Goal: Task Accomplishment & Management: Use online tool/utility

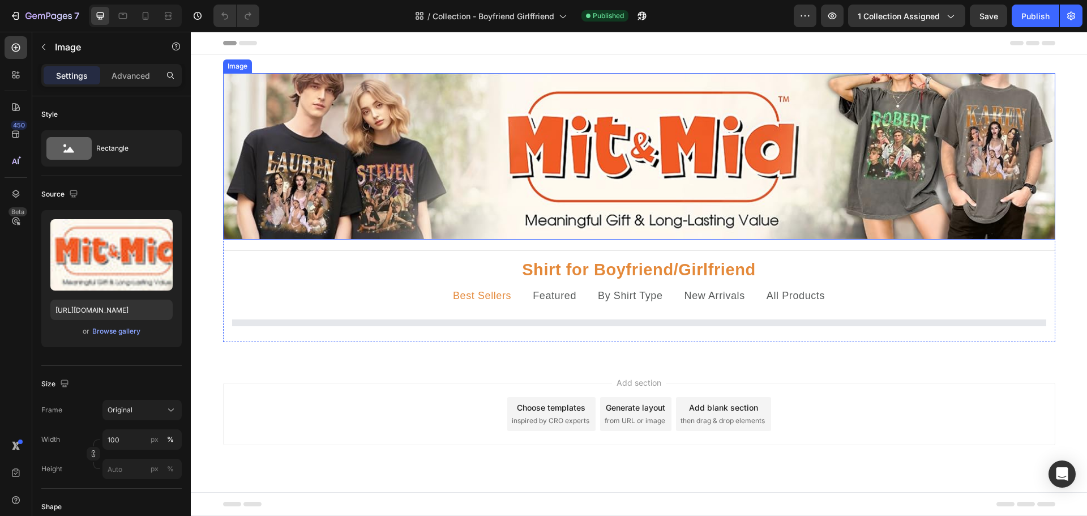
click at [885, 237] on img at bounding box center [639, 156] width 832 height 166
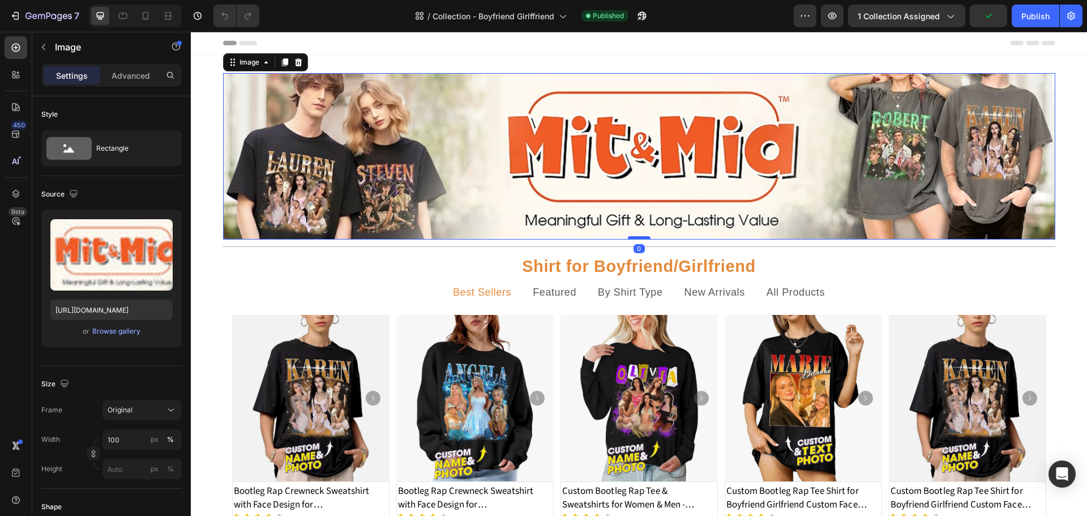
click at [637, 238] on div at bounding box center [639, 237] width 23 height 3
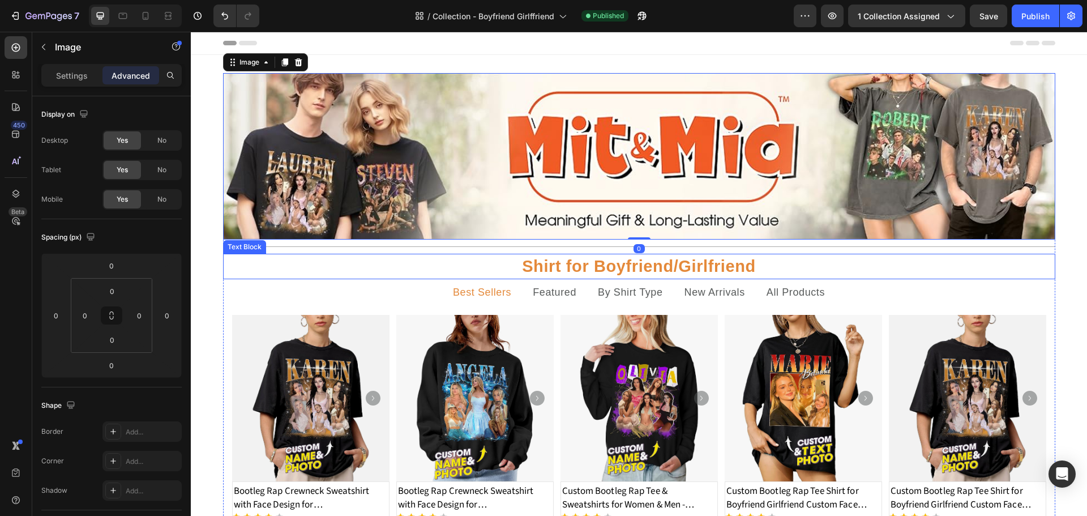
click at [642, 272] on p "Shirt for Boyfriend/Girlfriend" at bounding box center [639, 266] width 830 height 23
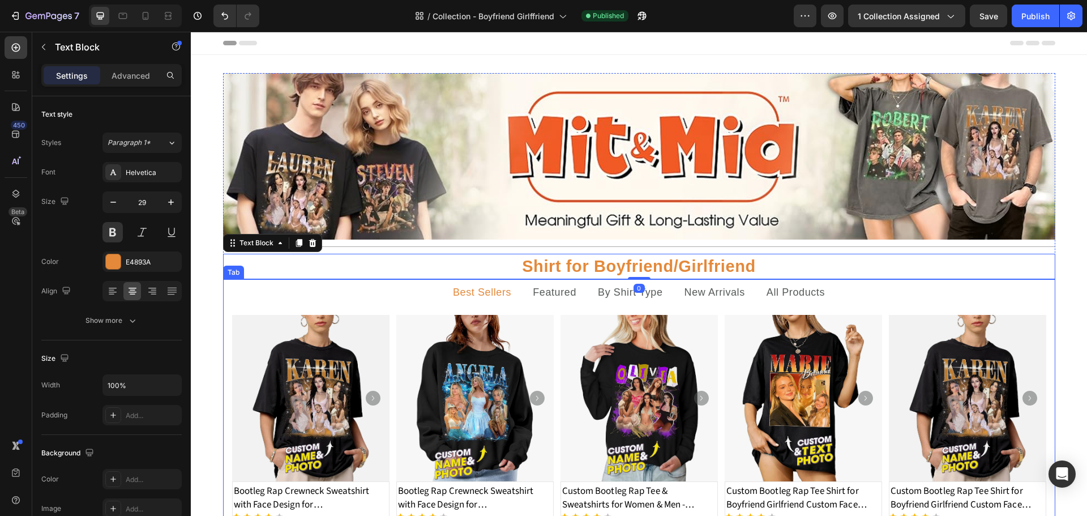
click at [841, 302] on ul "Best Sellers Featured By Shirt Type New Arrivals All Products" at bounding box center [639, 292] width 832 height 27
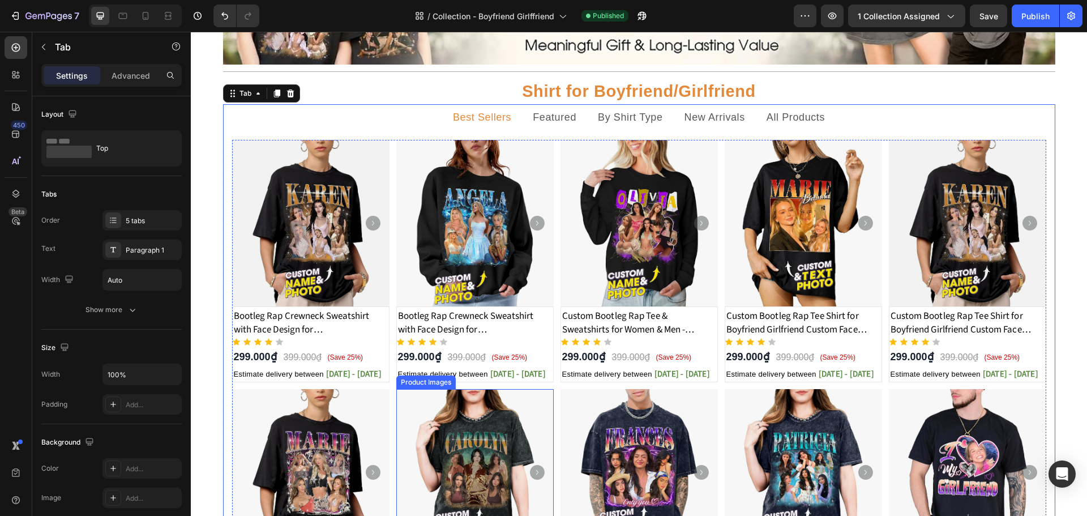
scroll to position [170, 0]
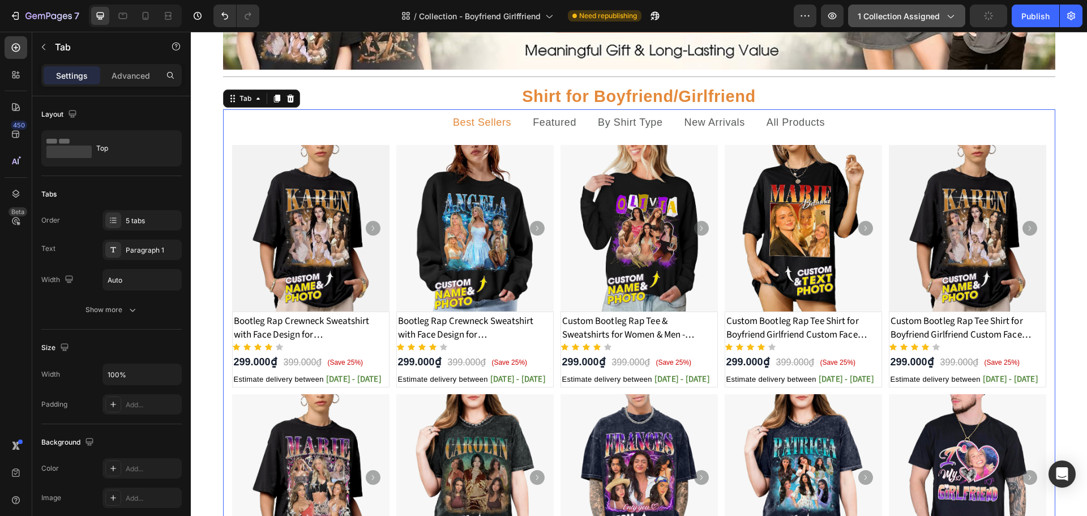
click at [940, 18] on span "1 collection assigned" at bounding box center [899, 16] width 82 height 12
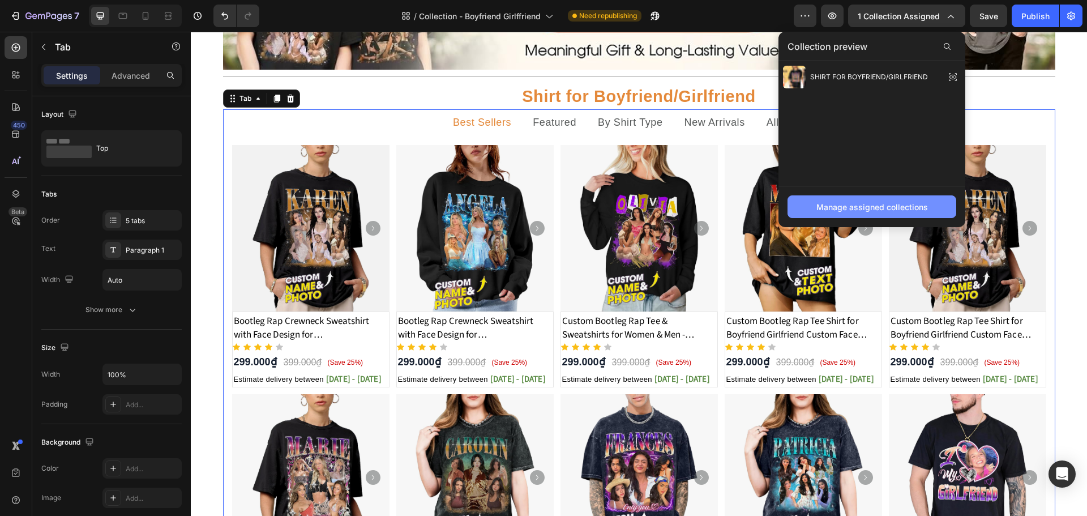
click at [878, 208] on div "Manage assigned collections" at bounding box center [872, 207] width 112 height 12
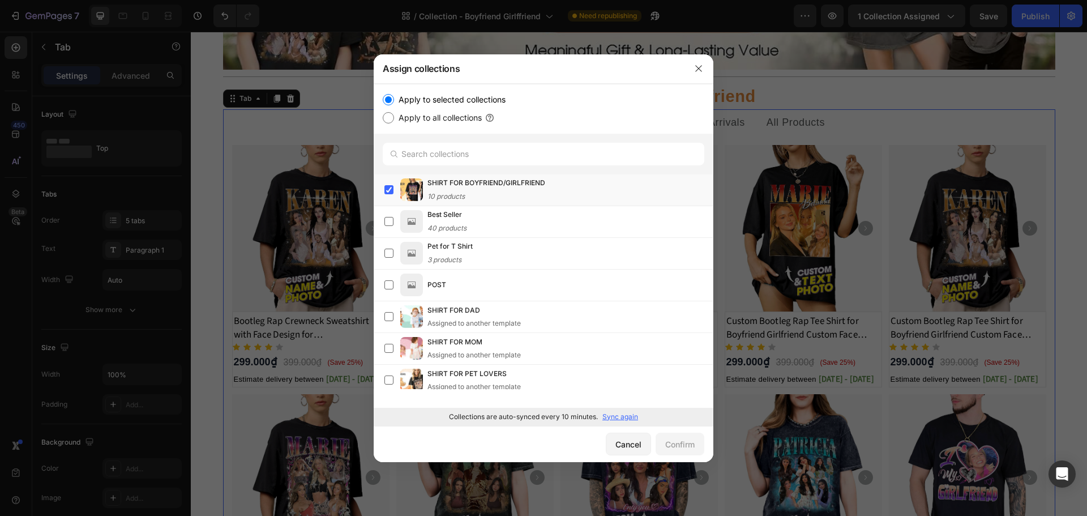
click at [624, 421] on p "Sync again" at bounding box center [620, 417] width 36 height 10
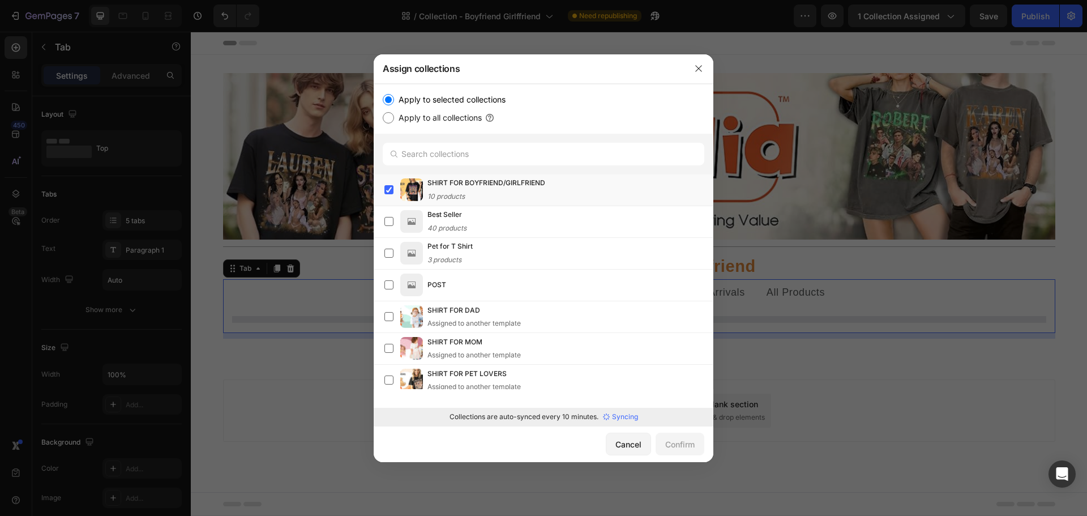
scroll to position [0, 0]
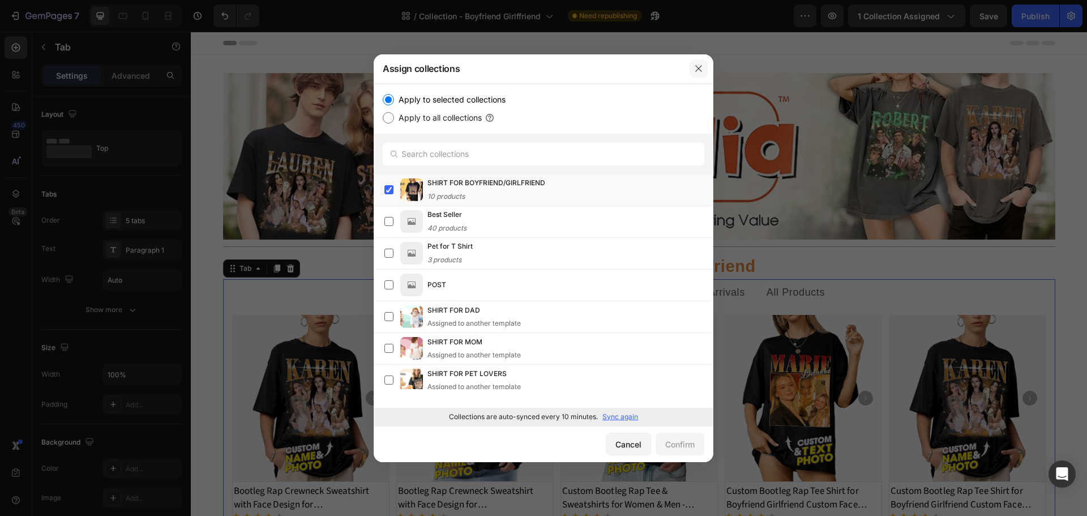
click at [703, 73] on button "button" at bounding box center [698, 68] width 18 height 18
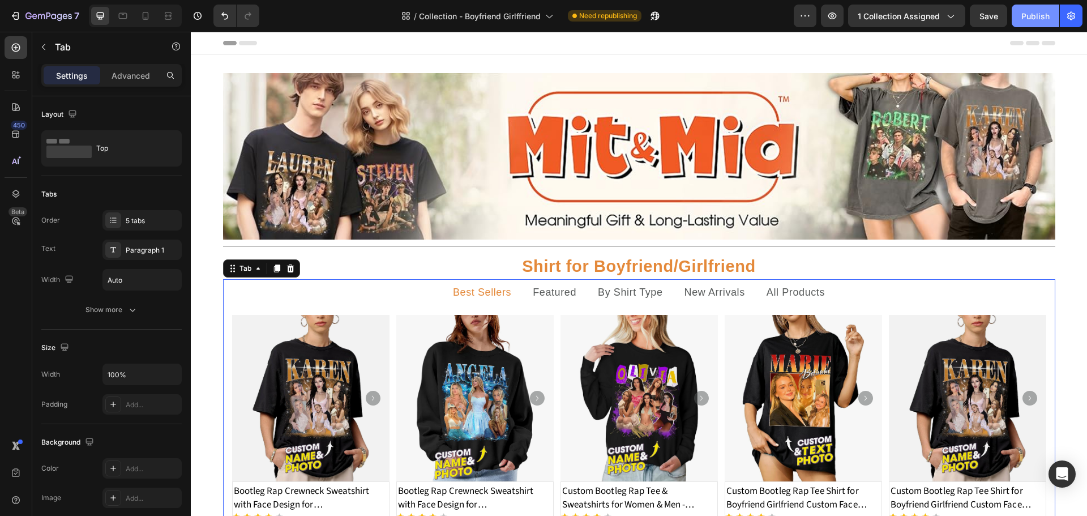
click at [1034, 20] on div "Publish" at bounding box center [1035, 16] width 28 height 12
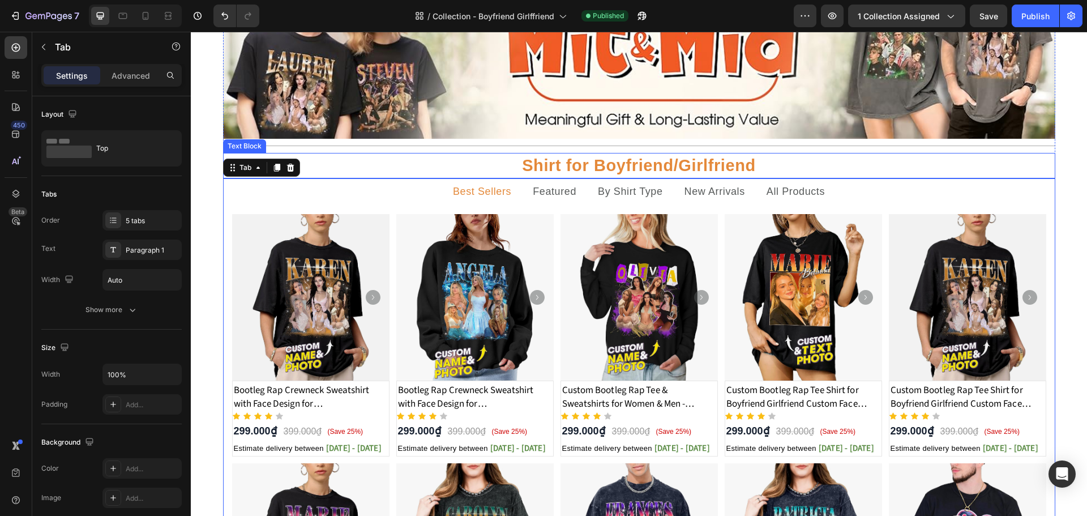
scroll to position [113, 0]
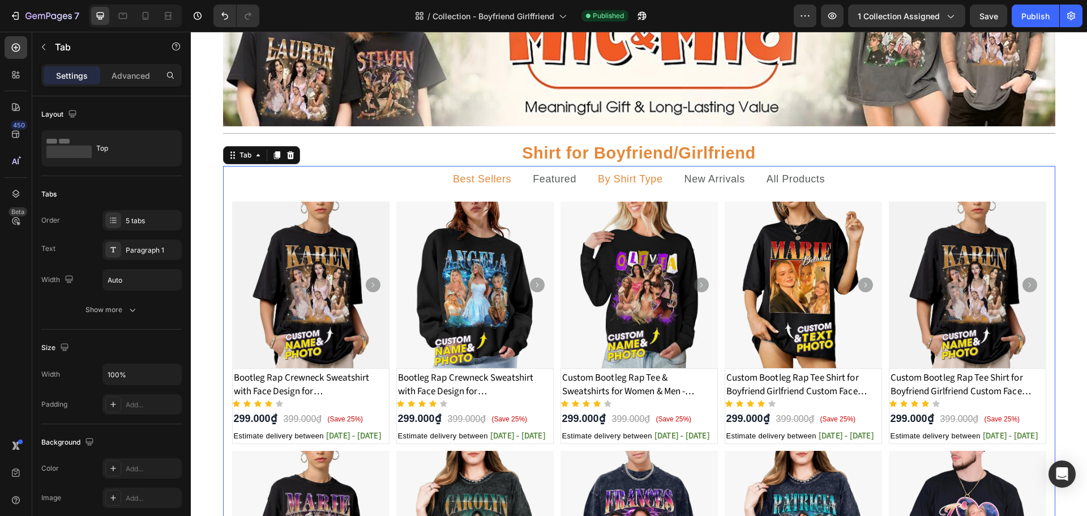
click at [622, 181] on p "By Shirt Type" at bounding box center [630, 179] width 65 height 14
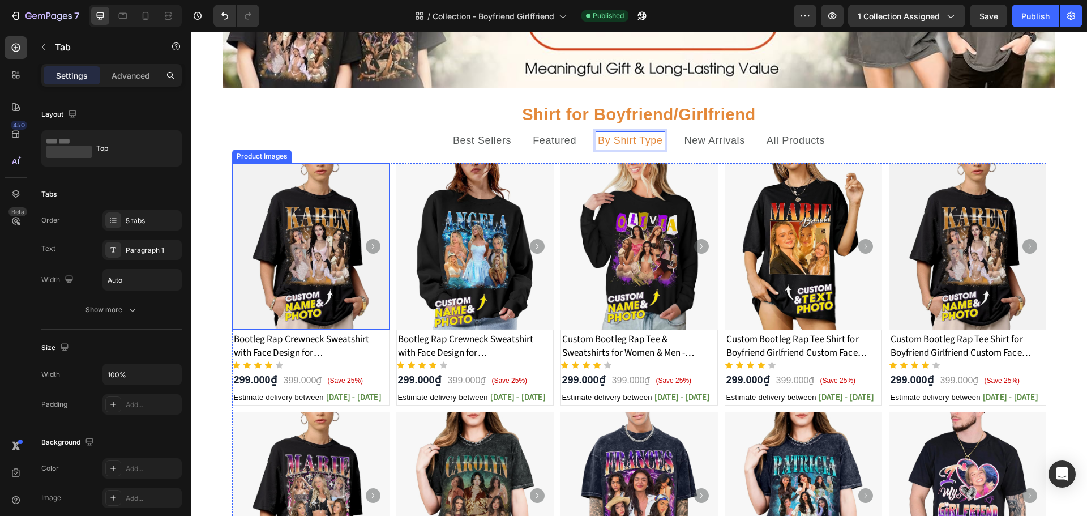
scroll to position [170, 0]
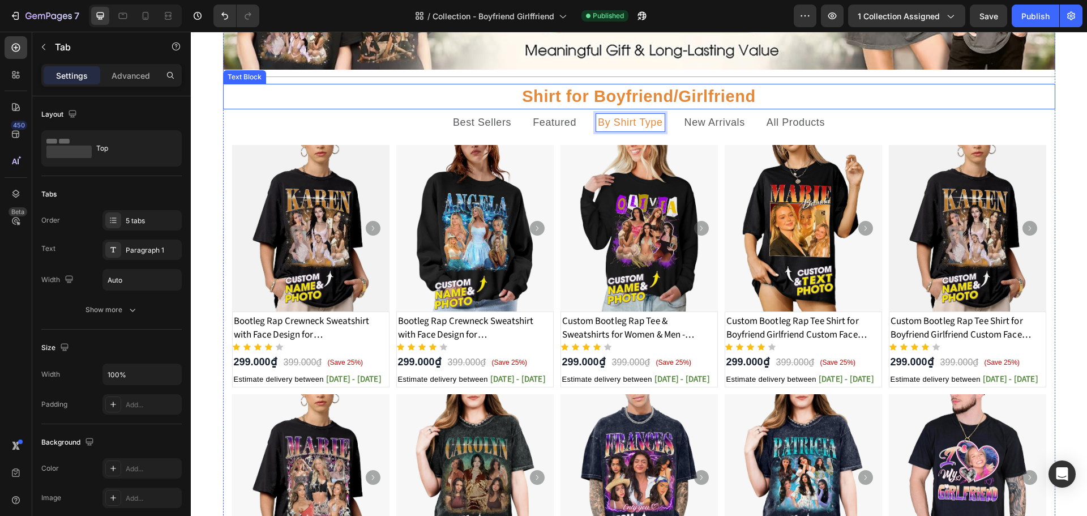
click at [974, 102] on p "Shirt for Boyfriend/Girlfriend" at bounding box center [639, 96] width 830 height 23
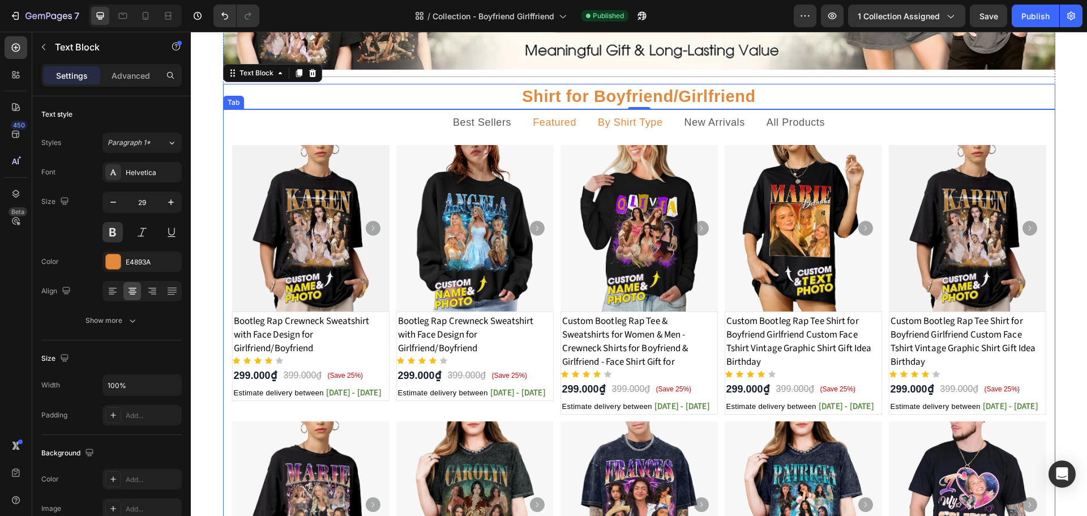
click at [561, 121] on p "Featured" at bounding box center [555, 122] width 44 height 14
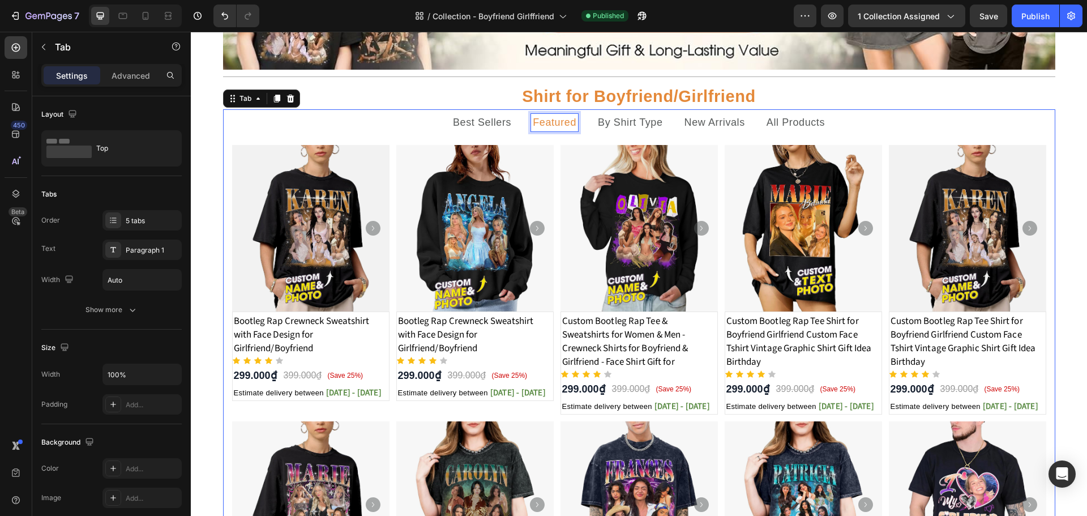
click at [573, 127] on div "Featured" at bounding box center [554, 123] width 47 height 18
click at [548, 121] on li at bounding box center [555, 122] width 22 height 27
click at [553, 121] on div "Rich Text Editor. Editing area: main" at bounding box center [554, 123] width 3 height 18
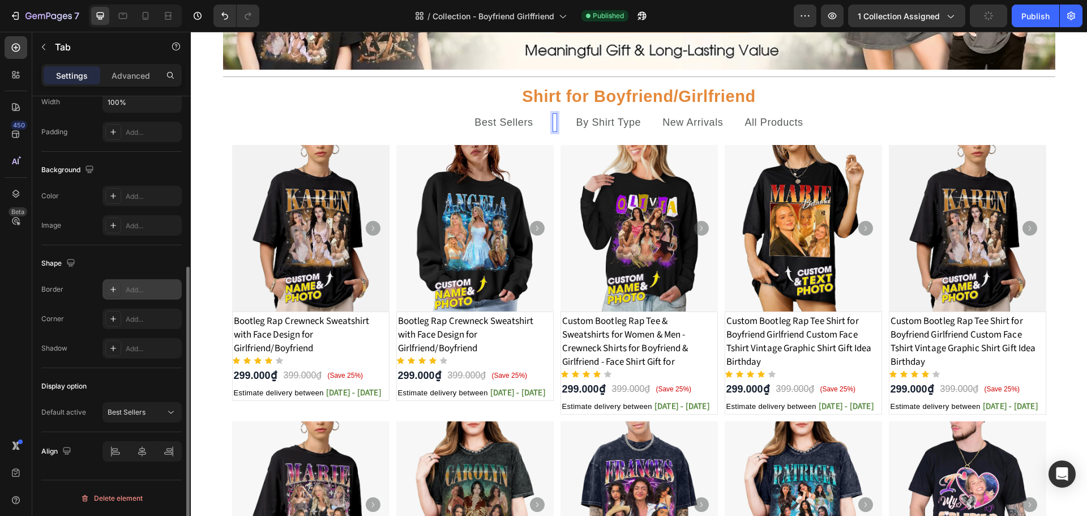
scroll to position [0, 0]
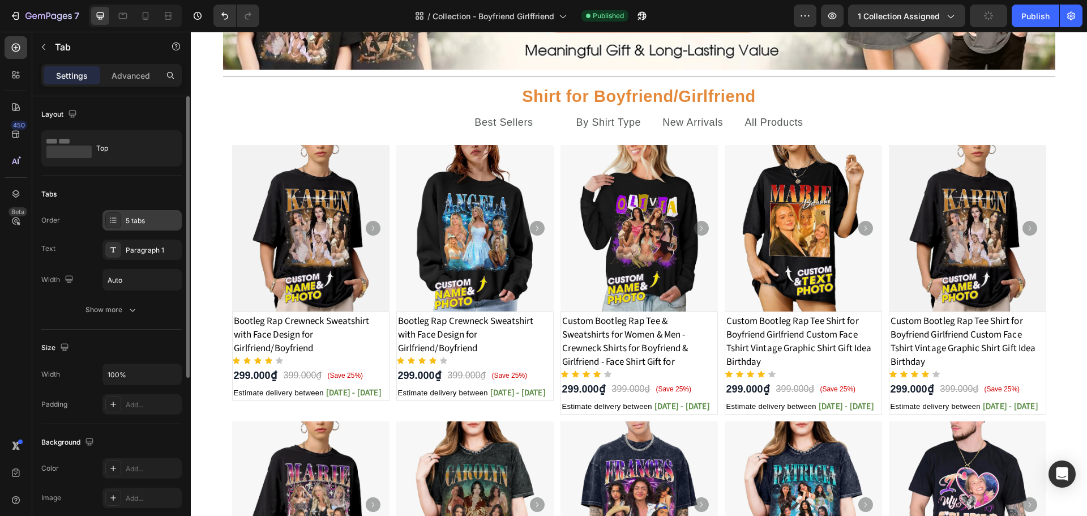
click at [141, 221] on div "5 tabs" at bounding box center [152, 221] width 53 height 10
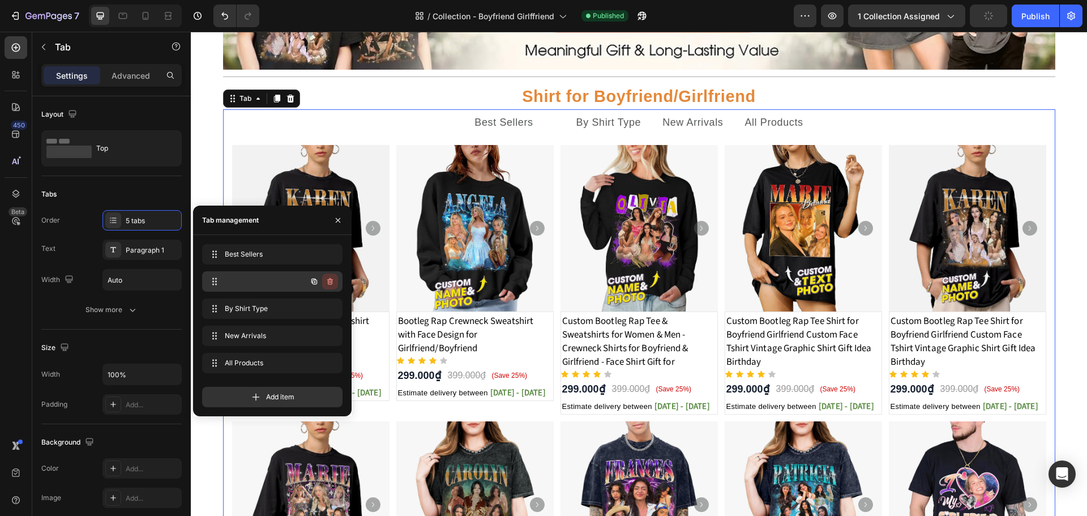
click at [331, 276] on button "button" at bounding box center [330, 281] width 16 height 16
click at [326, 284] on div "Delete" at bounding box center [322, 281] width 21 height 10
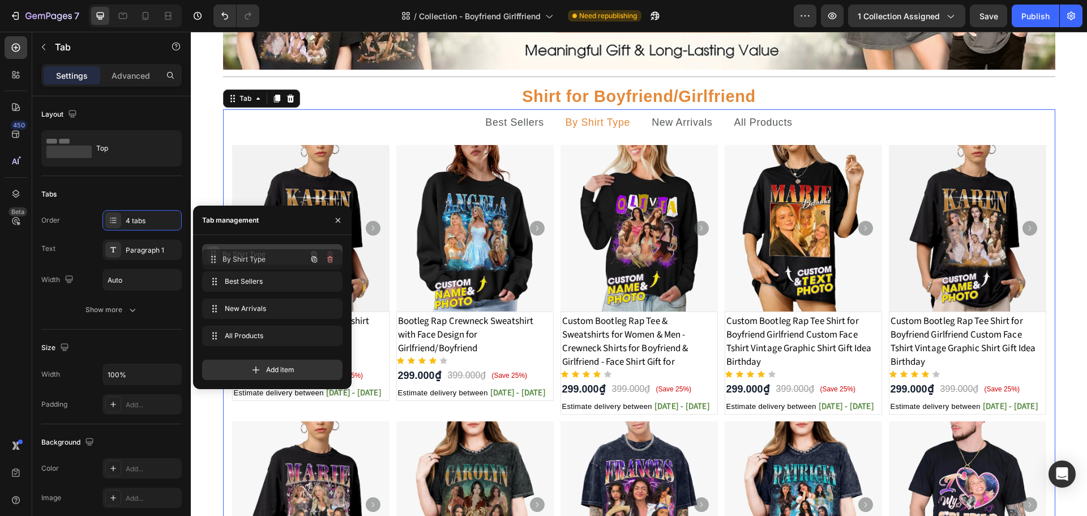
drag, startPoint x: 213, startPoint y: 279, endPoint x: 213, endPoint y: 257, distance: 22.1
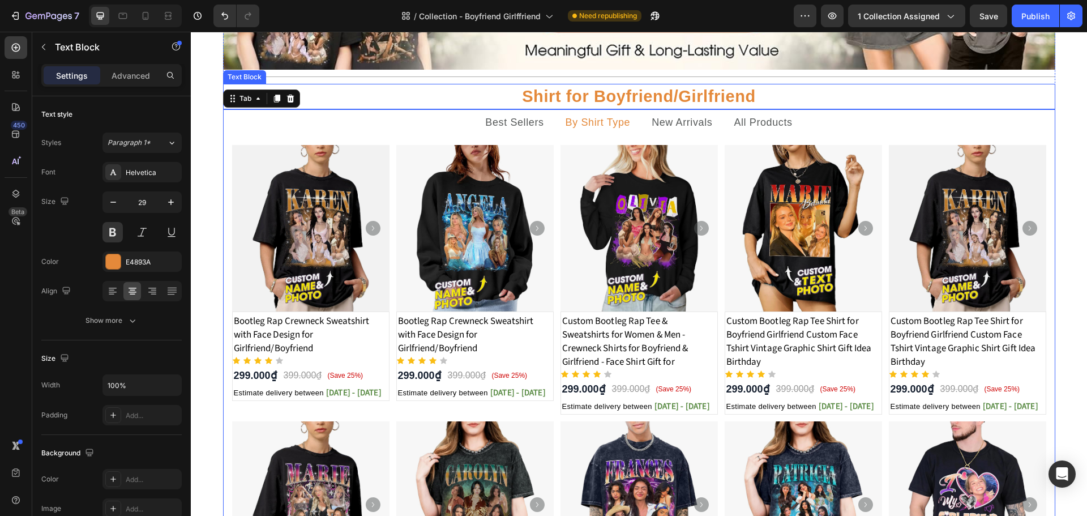
click at [757, 96] on p "Shirt for Boyfriend/Girlfriend" at bounding box center [639, 96] width 830 height 23
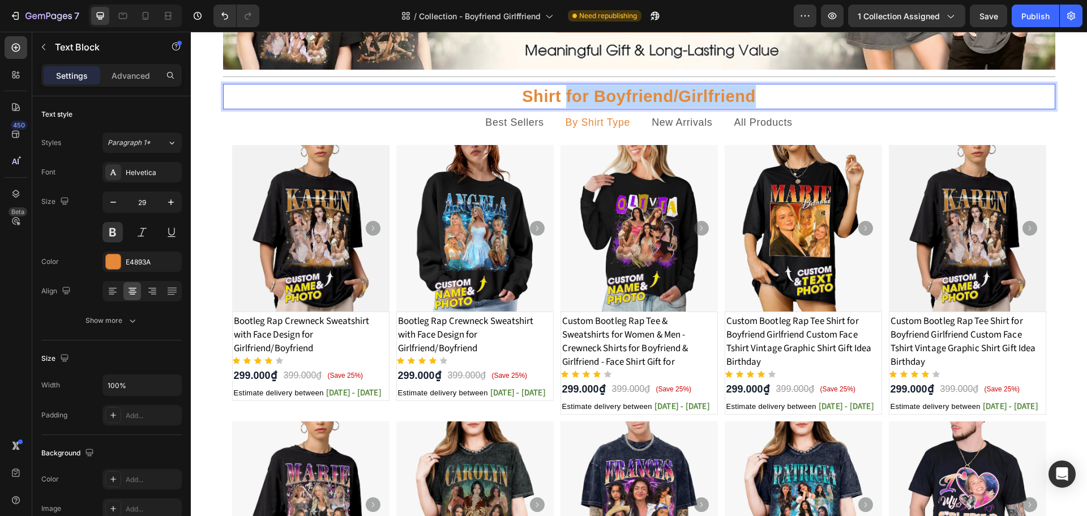
drag, startPoint x: 562, startPoint y: 99, endPoint x: 752, endPoint y: 101, distance: 190.2
click at [752, 101] on p "Shirt for Boyfriend/Girlfriend" at bounding box center [639, 96] width 830 height 23
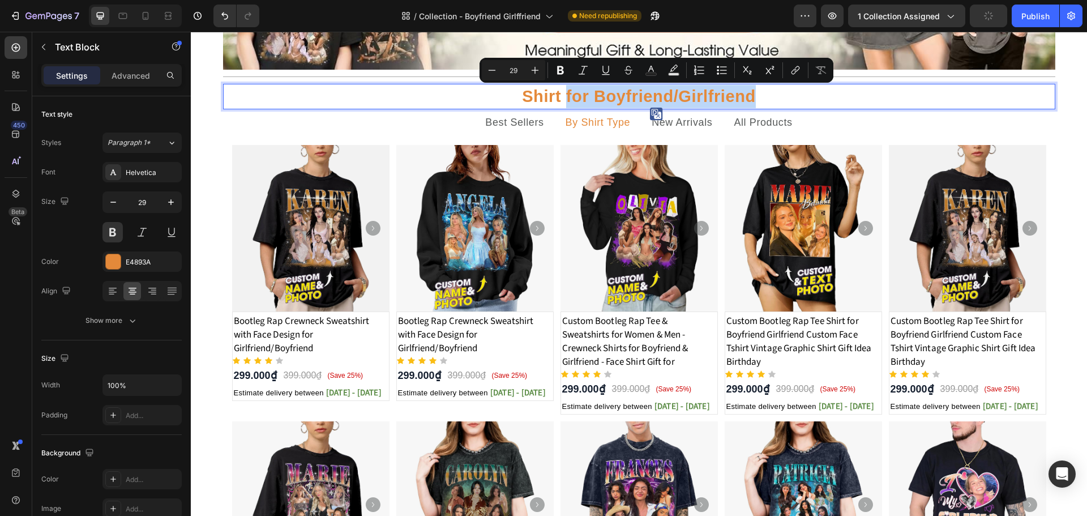
copy p "for Boyfriend/Girlfriend"
click at [538, 123] on p "Best Sellers" at bounding box center [514, 122] width 58 height 14
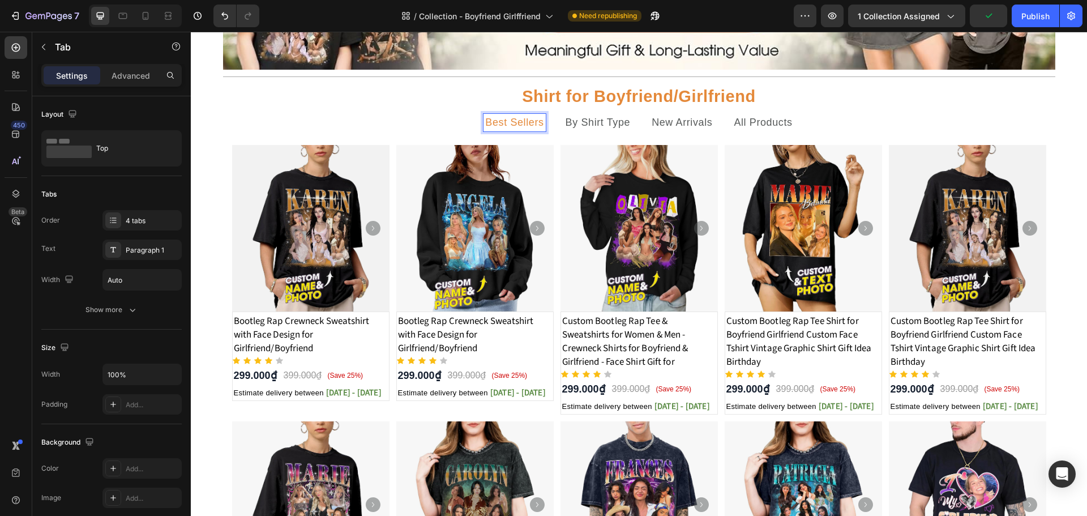
click at [537, 122] on p "Best Sellers" at bounding box center [514, 122] width 58 height 14
click at [481, 122] on p "Best Sellersfor Boyfriend/Girlfriend" at bounding box center [514, 122] width 169 height 14
click at [482, 123] on p "Best Sellers for Boyfriend/Girlfriend" at bounding box center [515, 122] width 172 height 14
drag, startPoint x: 481, startPoint y: 123, endPoint x: 603, endPoint y: 133, distance: 123.3
click at [603, 133] on li "Best Sellers for Boyfriend/Girlfriend" at bounding box center [514, 122] width 193 height 27
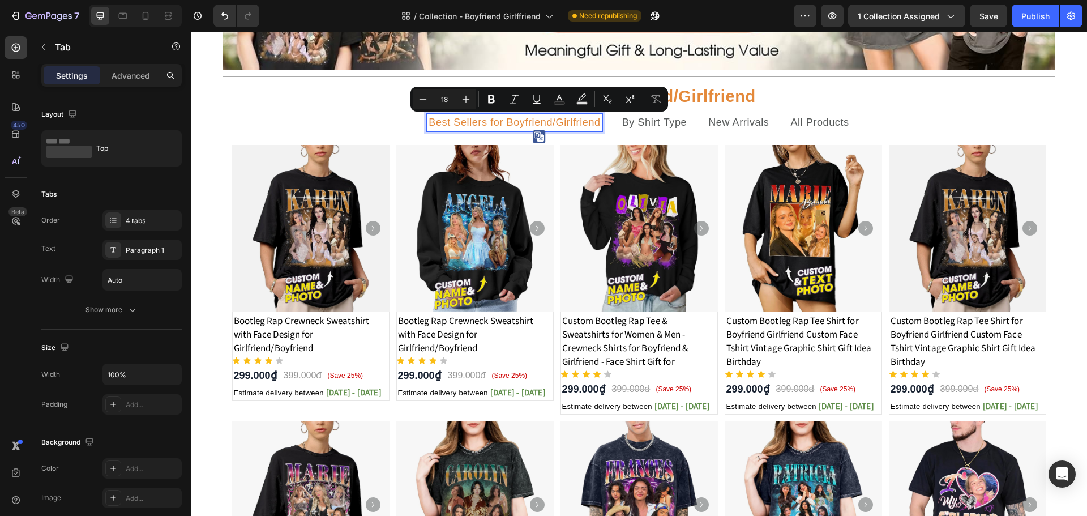
copy p "for Boyfriend/Girlfriend"
click at [650, 127] on p "By Shirt Type" at bounding box center [654, 122] width 65 height 14
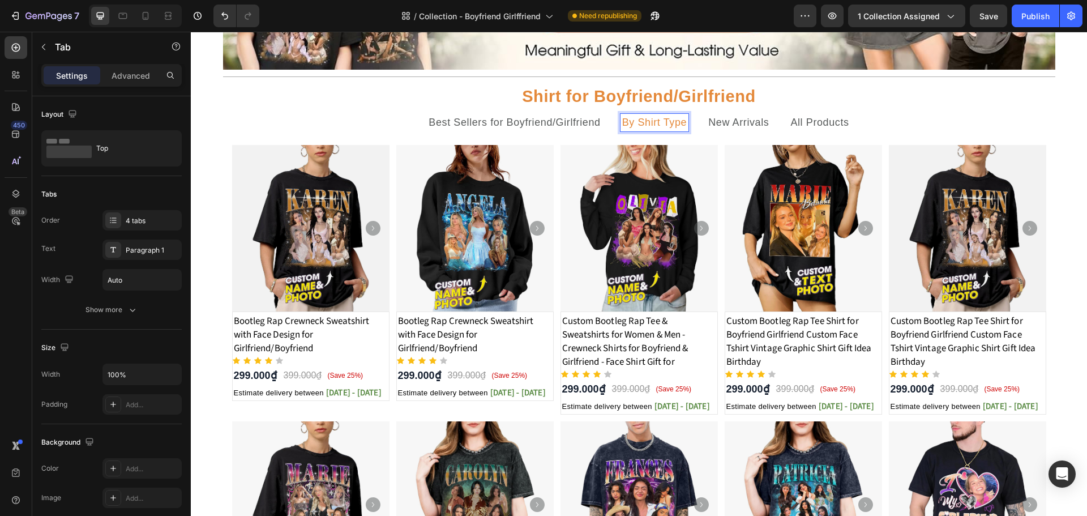
click at [683, 126] on p "By Shirt Type" at bounding box center [654, 122] width 65 height 14
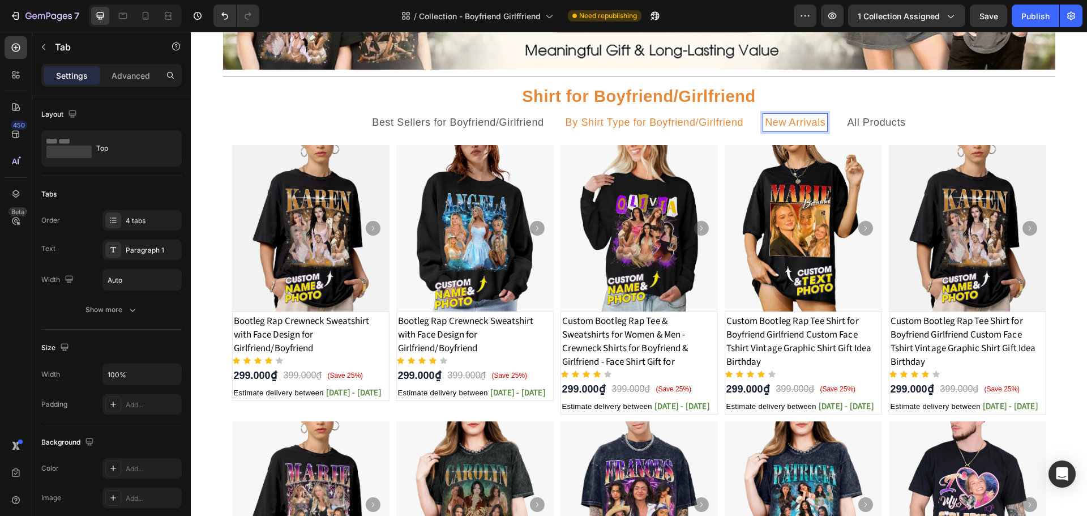
click at [821, 122] on p "New Arrivals" at bounding box center [795, 122] width 61 height 14
click at [824, 122] on p "New Arrivals" at bounding box center [795, 122] width 61 height 14
click at [962, 123] on p "All Products" at bounding box center [932, 122] width 58 height 14
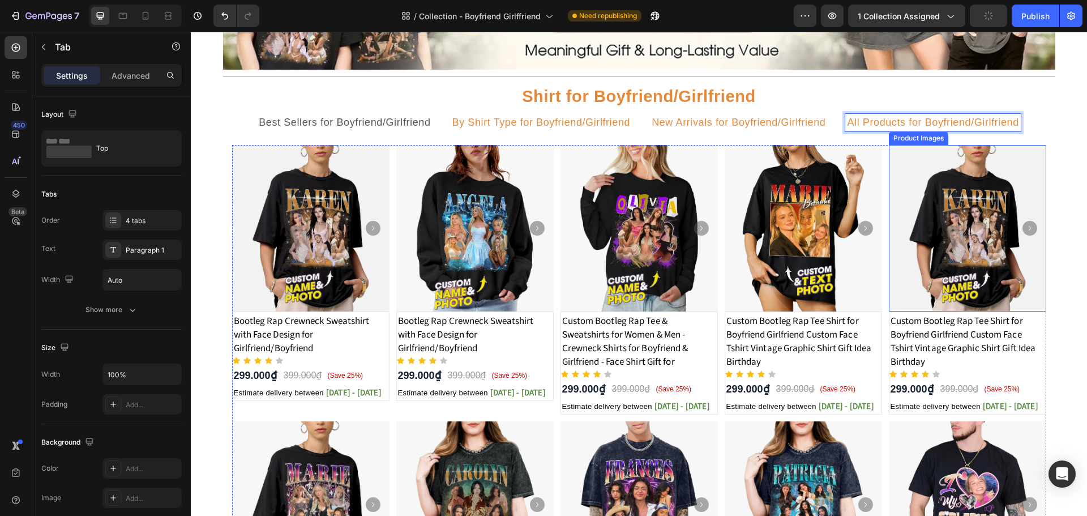
click at [1051, 101] on div "Image Title Line Shirt for Boyfriend/Girlfriend Text Block Best Sellers for Boy…" at bounding box center [639, 304] width 896 height 802
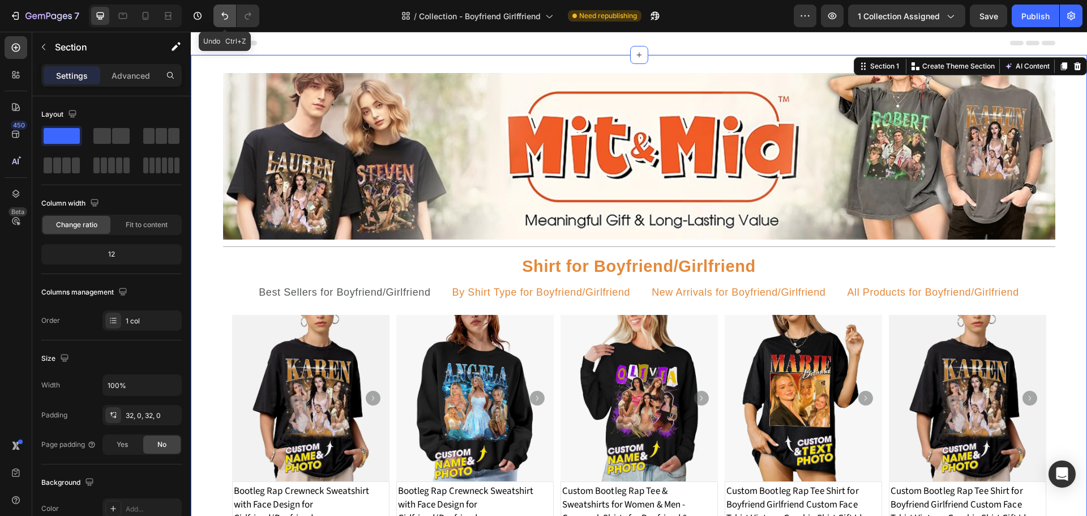
click at [218, 16] on button "Undo/Redo" at bounding box center [224, 16] width 23 height 23
click at [226, 19] on icon "Undo/Redo" at bounding box center [224, 15] width 7 height 7
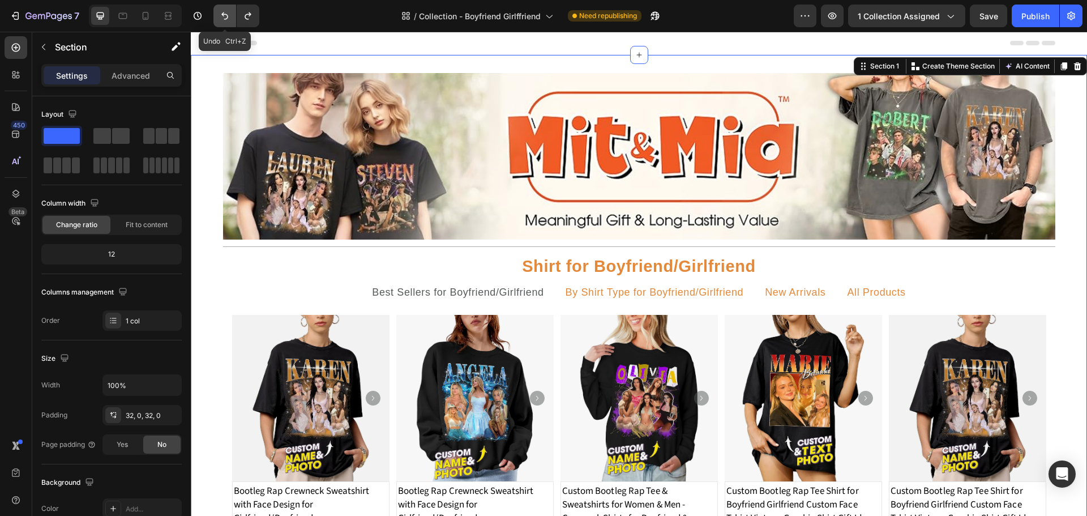
click at [226, 19] on icon "Undo/Redo" at bounding box center [224, 15] width 7 height 7
click at [229, 20] on icon "Undo/Redo" at bounding box center [224, 15] width 11 height 11
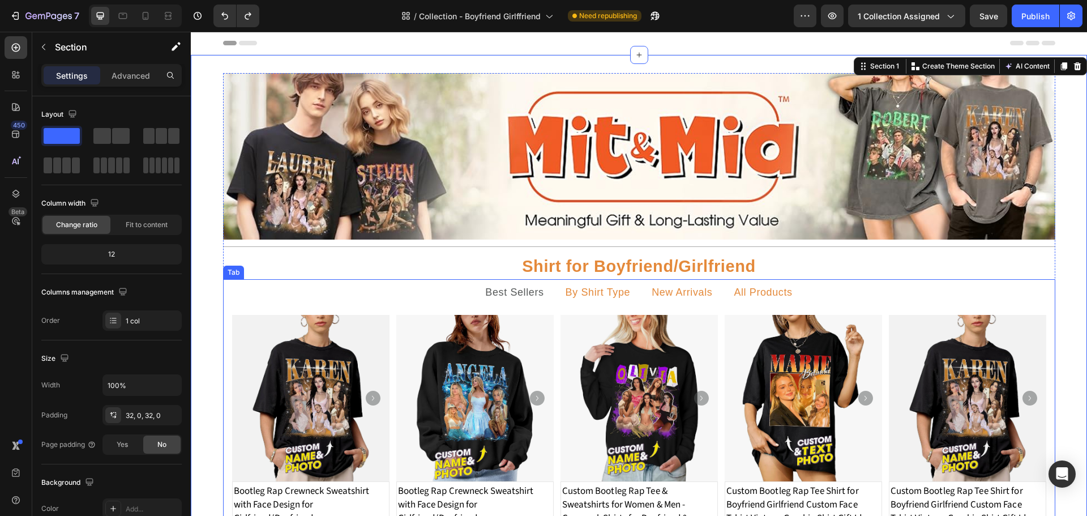
click at [592, 293] on p "By Shirt Type" at bounding box center [597, 292] width 65 height 14
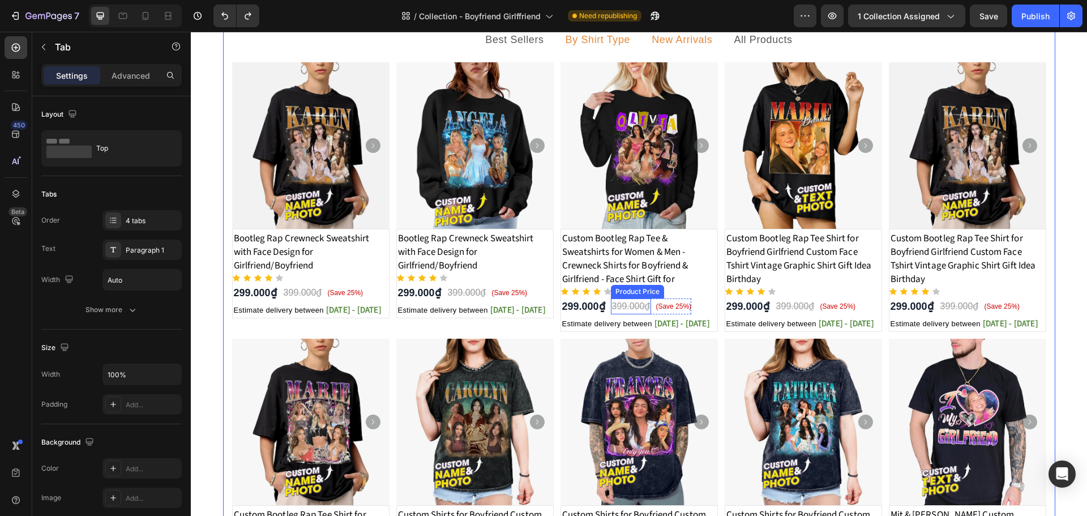
scroll to position [226, 0]
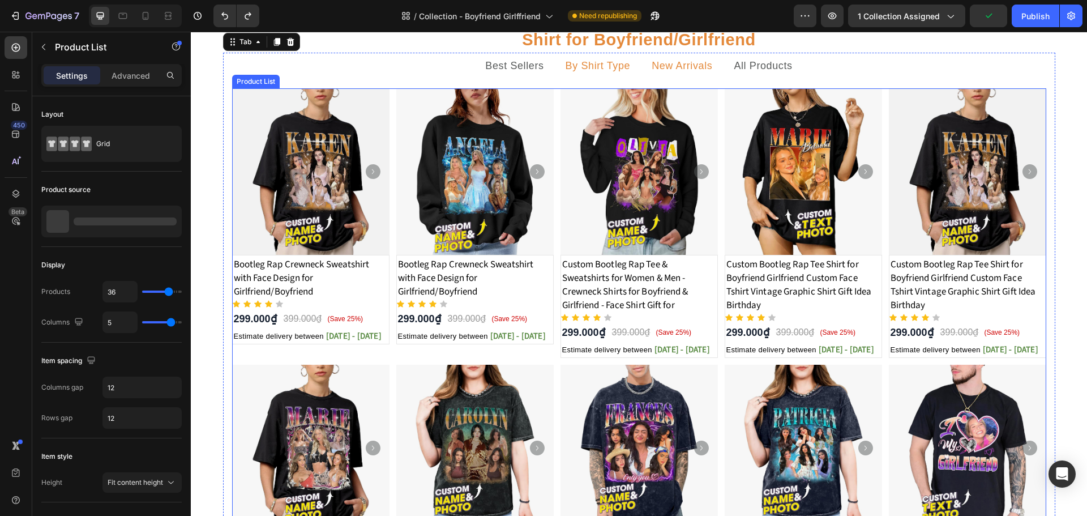
click at [554, 238] on div "Product Images Bootleg Rap Crewneck Sweatshirt with Face Design for Girlfriend/…" at bounding box center [639, 361] width 814 height 546
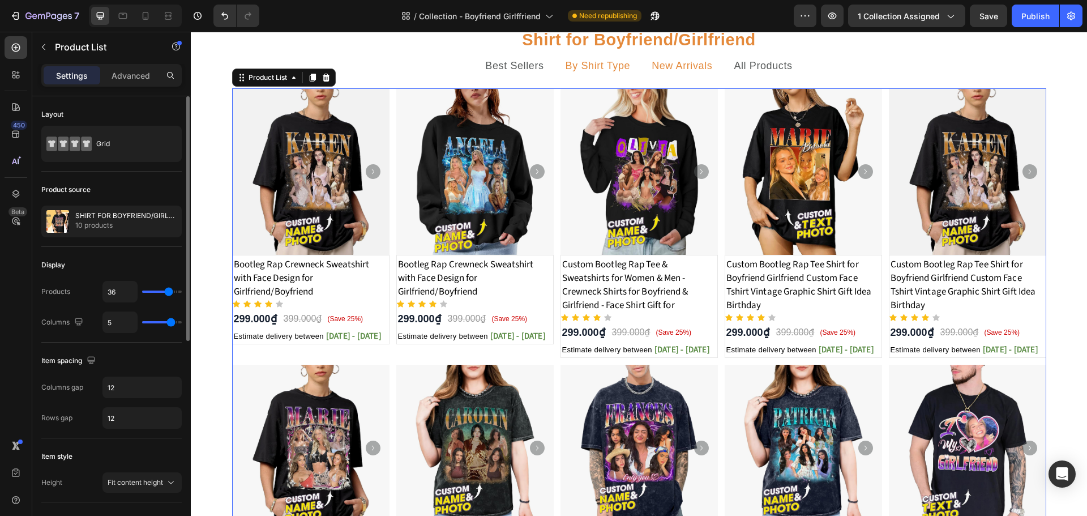
type input "5"
click at [149, 291] on input "range" at bounding box center [162, 291] width 40 height 2
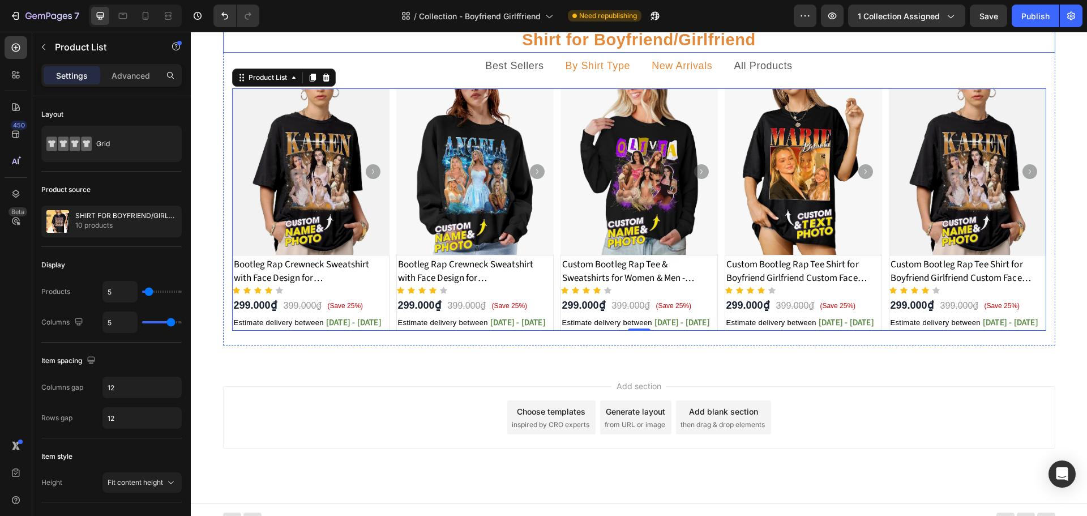
scroll to position [170, 0]
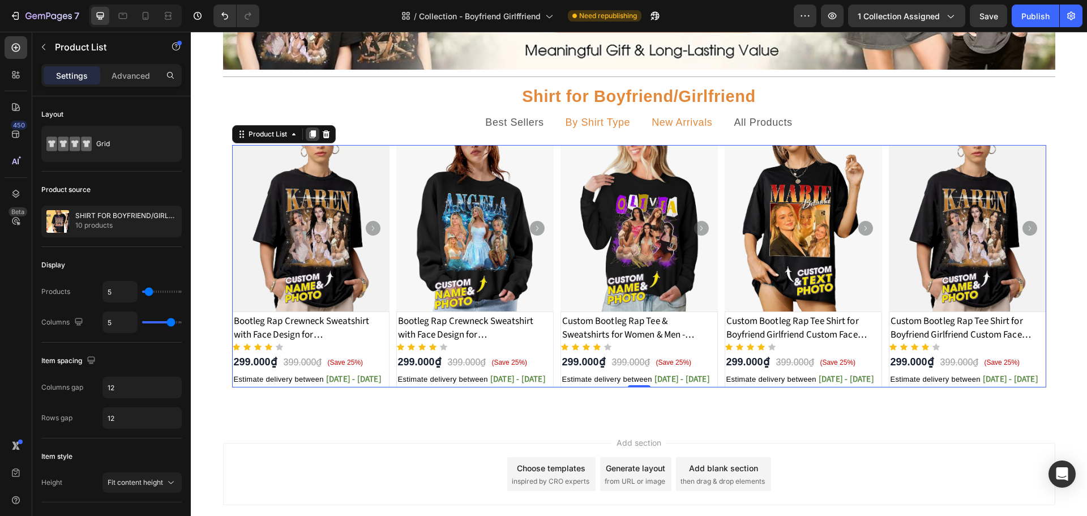
click at [309, 136] on icon at bounding box center [312, 134] width 6 height 8
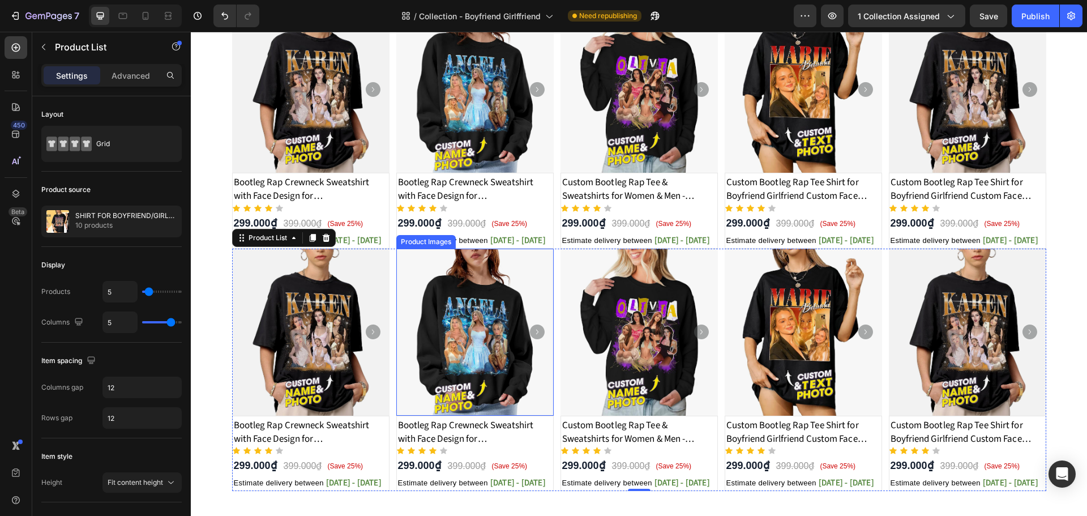
scroll to position [310, 0]
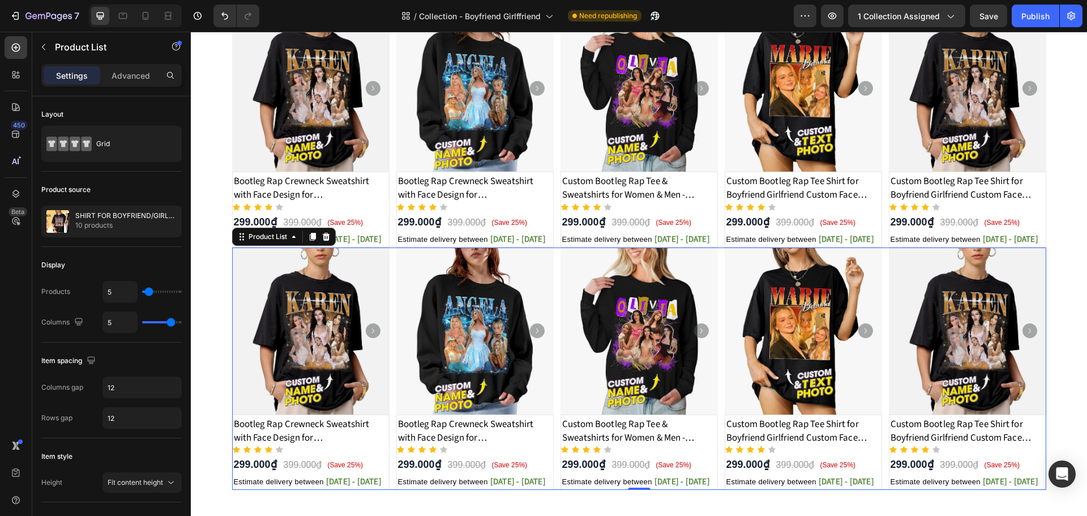
click at [388, 277] on div "Product Images Bootleg Rap Crewneck Sweatshirt with Face Design for Girlfriend/…" at bounding box center [639, 368] width 814 height 242
click at [396, 275] on img at bounding box center [474, 330] width 157 height 167
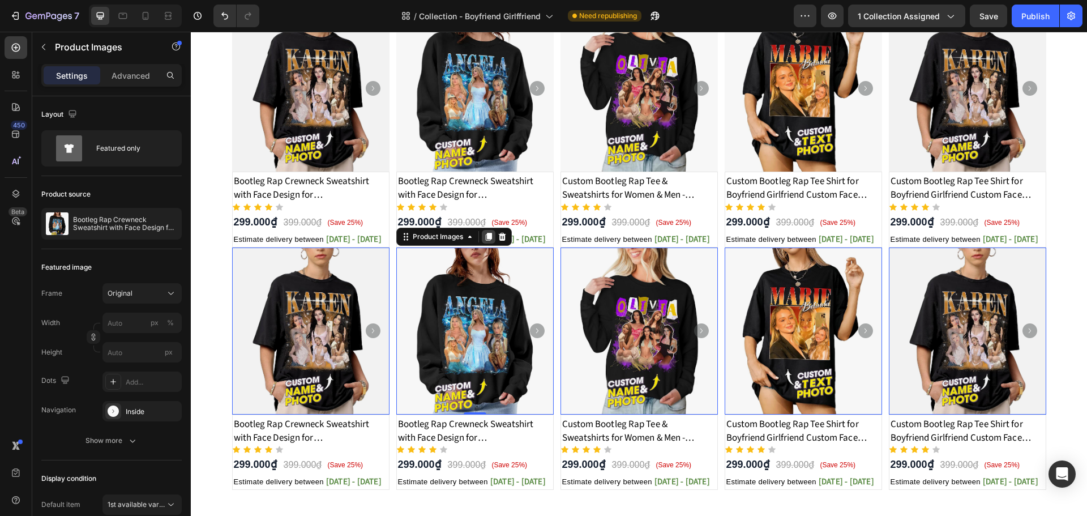
click at [484, 238] on icon at bounding box center [488, 236] width 9 height 9
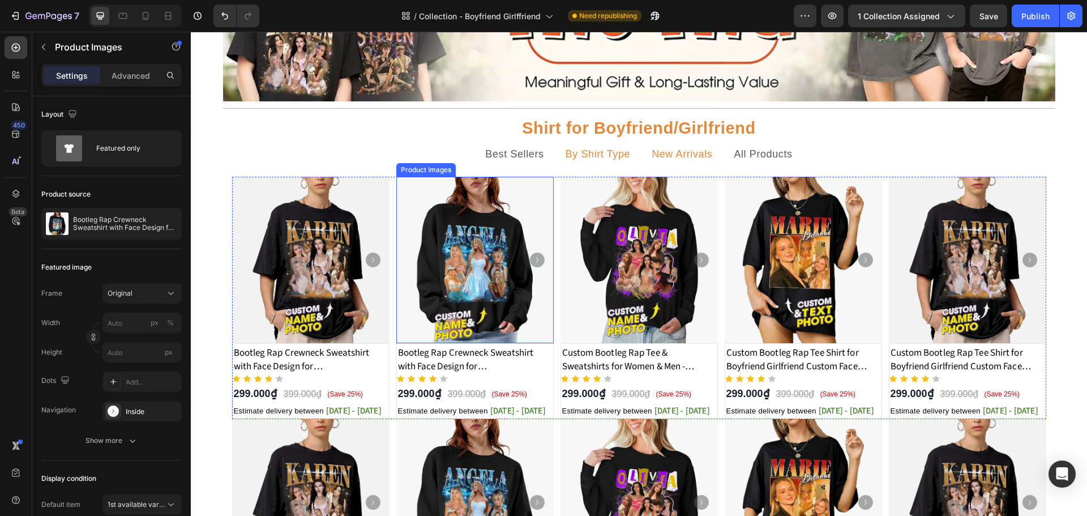
scroll to position [137, 0]
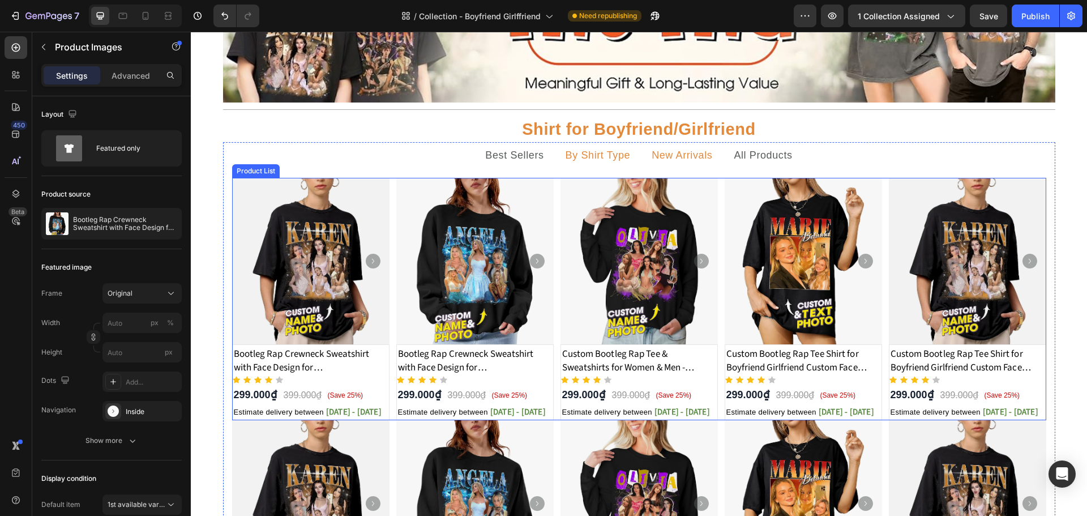
click at [388, 212] on div "Product Images Bootleg Rap Crewneck Sweatshirt with Face Design for Girlfriend/…" at bounding box center [639, 299] width 814 height 242
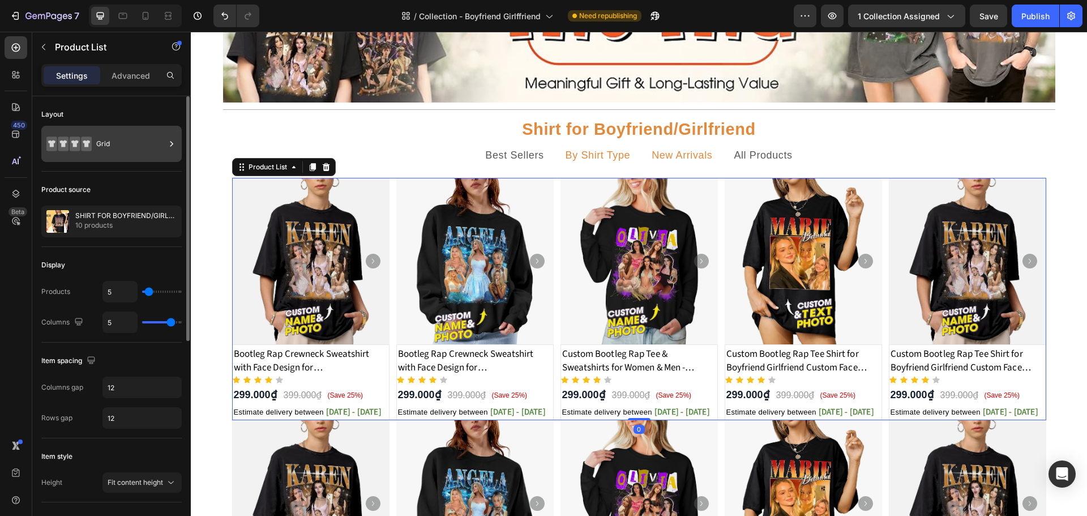
click at [136, 155] on div "Grid" at bounding box center [130, 144] width 69 height 26
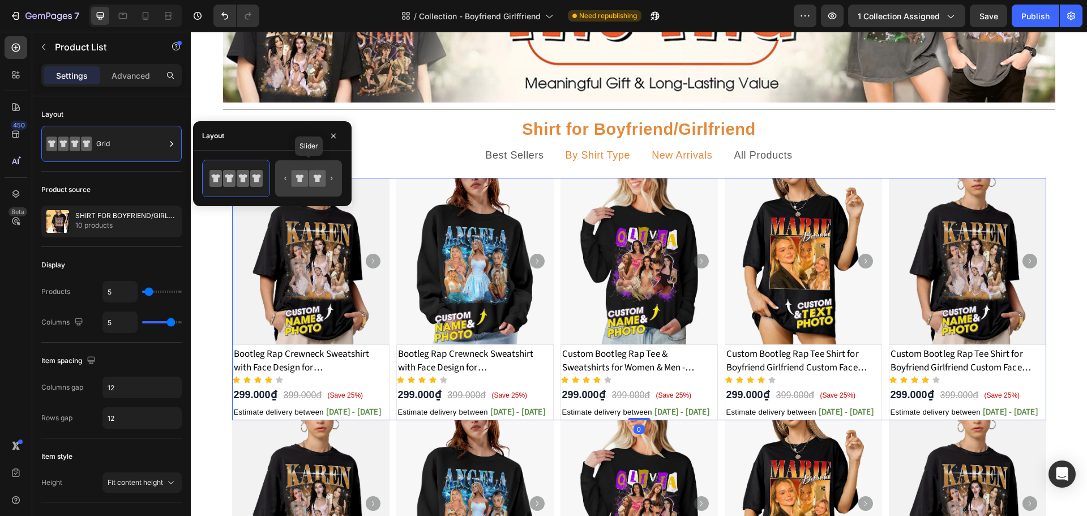
click at [295, 187] on icon at bounding box center [308, 178] width 53 height 23
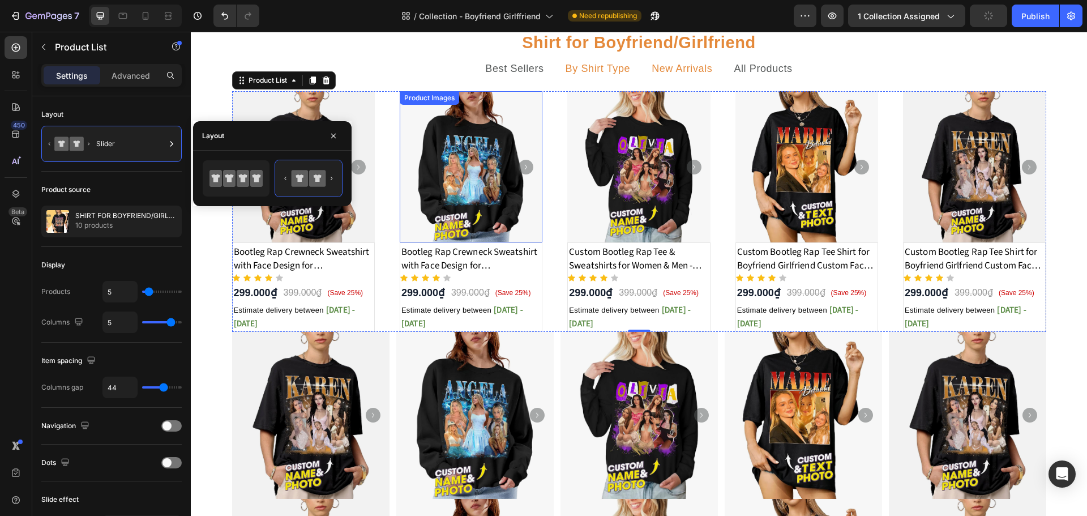
scroll to position [250, 0]
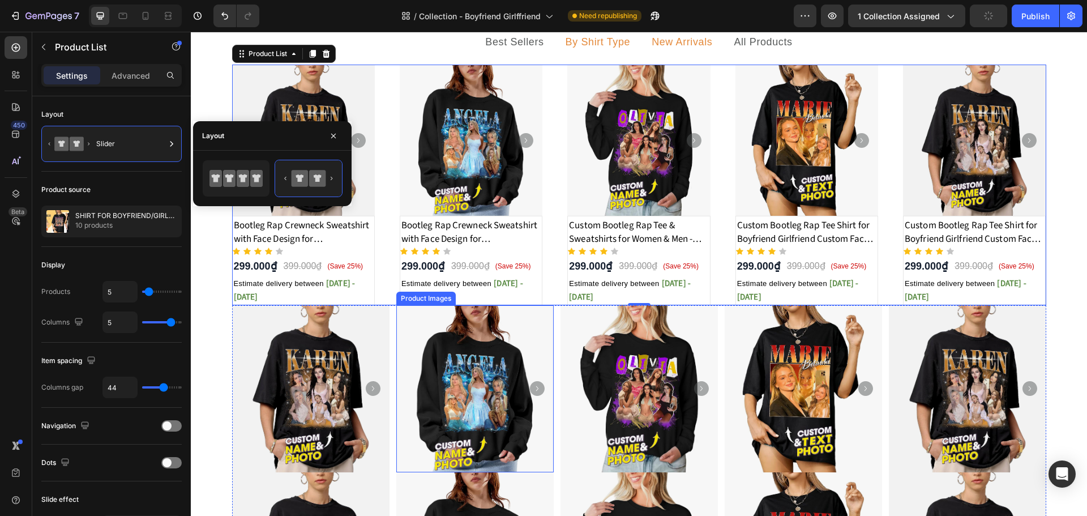
click at [397, 333] on img at bounding box center [474, 388] width 157 height 167
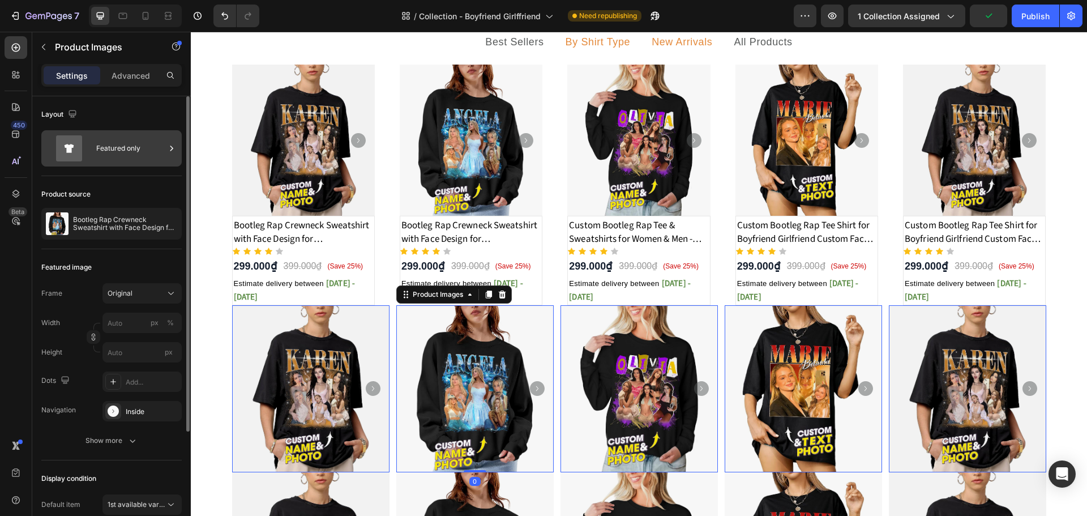
click at [147, 139] on div "Featured only" at bounding box center [130, 148] width 69 height 26
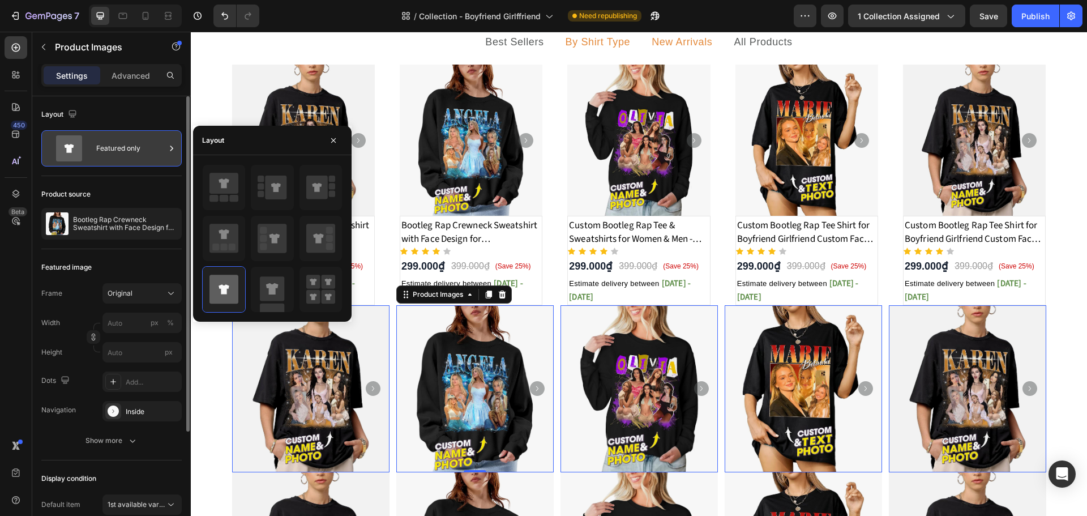
click at [156, 156] on div "Featured only" at bounding box center [130, 148] width 69 height 26
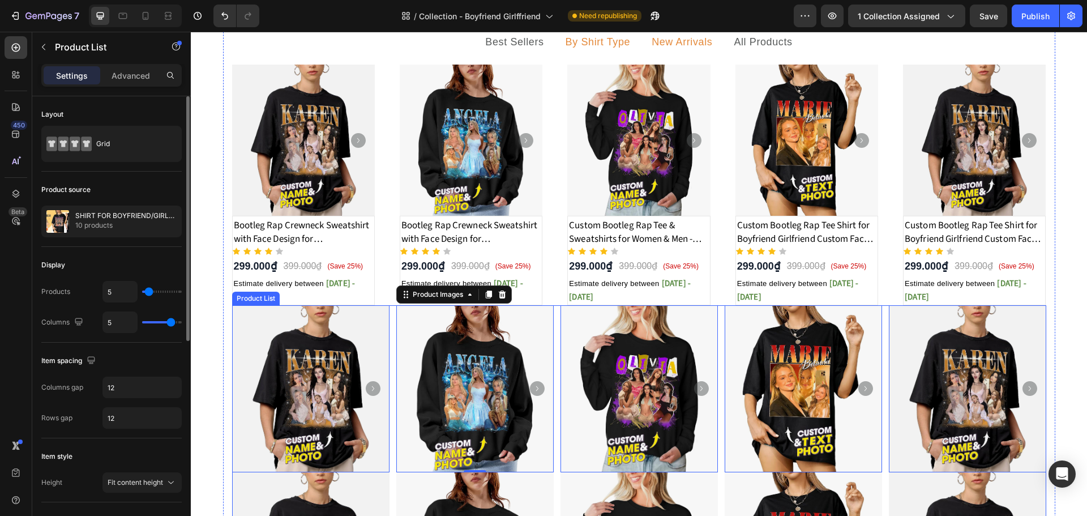
click at [391, 322] on div "Product Images 0 Product Images Bootleg Rap Crewneck Sweatshirt with Face Desig…" at bounding box center [639, 509] width 814 height 409
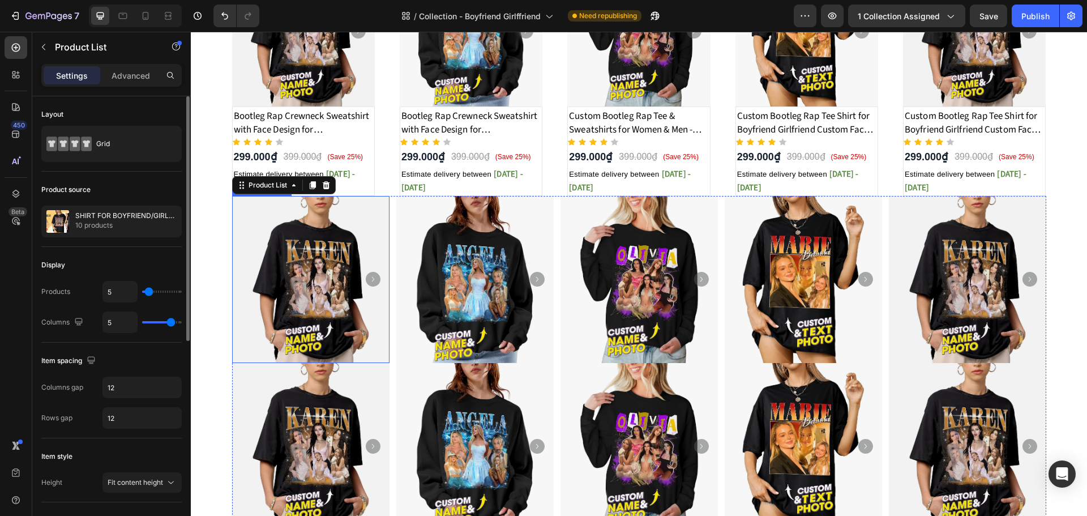
scroll to position [363, 0]
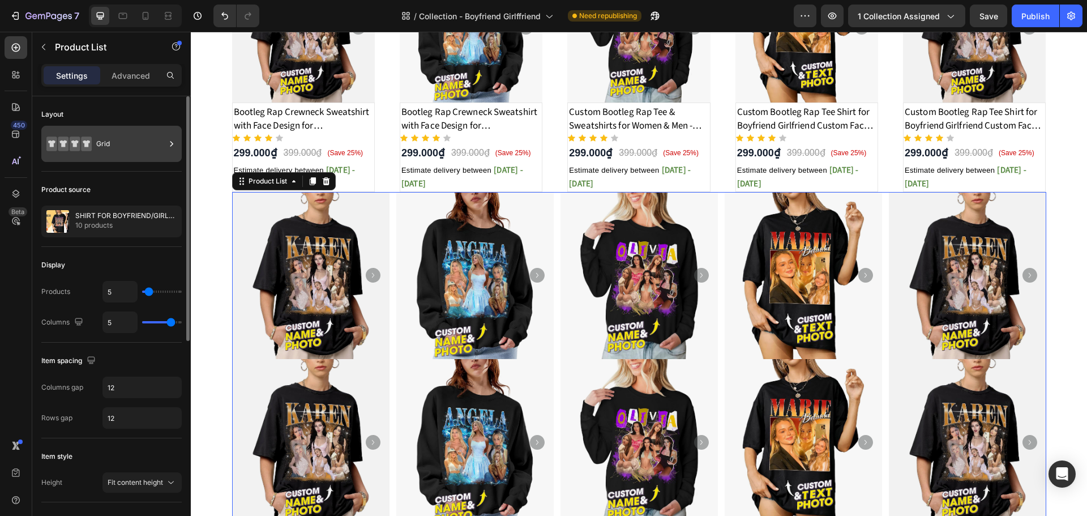
click at [129, 145] on div "Grid" at bounding box center [130, 144] width 69 height 26
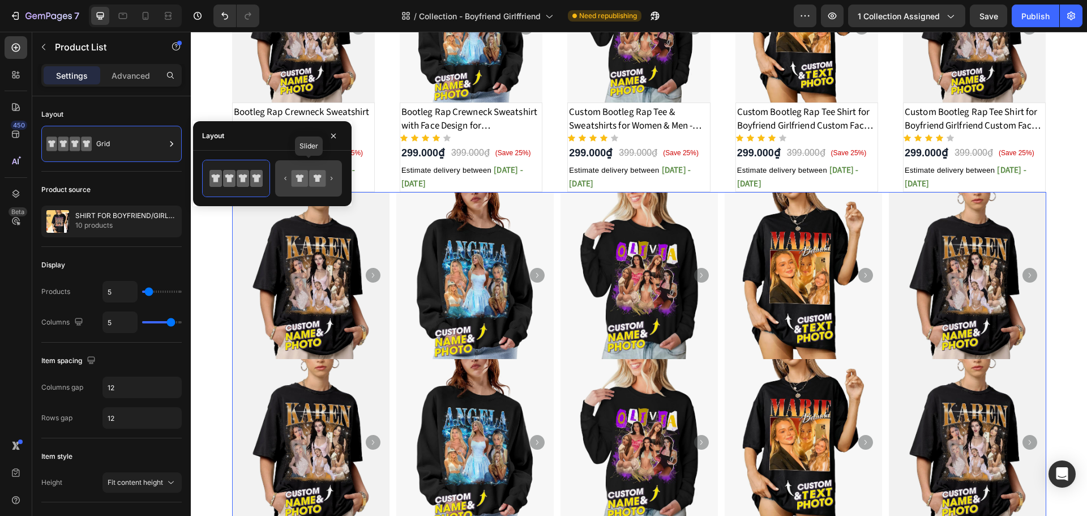
click at [317, 184] on icon at bounding box center [317, 178] width 16 height 16
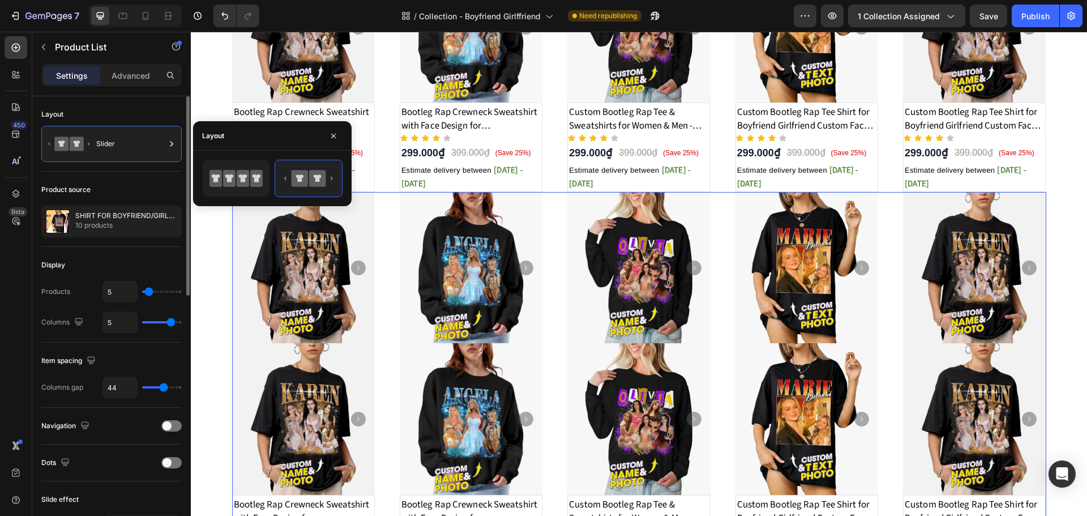
type input "26"
click at [162, 292] on input "range" at bounding box center [162, 291] width 40 height 2
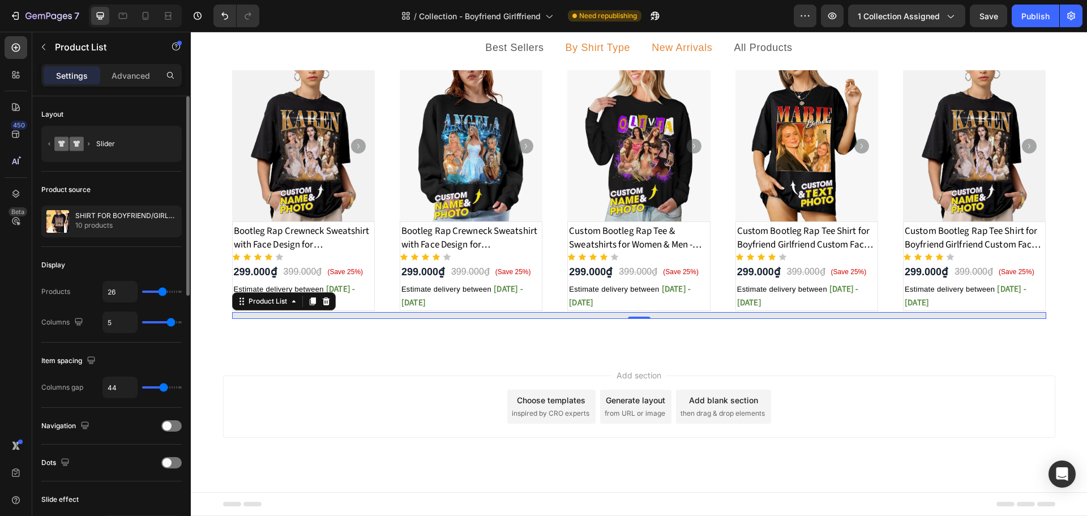
scroll to position [245, 0]
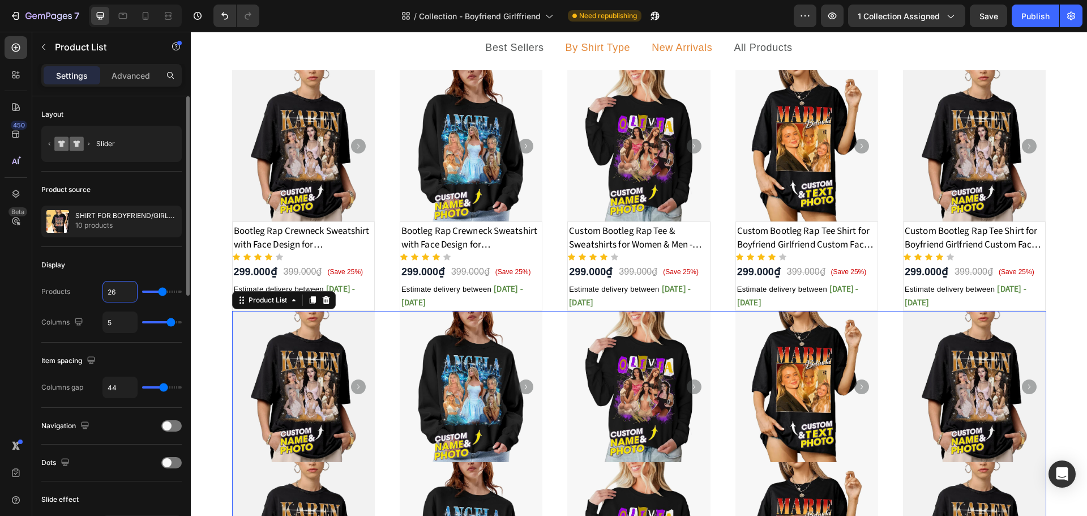
type input "2"
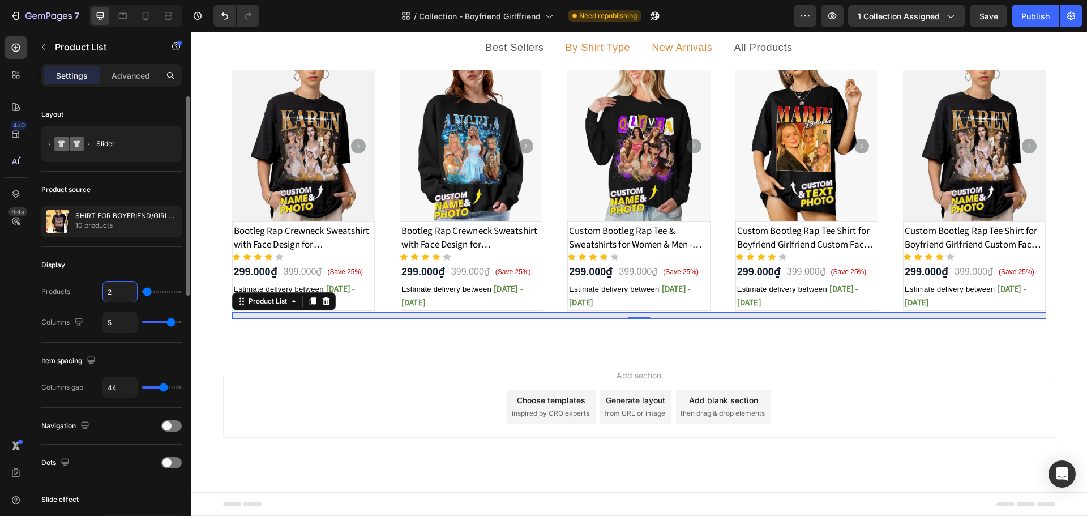
type input "20"
drag, startPoint x: 122, startPoint y: 290, endPoint x: 85, endPoint y: 290, distance: 36.8
click at [85, 290] on div "Products 20" at bounding box center [111, 292] width 140 height 22
type input "1"
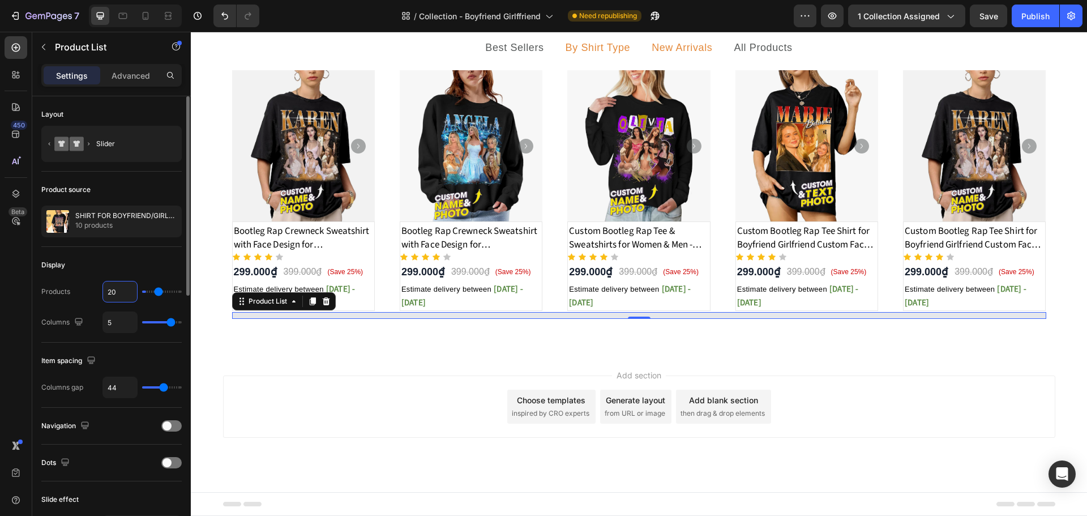
type input "1"
type input "15"
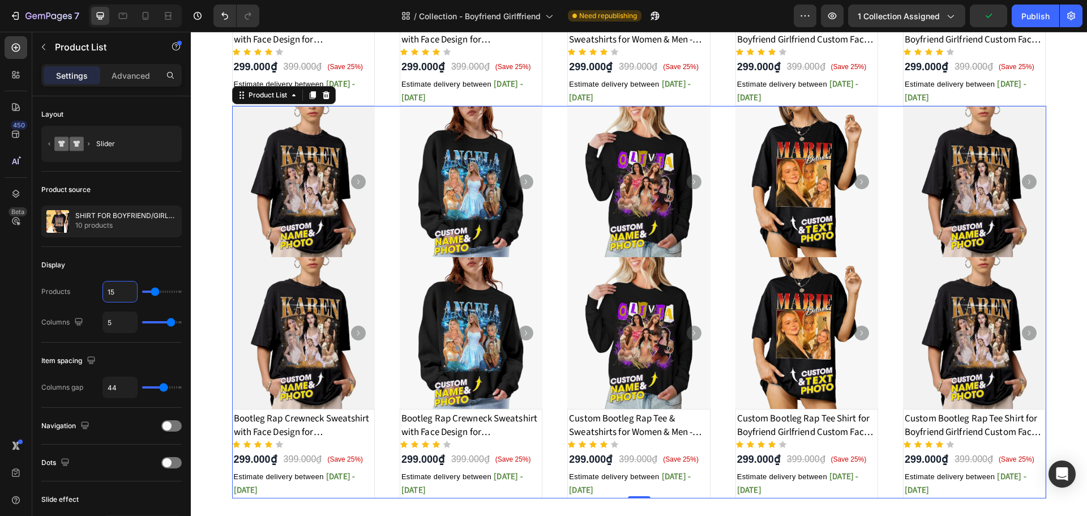
scroll to position [477, 0]
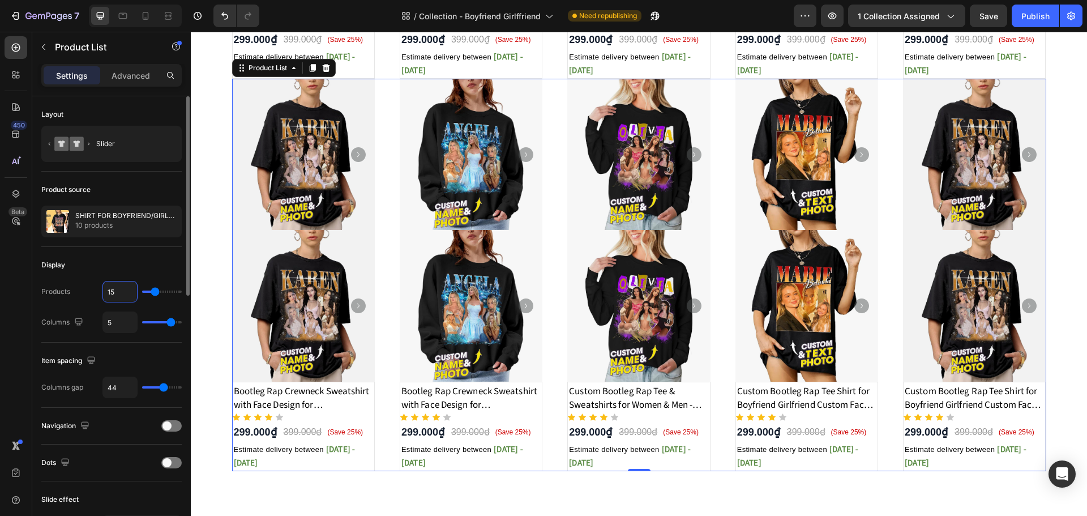
type input "1"
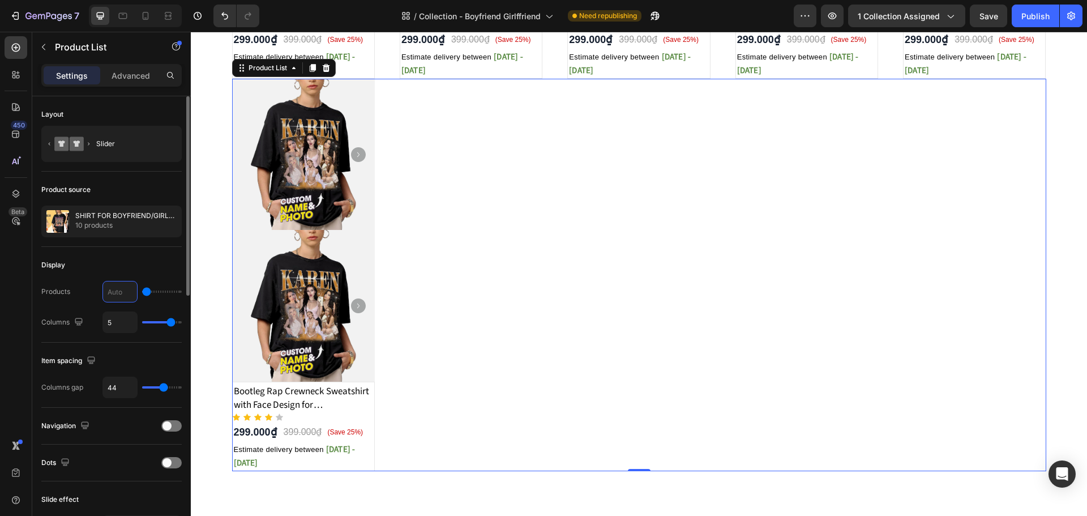
type input "5"
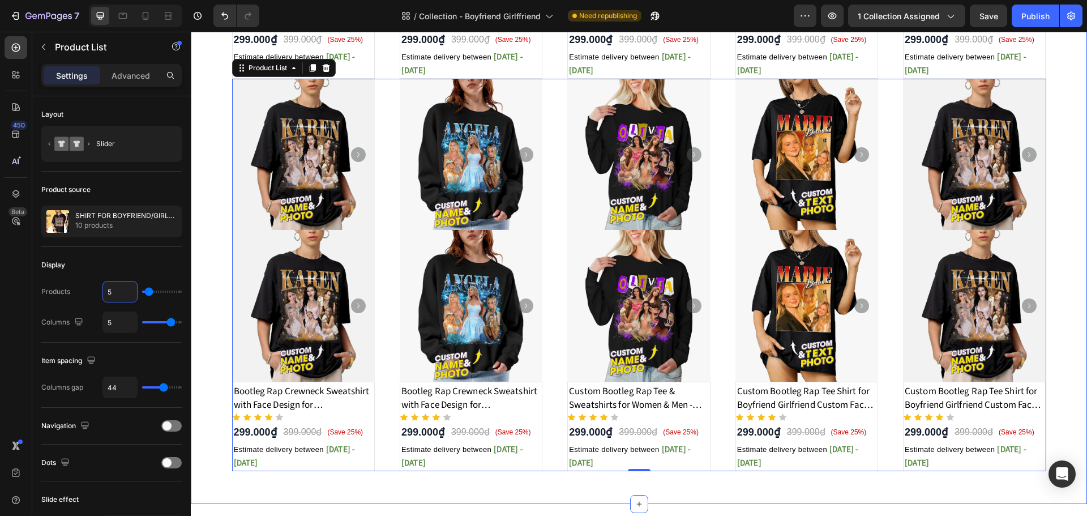
click at [194, 249] on div "Image Title Line Shirt for Boyfriend/Girlfriend Text Block Best Sellers By Shir…" at bounding box center [639, 40] width 896 height 889
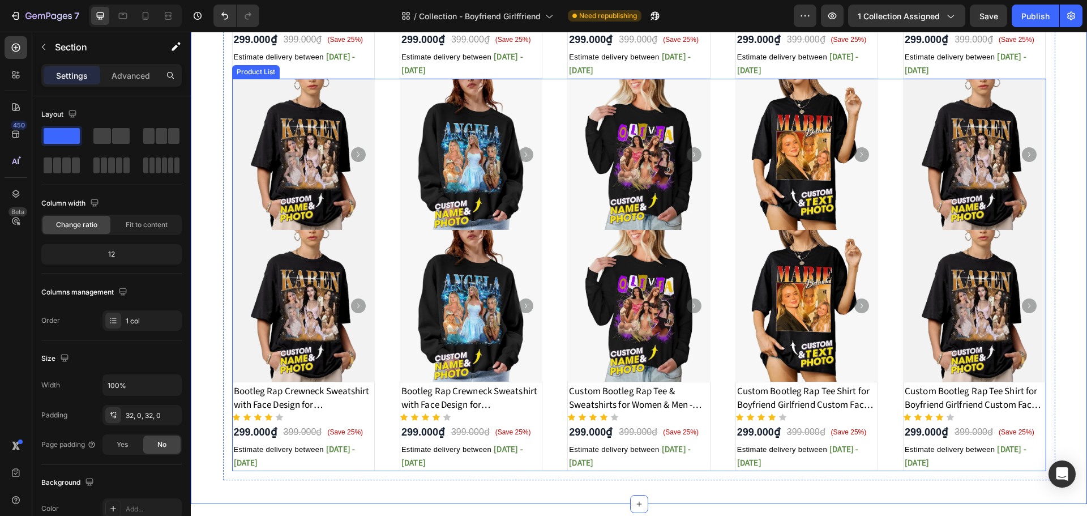
click at [382, 257] on div "Product Images Product Images Bootleg Rap Crewneck Sweatshirt with Face Design …" at bounding box center [639, 275] width 814 height 392
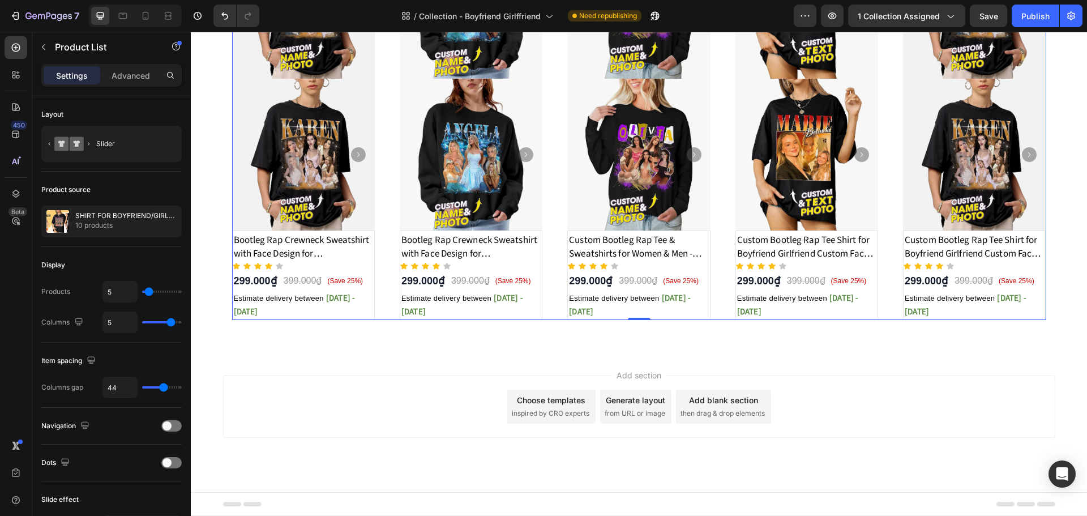
scroll to position [458, 0]
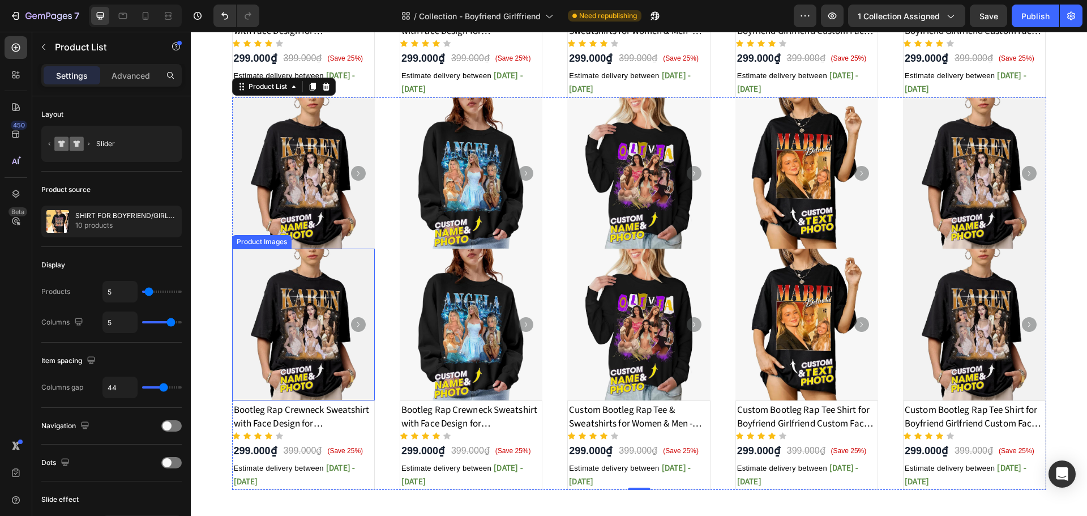
click at [368, 286] on img at bounding box center [303, 324] width 143 height 152
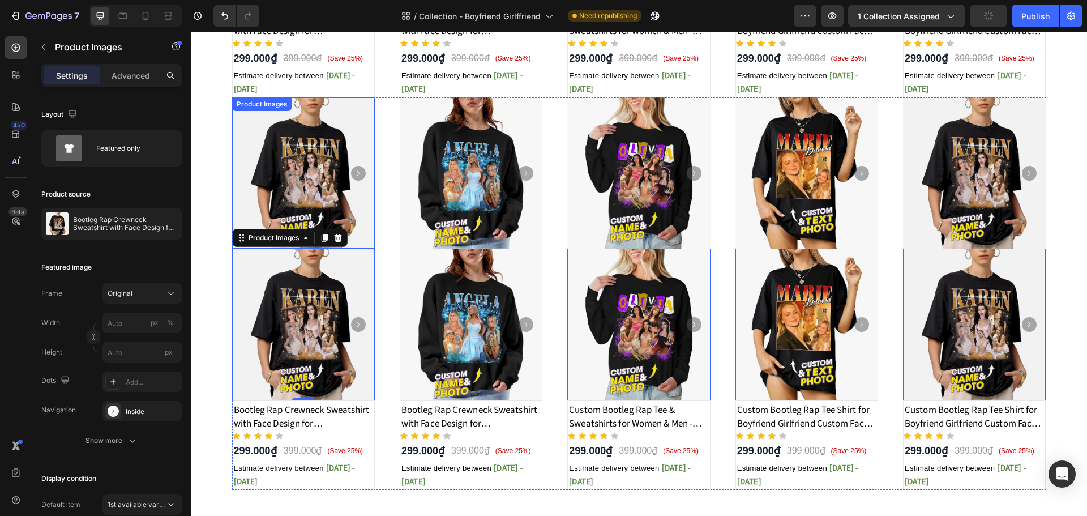
click at [368, 196] on img at bounding box center [303, 173] width 143 height 152
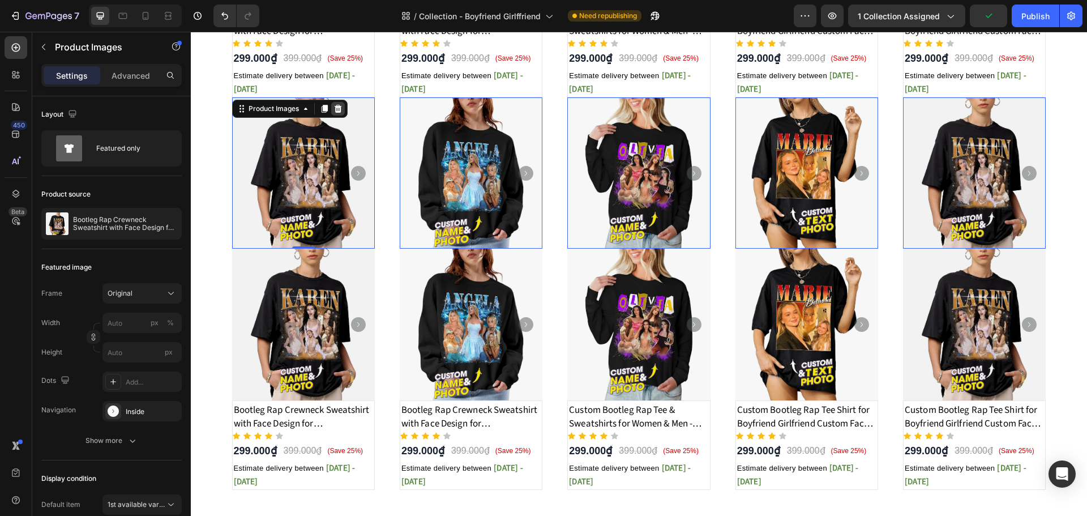
click at [334, 110] on icon at bounding box center [337, 109] width 7 height 8
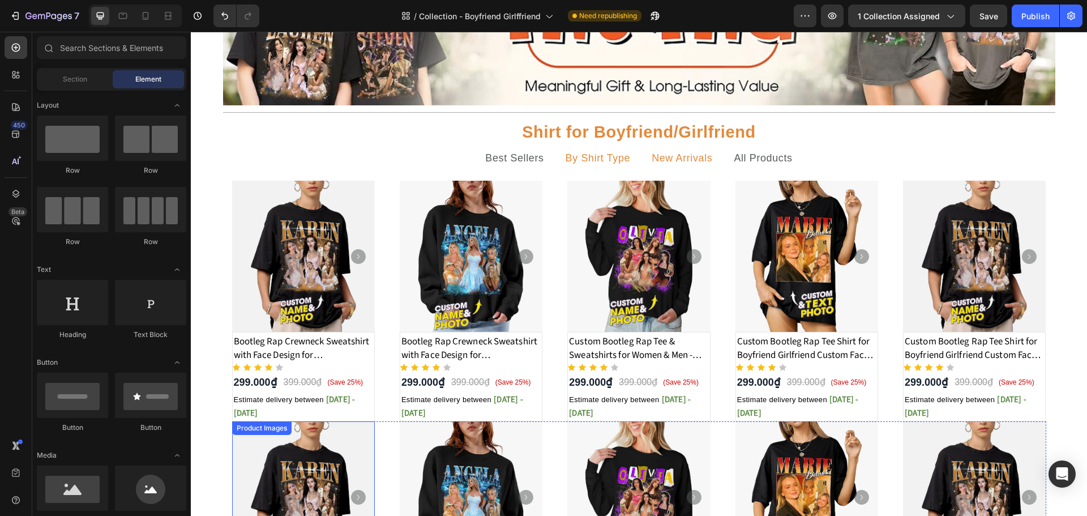
scroll to position [118, 0]
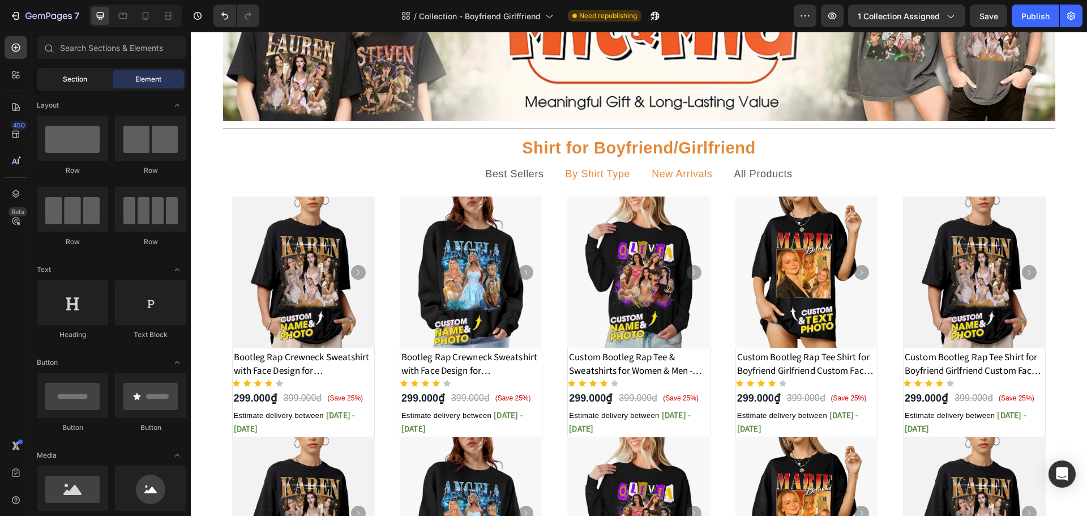
click at [55, 76] on div "Section" at bounding box center [74, 79] width 71 height 18
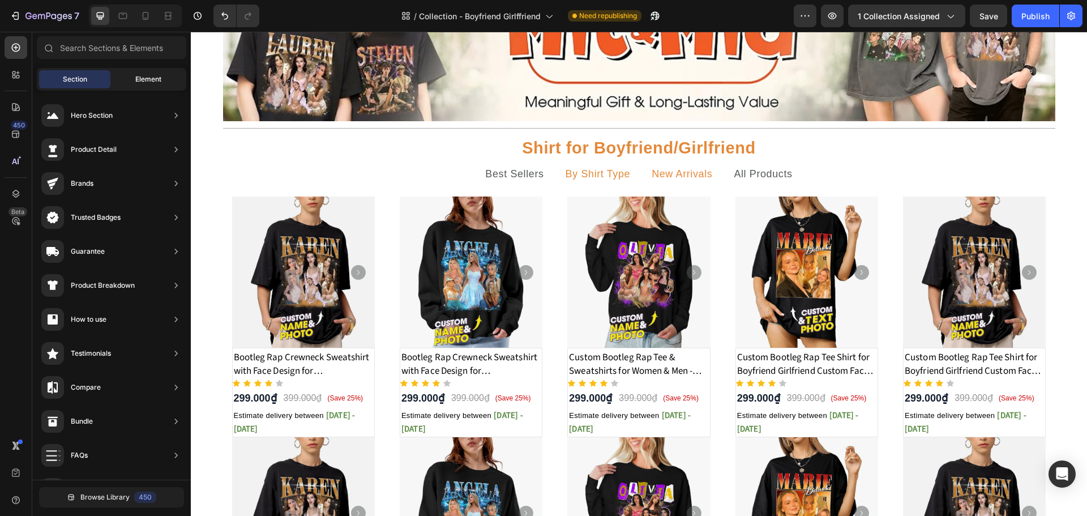
click at [140, 79] on span "Element" at bounding box center [148, 79] width 26 height 10
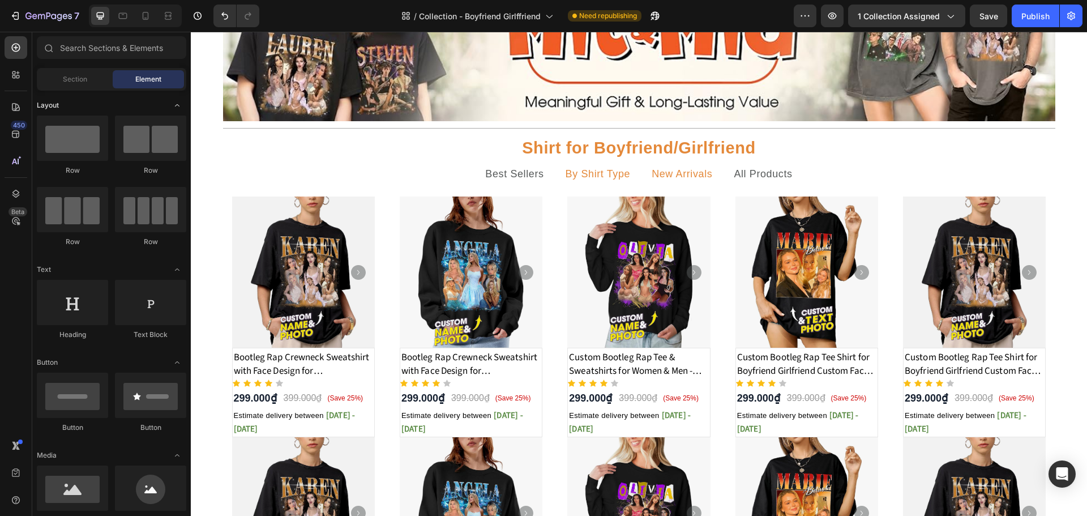
click at [46, 102] on span "Layout" at bounding box center [48, 105] width 22 height 10
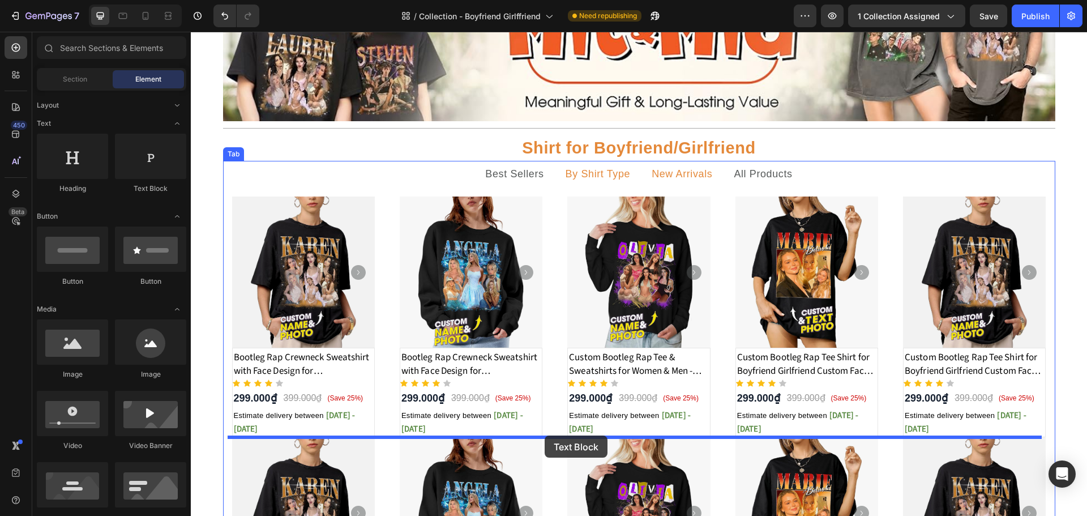
drag, startPoint x: 333, startPoint y: 190, endPoint x: 545, endPoint y: 435, distance: 323.9
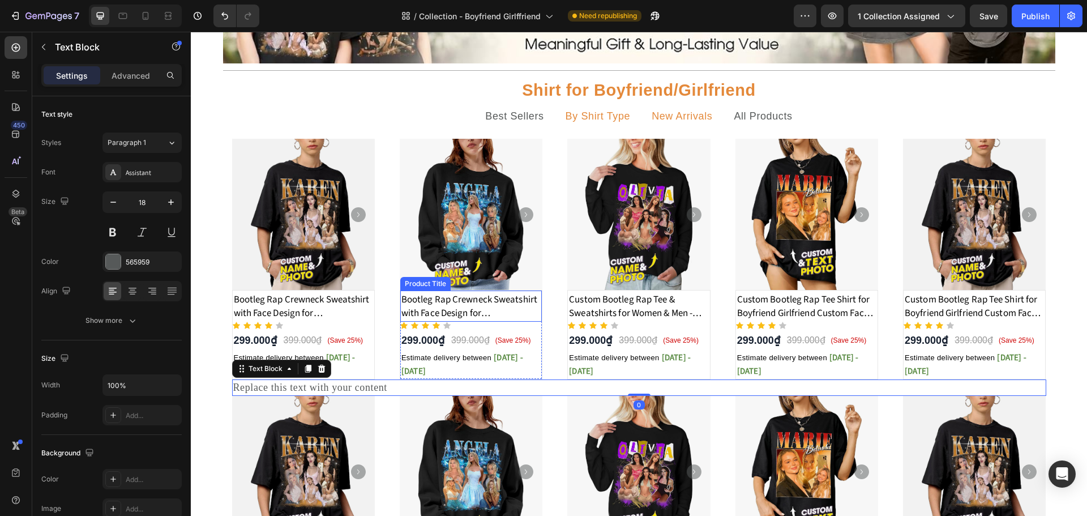
scroll to position [175, 0]
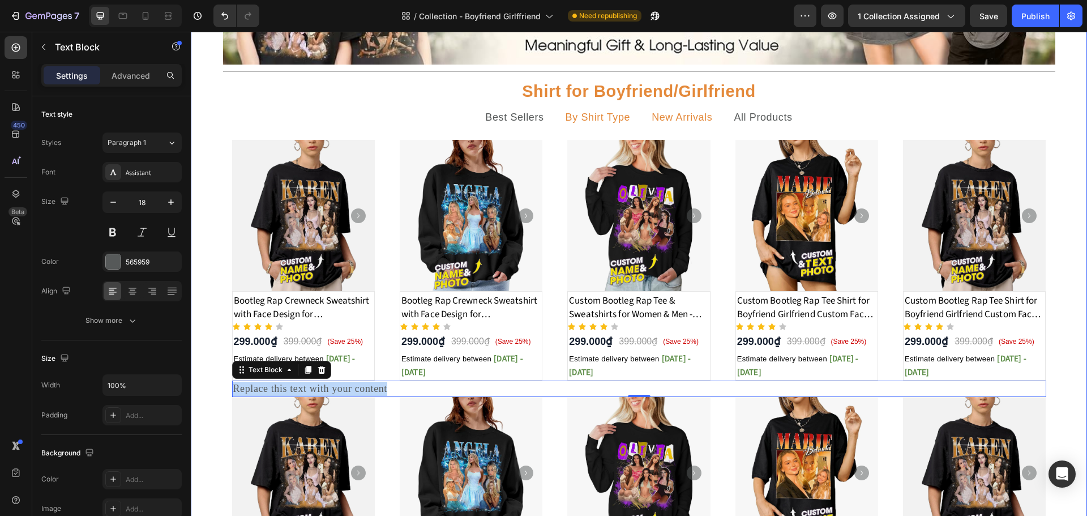
drag, startPoint x: 396, startPoint y: 388, endPoint x: 212, endPoint y: 390, distance: 184.0
click at [212, 390] on div "Image Title Line Shirt for Boyfriend/Girlfriend Text Block Best Sellers By Shir…" at bounding box center [639, 275] width 896 height 754
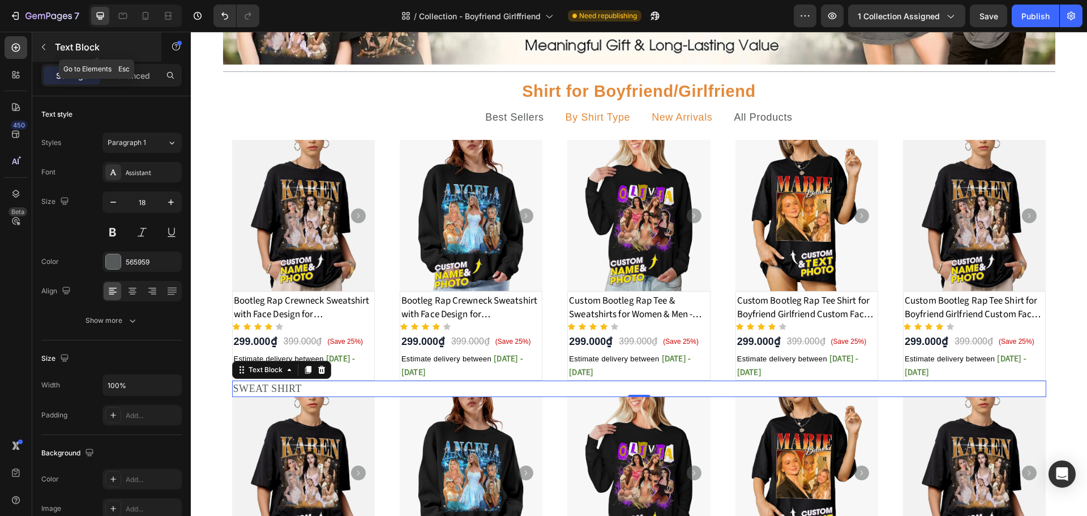
click at [51, 50] on button "button" at bounding box center [44, 47] width 18 height 18
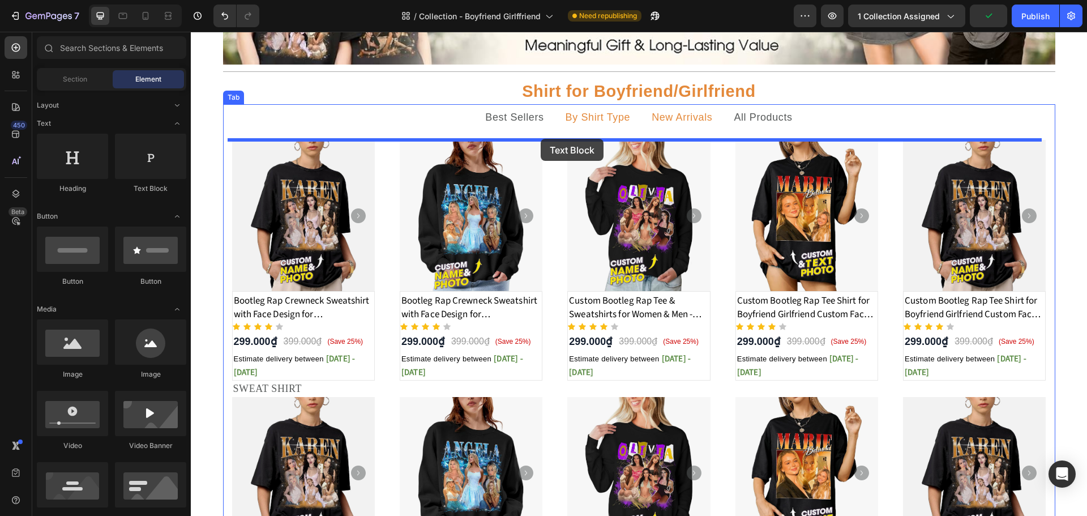
drag, startPoint x: 350, startPoint y: 207, endPoint x: 541, endPoint y: 139, distance: 202.0
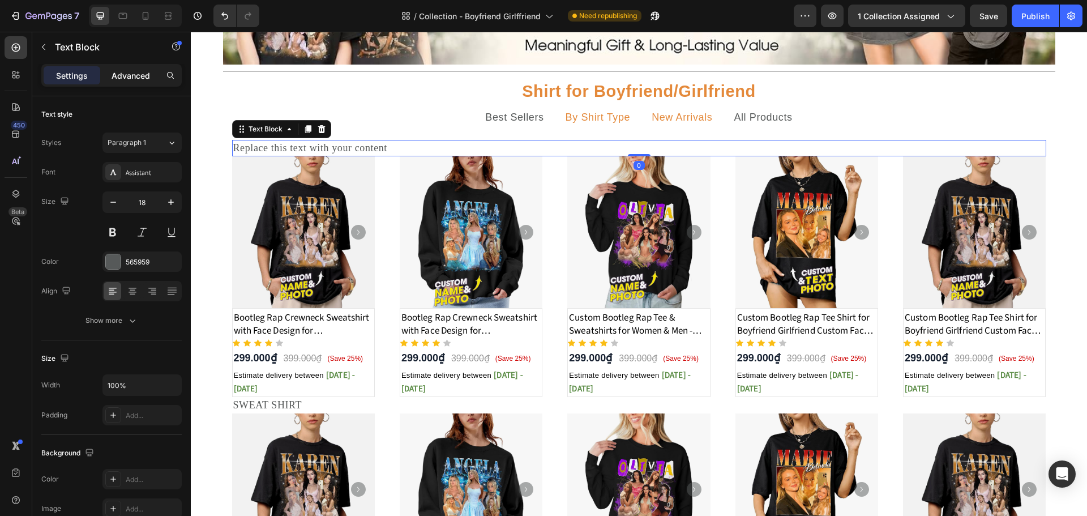
click at [128, 83] on div "Advanced" at bounding box center [130, 75] width 57 height 18
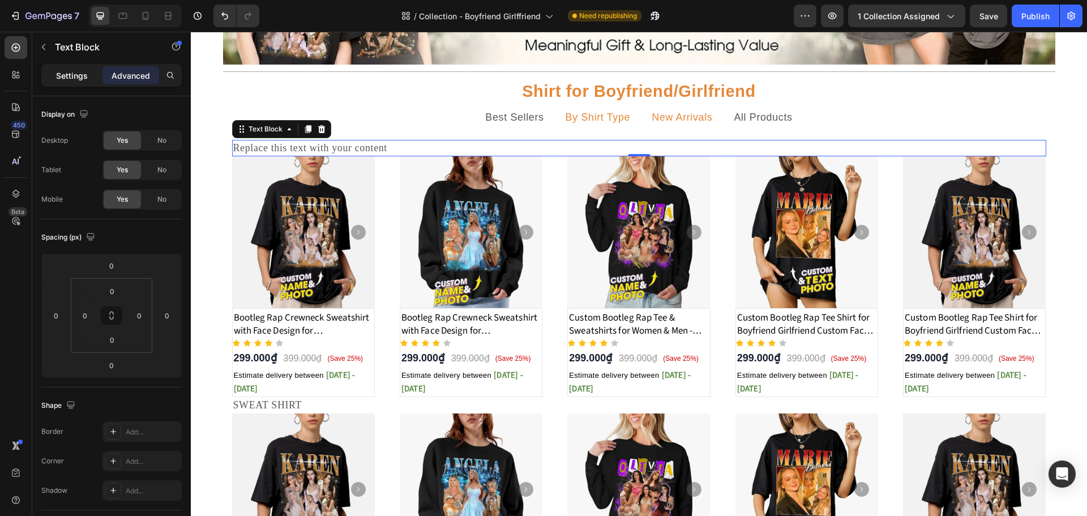
click at [88, 75] on div "Settings" at bounding box center [72, 75] width 57 height 18
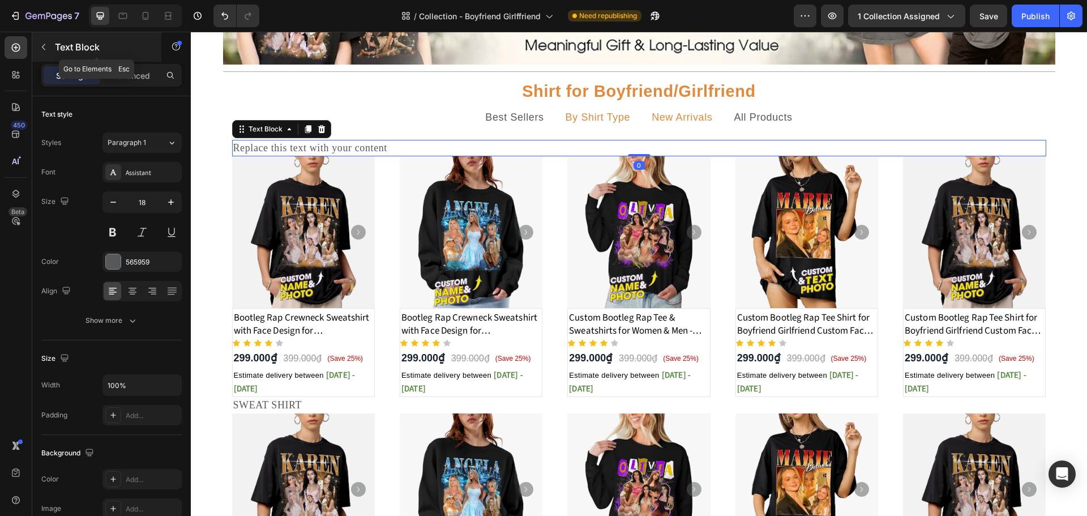
click at [39, 49] on icon "button" at bounding box center [43, 46] width 9 height 9
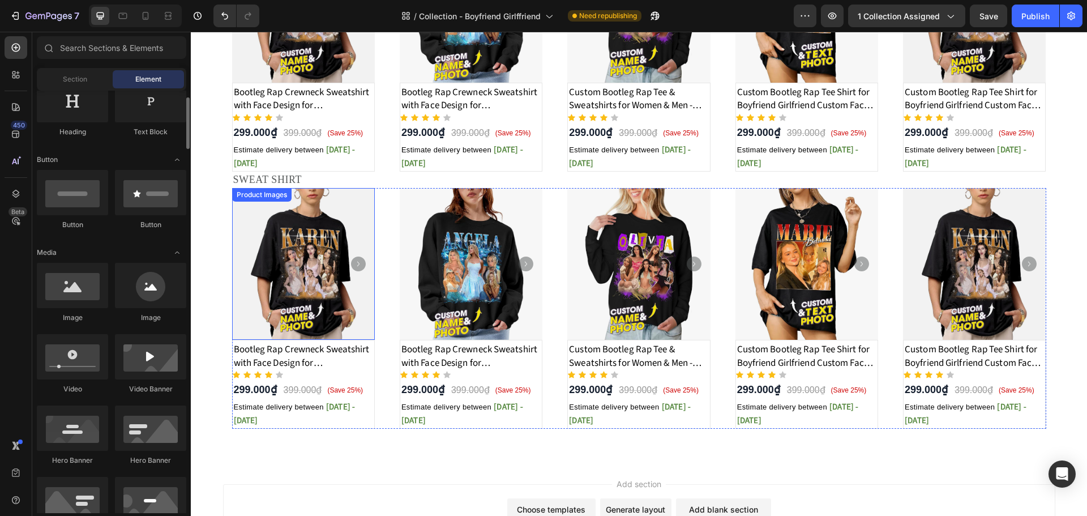
scroll to position [401, 0]
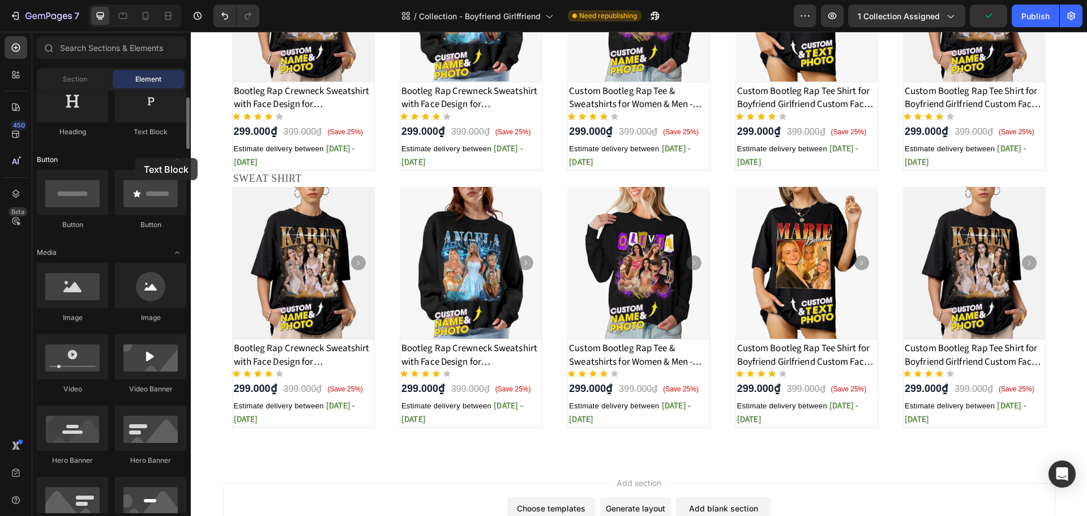
drag, startPoint x: 143, startPoint y: 119, endPoint x: 135, endPoint y: 158, distance: 39.9
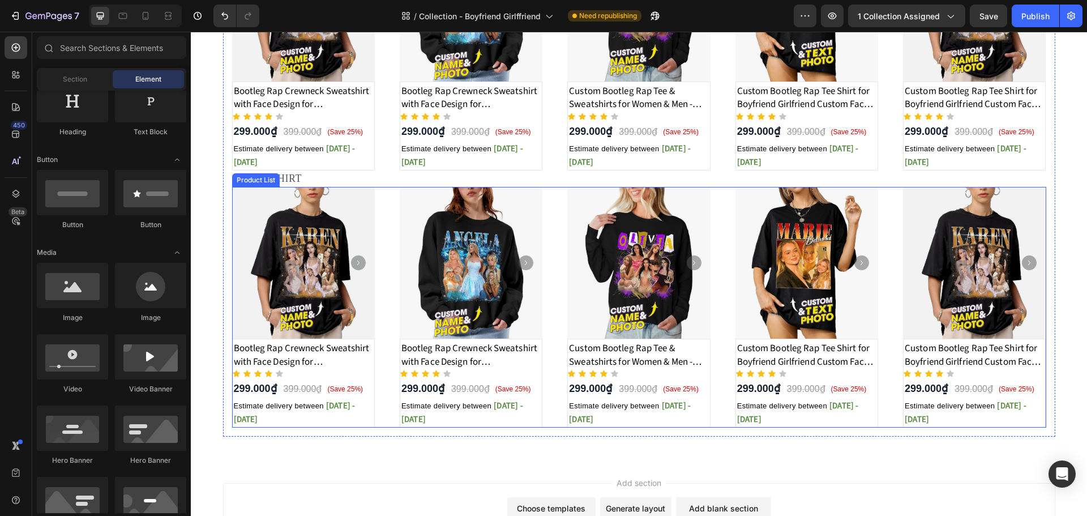
click at [371, 212] on div "Product Images Bootleg Rap Crewneck Sweatshirt with Face Design for Girlfriend/…" at bounding box center [639, 307] width 814 height 241
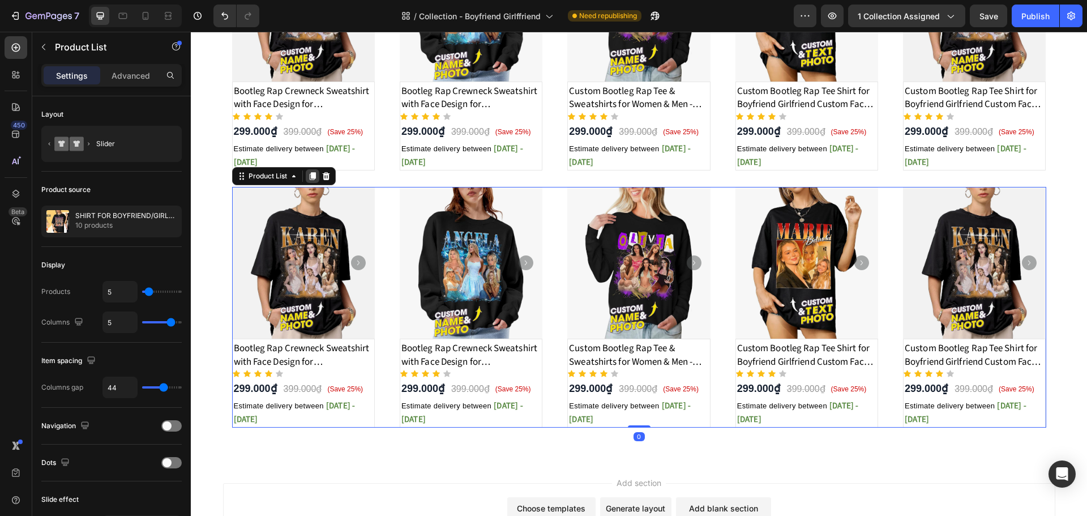
click at [310, 177] on icon at bounding box center [312, 177] width 6 height 8
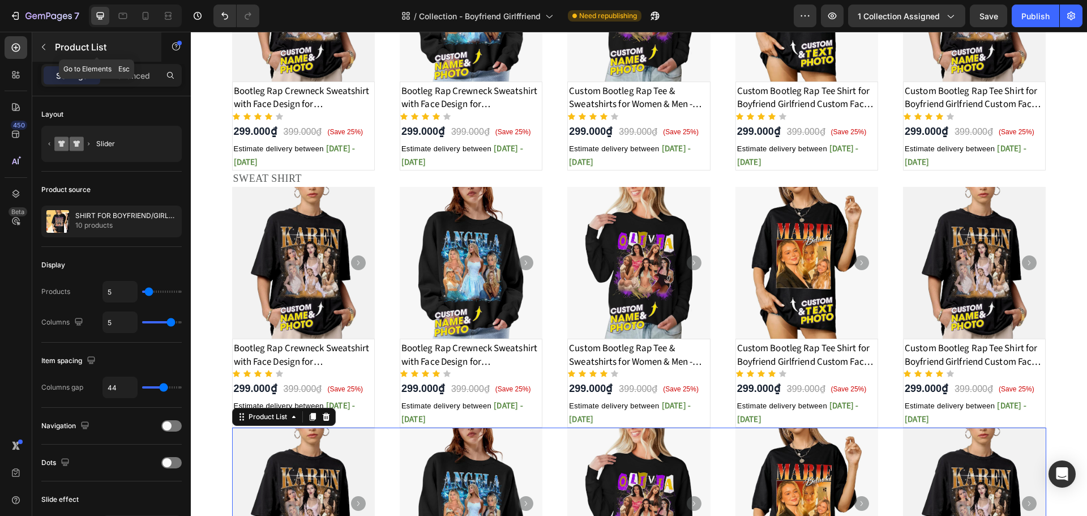
click at [43, 48] on icon "button" at bounding box center [43, 47] width 3 height 6
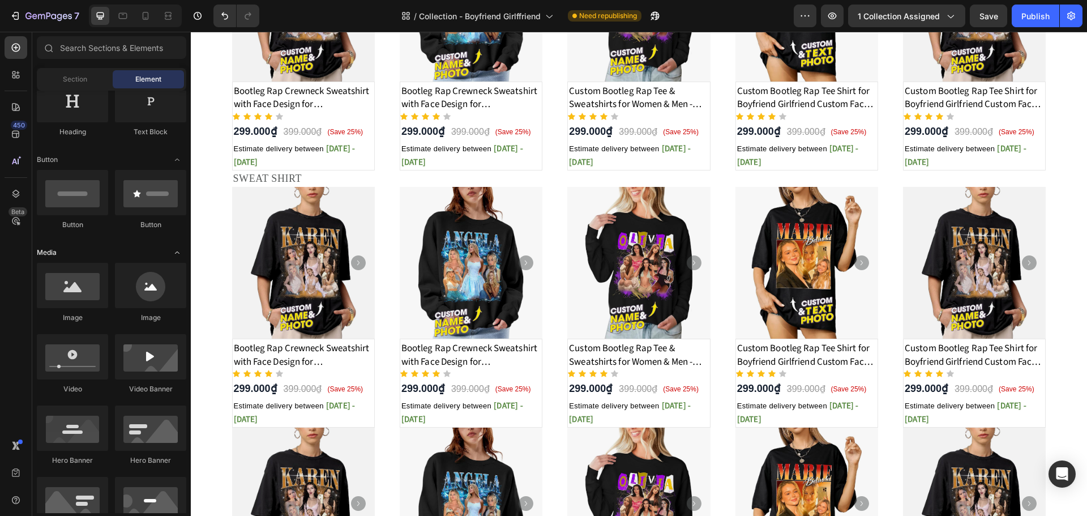
scroll to position [0, 0]
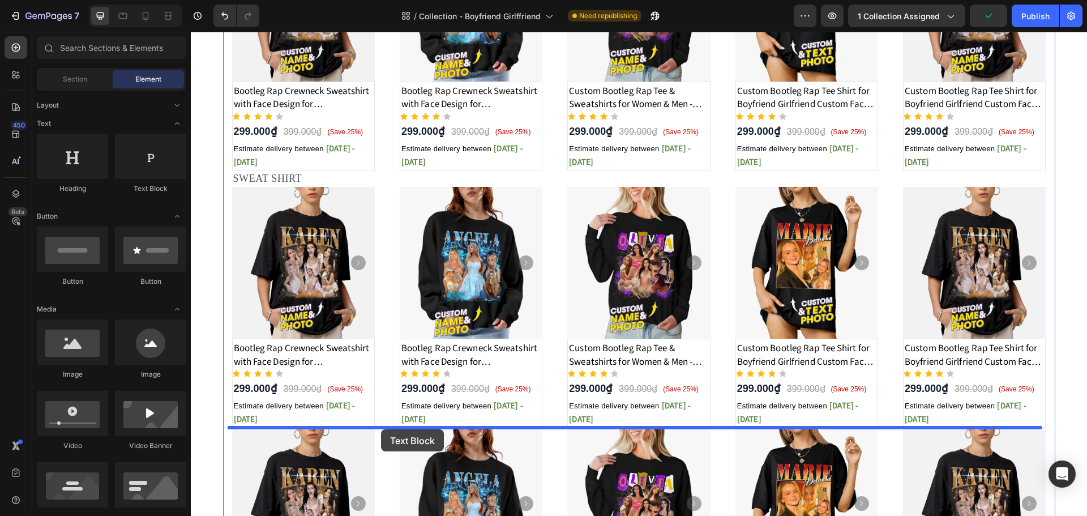
drag, startPoint x: 364, startPoint y: 248, endPoint x: 381, endPoint y: 429, distance: 181.4
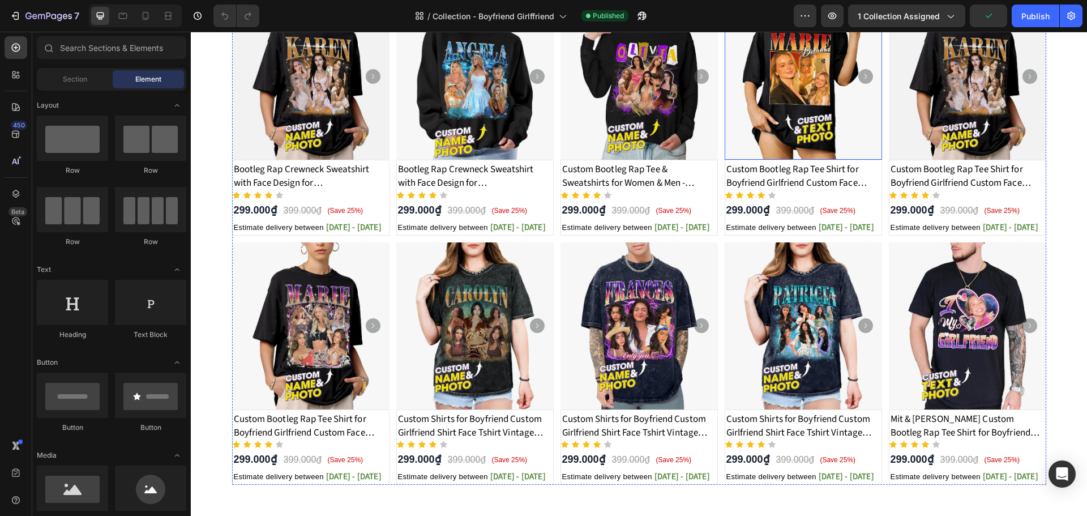
scroll to position [396, 0]
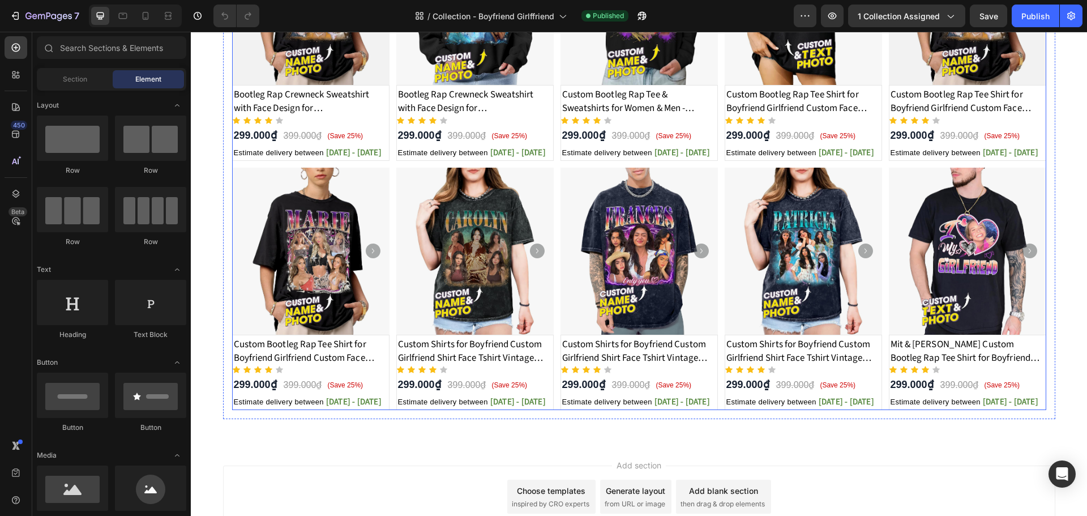
click at [389, 166] on div "Product Images Bootleg Rap Crewneck Sweatshirt with Face Design for Girlfriend/…" at bounding box center [639, 164] width 814 height 492
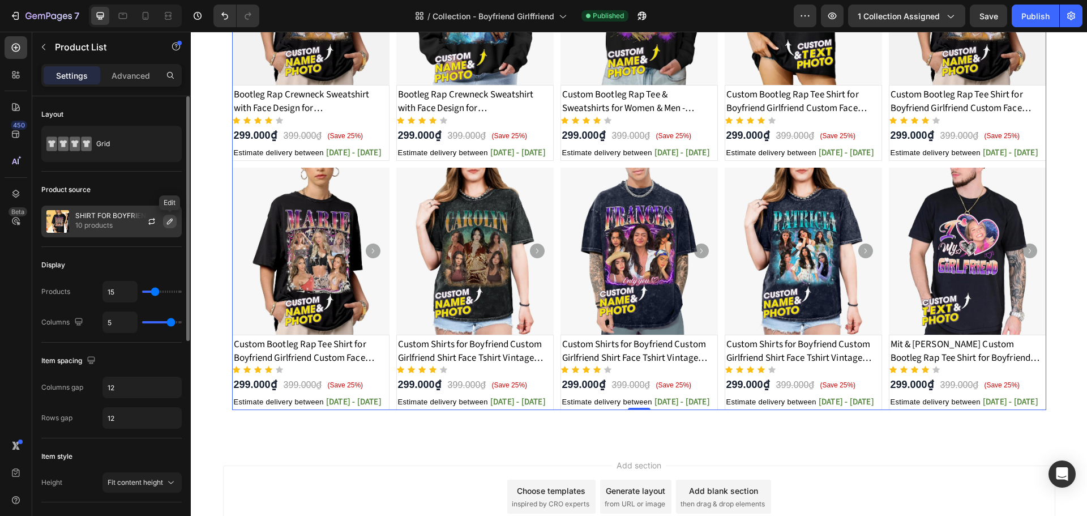
click at [168, 222] on icon "button" at bounding box center [170, 221] width 6 height 6
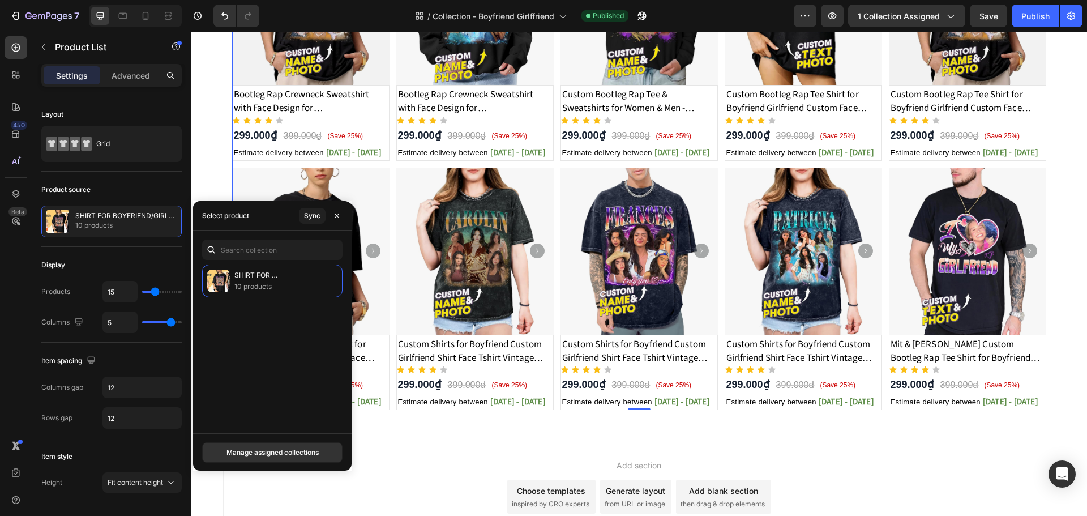
click at [293, 298] on div "SHIRT FOR BOYFRIEND/GIRLFRIEND 10 products" at bounding box center [272, 344] width 158 height 160
click at [297, 281] on p "10 products" at bounding box center [283, 286] width 98 height 11
click at [138, 212] on div at bounding box center [156, 221] width 50 height 31
click at [271, 461] on button "Manage assigned collections" at bounding box center [272, 452] width 140 height 20
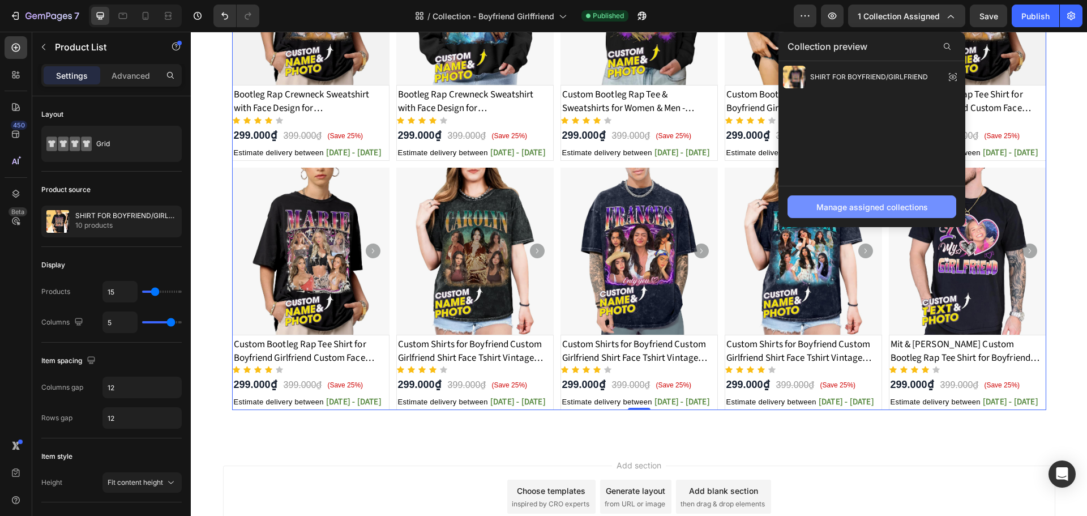
click at [878, 207] on div "Manage assigned collections" at bounding box center [872, 207] width 112 height 12
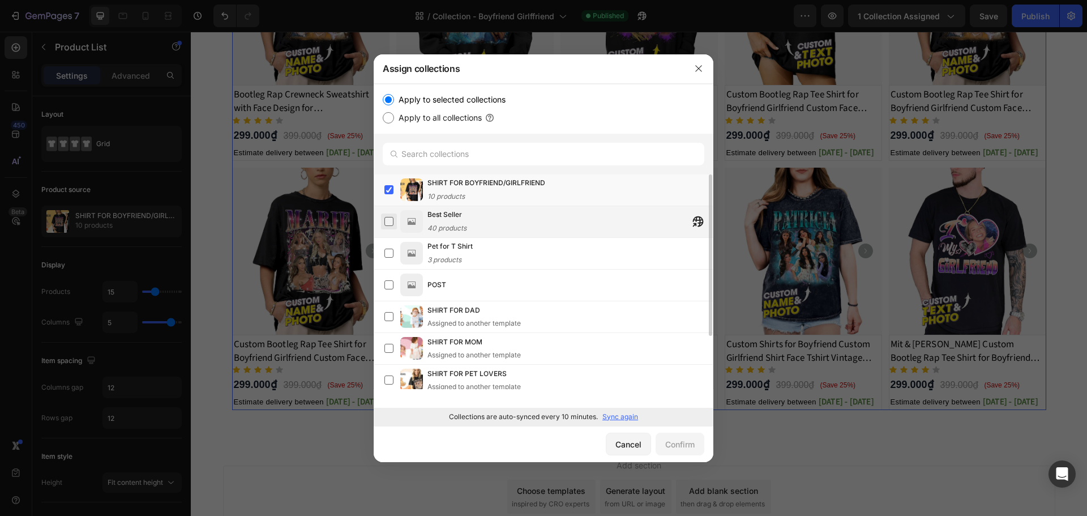
click at [390, 219] on label at bounding box center [388, 221] width 9 height 9
click at [666, 447] on div "Confirm" at bounding box center [679, 444] width 29 height 12
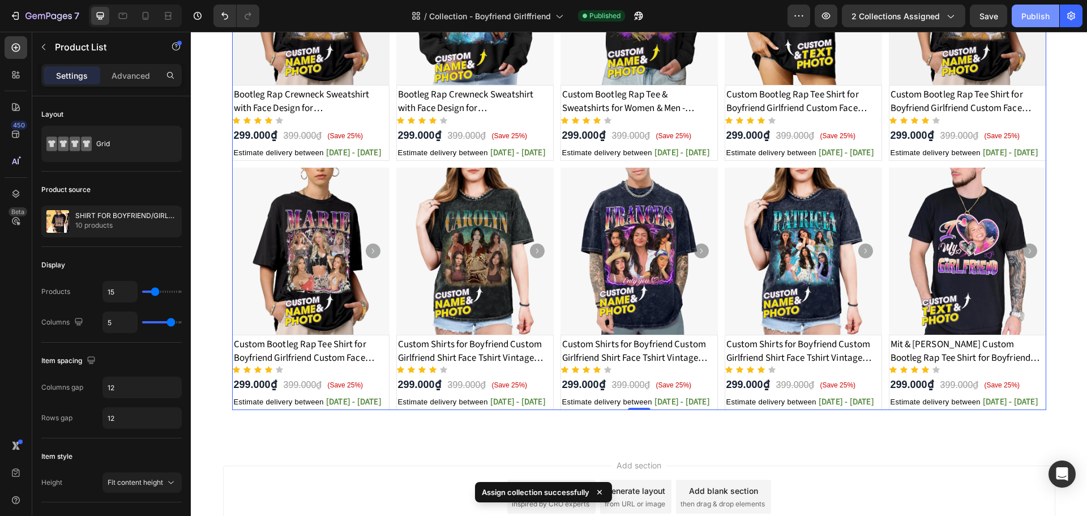
click at [1034, 19] on div "Publish" at bounding box center [1035, 16] width 28 height 12
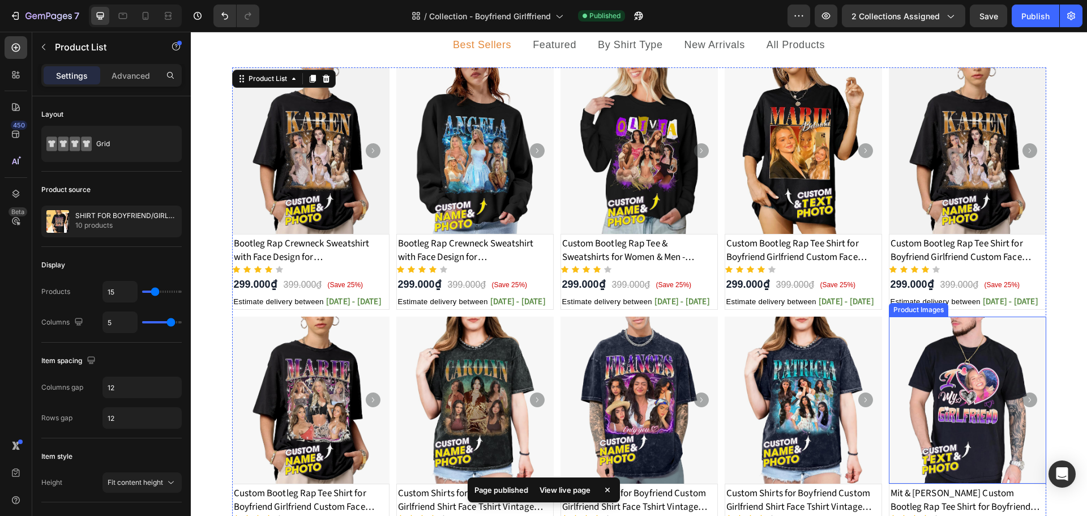
scroll to position [226, 0]
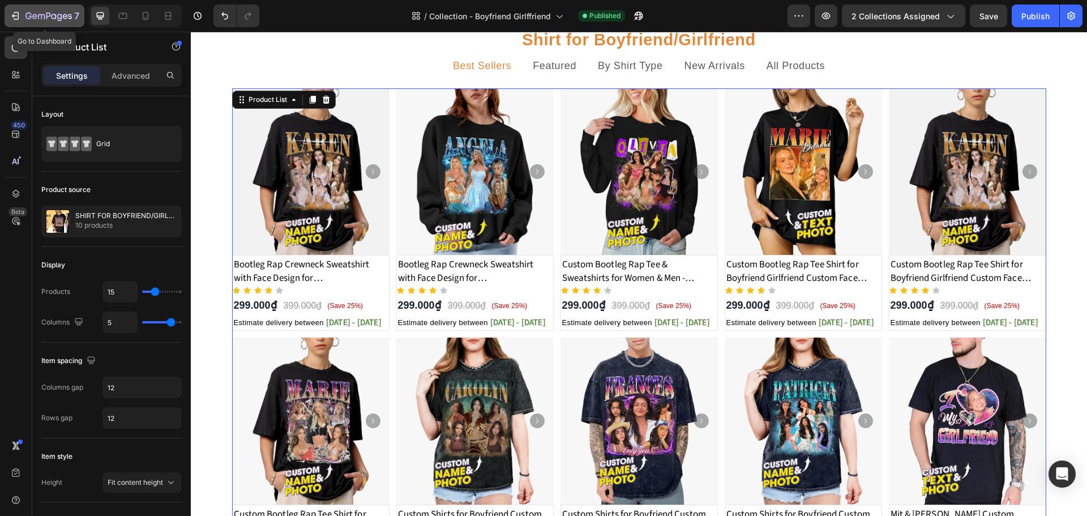
click at [19, 11] on icon "button" at bounding box center [15, 15] width 11 height 11
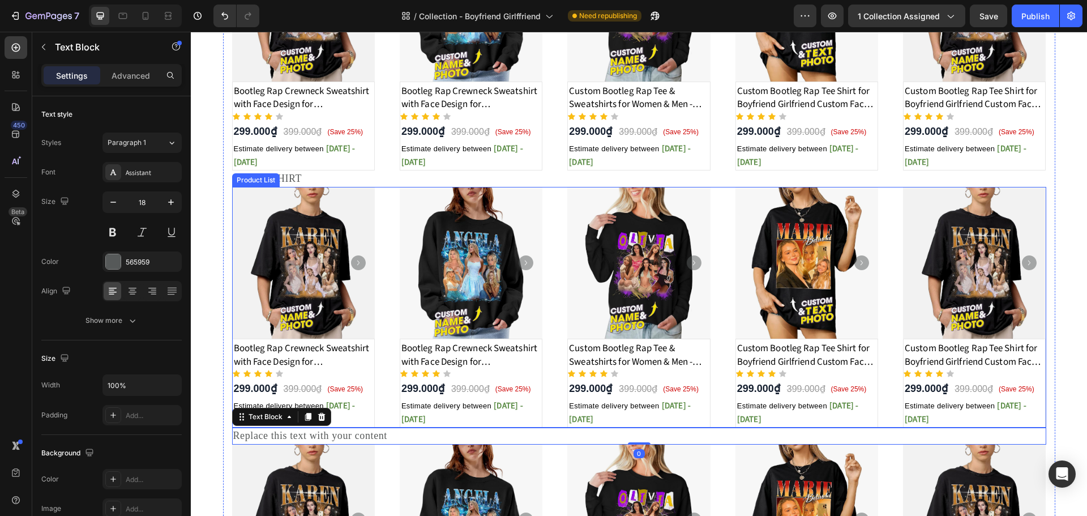
click at [714, 423] on div "Product Images Bootleg Rap Crewneck Sweatshirt with Face Design for Girlfriend/…" at bounding box center [639, 307] width 814 height 241
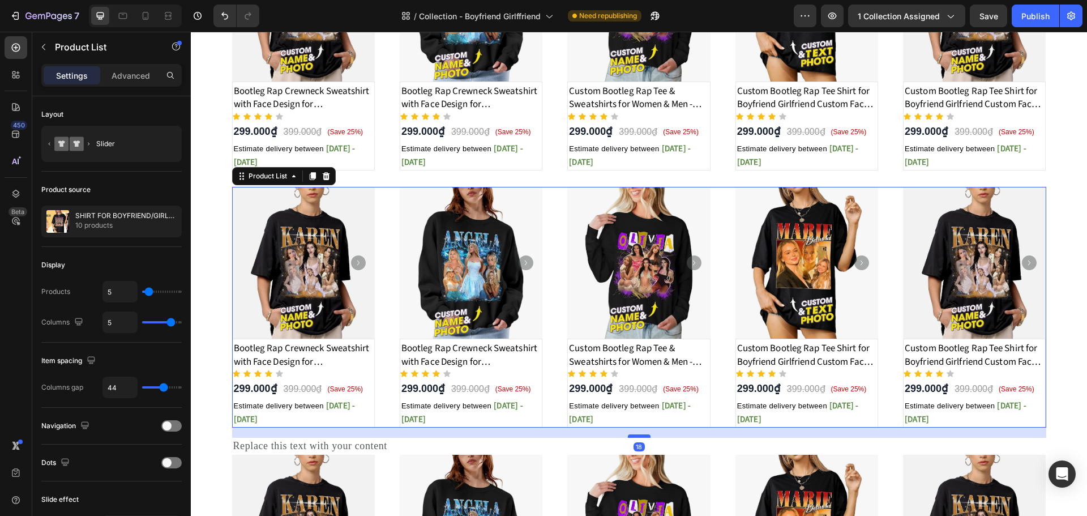
drag, startPoint x: 635, startPoint y: 427, endPoint x: 636, endPoint y: 437, distance: 10.2
click at [636, 437] on div at bounding box center [639, 435] width 23 height 3
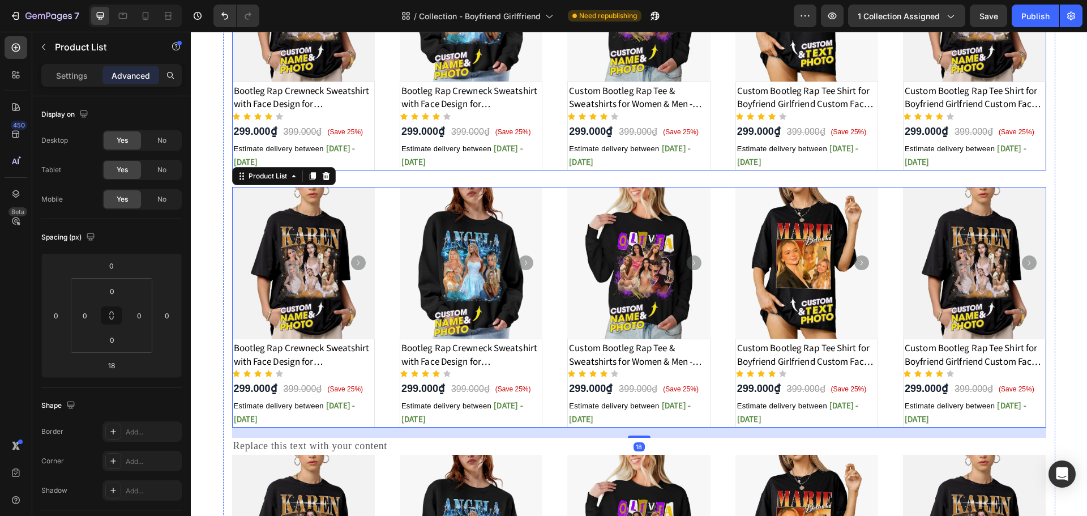
click at [725, 160] on div "Product Images Bootleg Rap Crewneck Sweatshirt with Face Design for Girlfriend/…" at bounding box center [639, 50] width 814 height 241
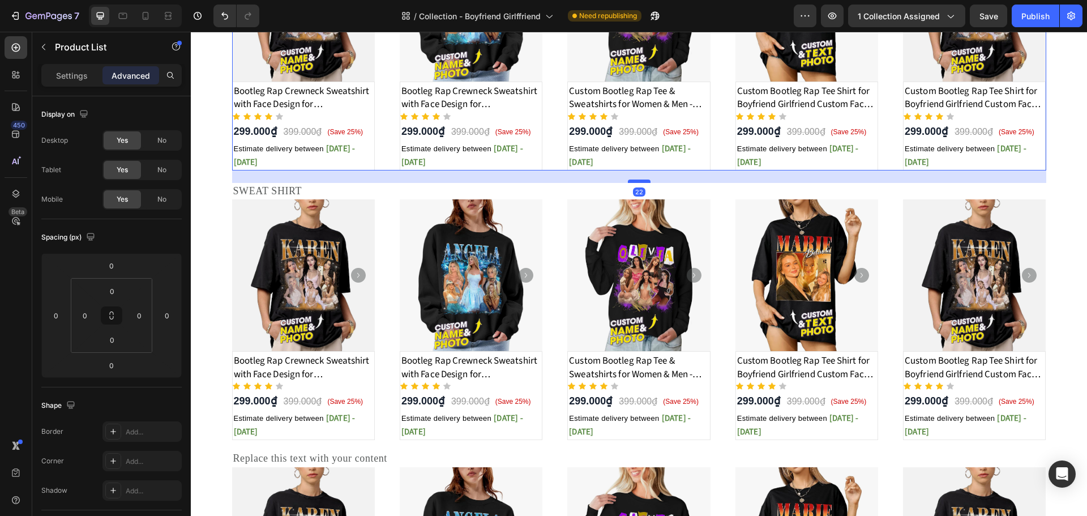
drag, startPoint x: 631, startPoint y: 170, endPoint x: 632, endPoint y: 182, distance: 12.5
click at [632, 182] on div at bounding box center [639, 180] width 23 height 3
type input "22"
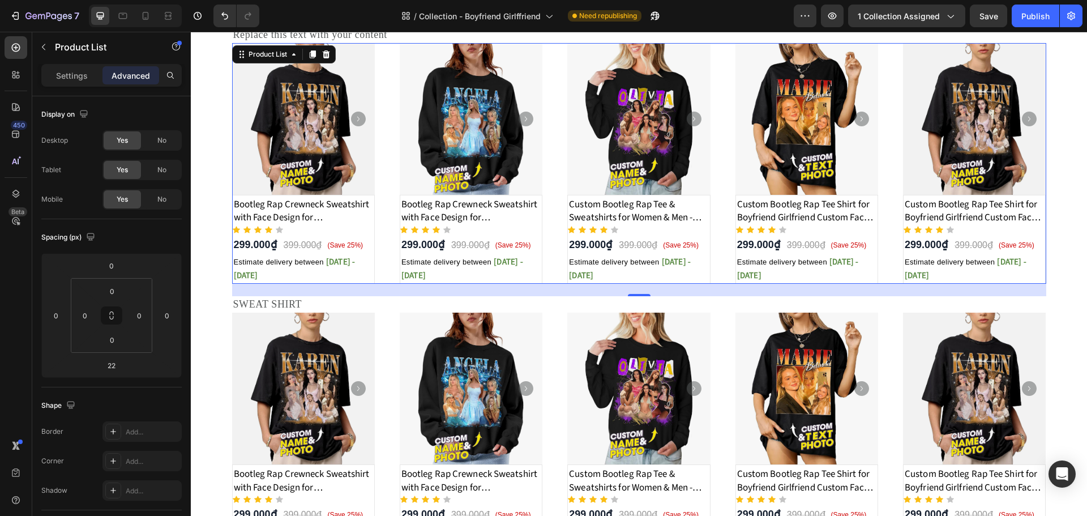
scroll to position [118, 0]
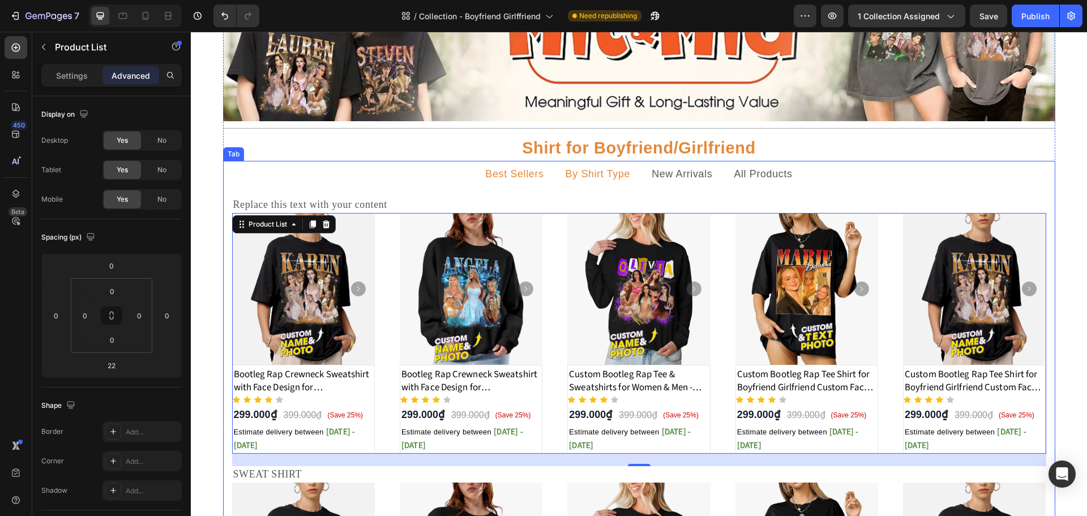
click at [516, 175] on p "Best Sellers" at bounding box center [514, 174] width 58 height 14
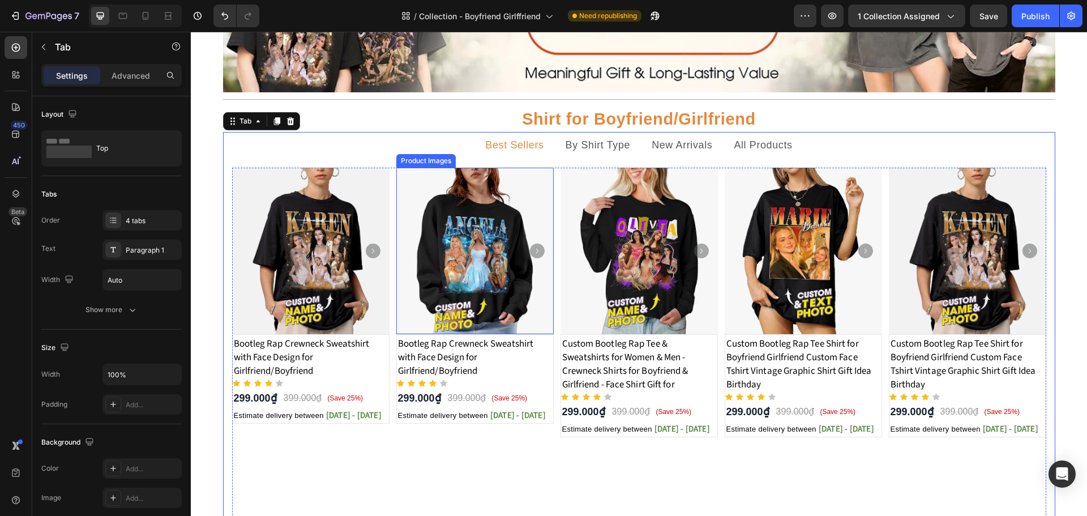
scroll to position [62, 0]
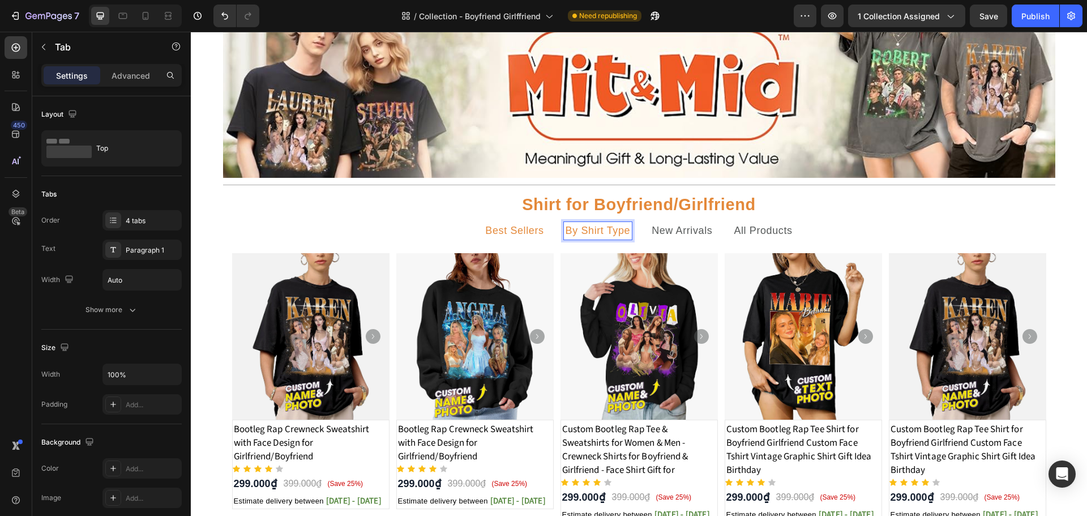
click at [888, 216] on p "Shirt for Boyfriend/Girlfriend" at bounding box center [639, 204] width 830 height 23
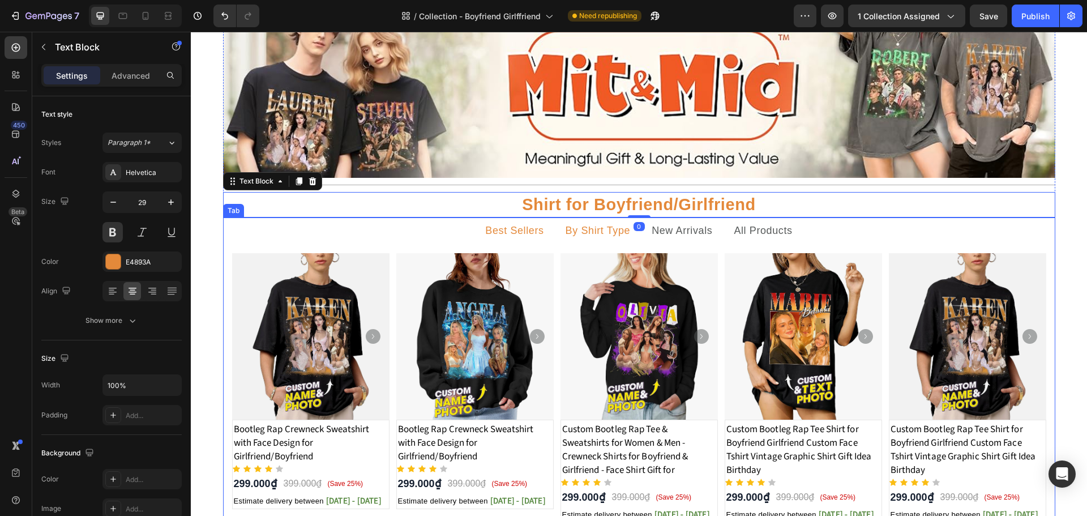
click at [591, 242] on li "By Shirt Type" at bounding box center [598, 230] width 87 height 27
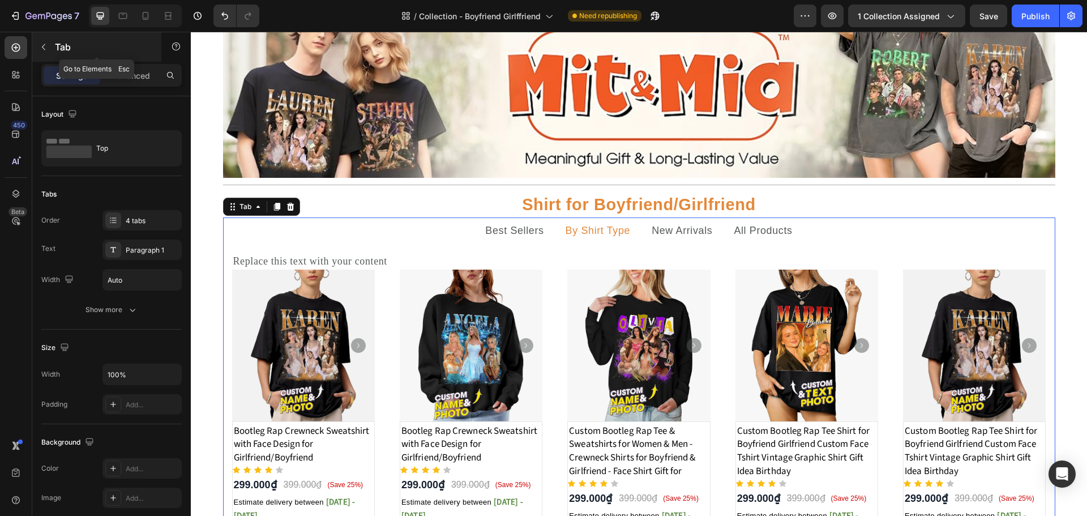
click at [47, 52] on button "button" at bounding box center [44, 47] width 18 height 18
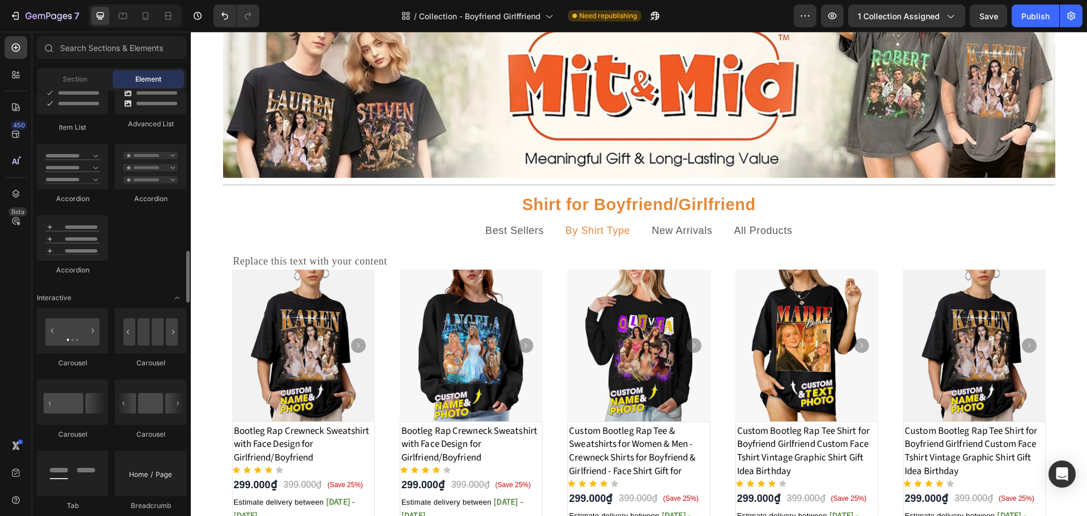
scroll to position [906, 0]
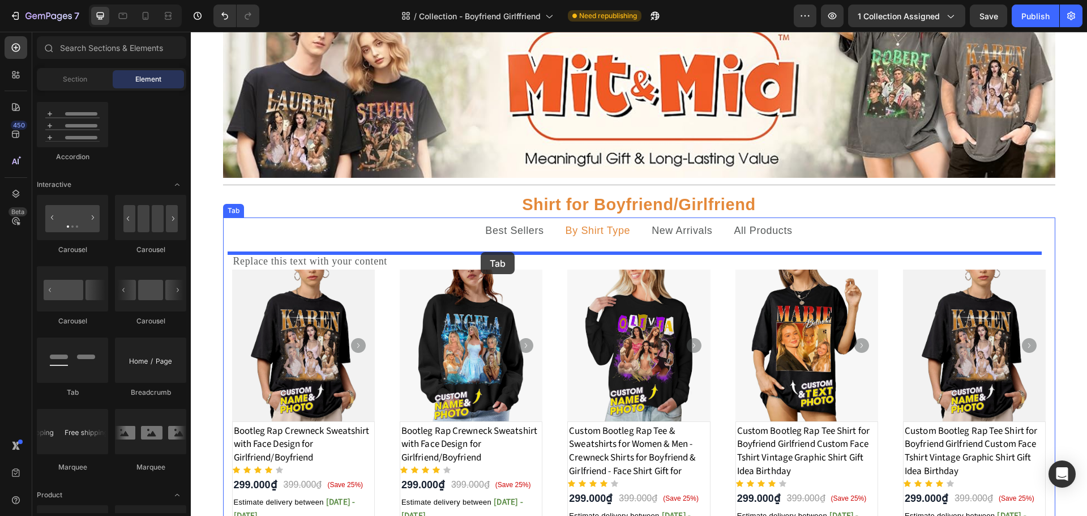
drag, startPoint x: 269, startPoint y: 399, endPoint x: 481, endPoint y: 252, distance: 257.5
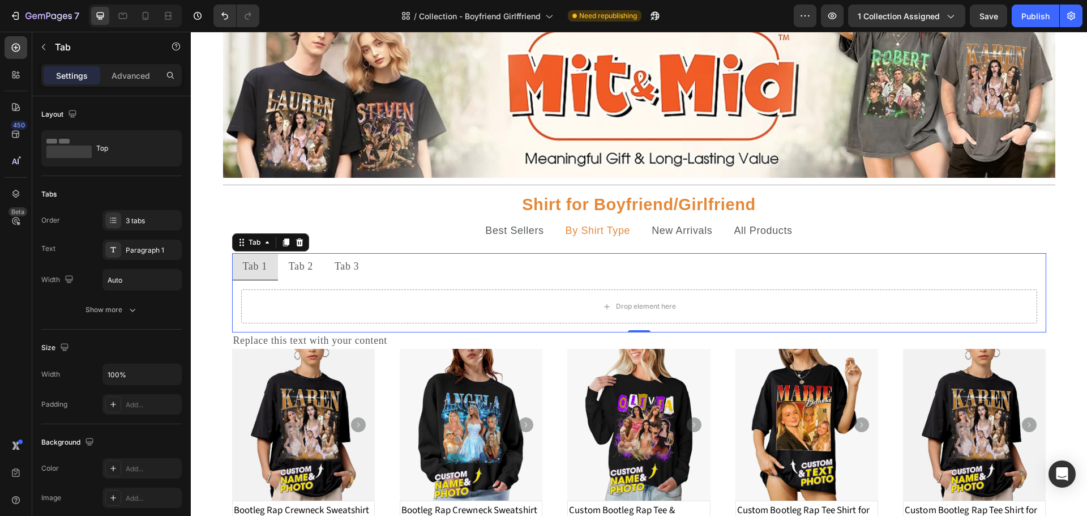
click at [486, 280] on ul "Tab 1 Tab 2 Tab 3" at bounding box center [639, 266] width 814 height 27
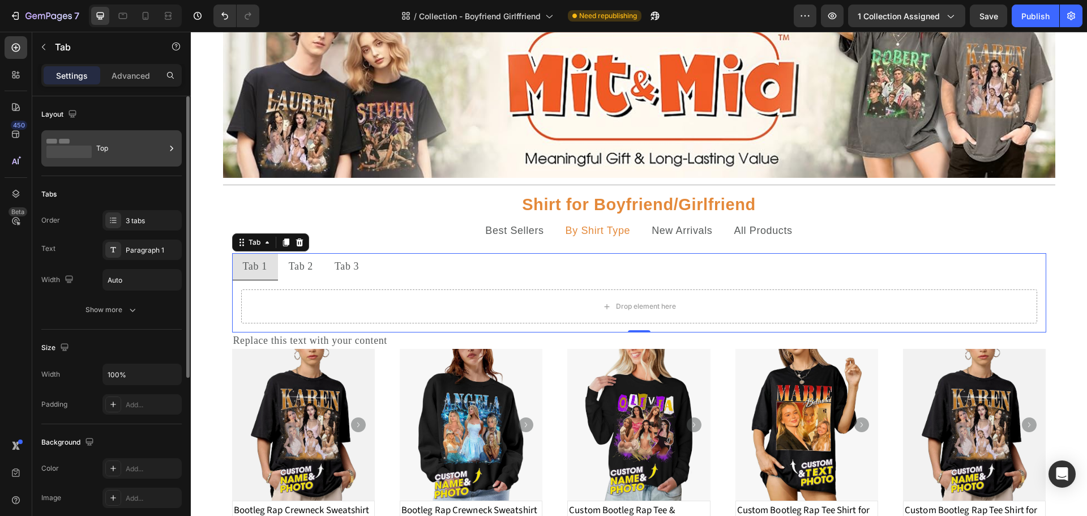
click at [126, 147] on div "Top" at bounding box center [130, 148] width 69 height 26
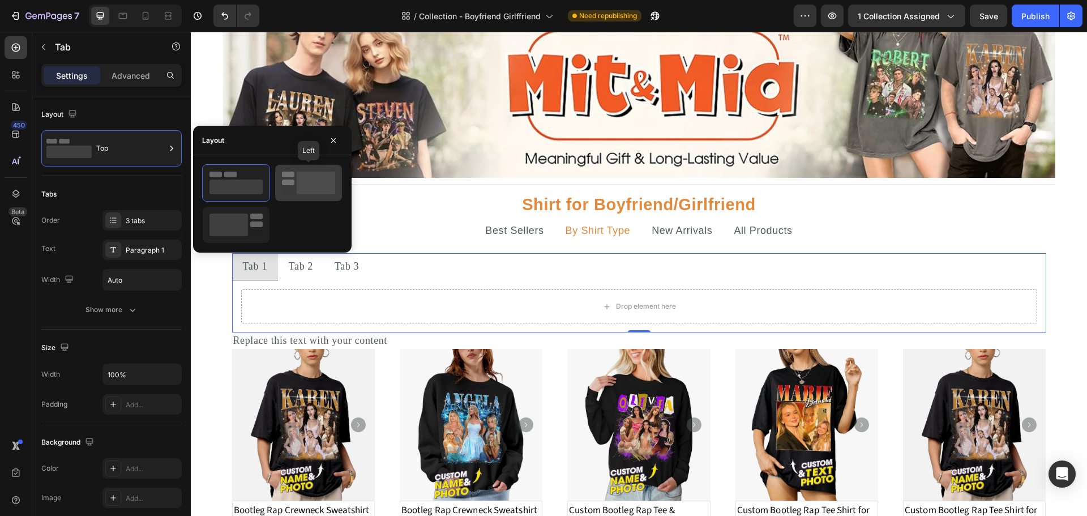
click at [305, 185] on rect at bounding box center [316, 183] width 38 height 23
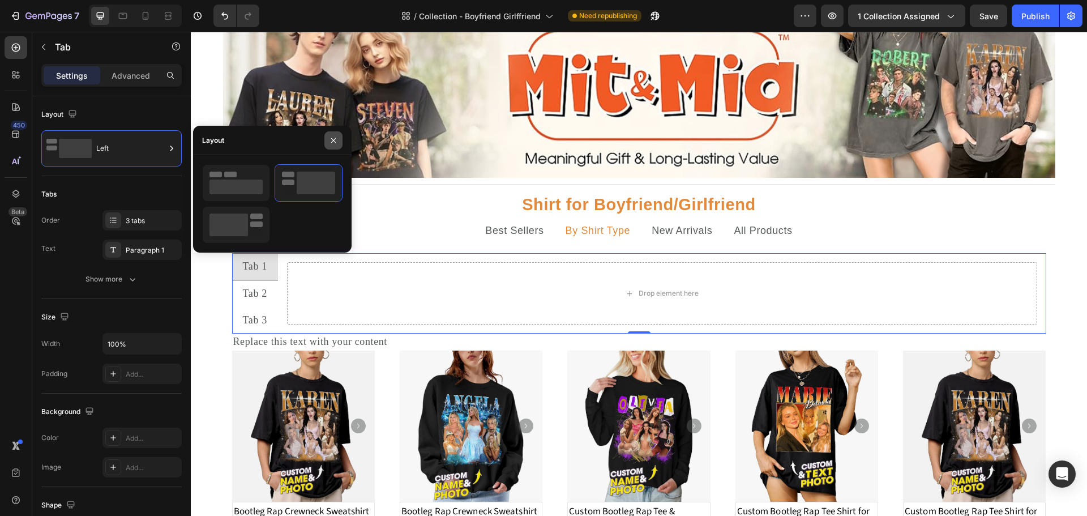
drag, startPoint x: 334, startPoint y: 138, endPoint x: 143, endPoint y: 106, distance: 193.8
click at [334, 138] on icon "button" at bounding box center [333, 140] width 9 height 9
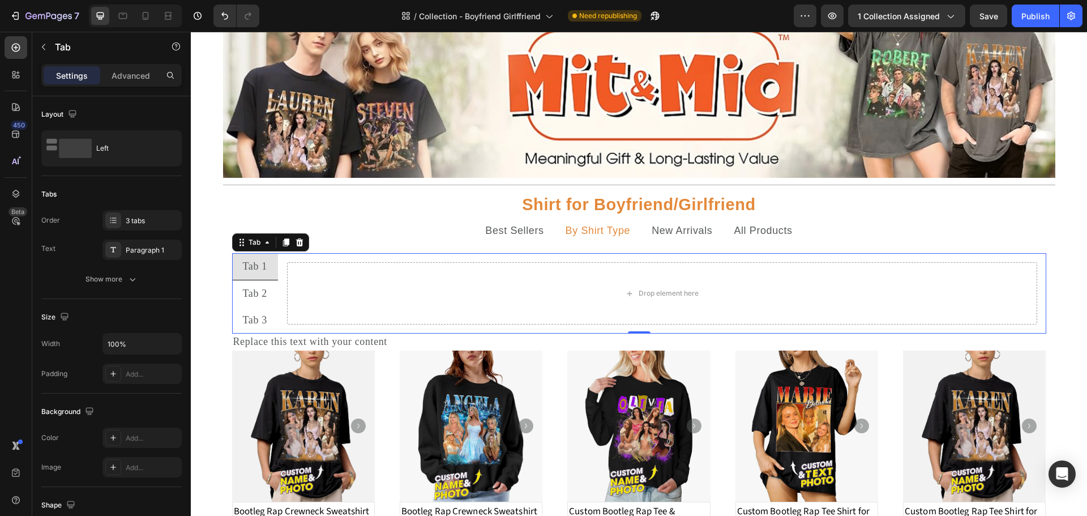
click at [302, 246] on div "Tab" at bounding box center [270, 242] width 77 height 18
click at [295, 246] on icon at bounding box center [298, 242] width 7 height 8
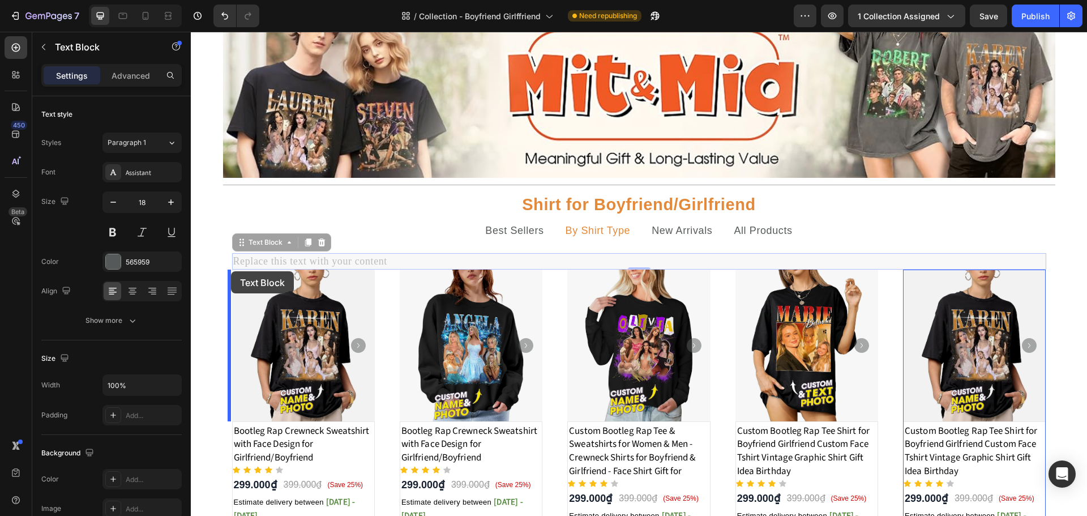
drag, startPoint x: 383, startPoint y: 262, endPoint x: 229, endPoint y: 271, distance: 154.3
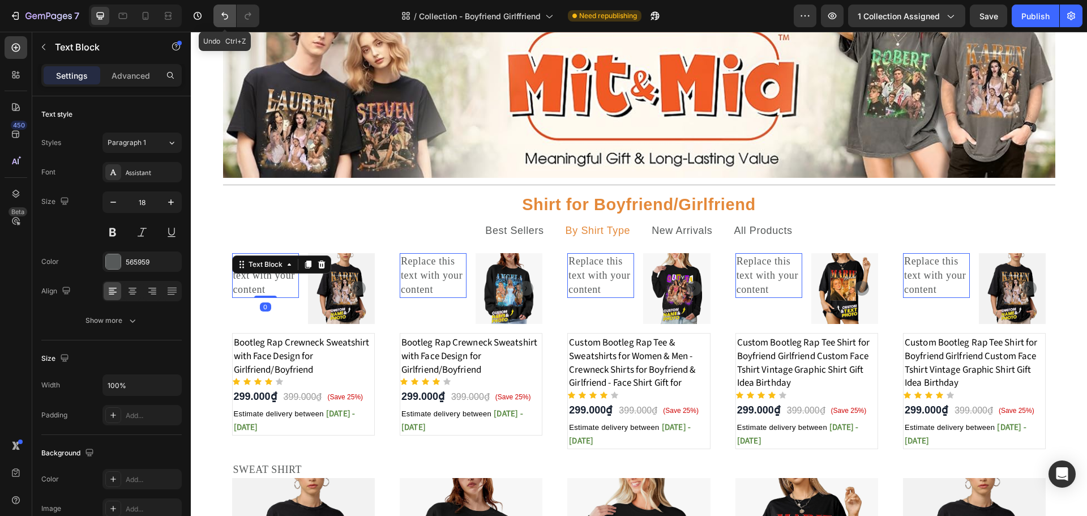
click at [221, 14] on icon "Undo/Redo" at bounding box center [224, 15] width 11 height 11
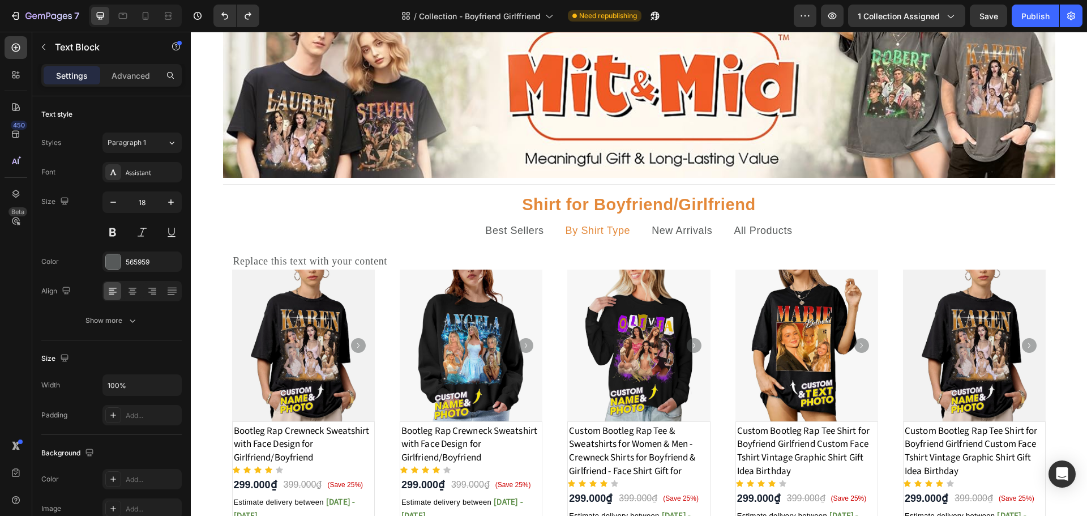
click at [354, 262] on div "Replace this text with your content" at bounding box center [639, 261] width 814 height 16
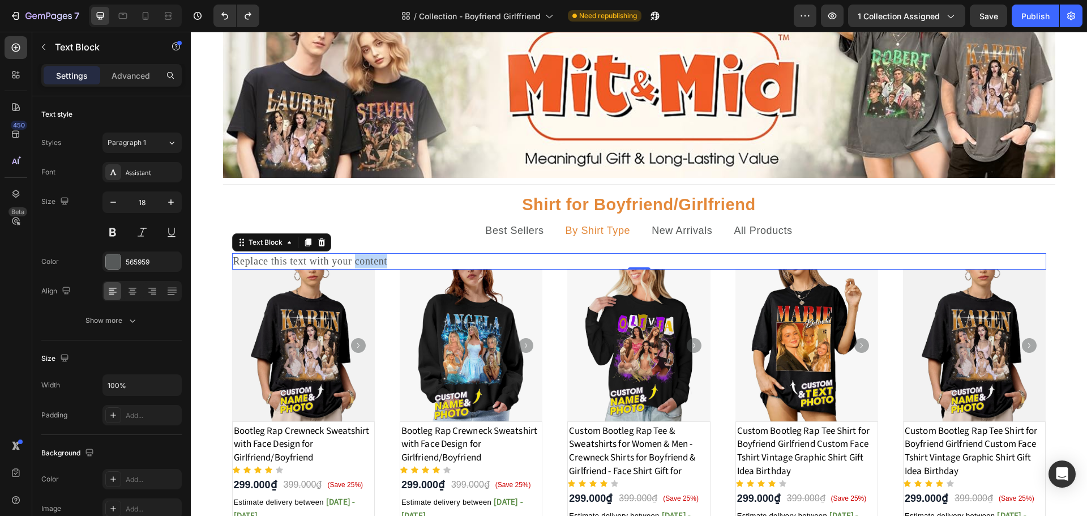
click at [354, 262] on p "Replace this text with your content" at bounding box center [639, 261] width 812 height 14
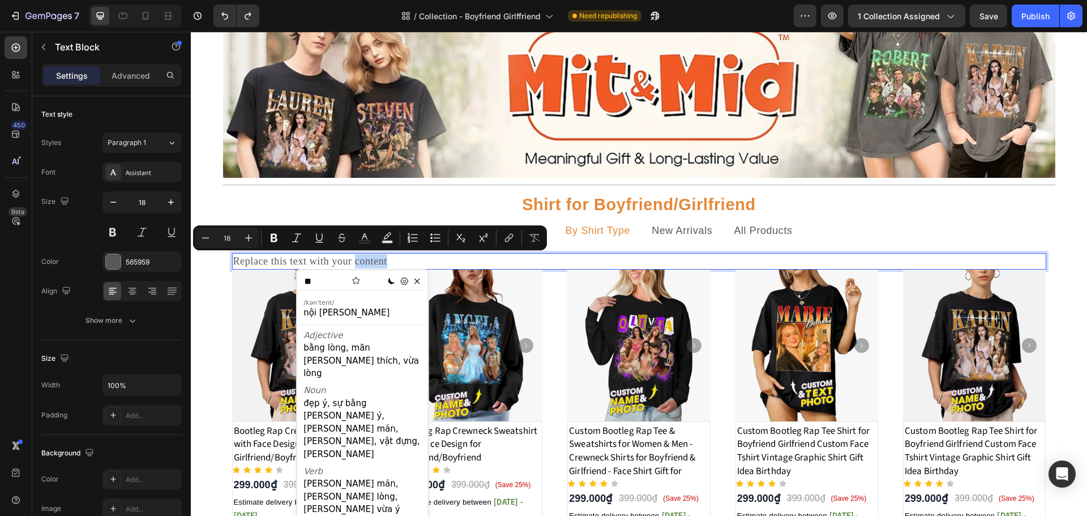
click at [354, 262] on p "Replace this text with your content" at bounding box center [639, 261] width 812 height 14
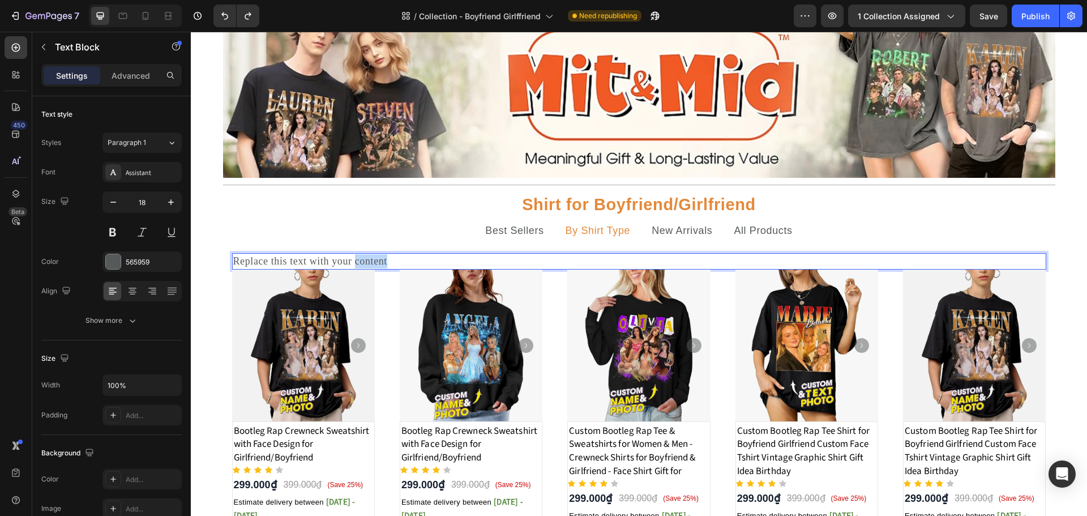
click at [354, 262] on p "Replace this text with your content" at bounding box center [639, 261] width 812 height 14
click at [582, 241] on li "By Shirt Type" at bounding box center [598, 230] width 87 height 27
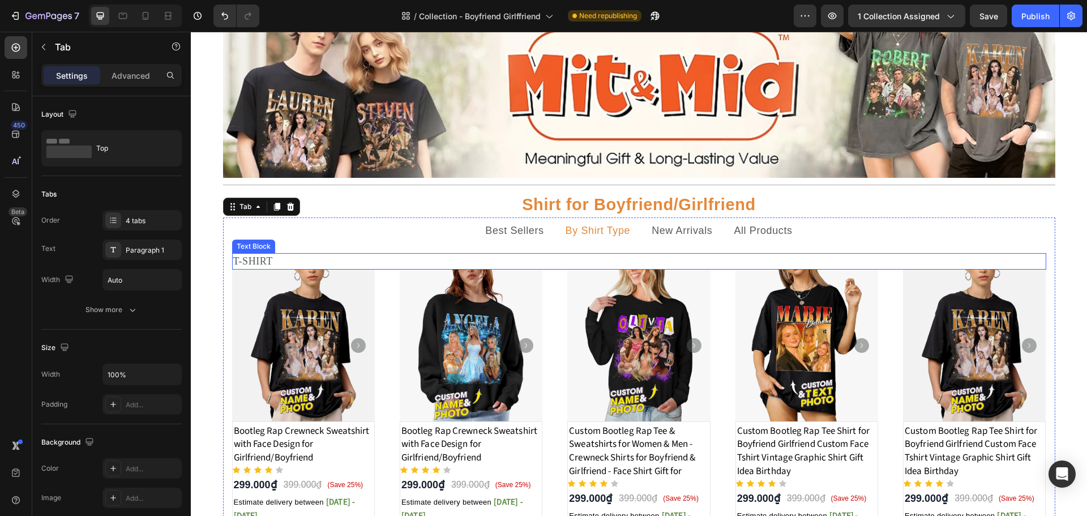
click at [382, 260] on p "T-SHIRT" at bounding box center [639, 261] width 812 height 14
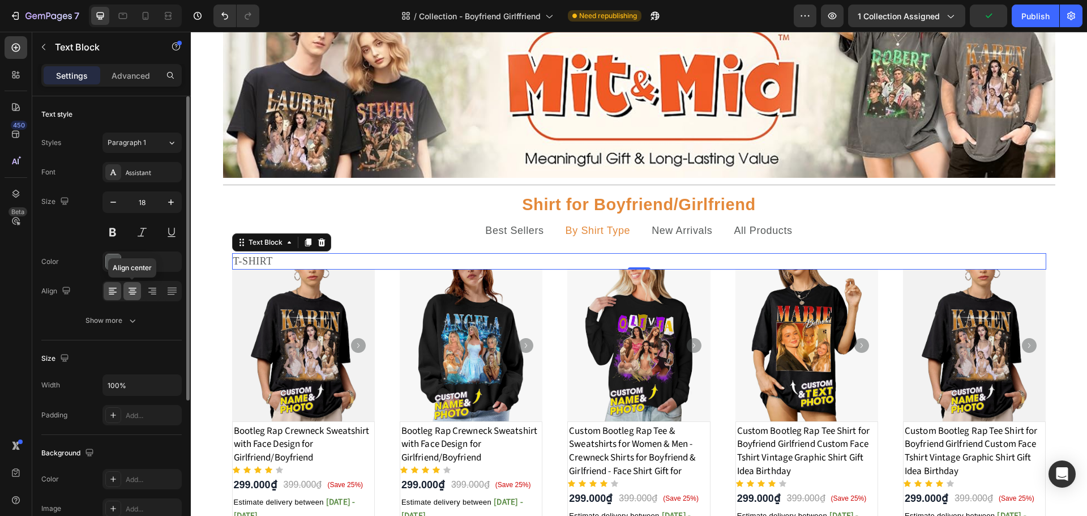
click at [131, 290] on icon at bounding box center [133, 290] width 6 height 1
click at [117, 289] on icon at bounding box center [112, 290] width 11 height 11
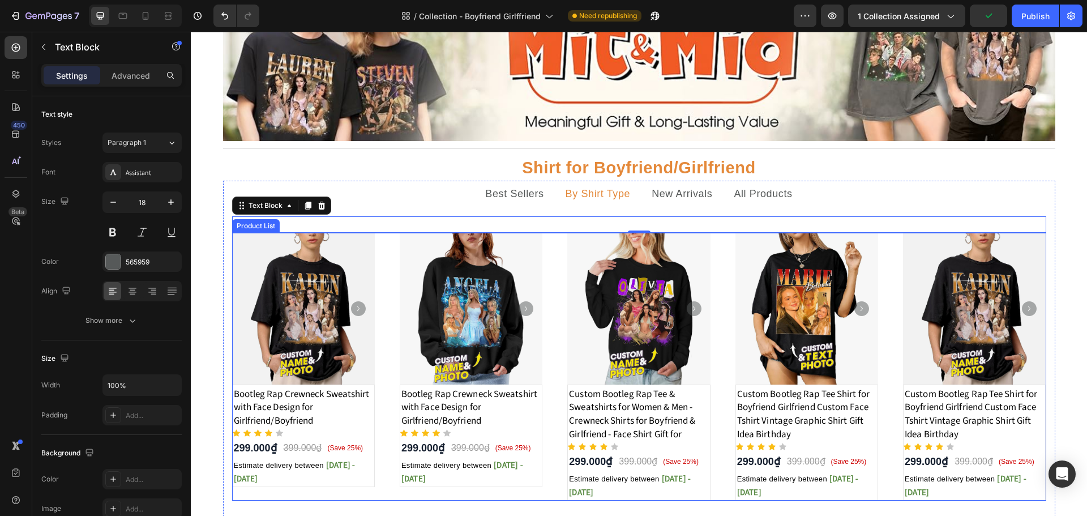
scroll to position [118, 0]
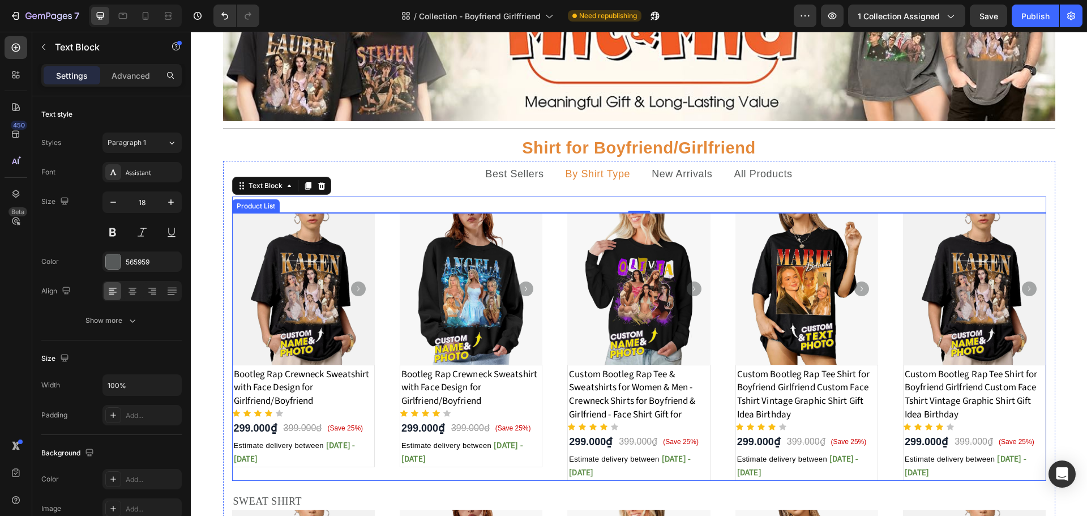
click at [377, 337] on div "Product Images Bootleg Rap Crewneck Sweatshirt with Face Design for Girlfriend/…" at bounding box center [639, 347] width 814 height 268
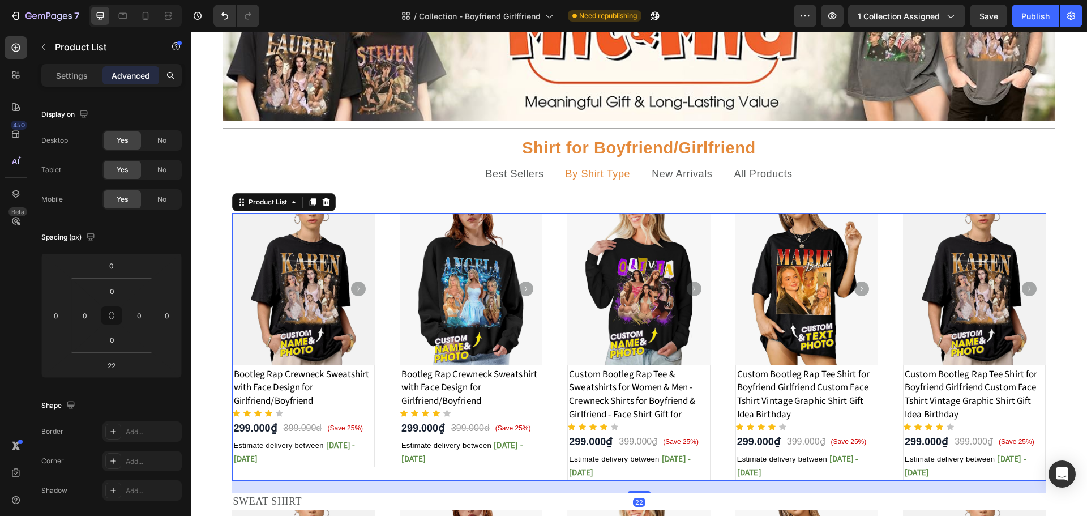
click at [370, 344] on img at bounding box center [303, 289] width 143 height 152
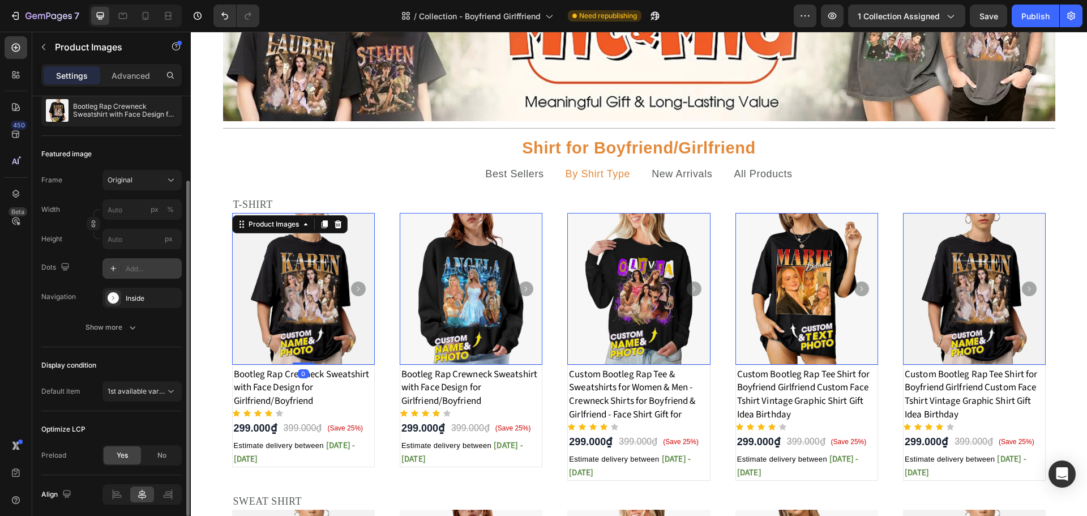
scroll to position [156, 0]
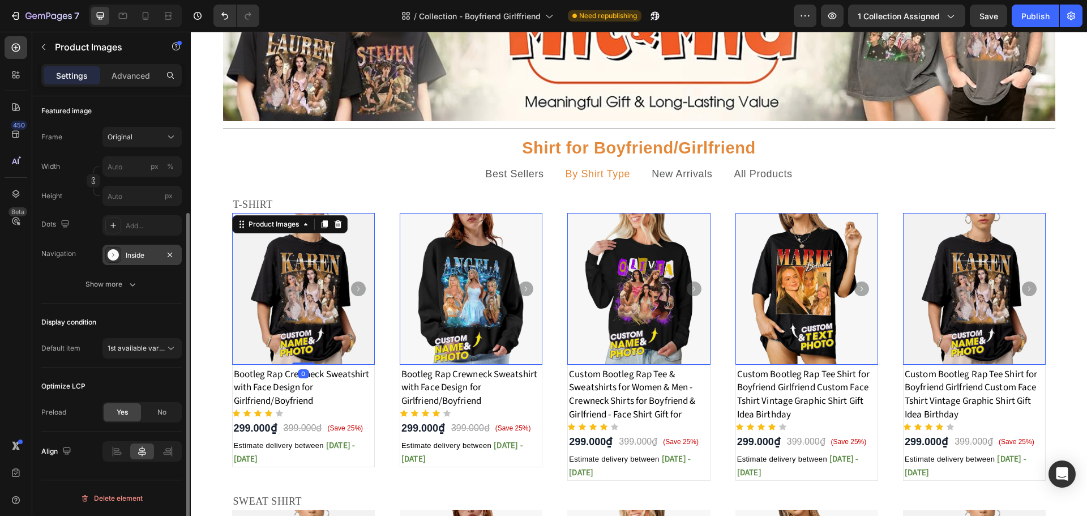
click at [136, 258] on div "Inside" at bounding box center [142, 255] width 33 height 10
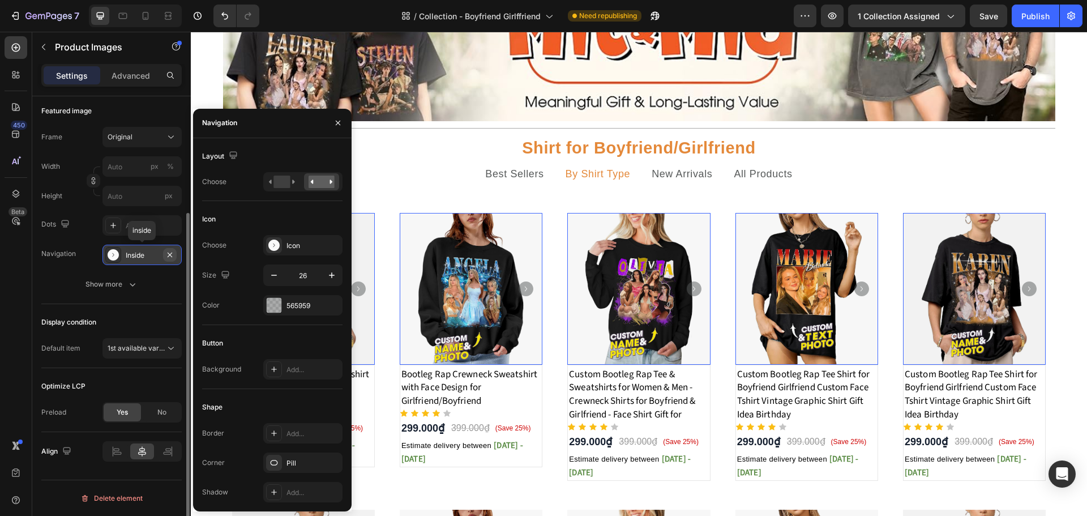
click at [170, 254] on icon "button" at bounding box center [170, 254] width 5 height 5
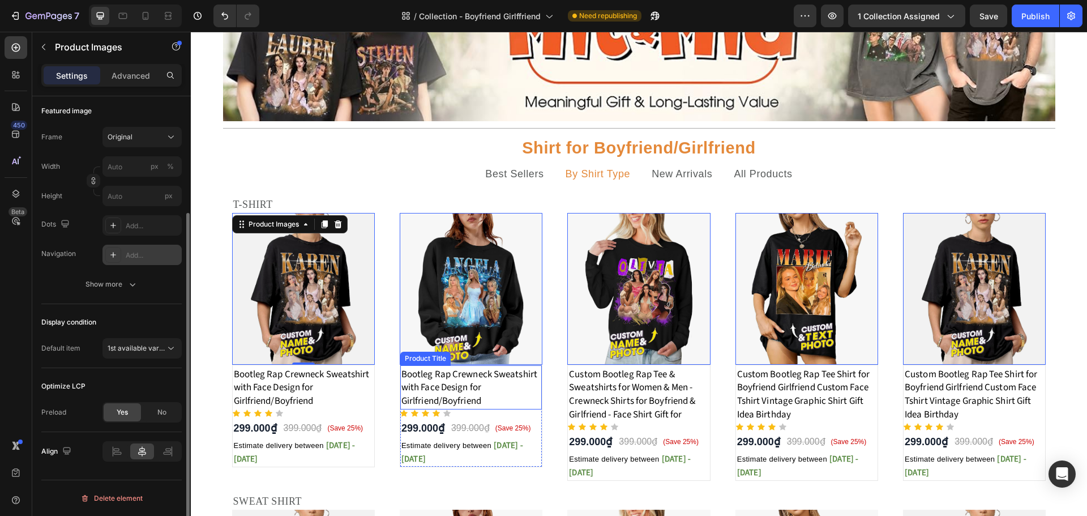
click at [374, 381] on h3 "Bootleg Rap Crewneck Sweatshirt with Face Design for Girlfriend/Boyfriend" at bounding box center [304, 388] width 142 height 42
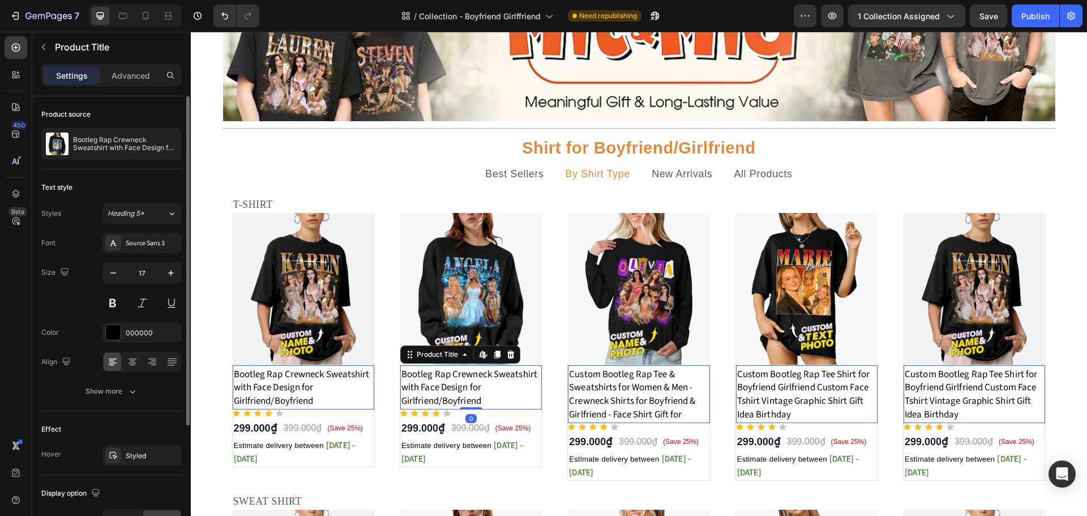
scroll to position [169, 0]
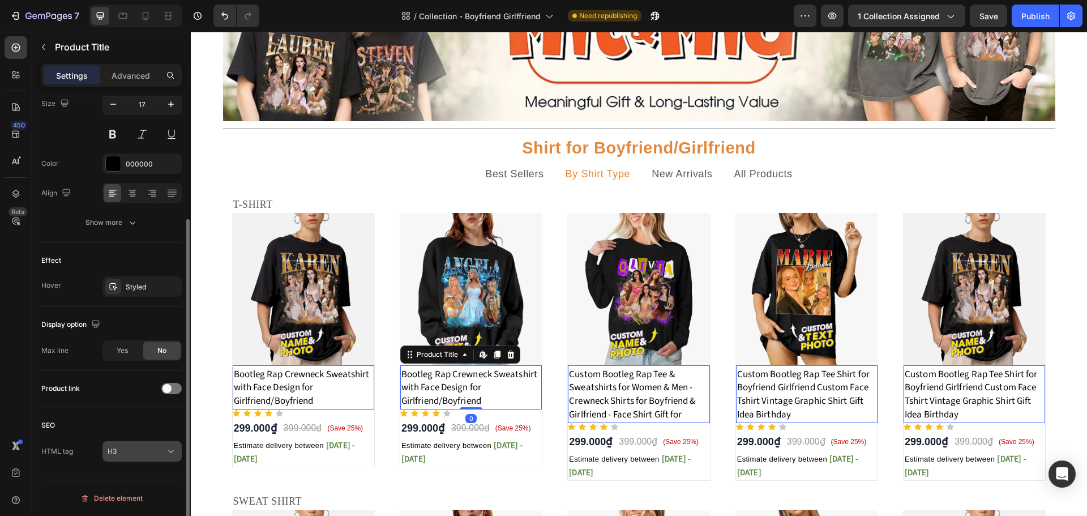
click at [136, 457] on button "H3" at bounding box center [141, 451] width 79 height 20
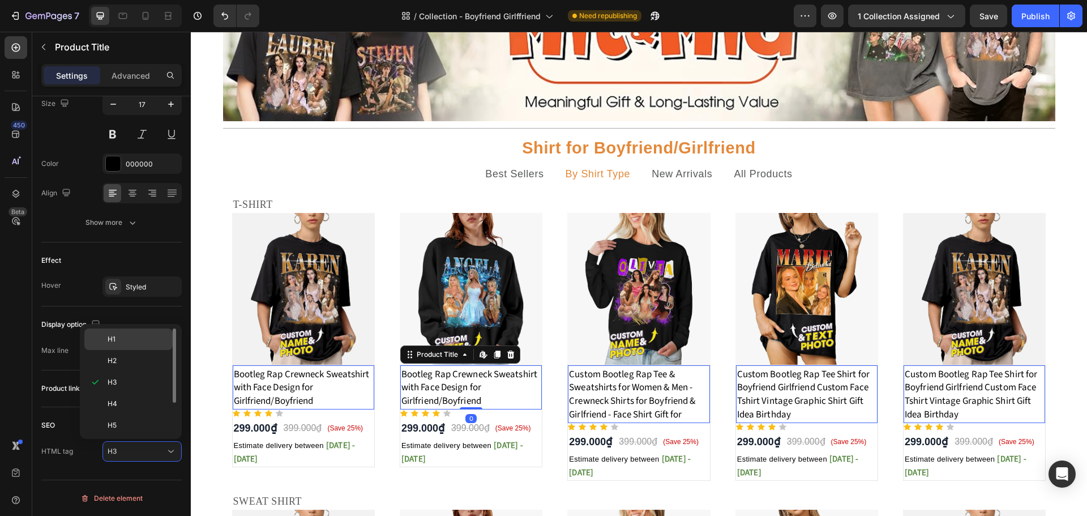
click at [113, 350] on div "H1" at bounding box center [128, 361] width 88 height 22
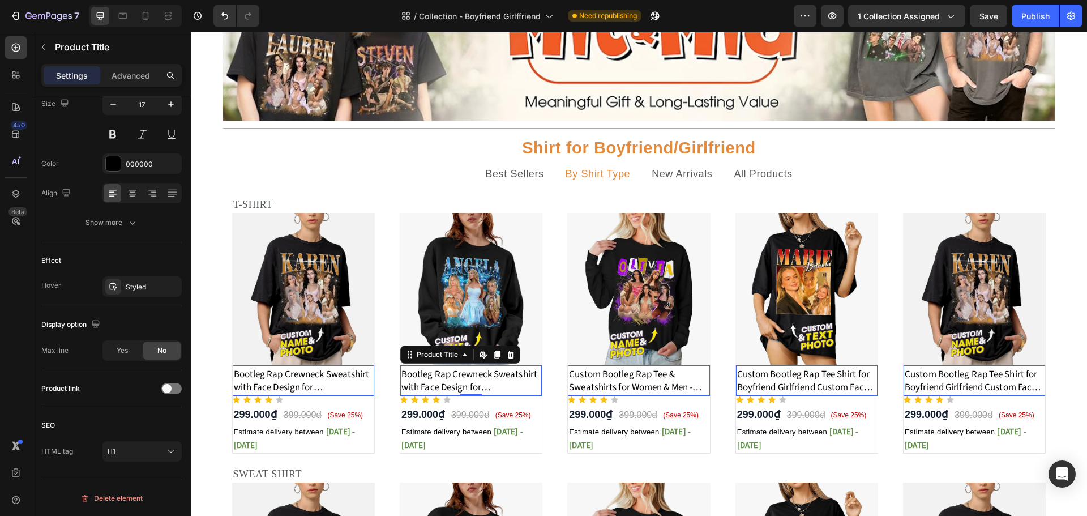
scroll to position [345, 0]
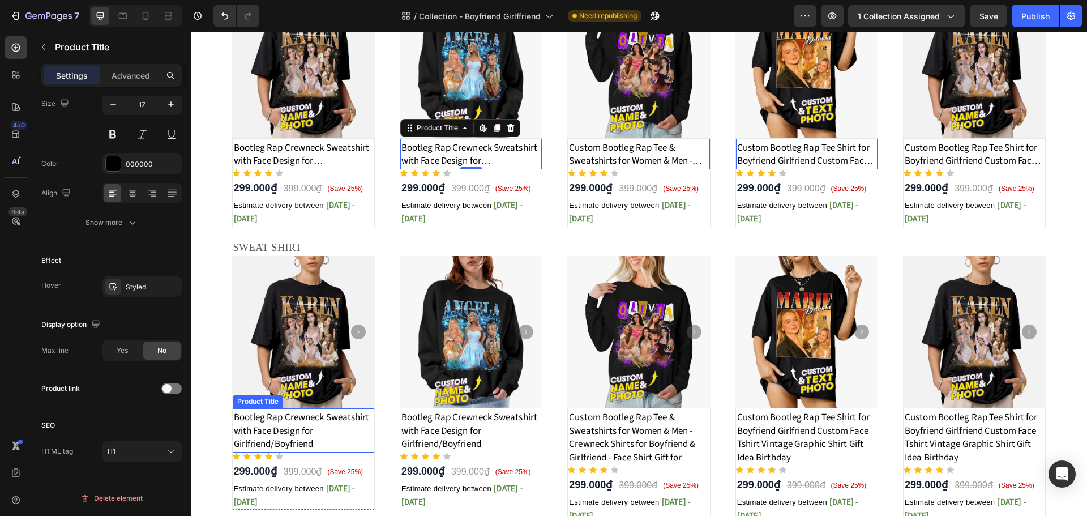
click at [314, 435] on h3 "Bootleg Rap Crewneck Sweatshirt with Face Design for Girlfriend/Boyfriend" at bounding box center [304, 431] width 142 height 42
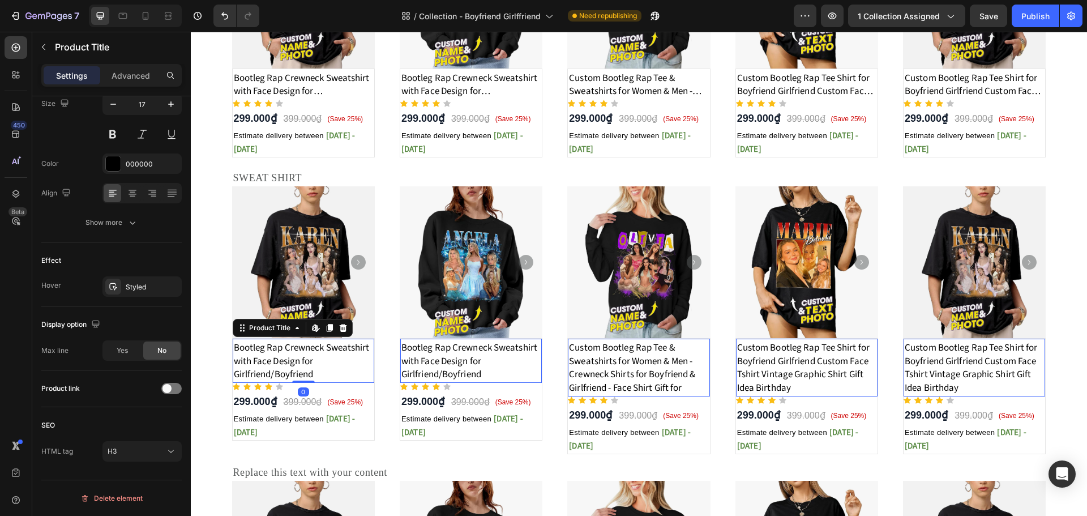
scroll to position [571, 0]
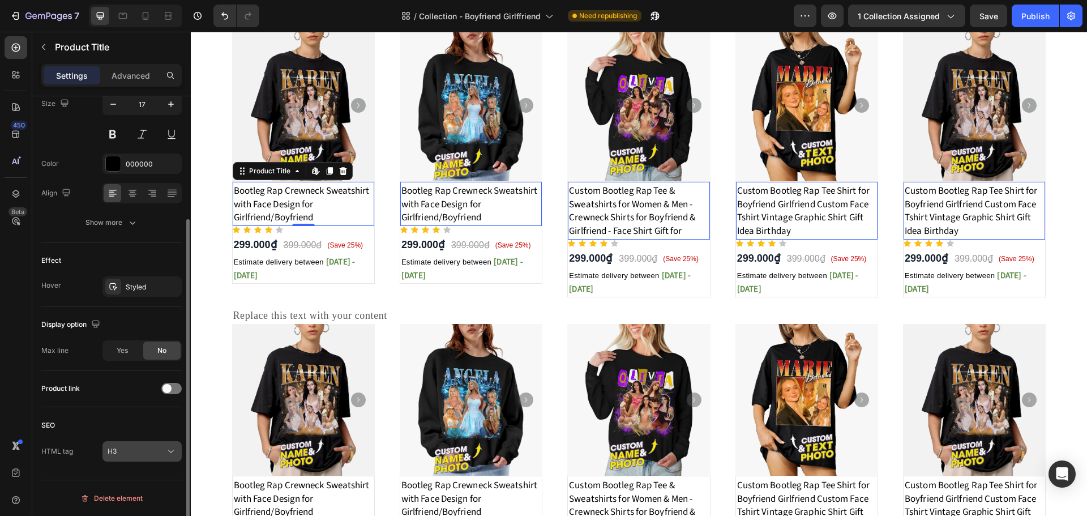
click at [160, 445] on div "H3" at bounding box center [142, 450] width 69 height 11
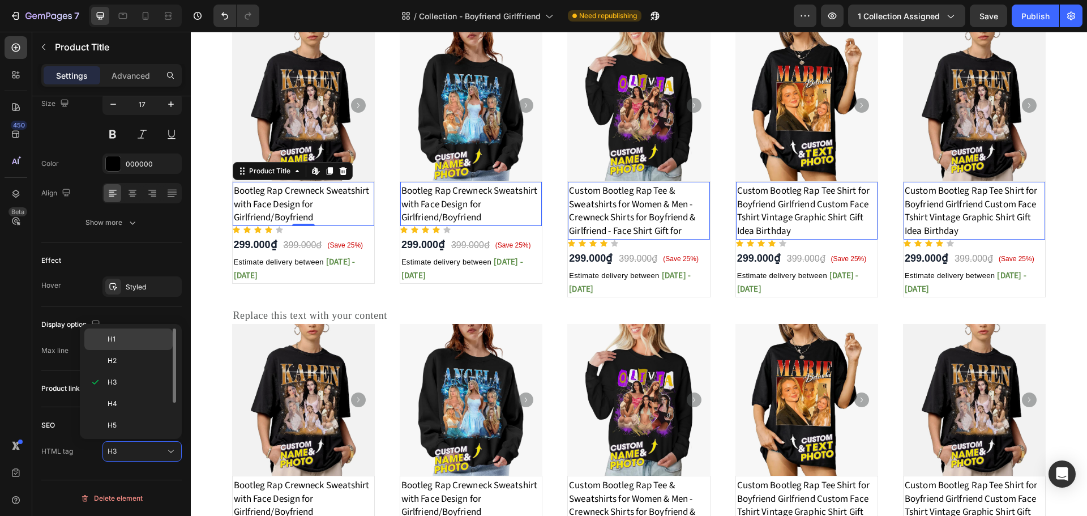
click at [131, 340] on p "H1" at bounding box center [138, 339] width 60 height 10
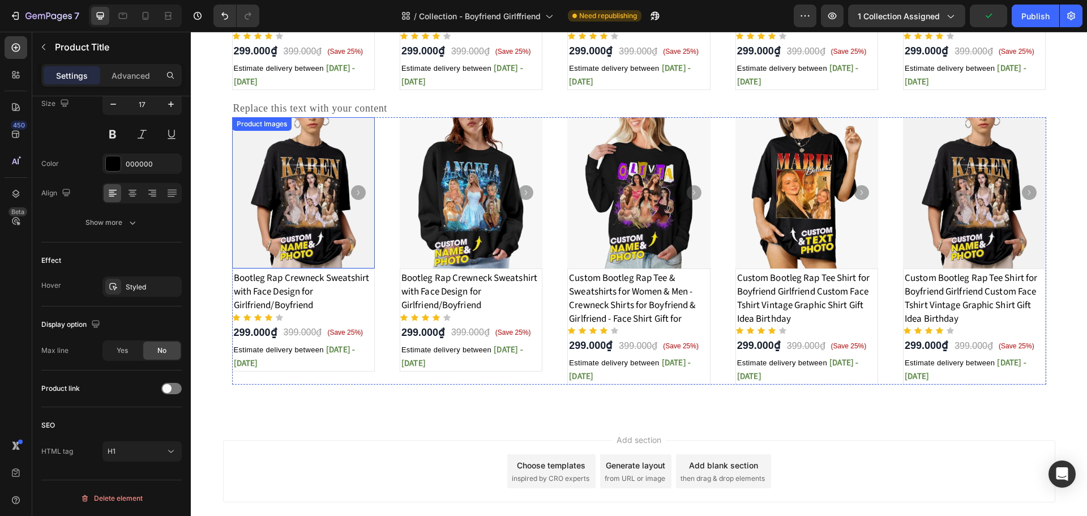
scroll to position [798, 0]
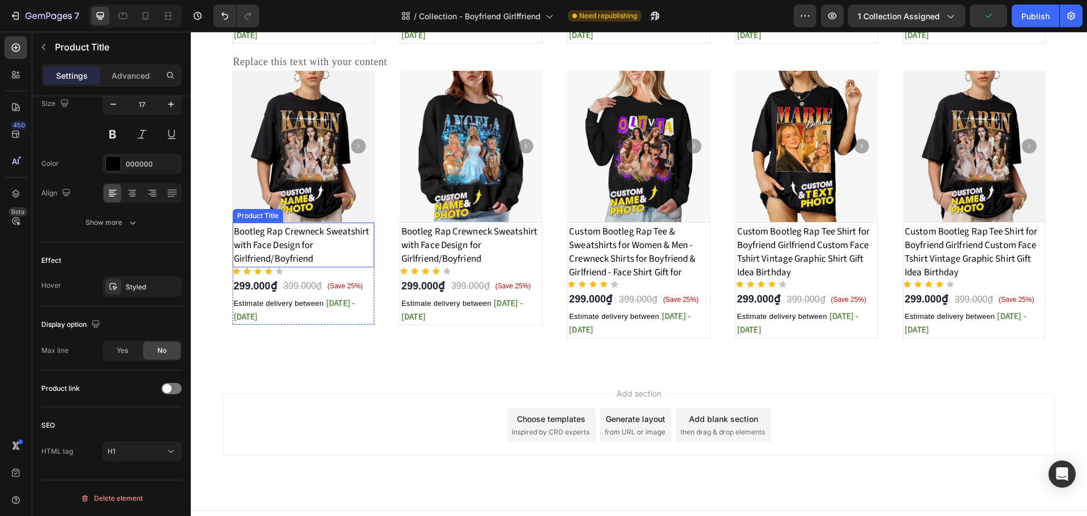
click at [276, 250] on h3 "Bootleg Rap Crewneck Sweatshirt with Face Design for Girlfriend/Boyfriend" at bounding box center [304, 245] width 142 height 42
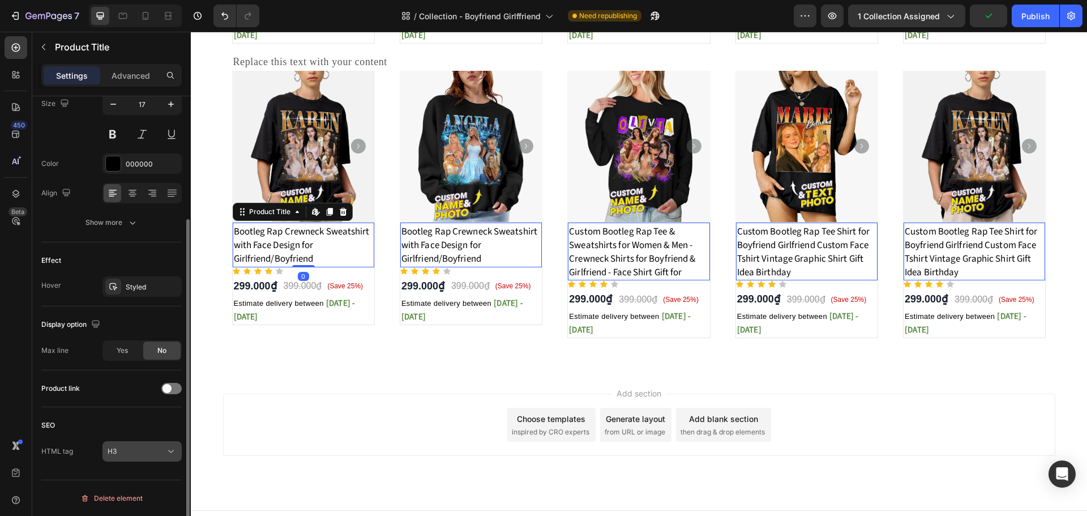
click at [155, 453] on div "H3" at bounding box center [137, 451] width 58 height 10
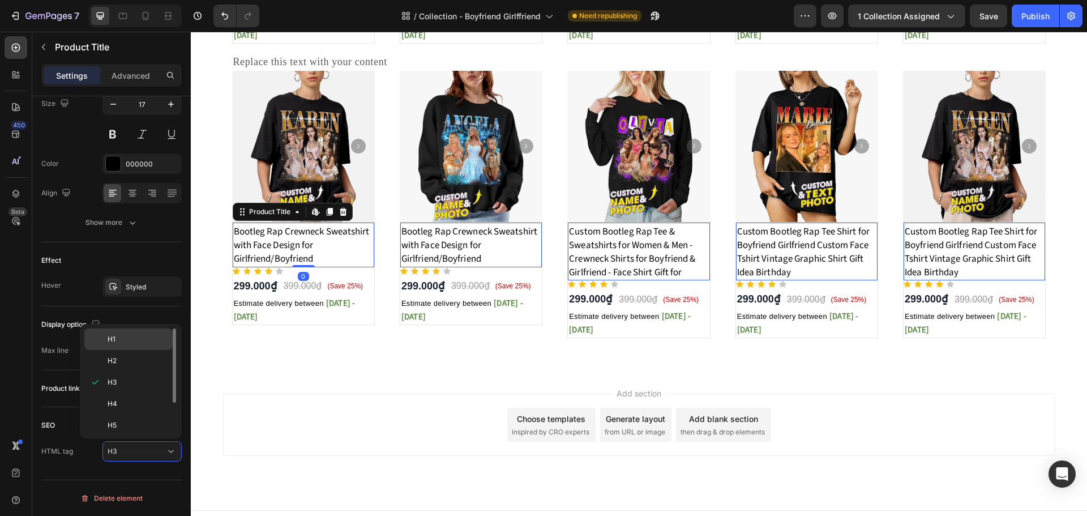
drag, startPoint x: 134, startPoint y: 341, endPoint x: 234, endPoint y: 328, distance: 101.0
click at [134, 341] on p "H1" at bounding box center [138, 339] width 60 height 10
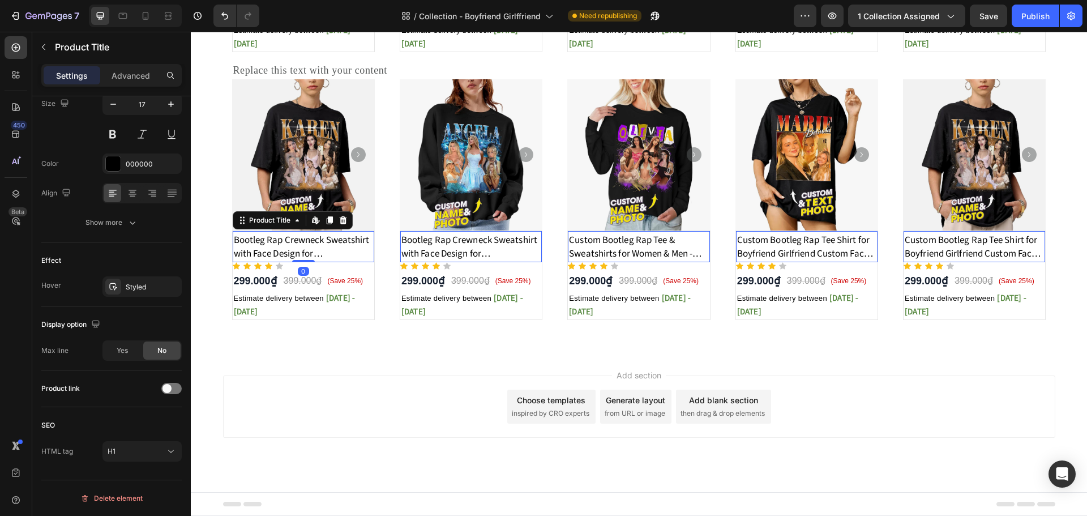
click at [446, 419] on div "Add section Choose templates inspired by CRO experts Generate layout from URL o…" at bounding box center [639, 406] width 832 height 62
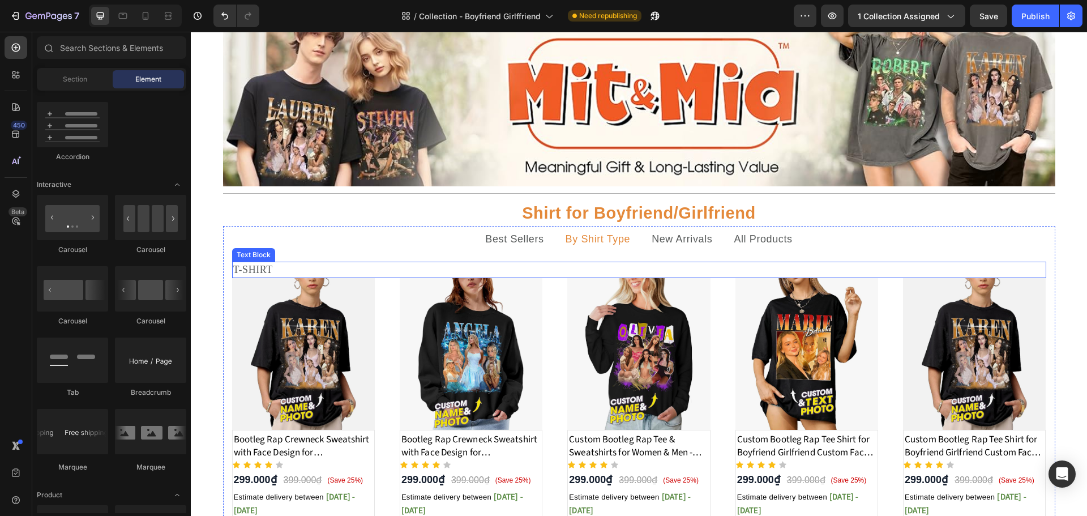
scroll to position [280, 0]
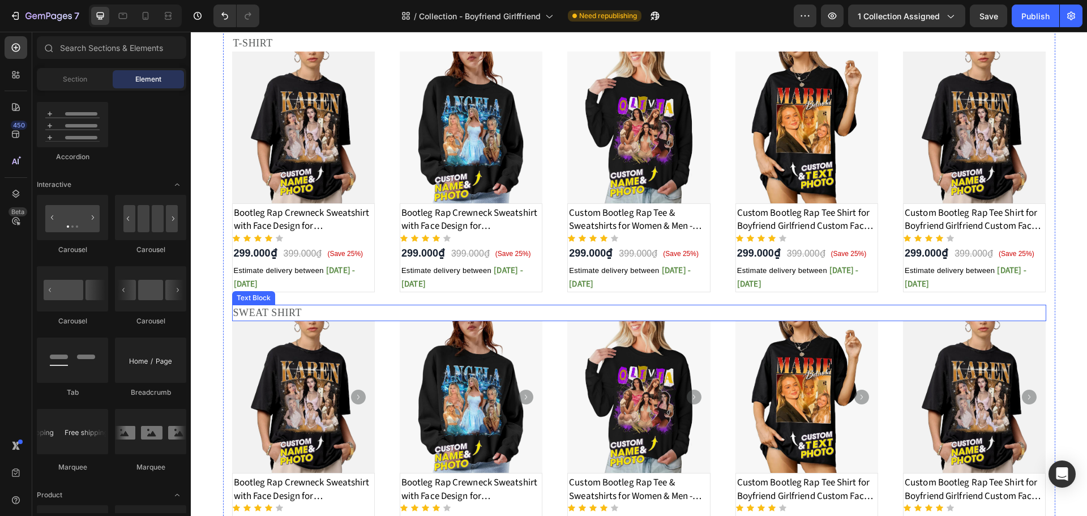
click at [288, 314] on p "SWEAT SHIRT" at bounding box center [639, 313] width 812 height 14
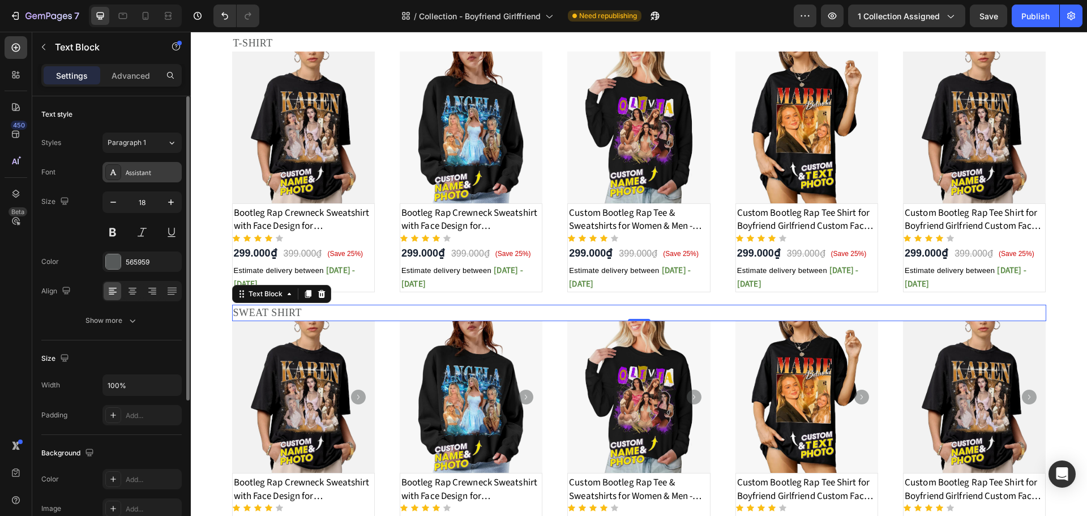
click at [155, 173] on div "Assistant" at bounding box center [152, 173] width 53 height 10
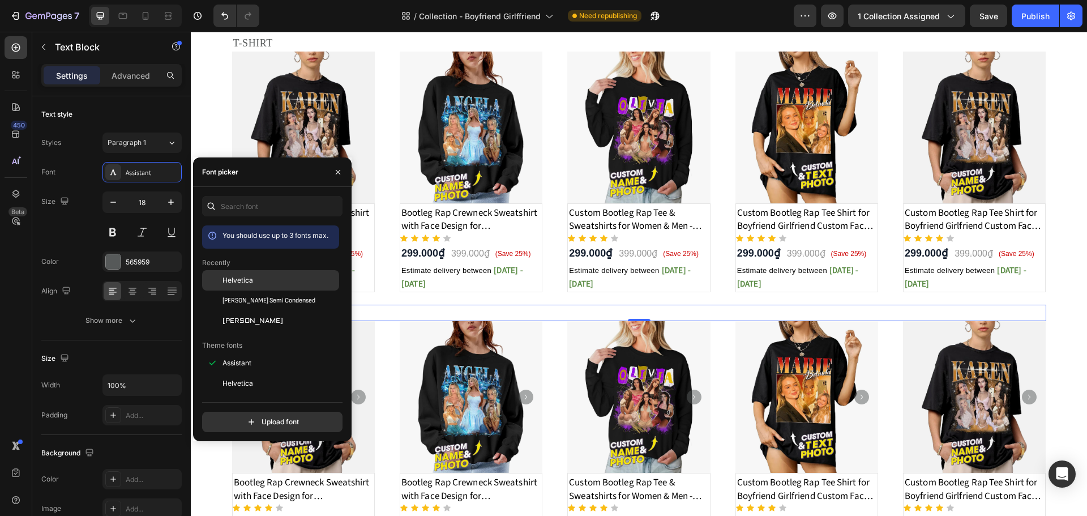
click at [254, 353] on div "Helvetica" at bounding box center [270, 363] width 137 height 20
click at [378, 42] on p "T-SHIRT" at bounding box center [639, 43] width 812 height 14
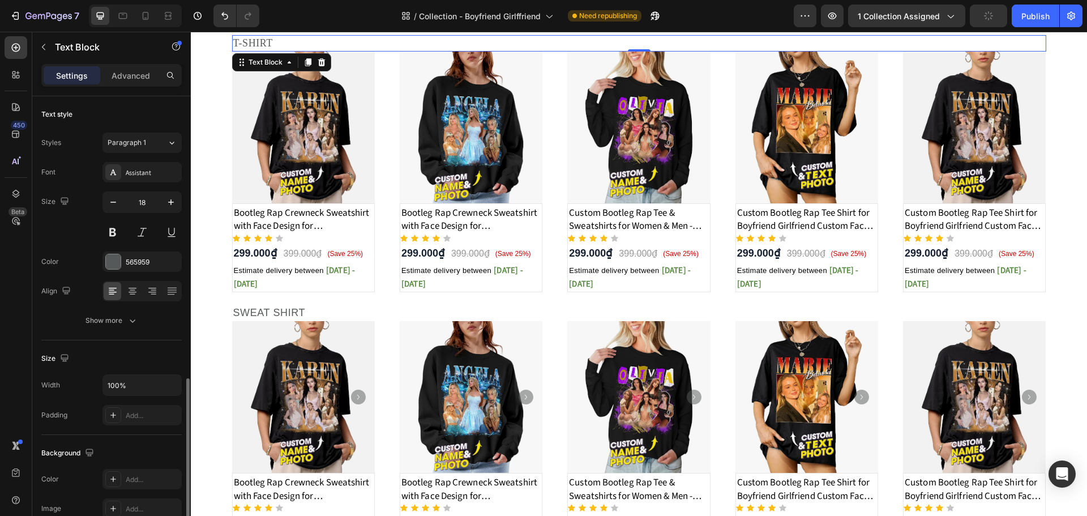
scroll to position [169, 0]
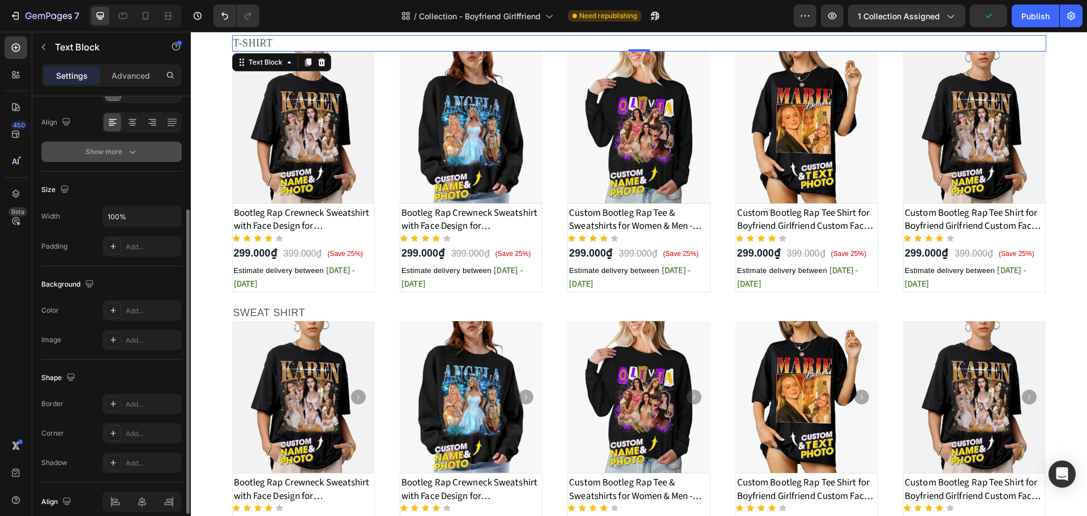
click at [130, 154] on icon "button" at bounding box center [132, 151] width 11 height 11
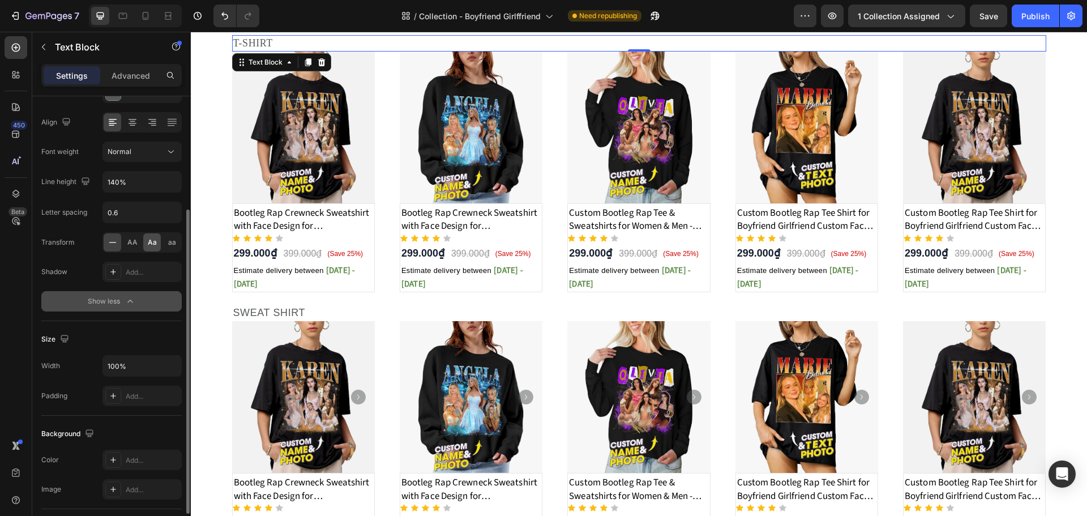
scroll to position [0, 0]
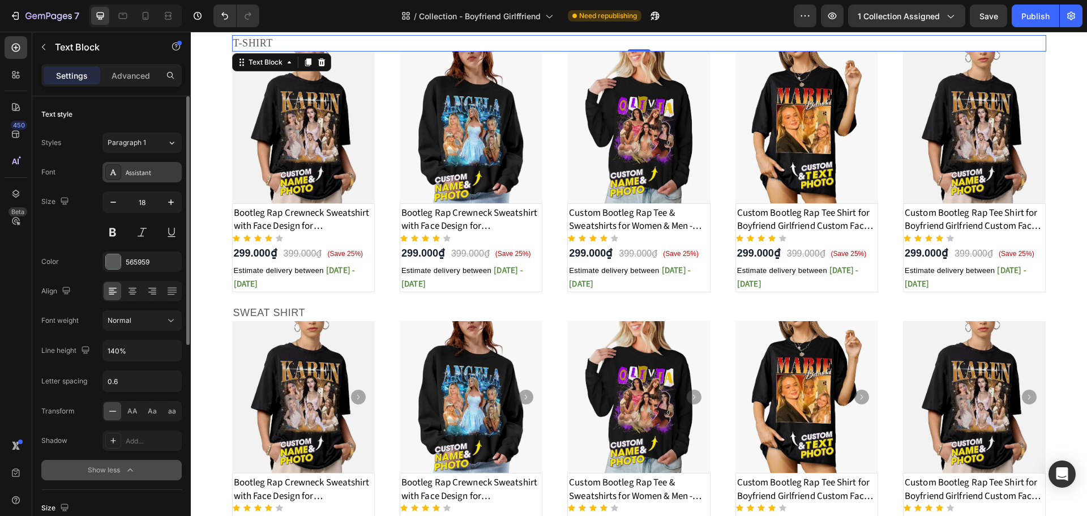
click at [151, 168] on div "Assistant" at bounding box center [152, 173] width 53 height 10
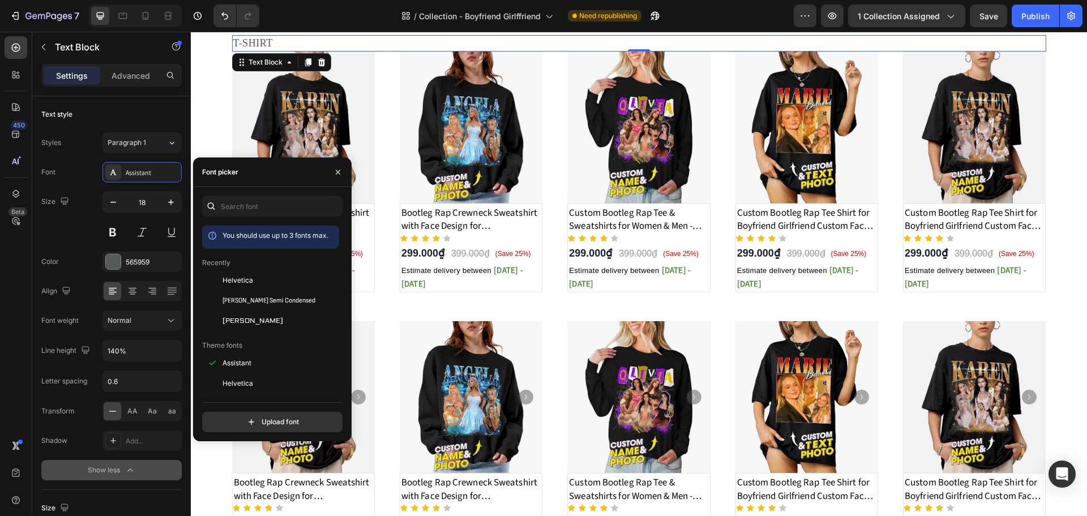
click at [229, 278] on span "Helvetica" at bounding box center [237, 280] width 31 height 10
click at [1064, 132] on div "Image Title Line Shirt for Boyfriend/Girlfriend Text Block Best Sellers By Shir…" at bounding box center [639, 318] width 896 height 1051
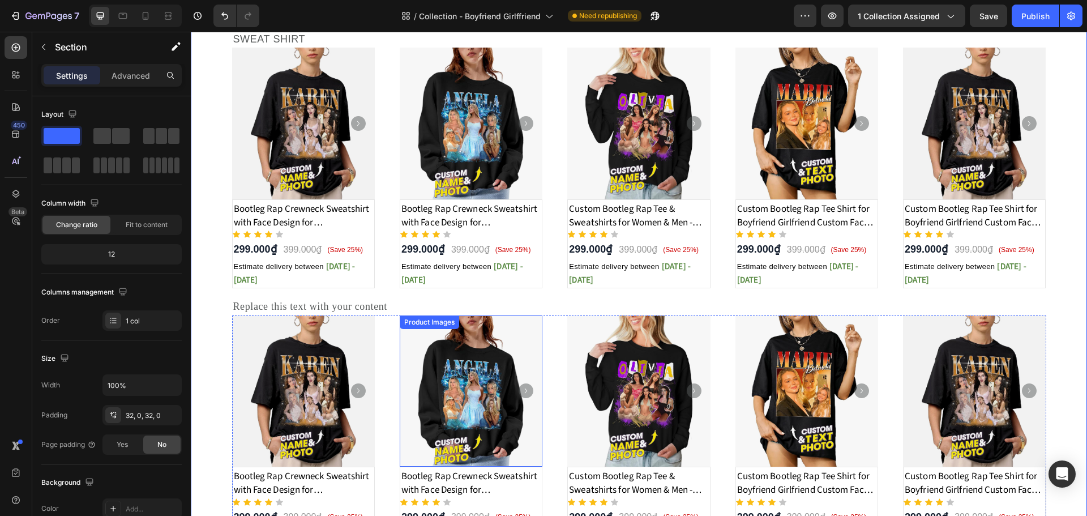
scroll to position [563, 0]
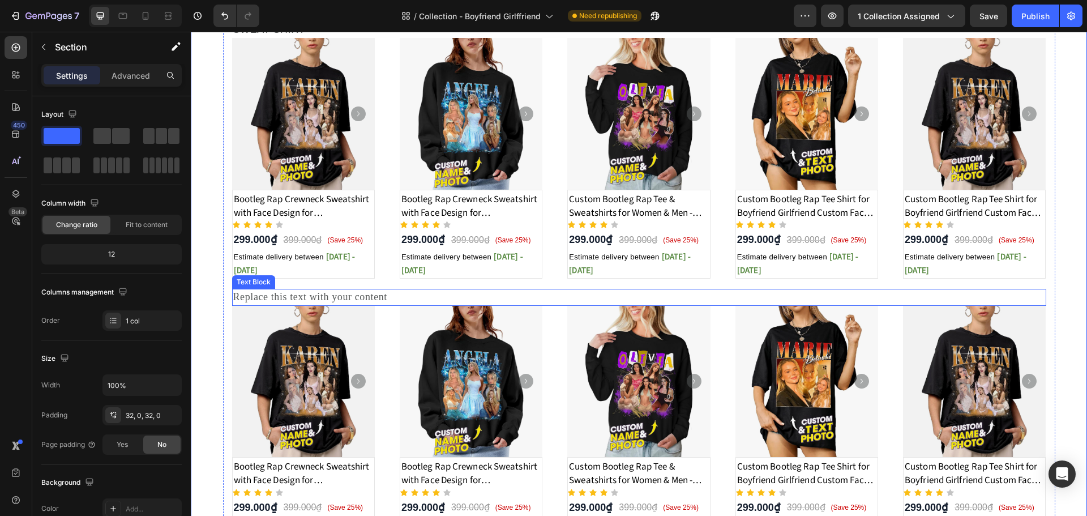
click at [369, 302] on div "Replace this text with your content" at bounding box center [639, 297] width 814 height 16
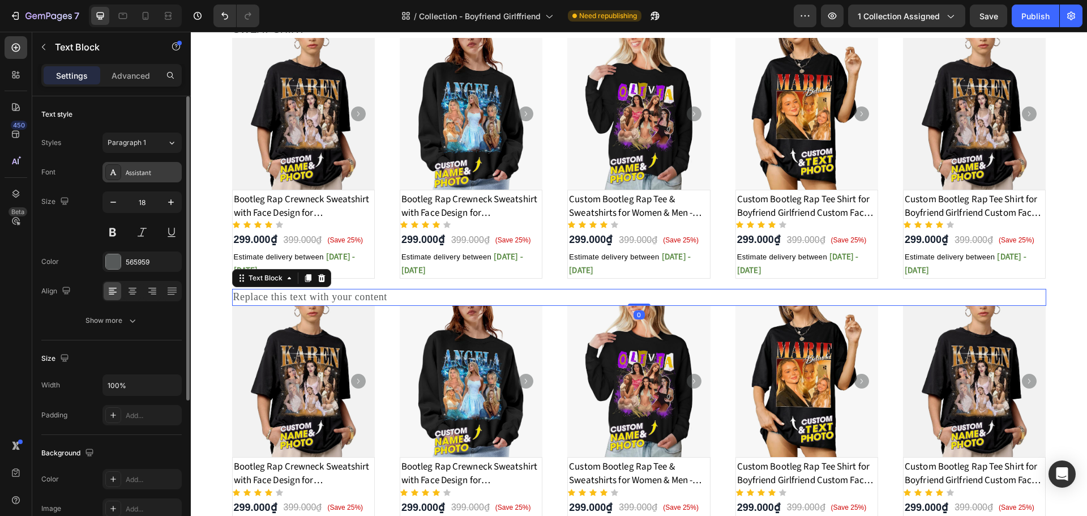
click at [166, 175] on div "Assistant" at bounding box center [152, 173] width 53 height 10
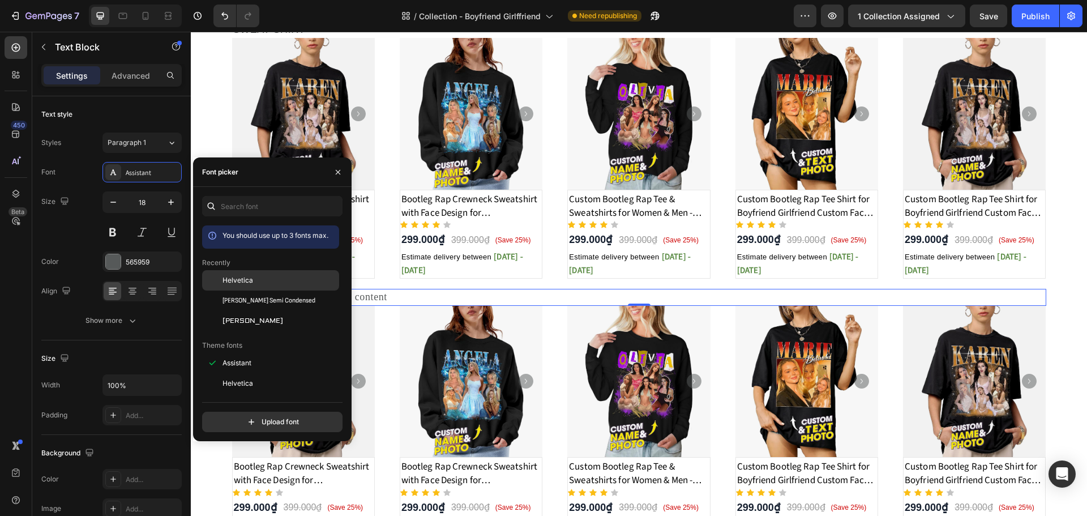
click at [243, 280] on span "Helvetica" at bounding box center [237, 280] width 31 height 10
click at [417, 297] on div "Replace this text with your content" at bounding box center [639, 297] width 814 height 16
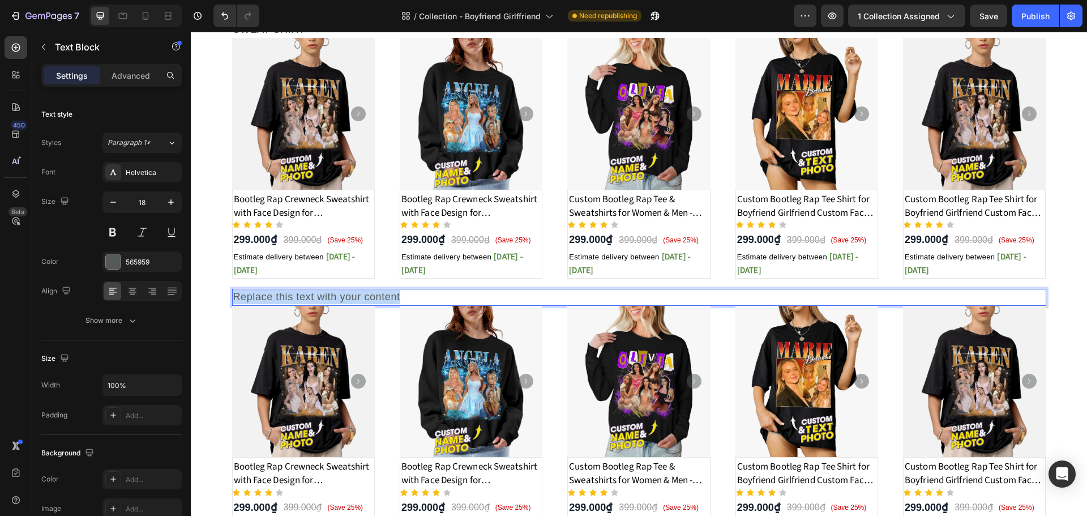
drag, startPoint x: 408, startPoint y: 296, endPoint x: 155, endPoint y: 291, distance: 253.1
click at [191, 291] on html "Header Image Title Line Shirt for Boyfriend/Girlfriend Text Block Best Sellers …" at bounding box center [639, 105] width 896 height 1273
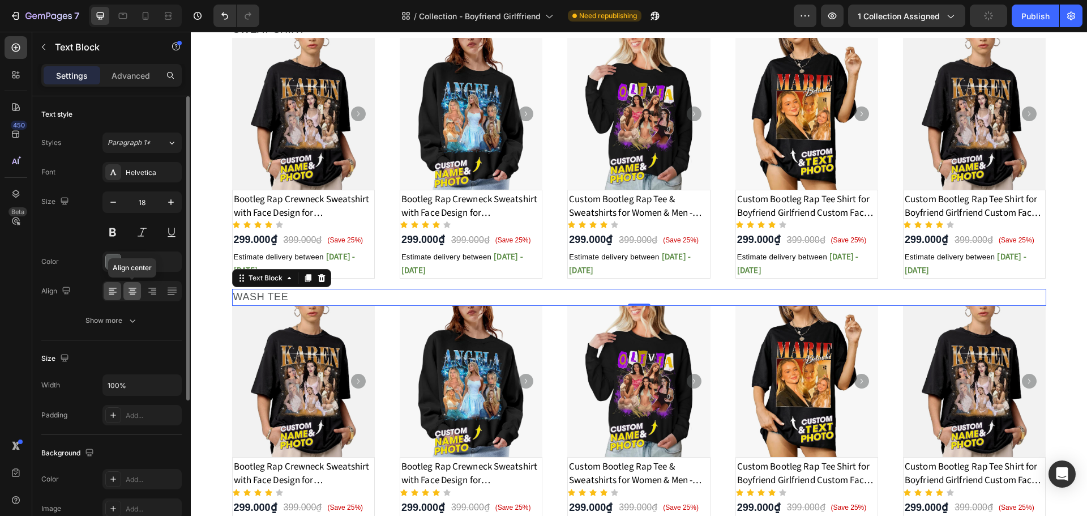
click at [138, 293] on div at bounding box center [132, 291] width 18 height 18
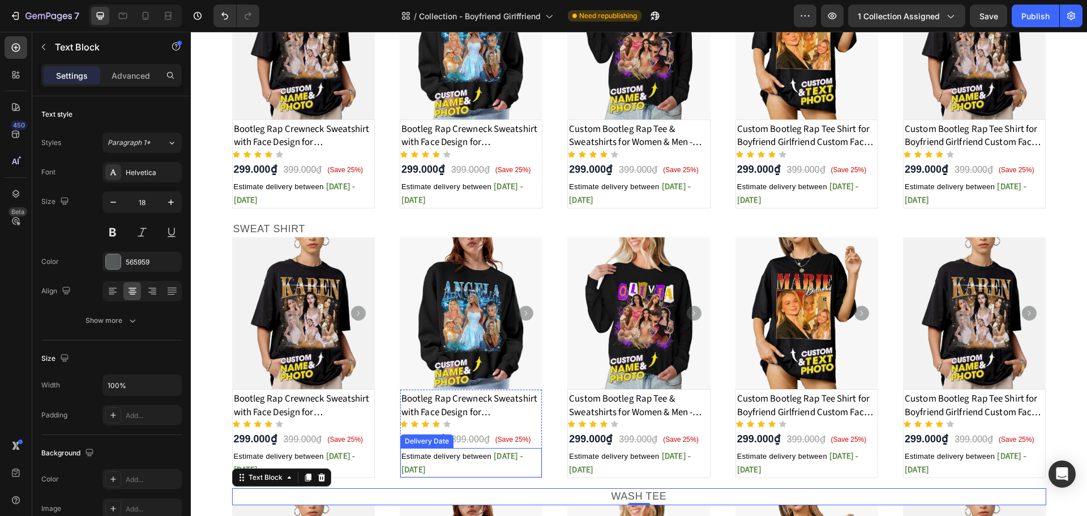
scroll to position [336, 0]
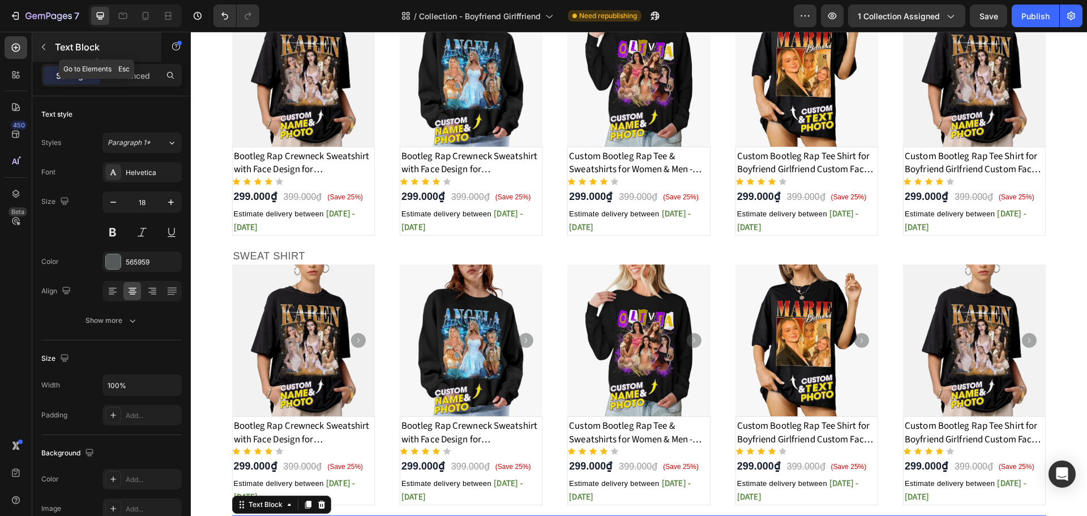
click at [40, 45] on icon "button" at bounding box center [43, 46] width 9 height 9
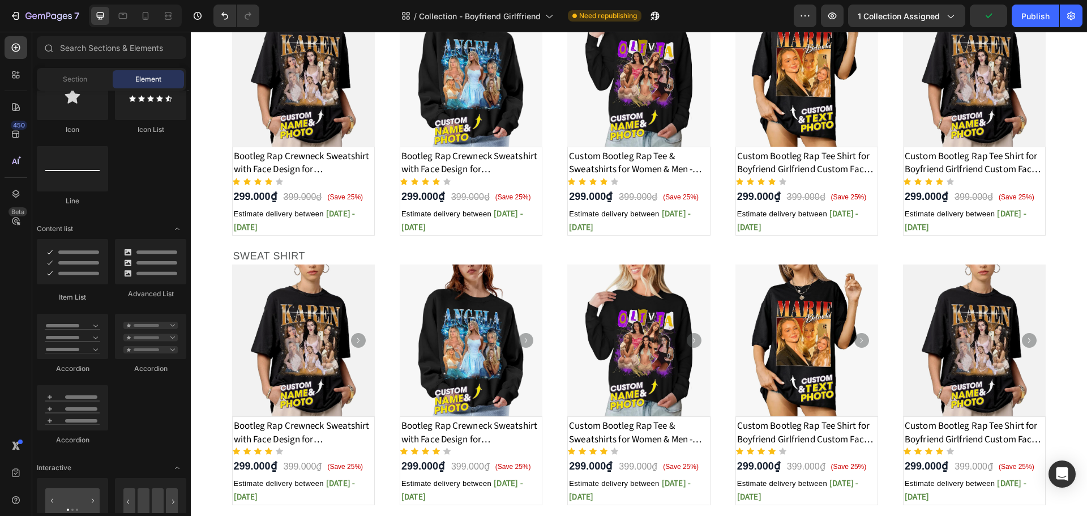
scroll to position [509, 0]
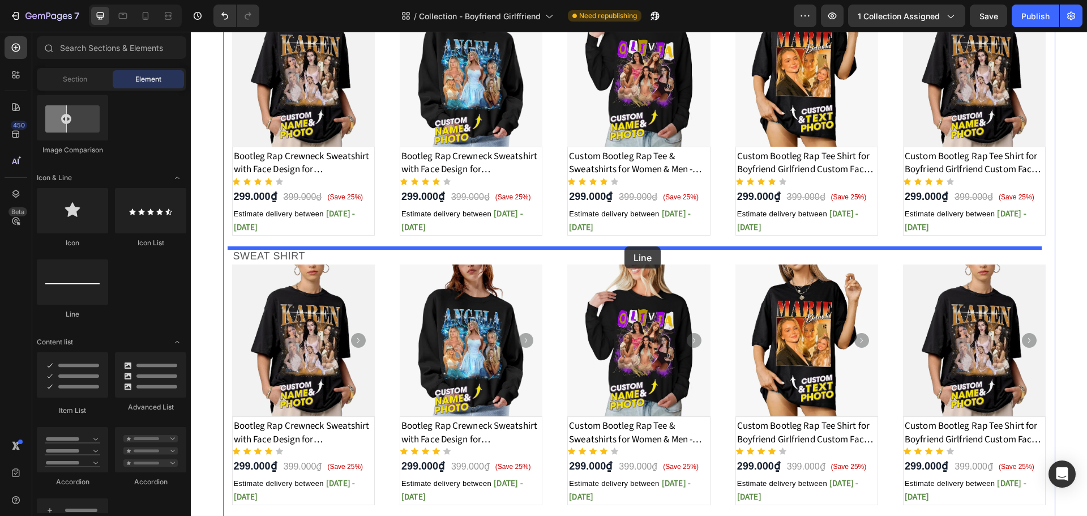
drag, startPoint x: 285, startPoint y: 312, endPoint x: 624, endPoint y: 246, distance: 345.4
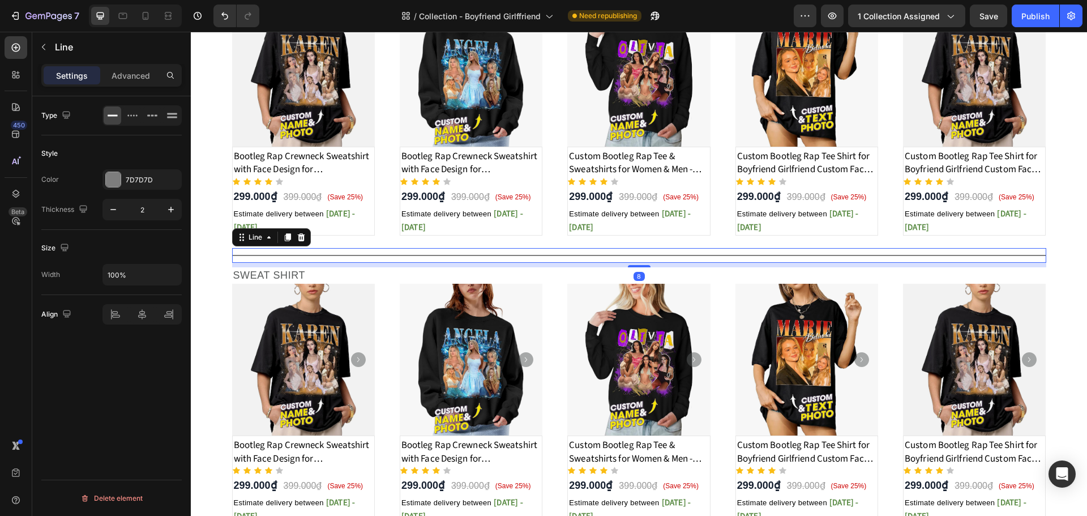
drag, startPoint x: 641, startPoint y: 273, endPoint x: 611, endPoint y: 271, distance: 29.5
click at [644, 265] on div at bounding box center [639, 266] width 23 height 2
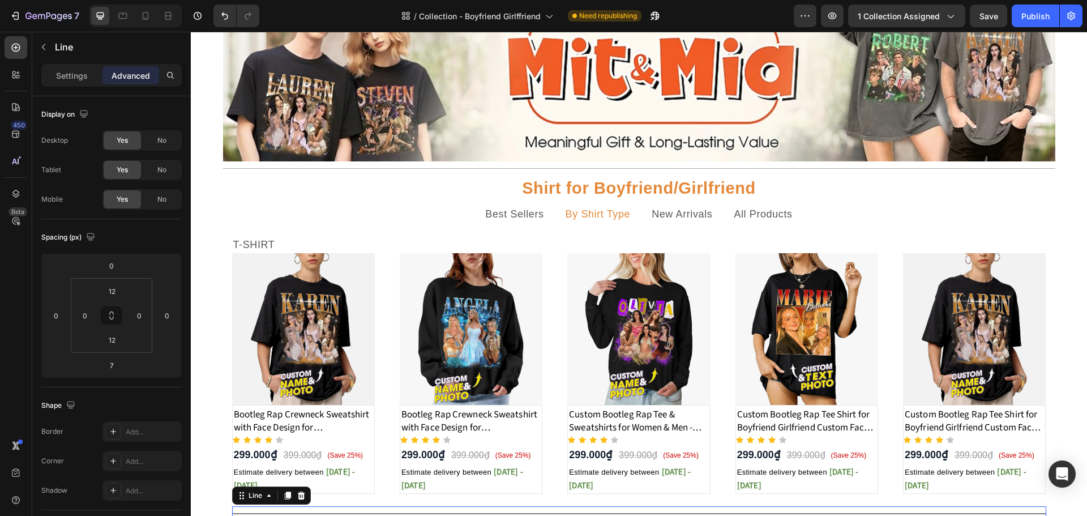
scroll to position [53, 0]
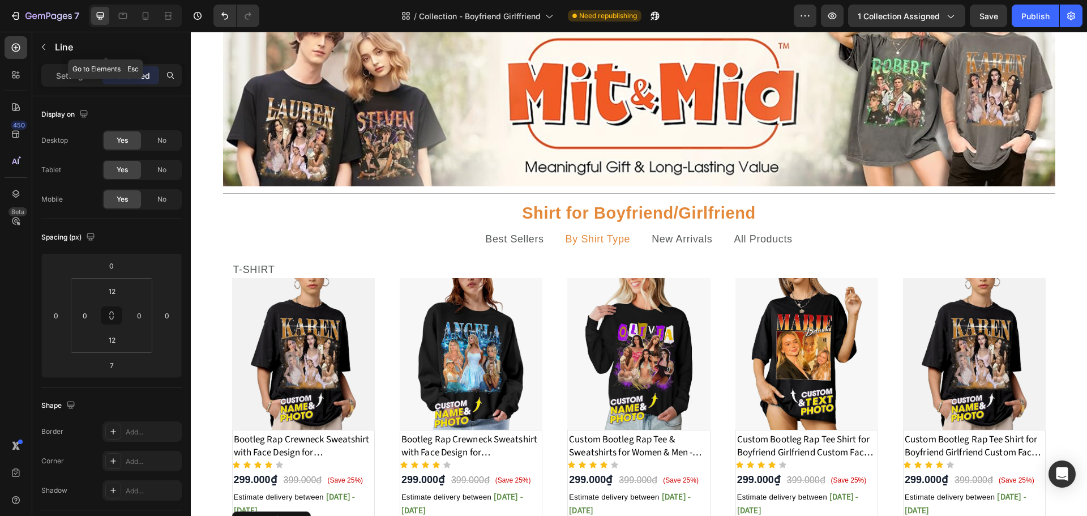
click at [53, 53] on div "Line" at bounding box center [105, 46] width 147 height 29
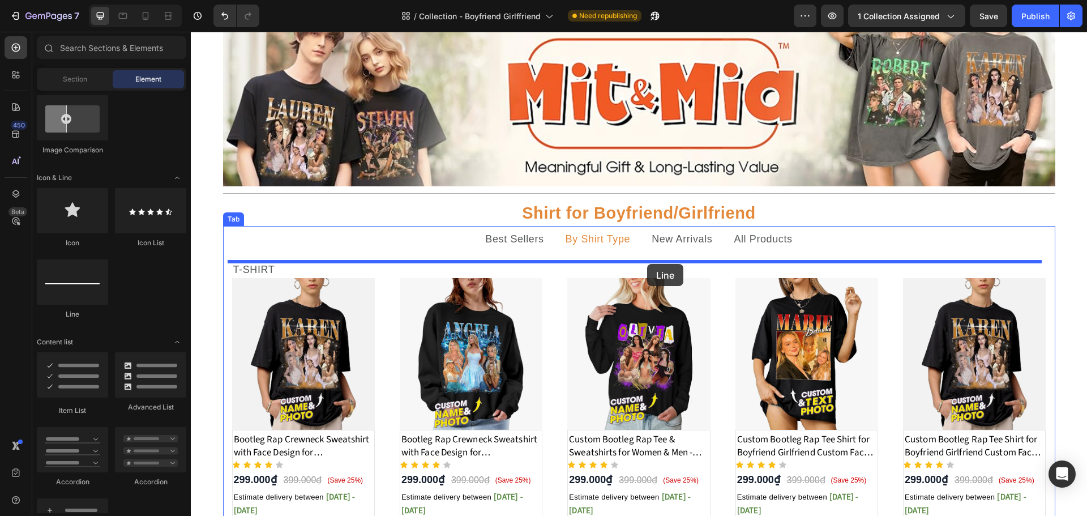
drag, startPoint x: 460, startPoint y: 305, endPoint x: 647, endPoint y: 264, distance: 191.7
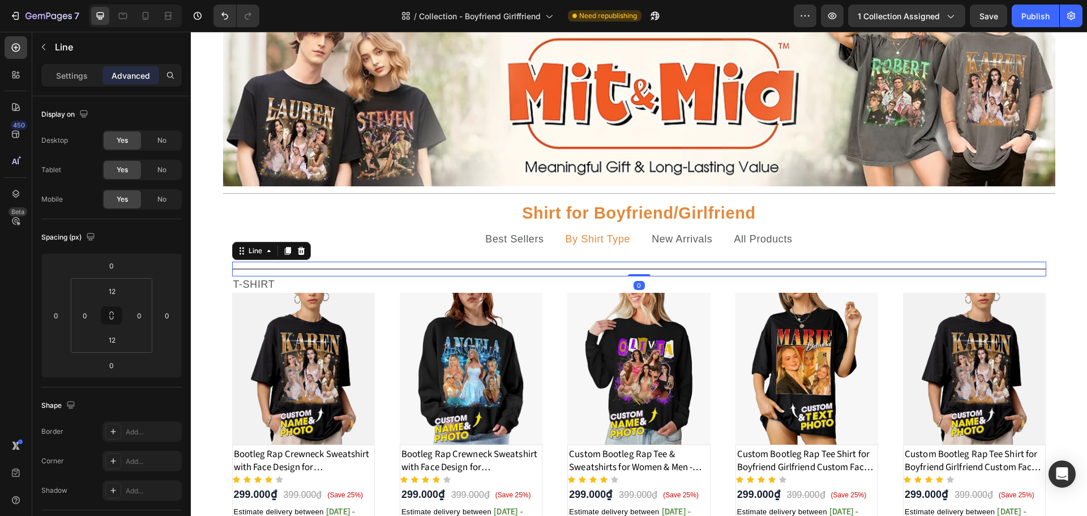
drag, startPoint x: 629, startPoint y: 274, endPoint x: 633, endPoint y: 267, distance: 7.9
click at [633, 267] on div "Title Line 0" at bounding box center [639, 269] width 814 height 15
drag, startPoint x: 633, startPoint y: 275, endPoint x: 637, endPoint y: 268, distance: 7.6
click at [637, 268] on div "Title Line 0" at bounding box center [639, 269] width 814 height 15
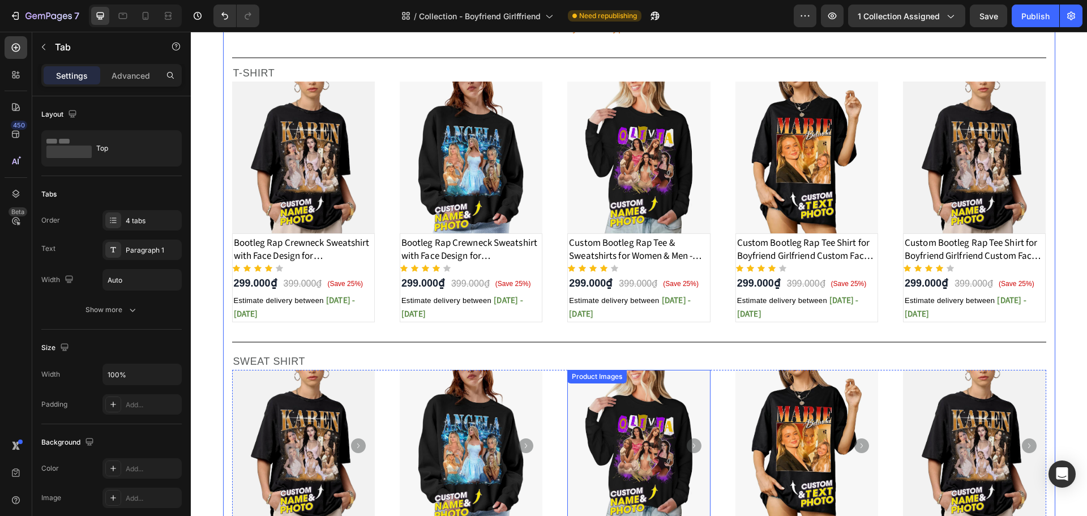
scroll to position [166, 0]
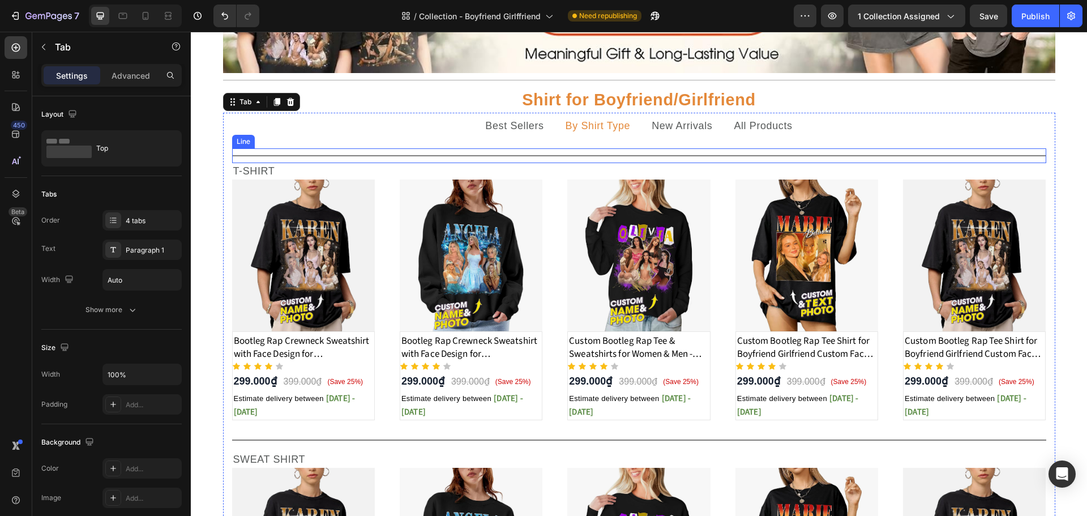
click at [560, 152] on div "Title Line" at bounding box center [639, 155] width 814 height 15
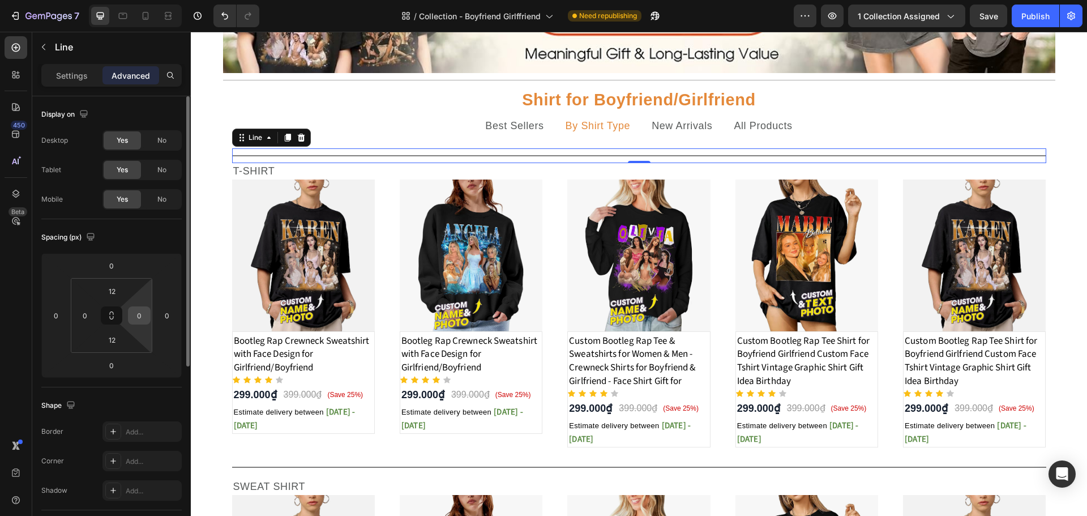
click at [133, 314] on input "0" at bounding box center [139, 315] width 17 height 17
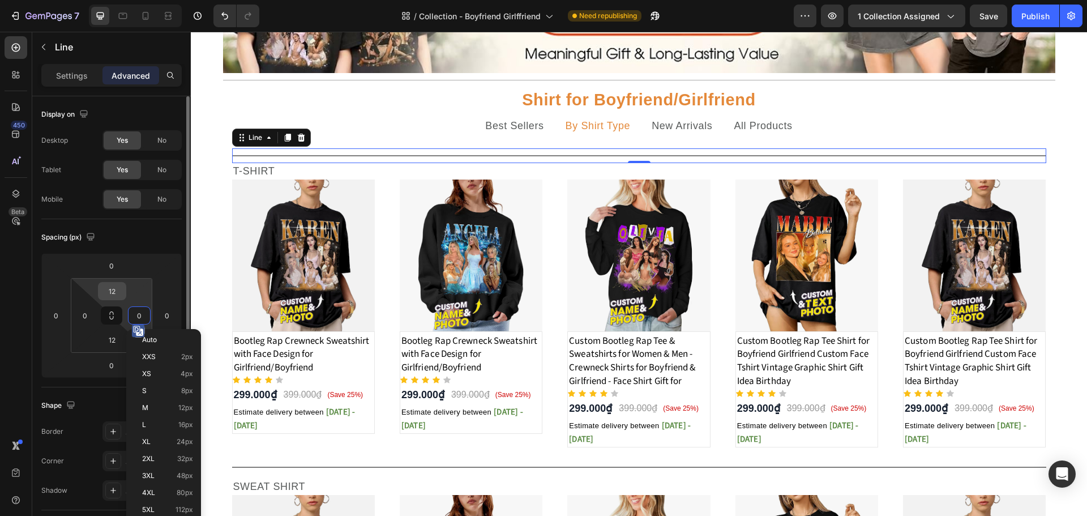
click at [119, 295] on input "12" at bounding box center [112, 290] width 23 height 17
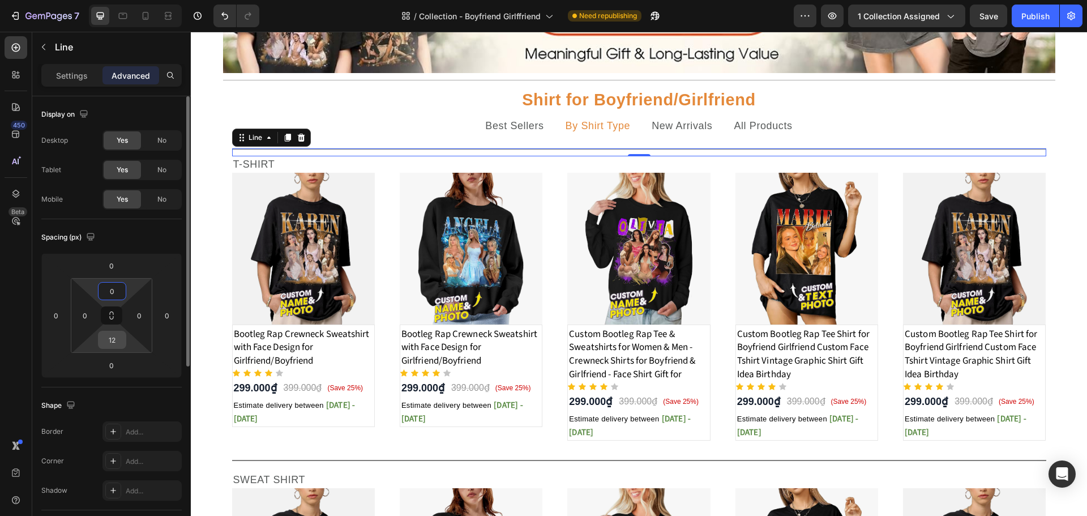
type input "0"
click at [115, 339] on input "12" at bounding box center [112, 339] width 23 height 17
type input "0"
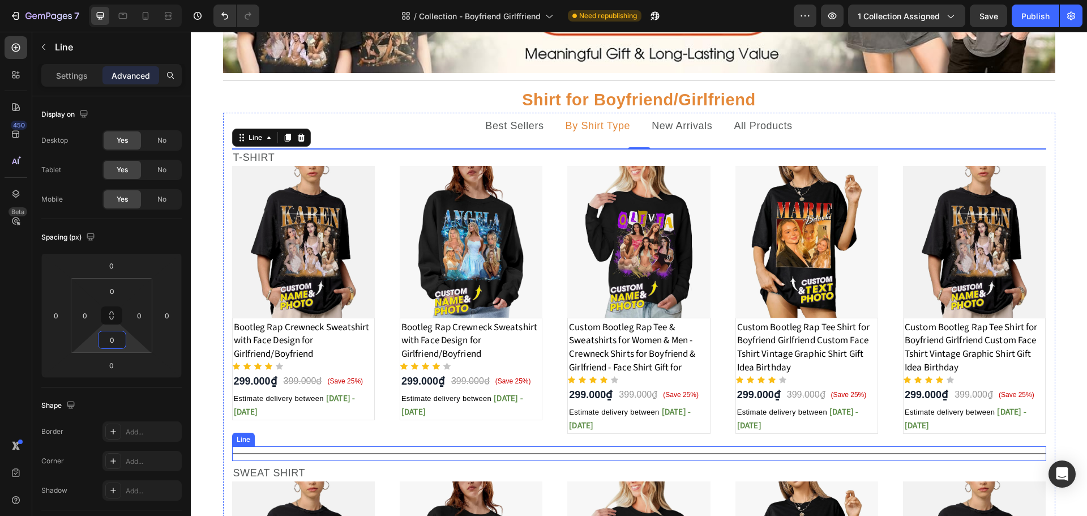
click at [623, 451] on div "Title Line" at bounding box center [639, 453] width 814 height 15
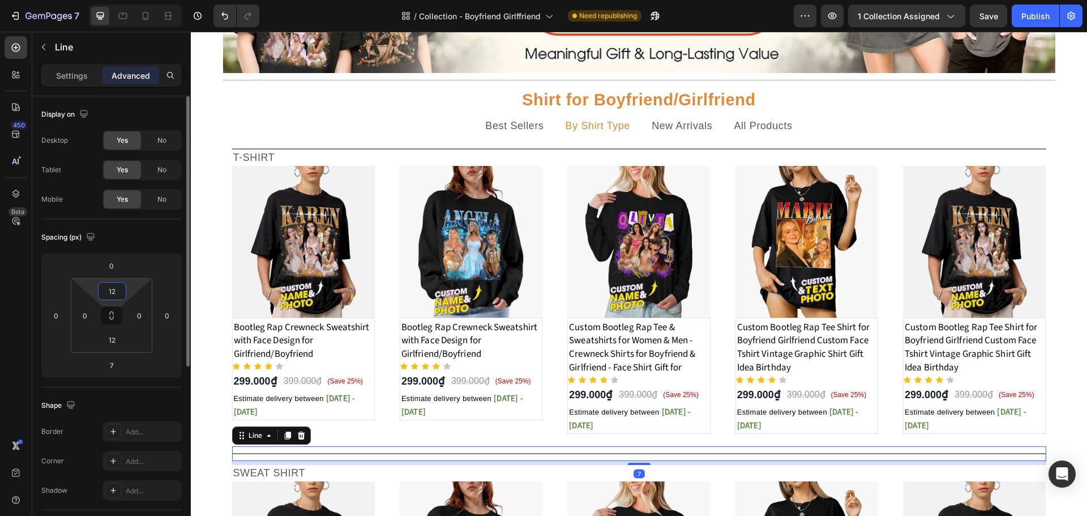
click at [112, 293] on input "12" at bounding box center [112, 290] width 23 height 17
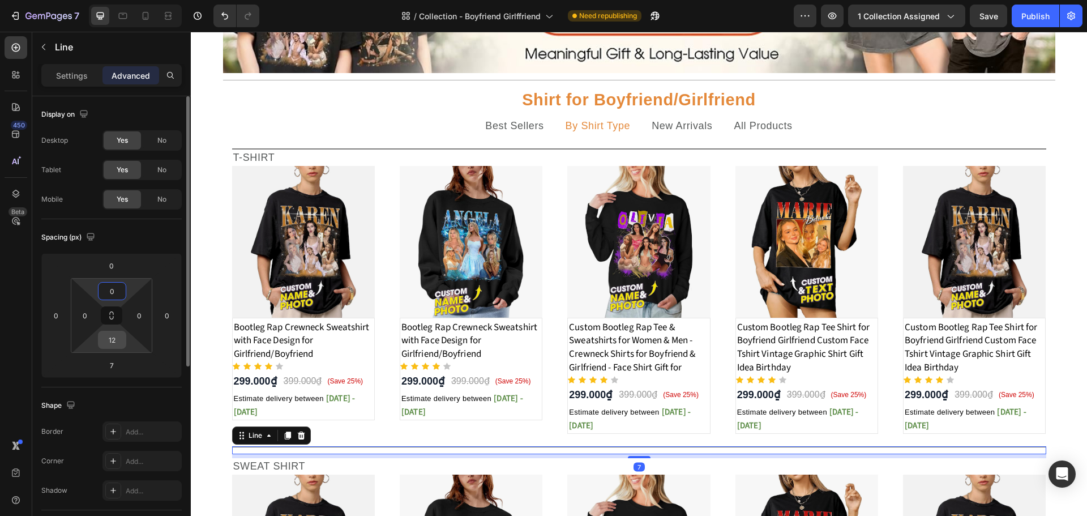
type input "0"
click at [113, 336] on input "12" at bounding box center [112, 339] width 23 height 17
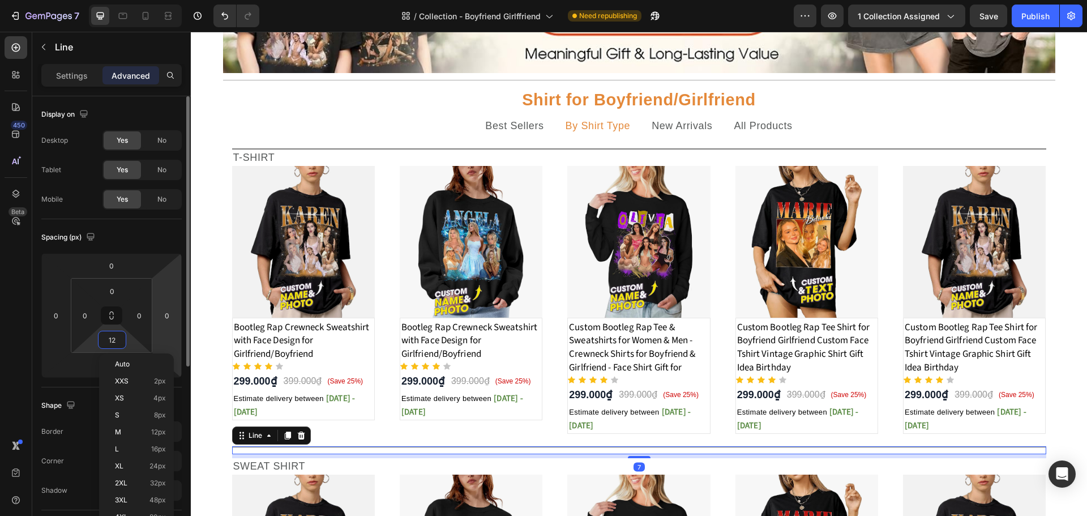
type input "0"
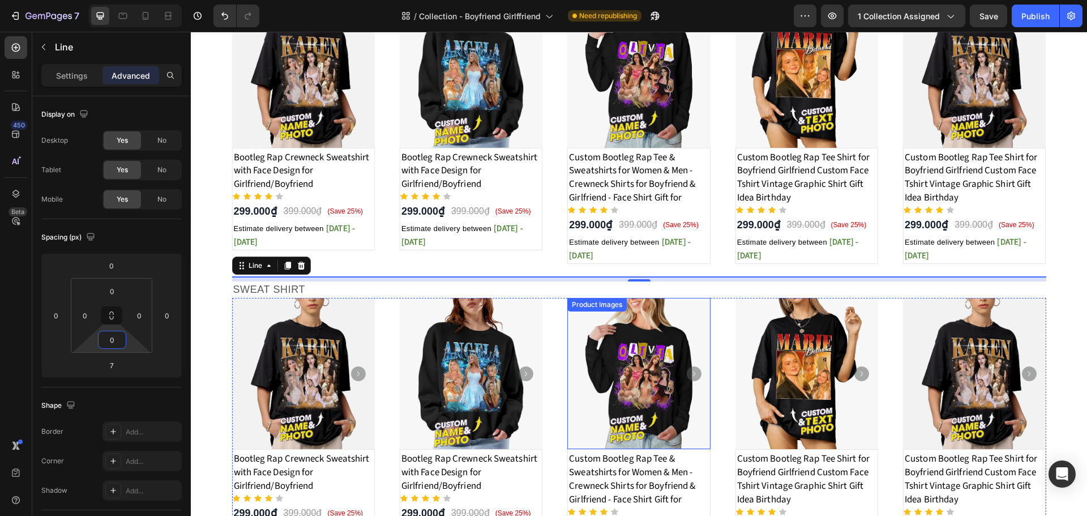
scroll to position [563, 0]
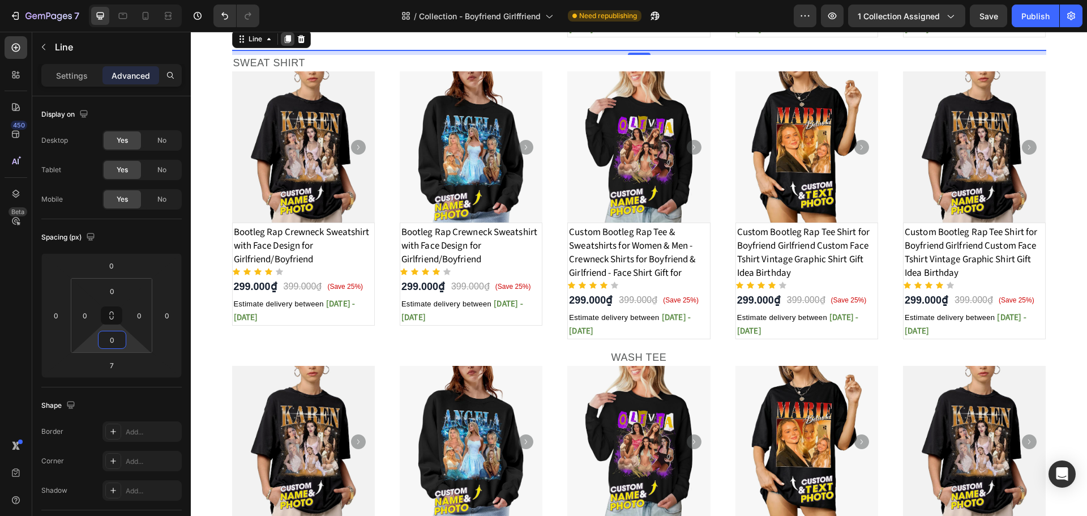
click at [284, 39] on icon at bounding box center [287, 39] width 6 height 8
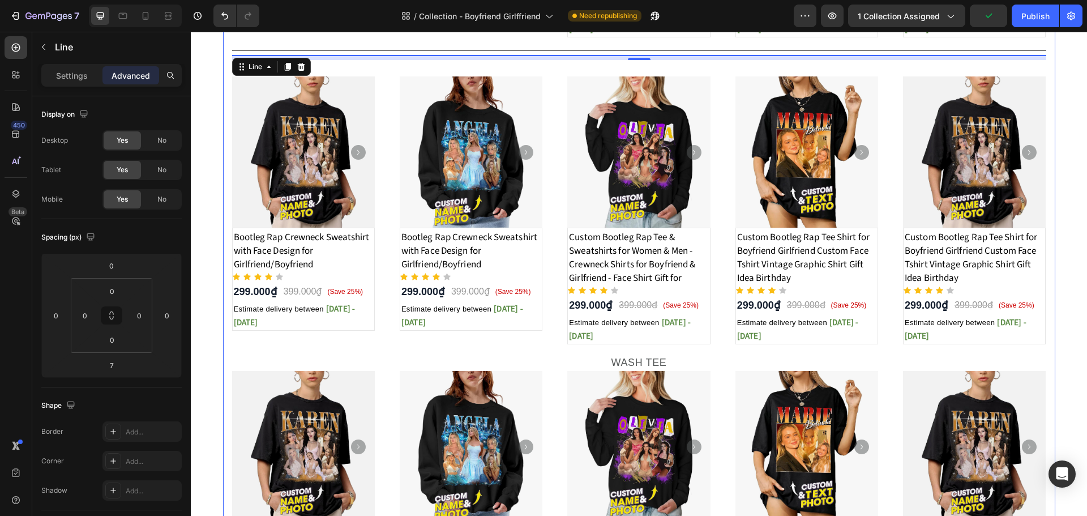
drag, startPoint x: 662, startPoint y: 55, endPoint x: 652, endPoint y: 350, distance: 295.1
click at [652, 350] on div "Title Line T-SHIRT Text Block Product Images Bootleg Rap Crewneck Sweatshirt wi…" at bounding box center [639, 195] width 814 height 886
click at [299, 69] on icon at bounding box center [300, 67] width 7 height 8
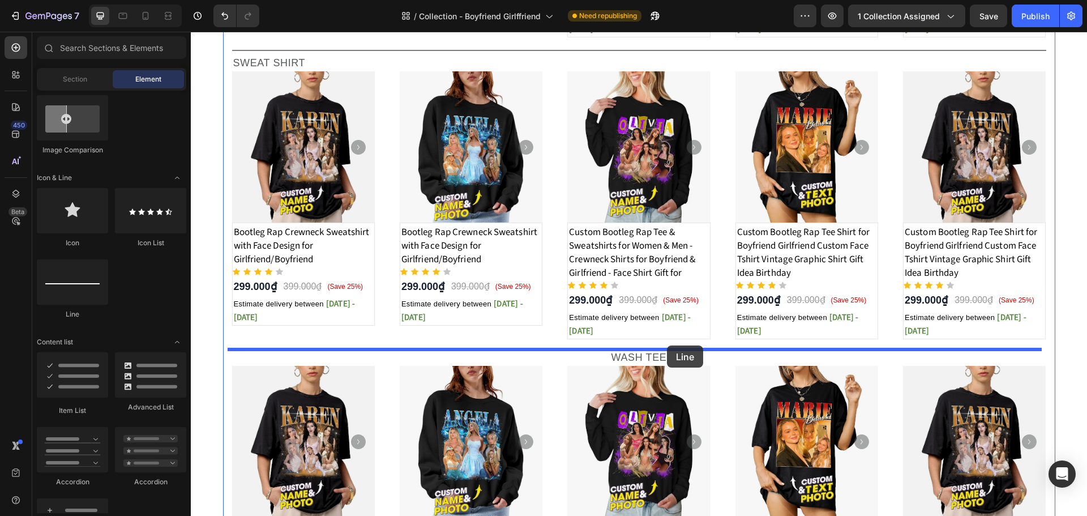
drag, startPoint x: 319, startPoint y: 320, endPoint x: 667, endPoint y: 345, distance: 348.4
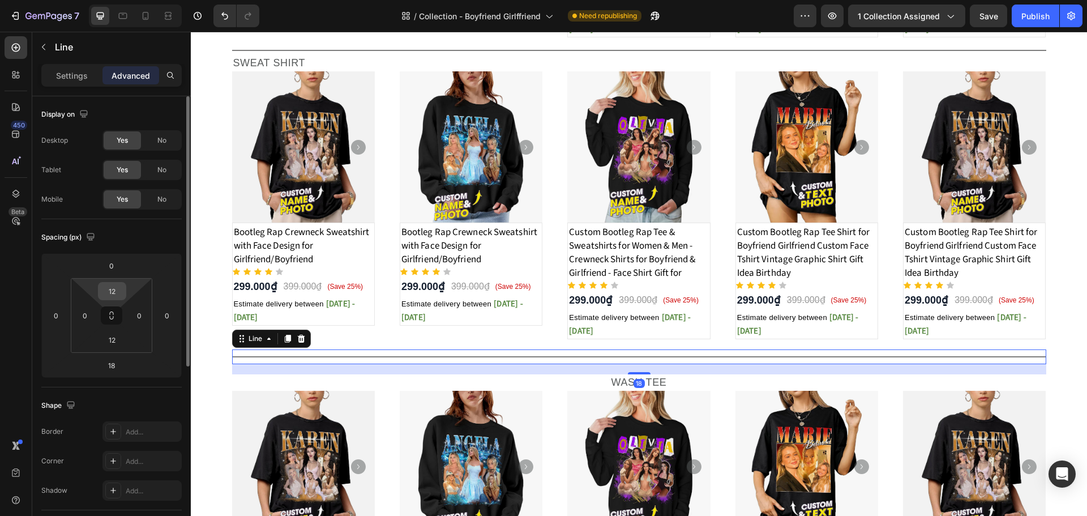
click at [113, 291] on input "12" at bounding box center [112, 290] width 23 height 17
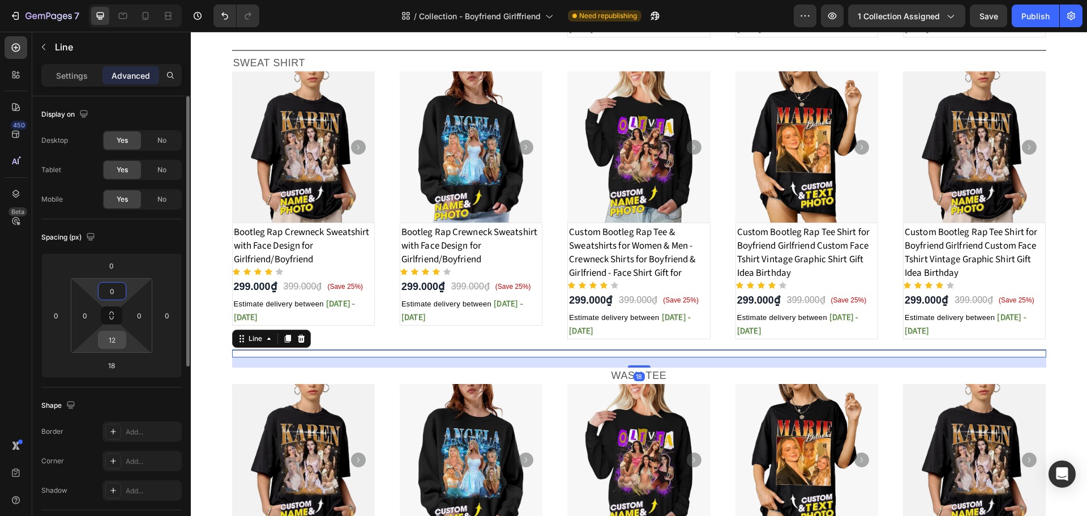
type input "0"
click at [122, 336] on input "12" at bounding box center [112, 339] width 23 height 17
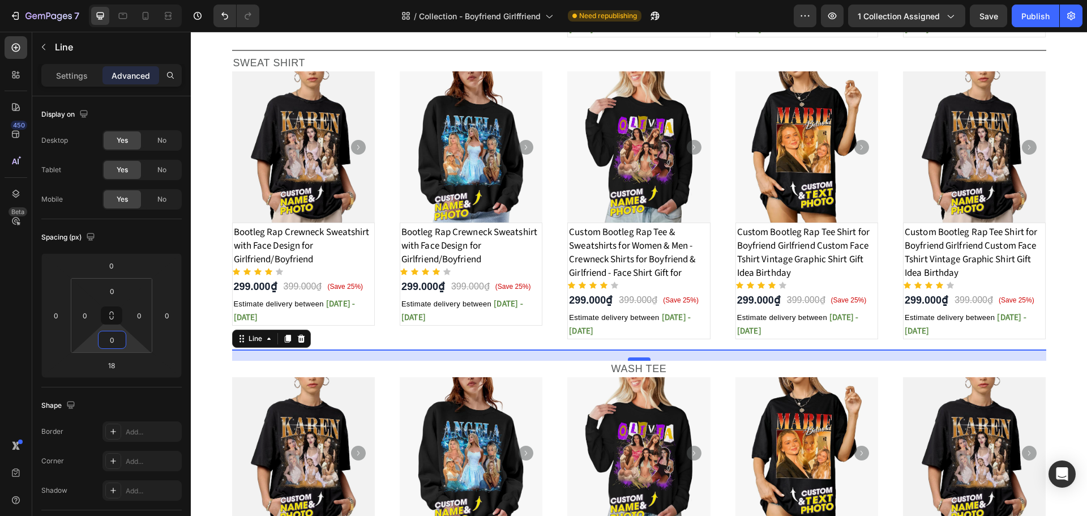
type input "0"
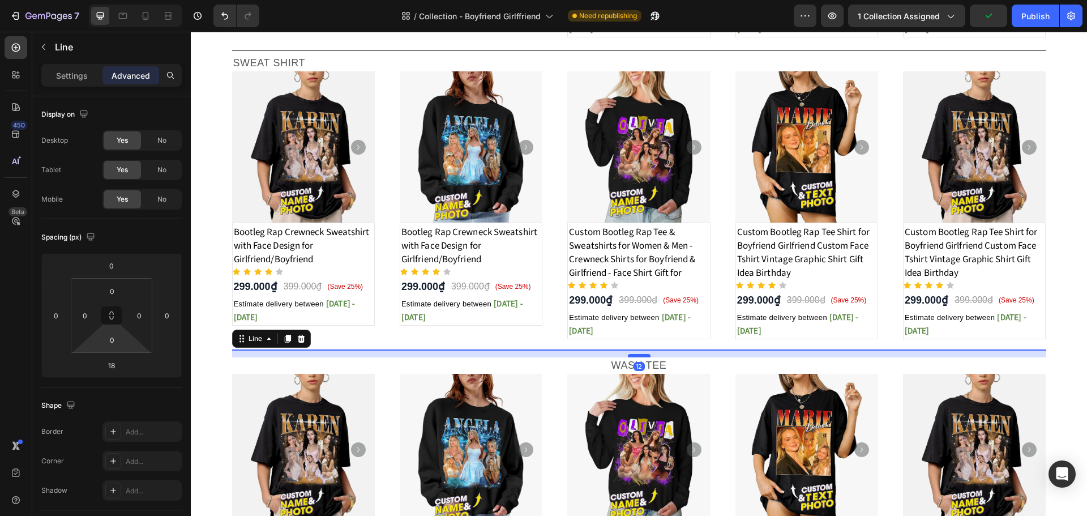
drag, startPoint x: 640, startPoint y: 359, endPoint x: 645, endPoint y: 356, distance: 6.1
click at [645, 356] on div at bounding box center [639, 355] width 23 height 3
type input "12"
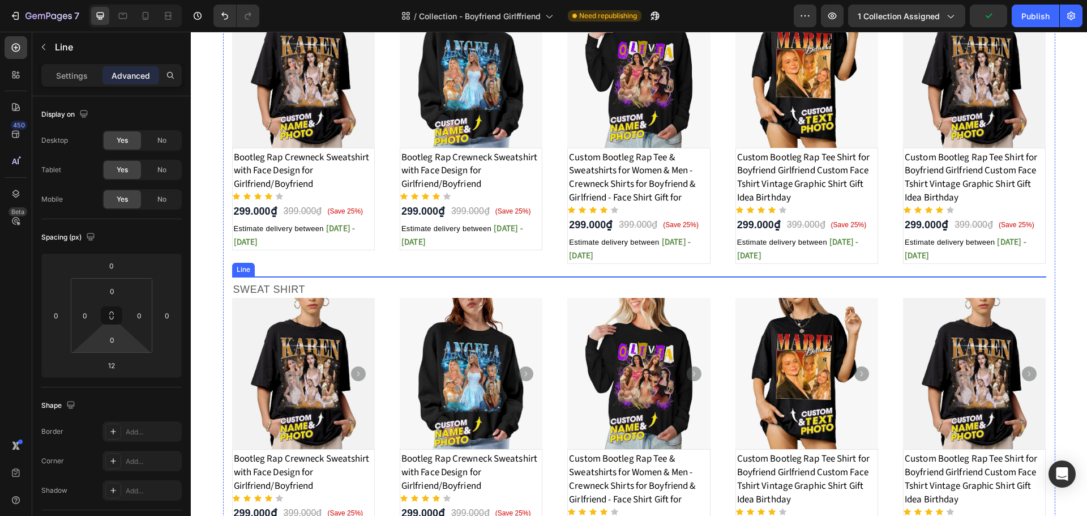
click at [641, 276] on div at bounding box center [639, 276] width 814 height 1
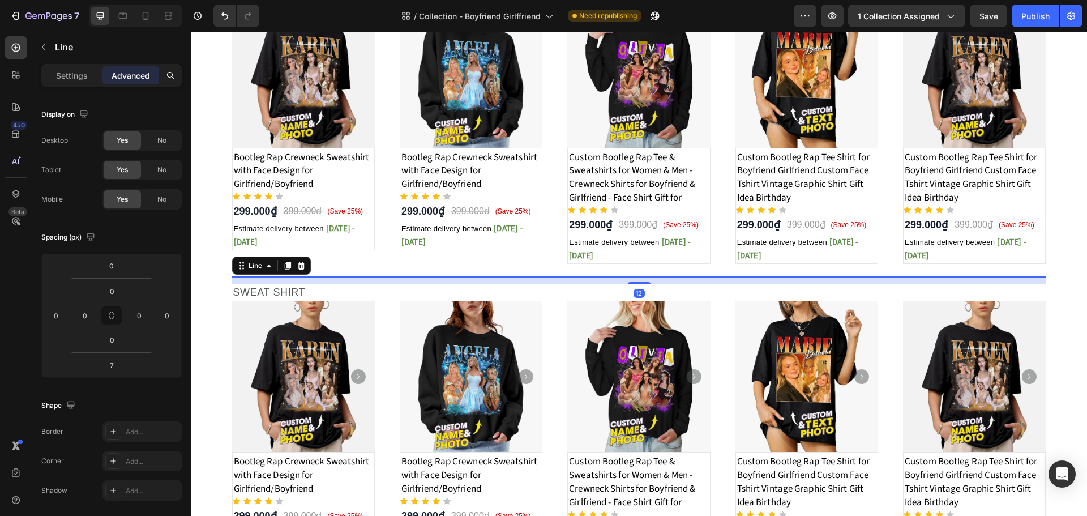
click at [642, 284] on div at bounding box center [639, 283] width 23 height 2
type input "12"
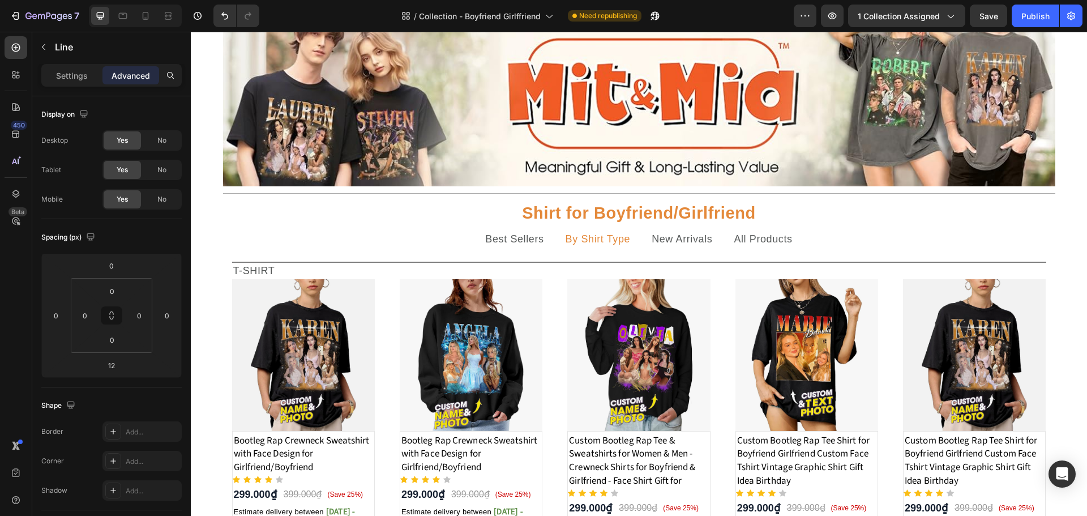
scroll to position [0, 0]
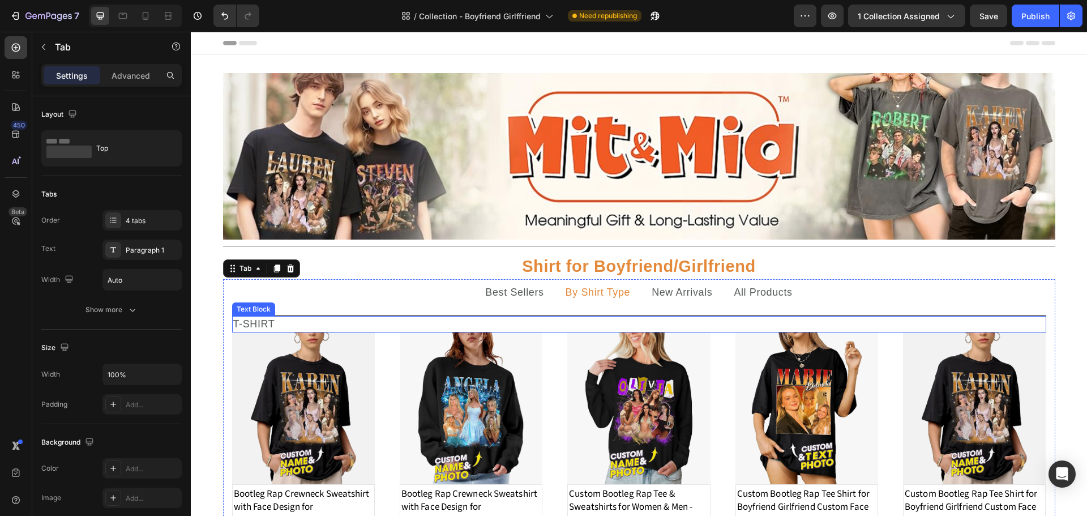
click at [639, 318] on p "T-SHIRT" at bounding box center [639, 324] width 812 height 14
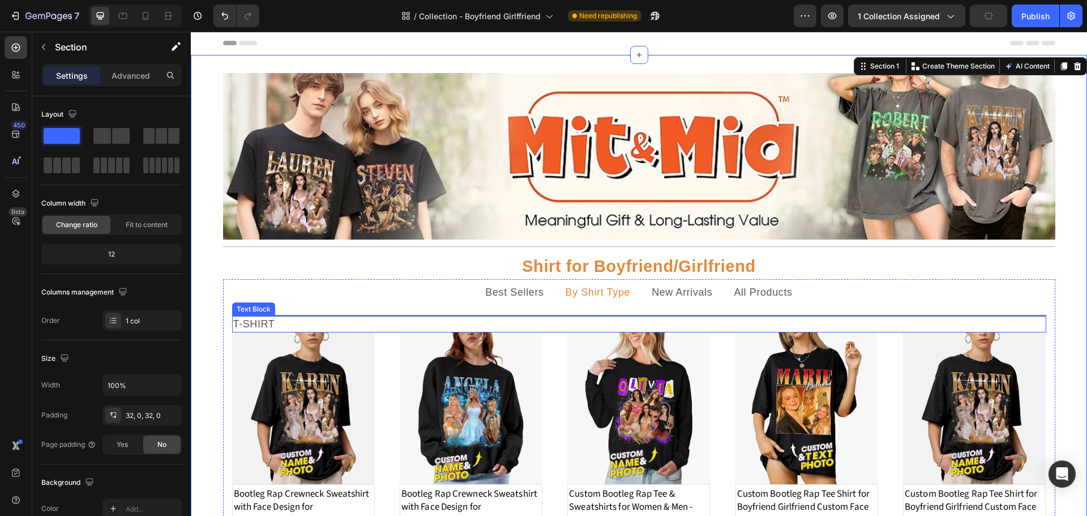
click at [1034, 316] on div "T-SHIRT" at bounding box center [639, 324] width 814 height 16
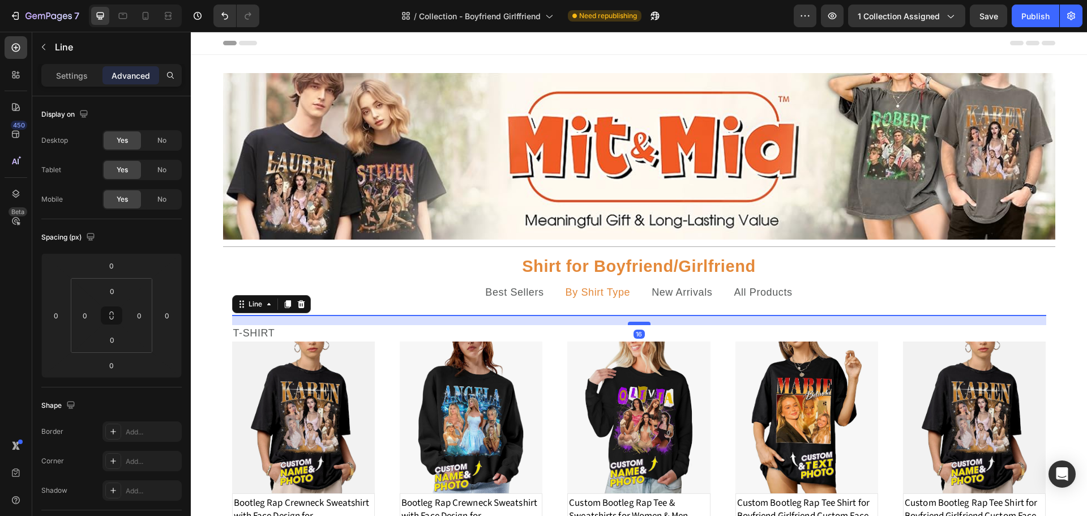
drag, startPoint x: 637, startPoint y: 315, endPoint x: 637, endPoint y: 324, distance: 9.1
click at [637, 324] on div at bounding box center [639, 323] width 23 height 3
type input "16"
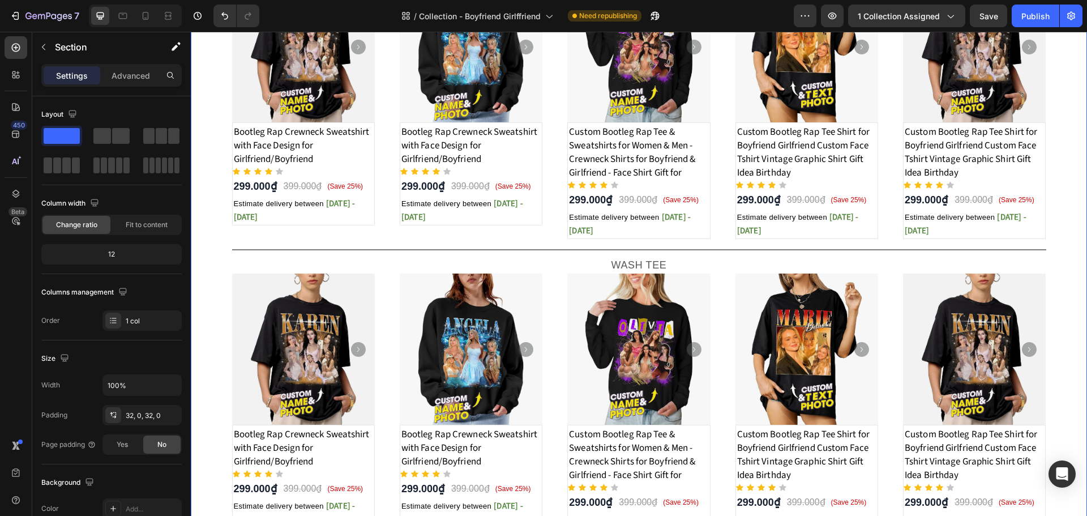
scroll to position [679, 0]
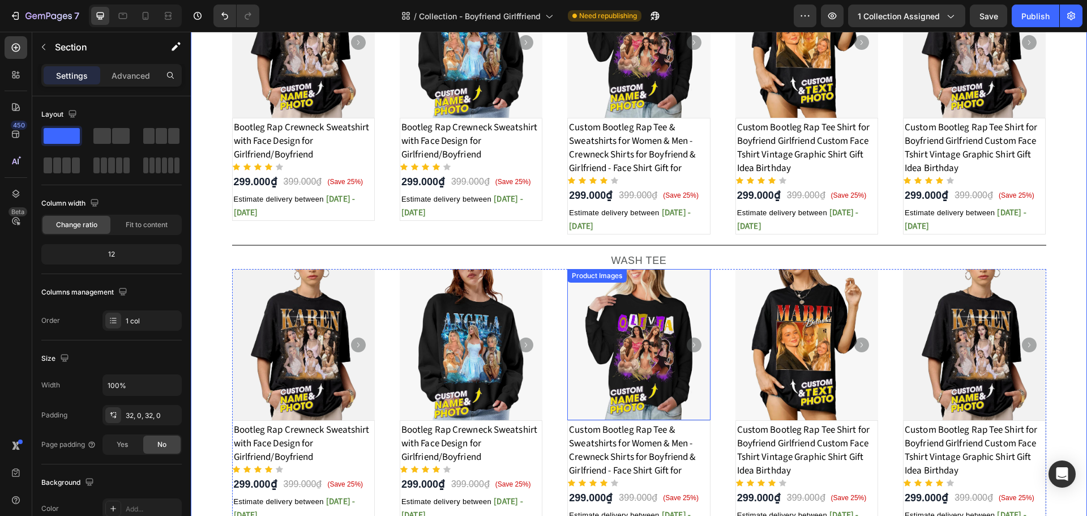
drag, startPoint x: 564, startPoint y: 336, endPoint x: 558, endPoint y: 325, distance: 12.7
click at [567, 336] on img at bounding box center [638, 345] width 143 height 152
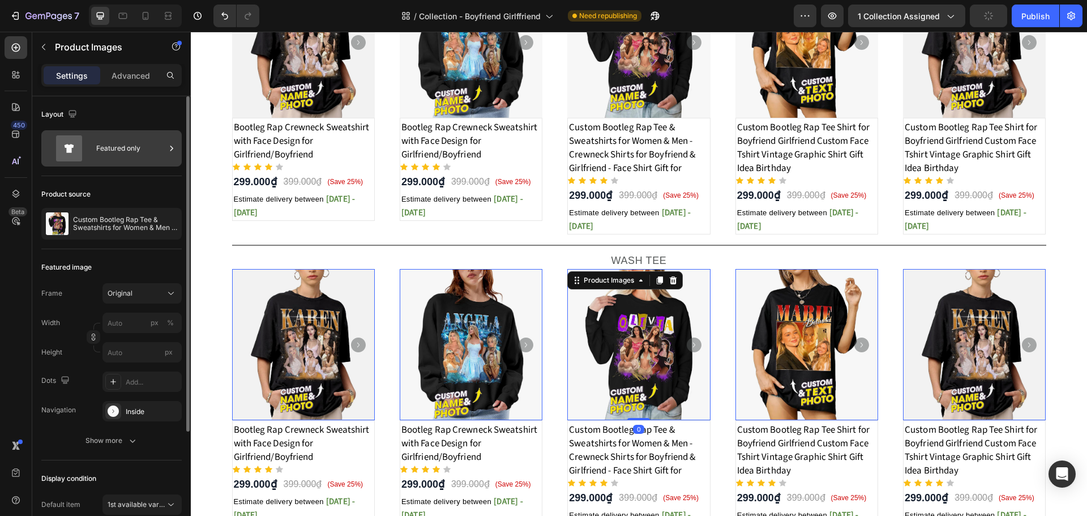
click at [147, 155] on div "Featured only" at bounding box center [130, 148] width 69 height 26
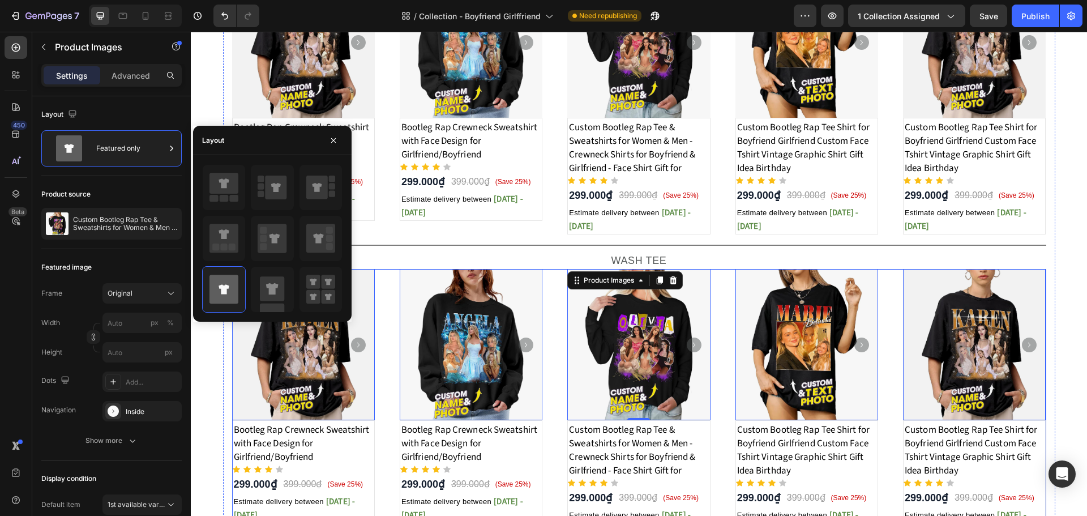
click at [378, 342] on div "Product Images 0 Bootleg Rap Crewneck Sweatshirt with Face Design for Girlfrien…" at bounding box center [639, 403] width 814 height 268
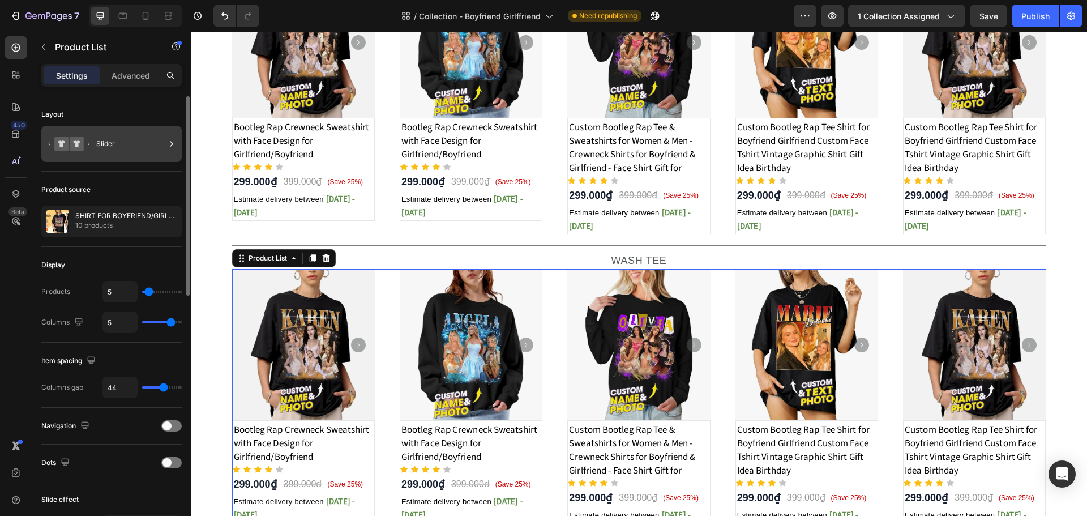
click at [127, 143] on div "Slider" at bounding box center [130, 144] width 69 height 26
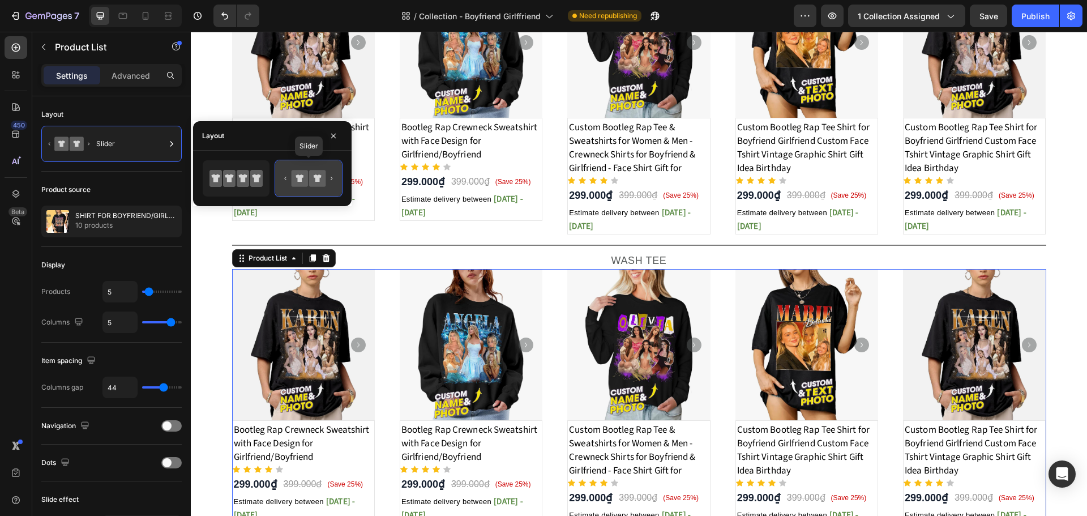
click at [307, 180] on icon at bounding box center [300, 178] width 16 height 16
type input "16"
click at [156, 292] on input "range" at bounding box center [162, 291] width 40 height 2
type input "16"
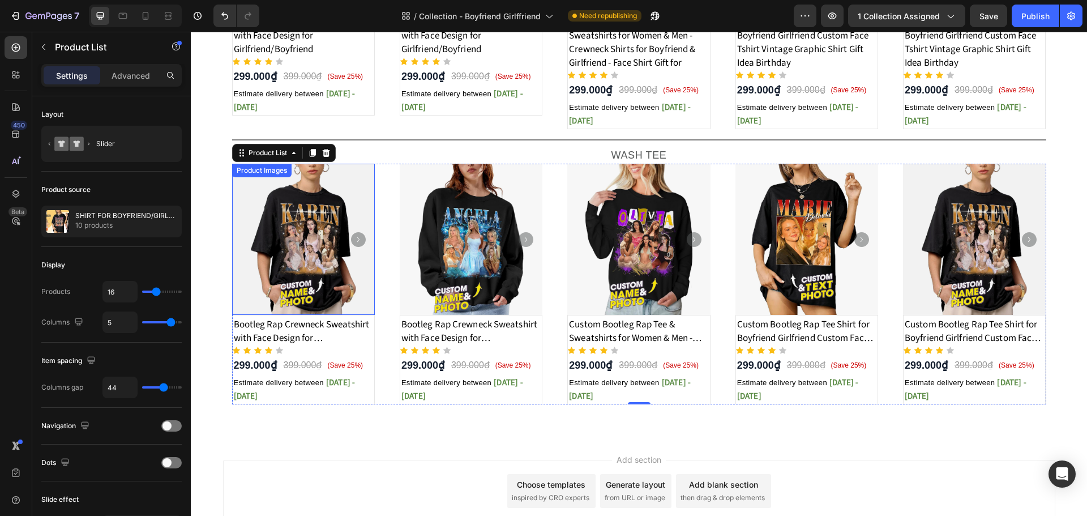
scroll to position [792, 0]
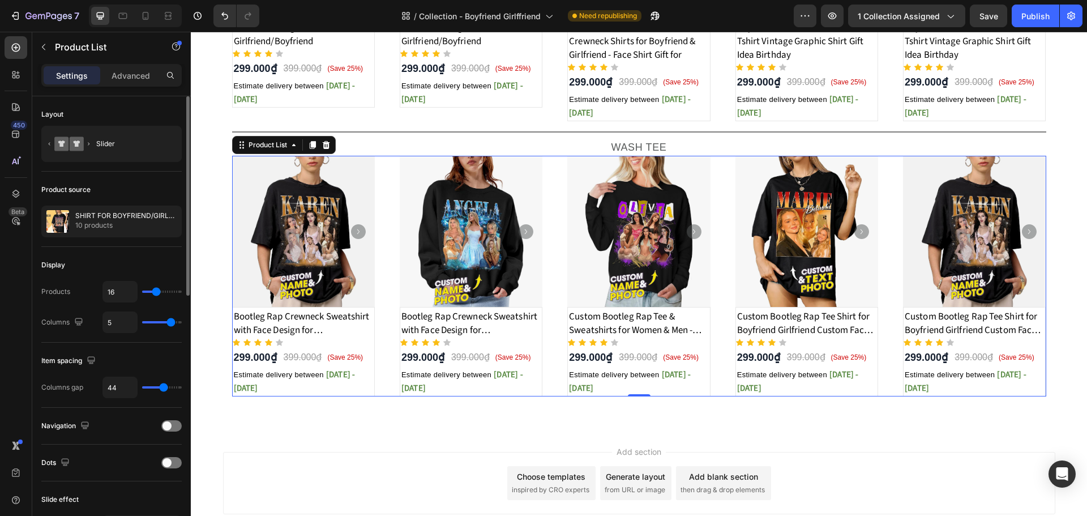
click at [157, 319] on div "5" at bounding box center [141, 322] width 79 height 22
type input "3"
click at [157, 322] on input "range" at bounding box center [162, 322] width 40 height 2
type input "3"
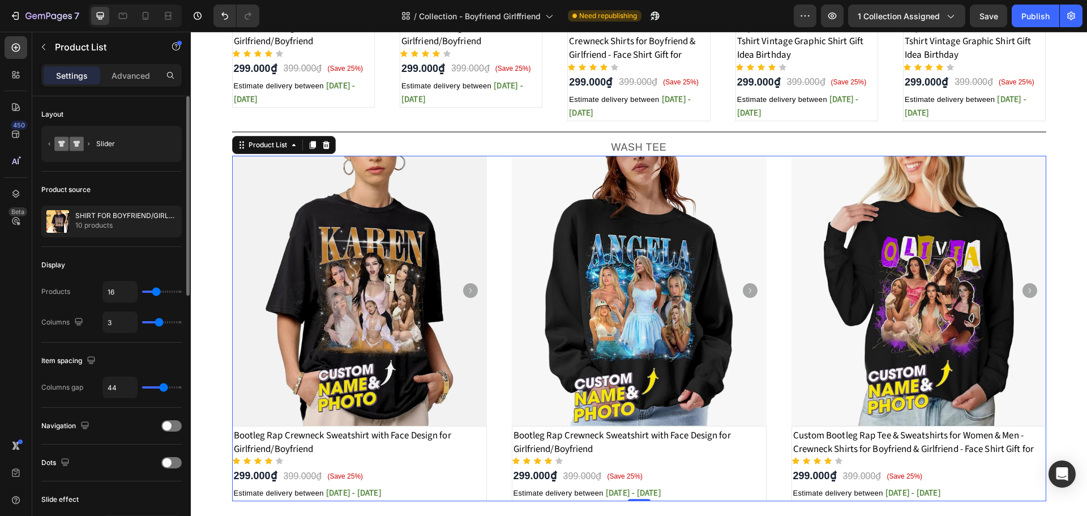
click at [168, 324] on div "3" at bounding box center [141, 322] width 79 height 22
type input "5"
click at [169, 322] on input "range" at bounding box center [162, 322] width 40 height 2
type input "5"
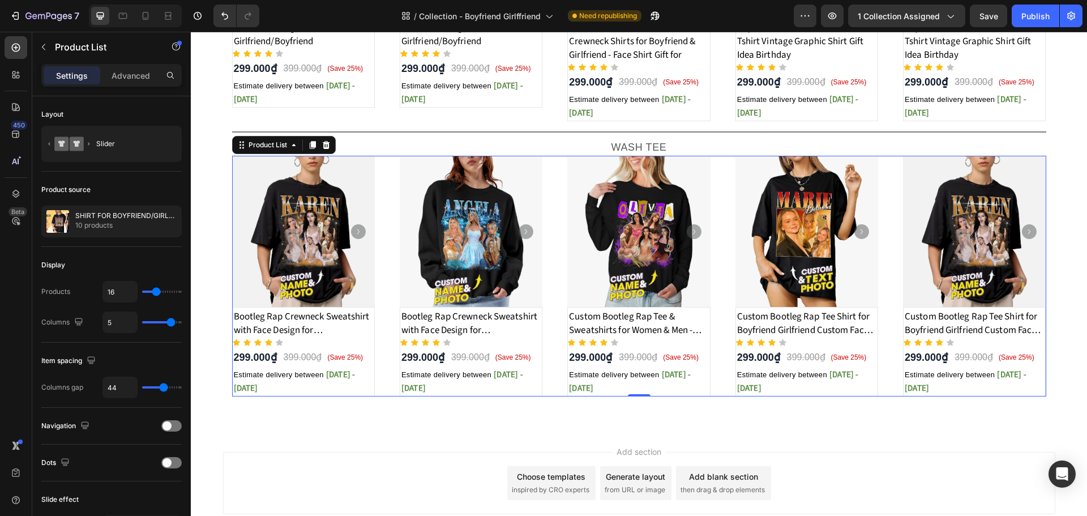
click at [394, 289] on div "Product Images Bootleg Rap Crewneck Sweatshirt with Face Design for Girlfriend/…" at bounding box center [639, 276] width 814 height 241
click at [375, 307] on div "Bootleg Rap Crewneck Sweatshirt with Face Design for Girlfriend/Boyfriend Produ…" at bounding box center [303, 351] width 143 height 89
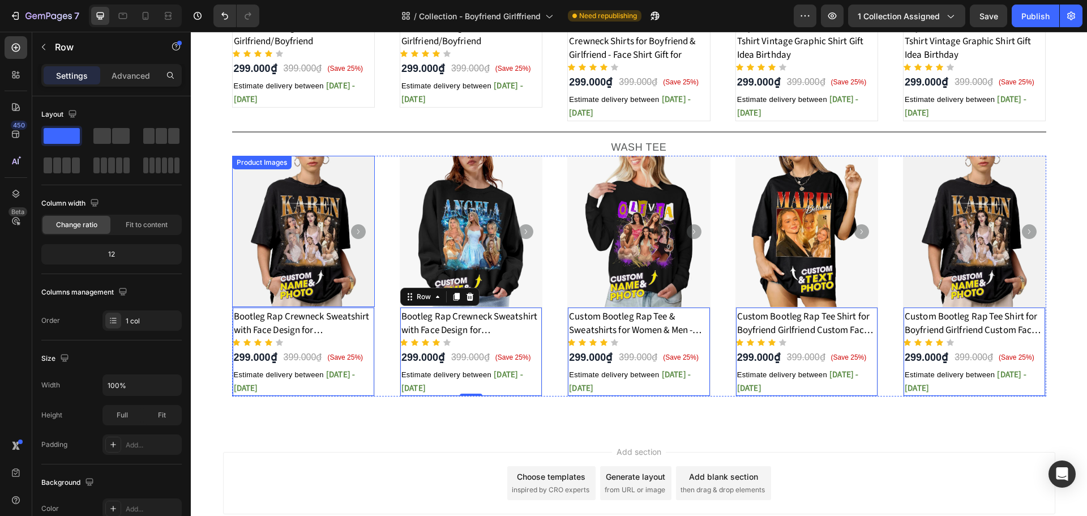
click at [368, 164] on img at bounding box center [303, 232] width 143 height 152
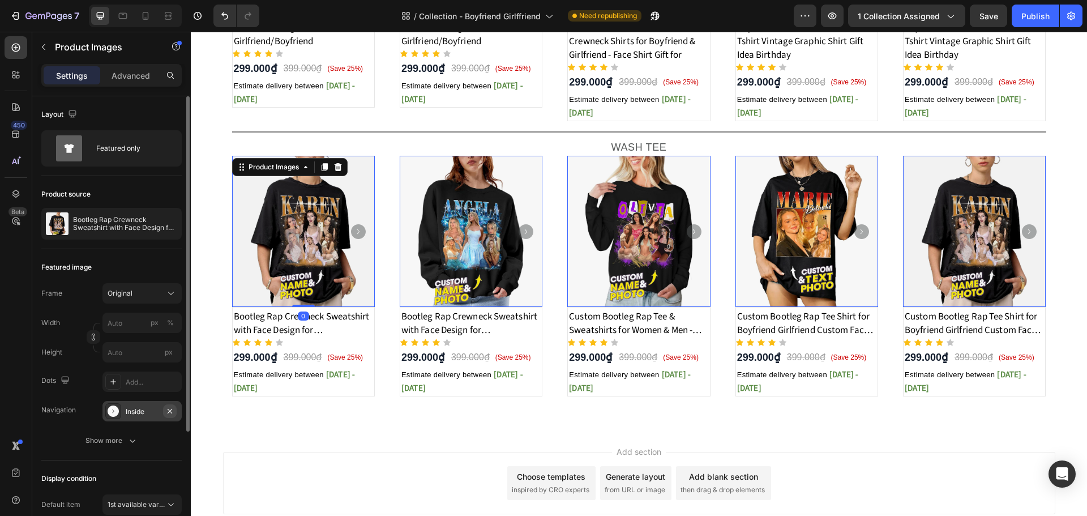
click at [170, 412] on icon "button" at bounding box center [169, 410] width 9 height 9
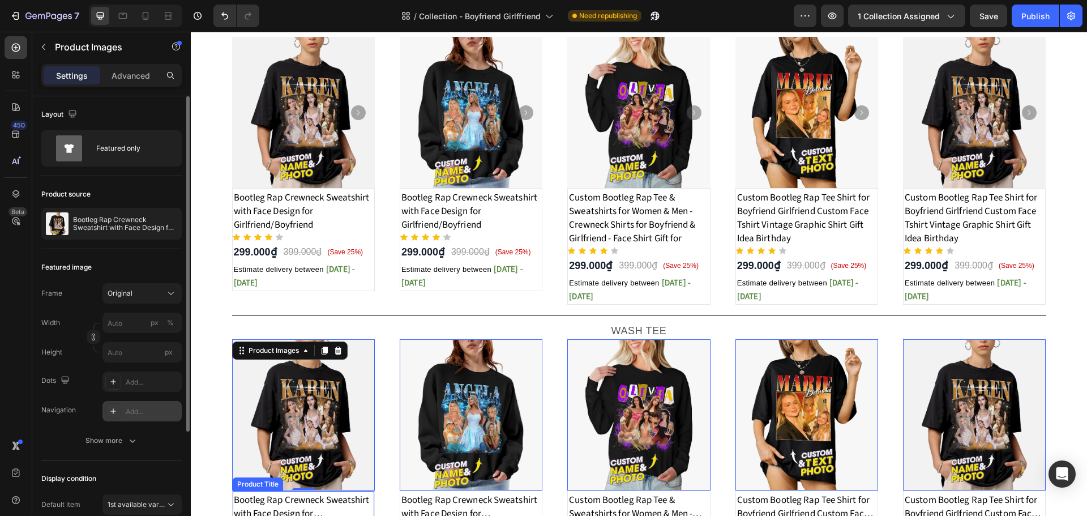
scroll to position [566, 0]
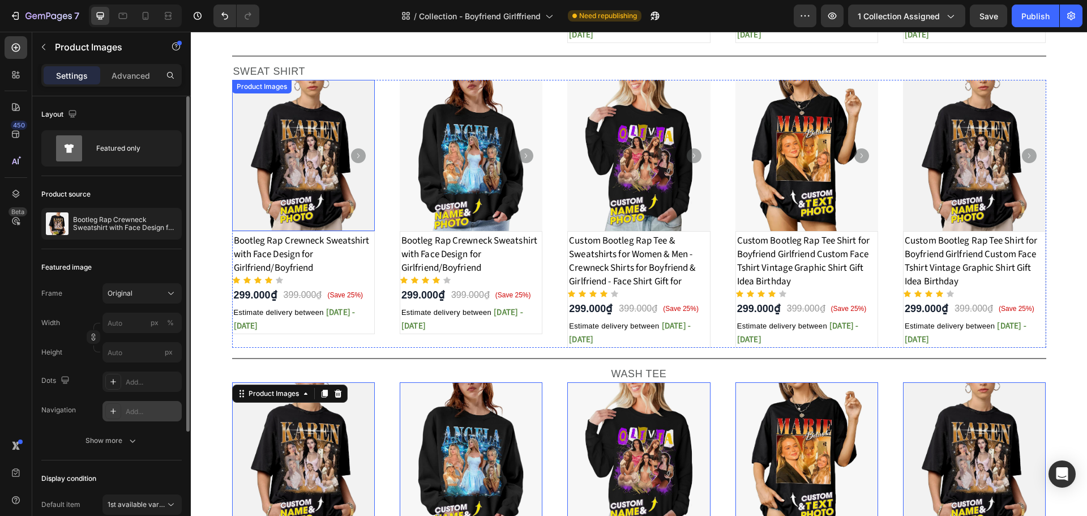
click at [368, 175] on img at bounding box center [303, 156] width 143 height 152
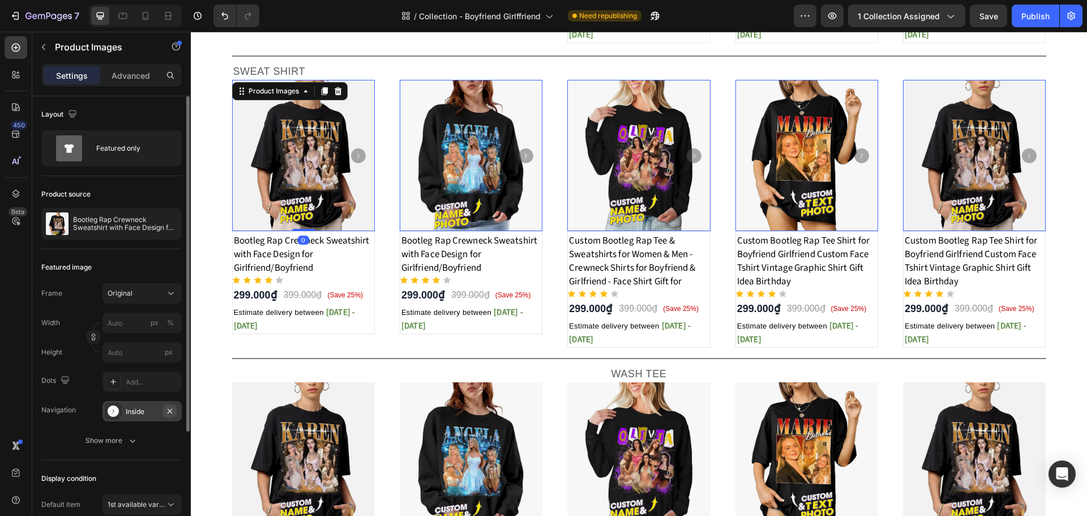
click at [165, 410] on icon "button" at bounding box center [169, 410] width 9 height 9
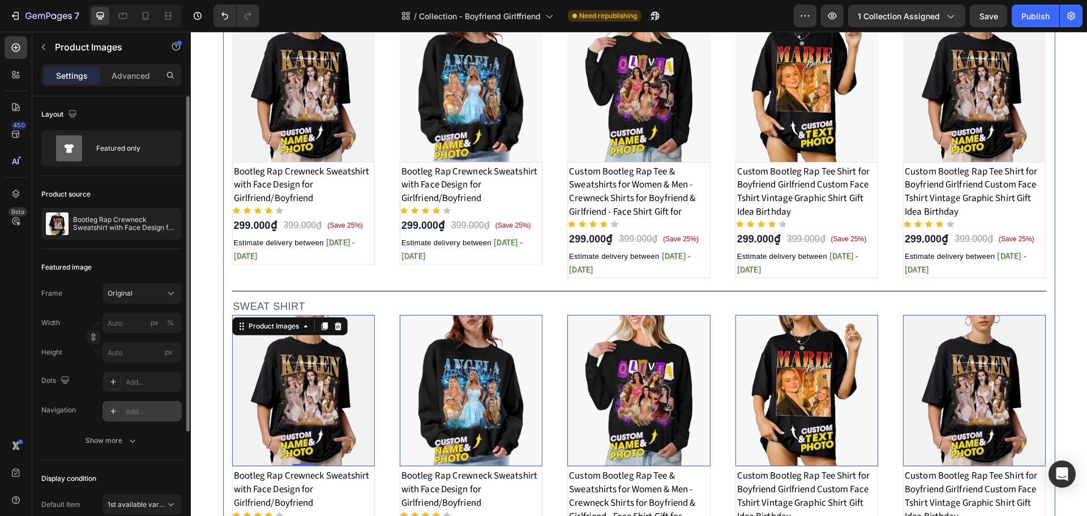
scroll to position [226, 0]
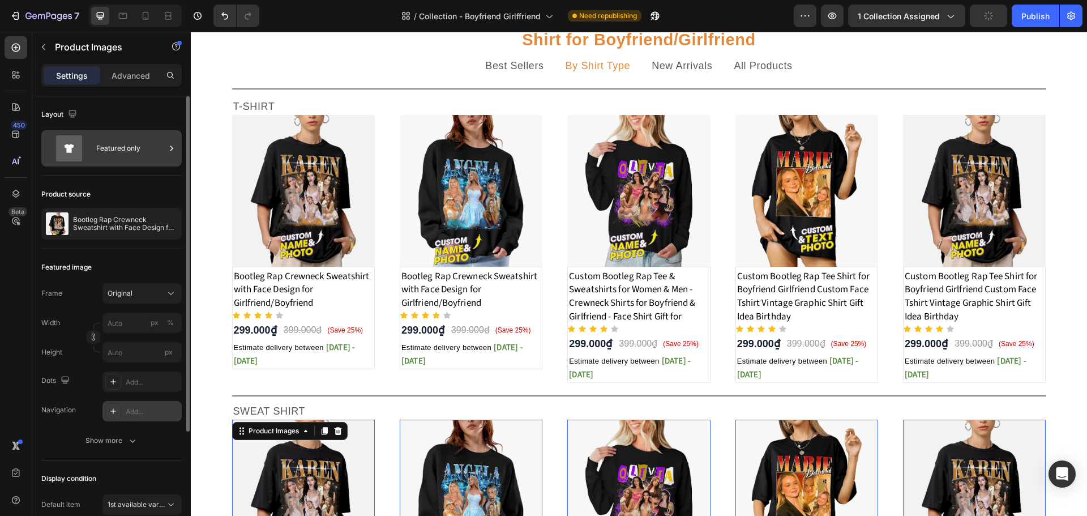
click at [142, 156] on div "Featured only" at bounding box center [130, 148] width 69 height 26
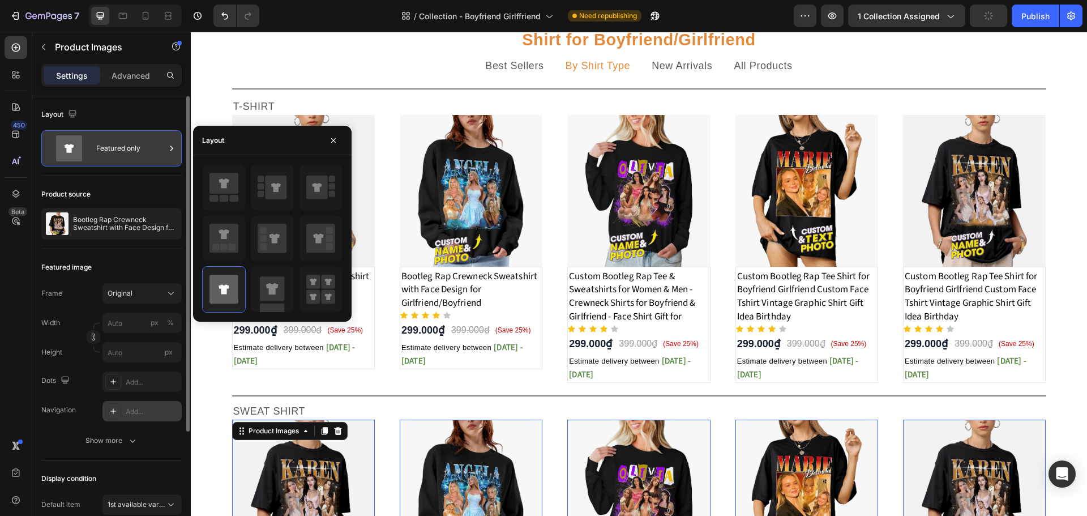
click at [142, 156] on div "Featured only" at bounding box center [130, 148] width 69 height 26
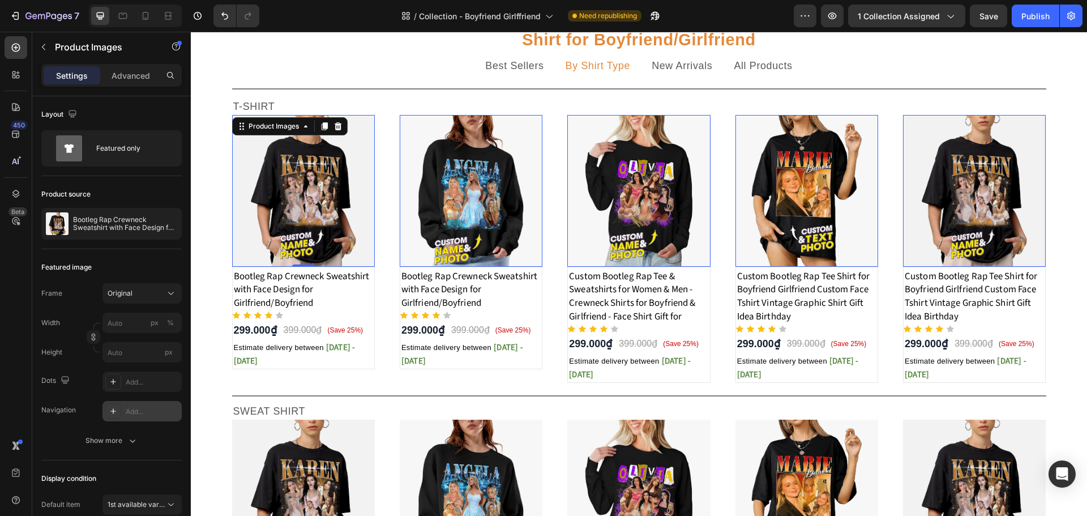
click at [370, 212] on img at bounding box center [303, 191] width 143 height 152
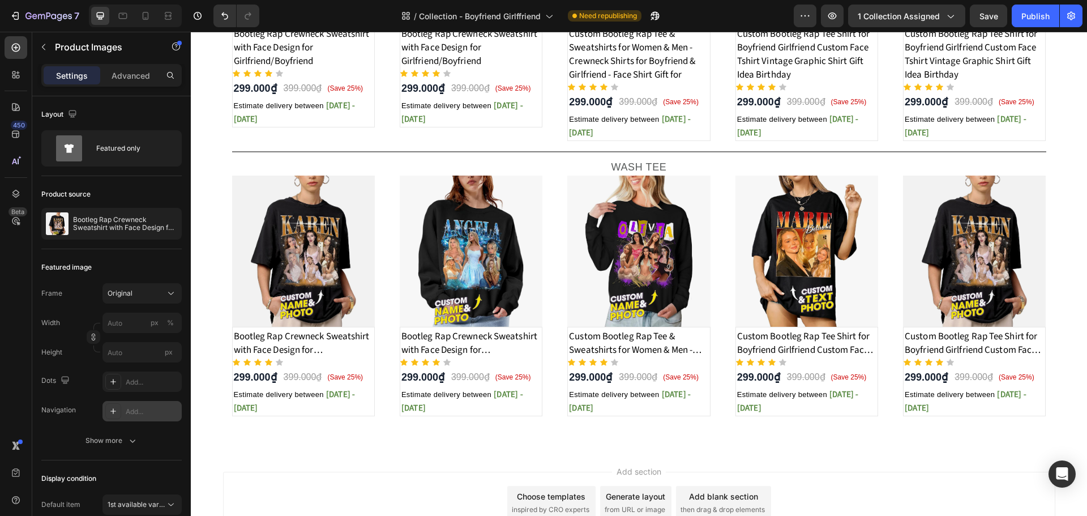
scroll to position [792, 0]
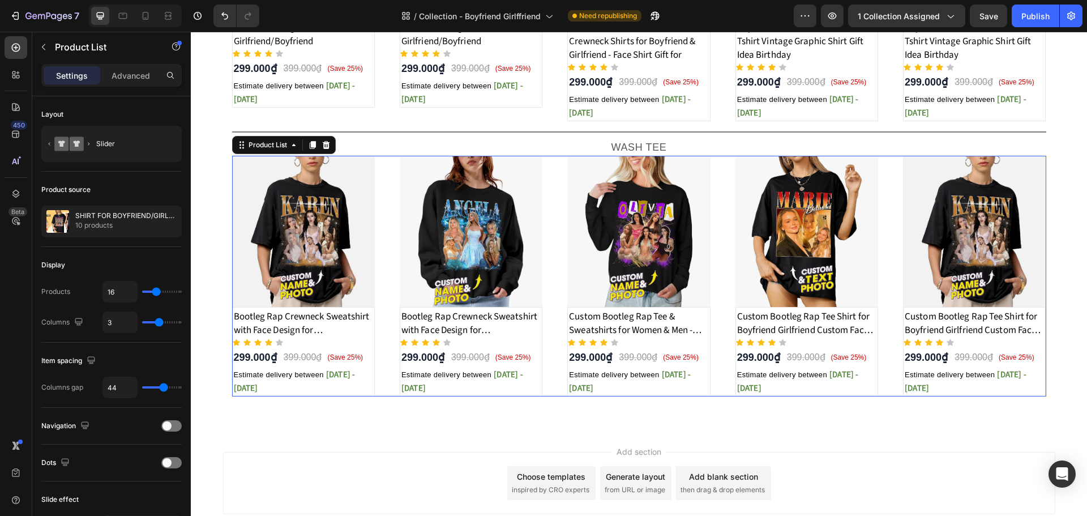
click at [560, 221] on div "Product Images Bootleg Rap Crewneck Sweatshirt with Face Design for Girlfriend/…" at bounding box center [639, 276] width 814 height 241
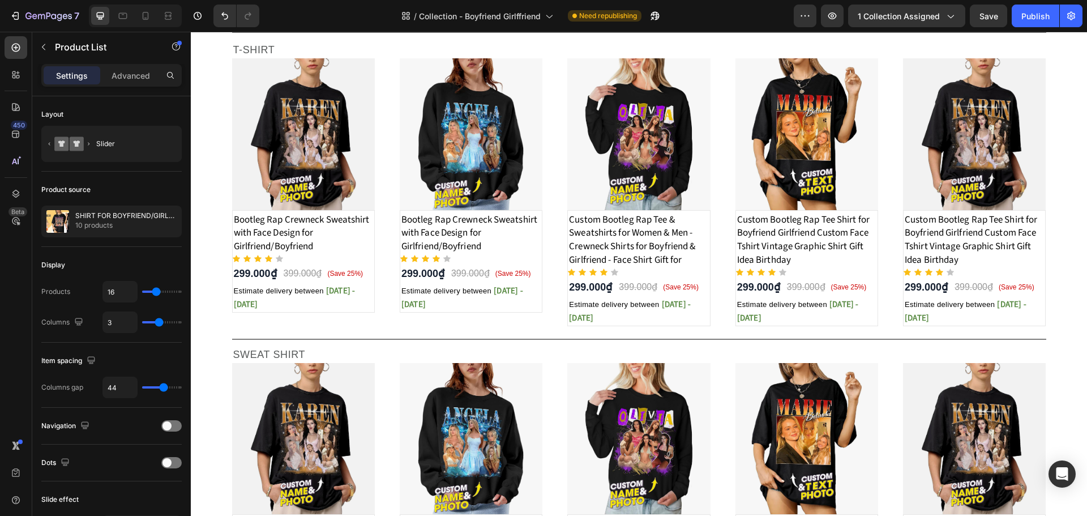
scroll to position [113, 0]
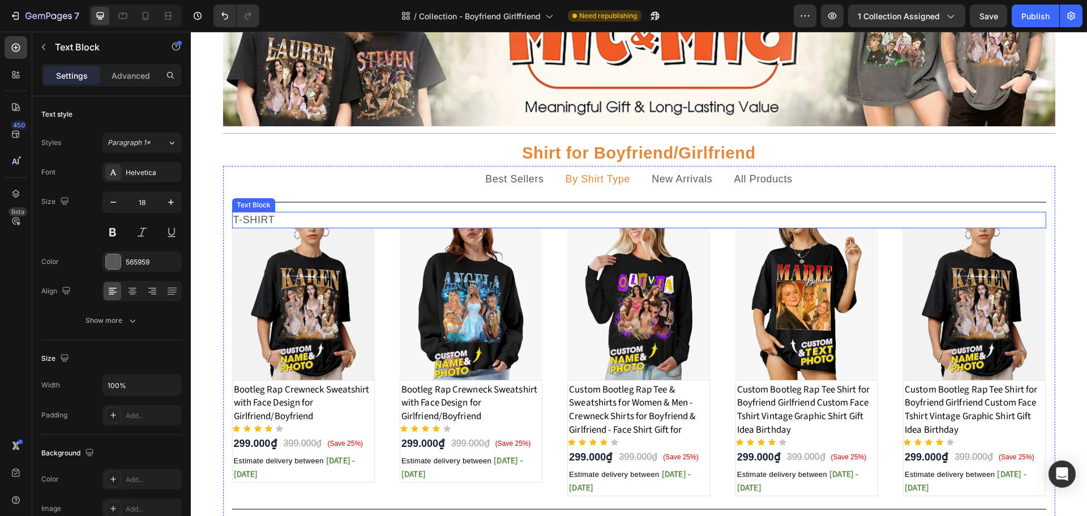
click at [250, 220] on p "T-SHIRT" at bounding box center [639, 220] width 812 height 14
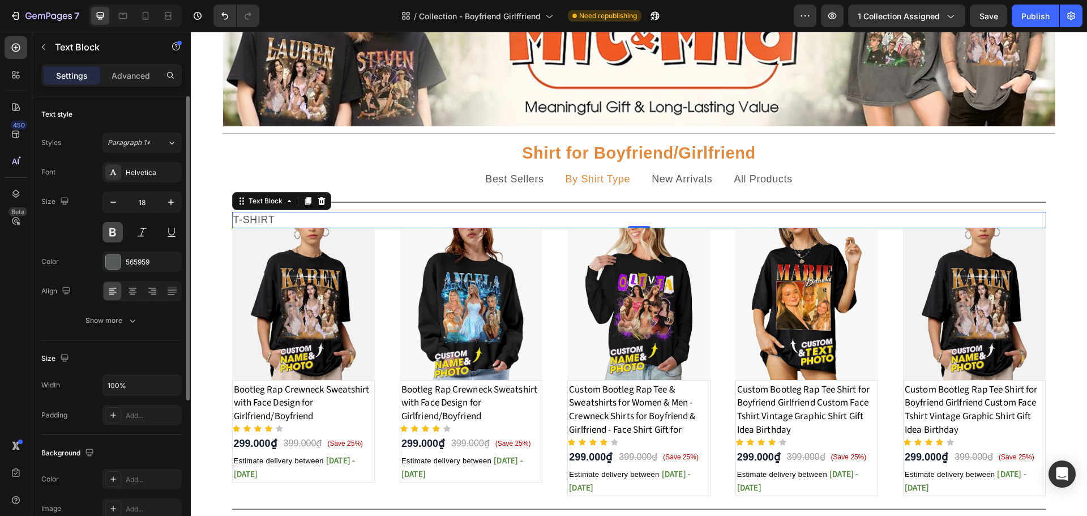
click at [117, 226] on button at bounding box center [112, 232] width 20 height 20
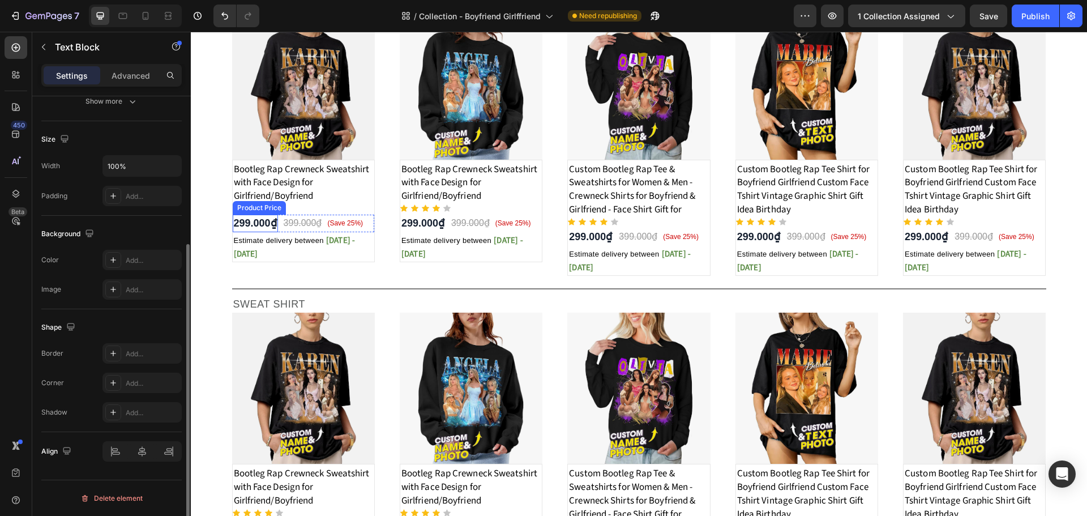
scroll to position [340, 0]
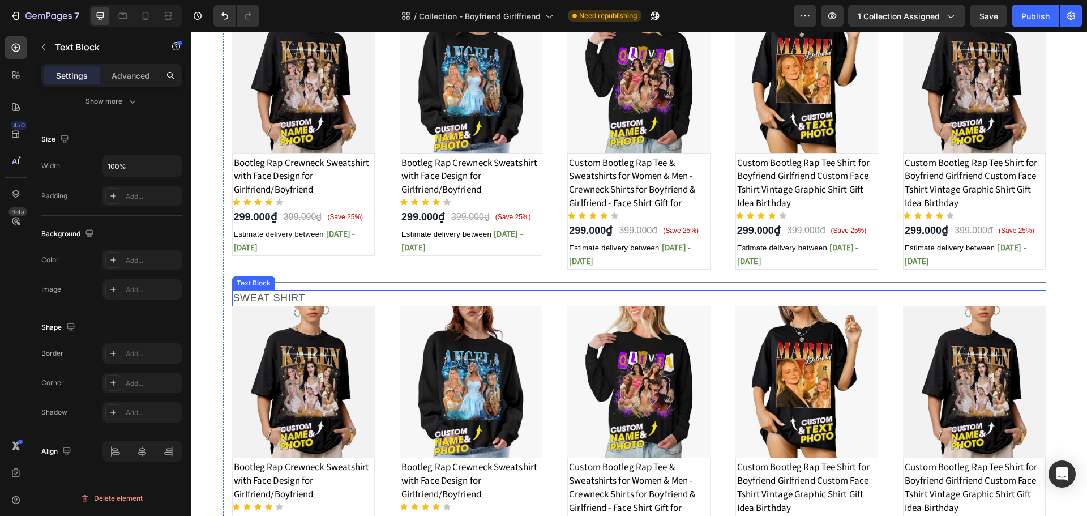
click at [275, 303] on p "SWEAT SHIRT" at bounding box center [639, 298] width 812 height 14
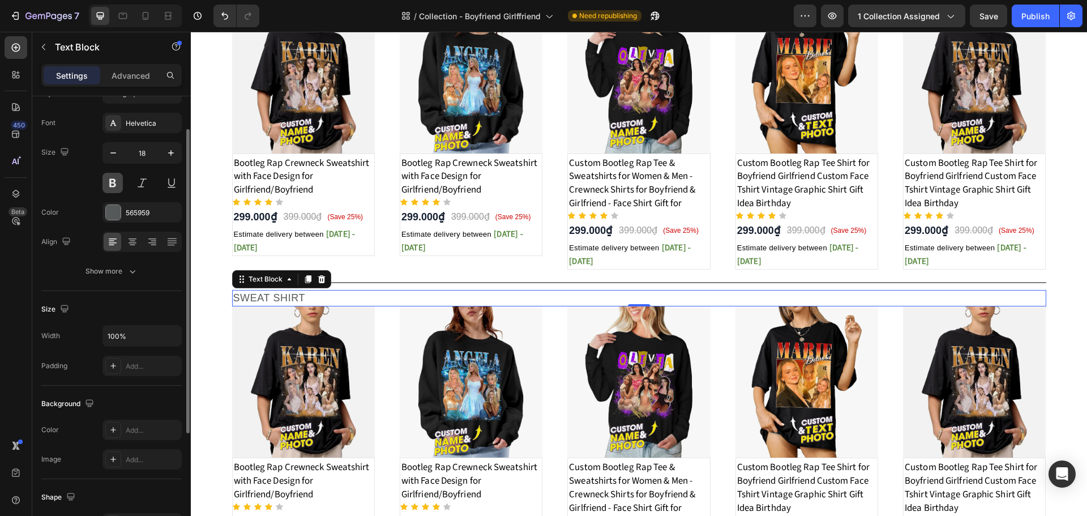
click at [108, 187] on button at bounding box center [112, 183] width 20 height 20
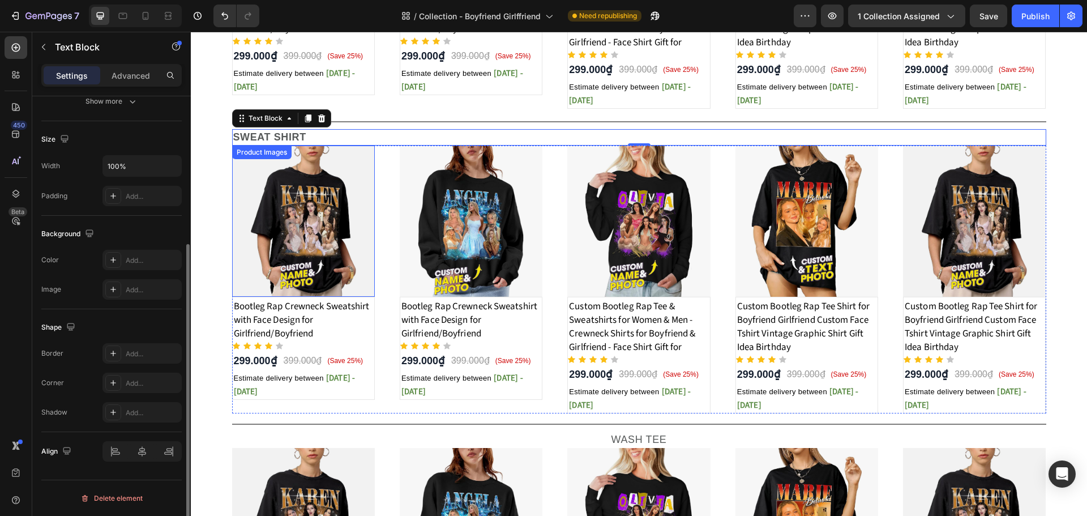
scroll to position [623, 0]
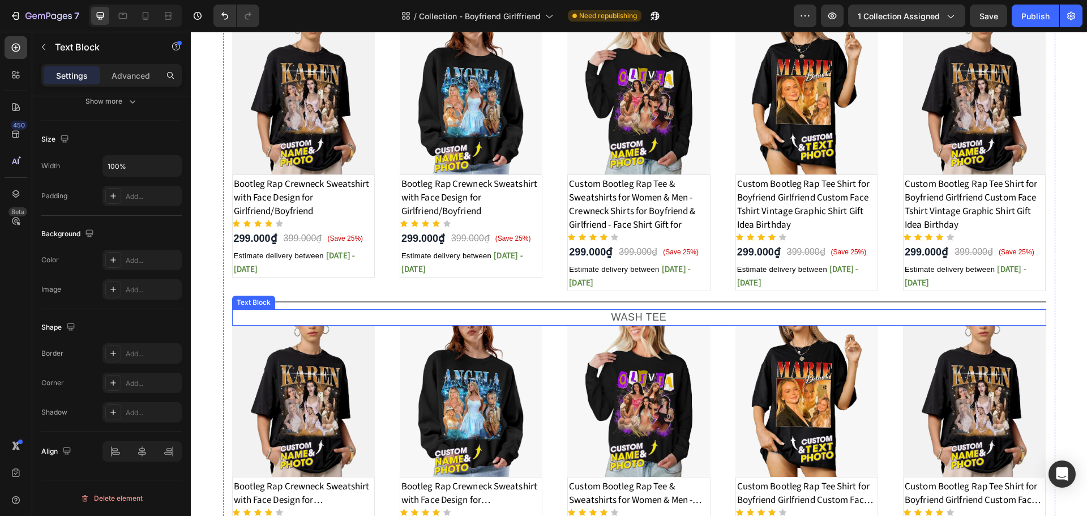
click at [252, 319] on p "WASH TEE" at bounding box center [639, 317] width 812 height 14
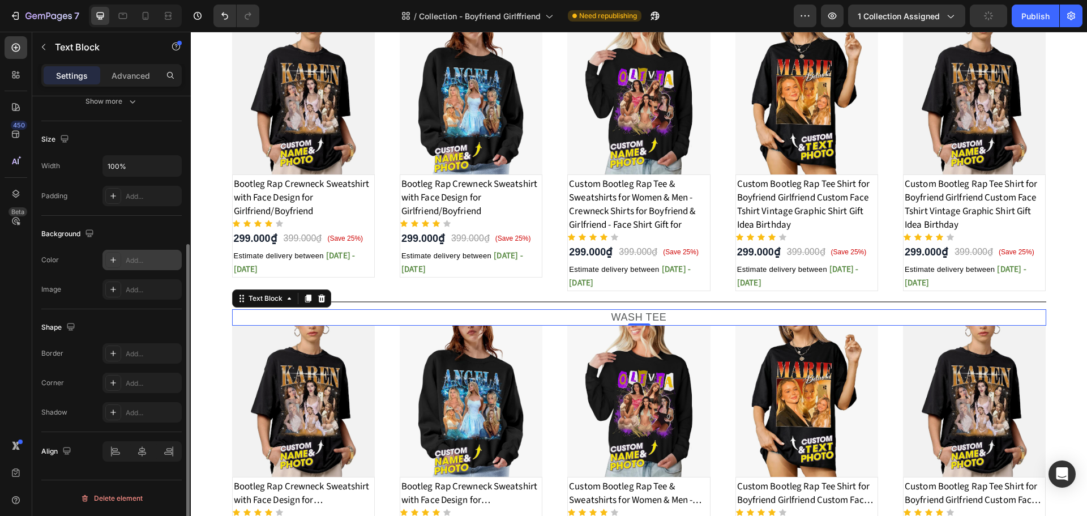
scroll to position [0, 0]
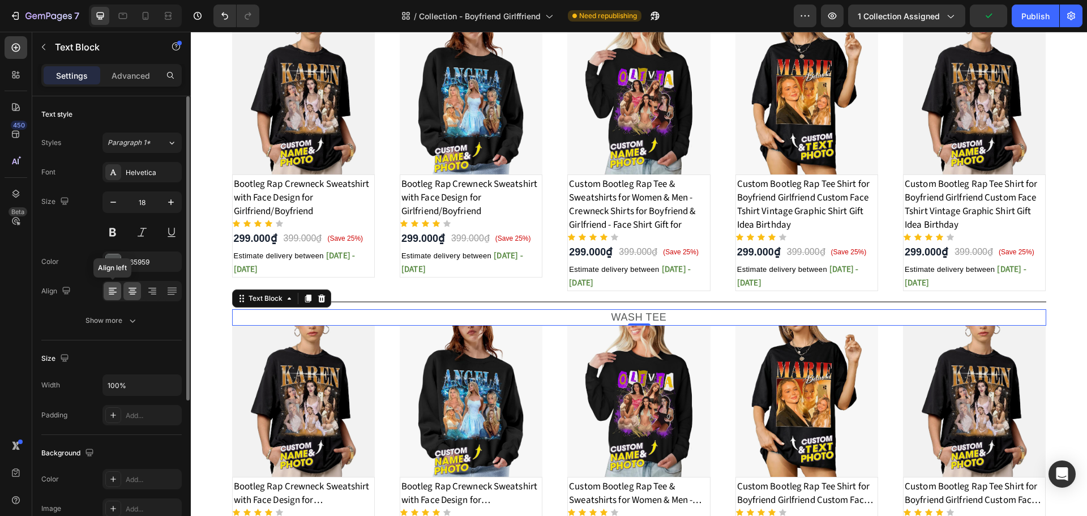
click at [113, 290] on icon at bounding box center [112, 290] width 6 height 1
click at [111, 234] on button at bounding box center [112, 232] width 20 height 20
click at [1071, 294] on div "Image Title Line Shirt for Boyfriend/Girlfriend Text Block Best Sellers By Shir…" at bounding box center [639, 15] width 896 height 1130
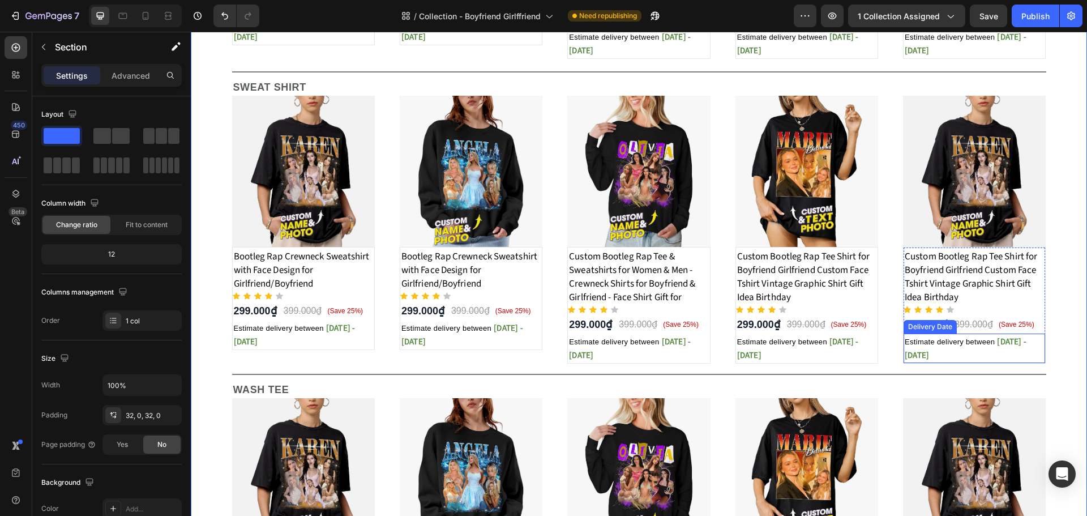
scroll to position [566, 0]
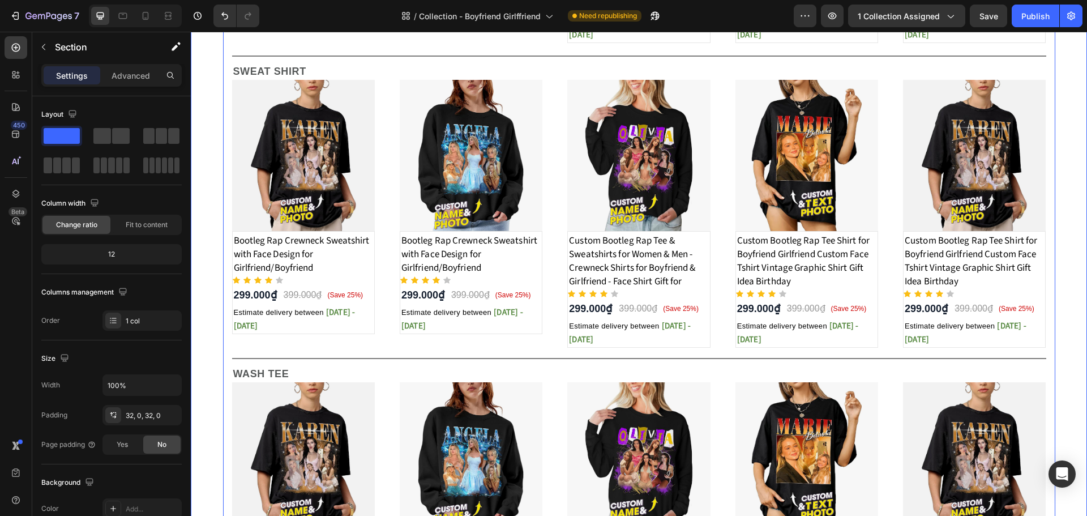
click at [887, 358] on div at bounding box center [639, 358] width 814 height 1
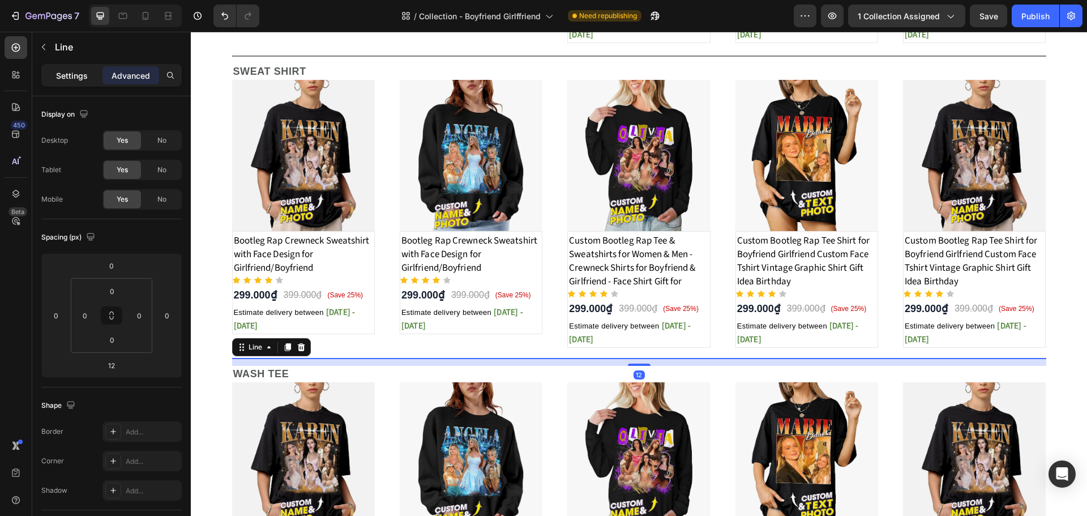
click at [71, 74] on p "Settings" at bounding box center [72, 76] width 32 height 12
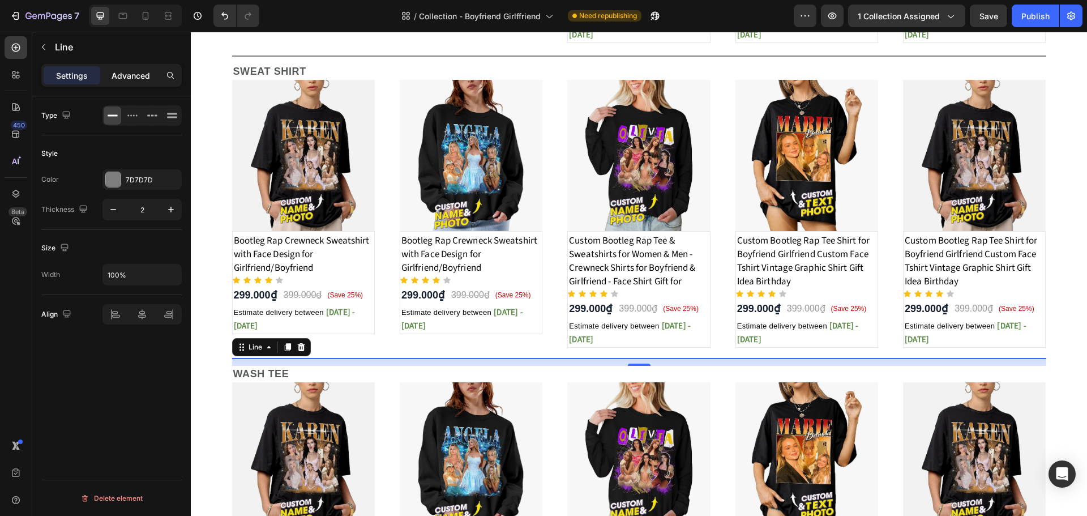
click at [143, 74] on p "Advanced" at bounding box center [131, 76] width 38 height 12
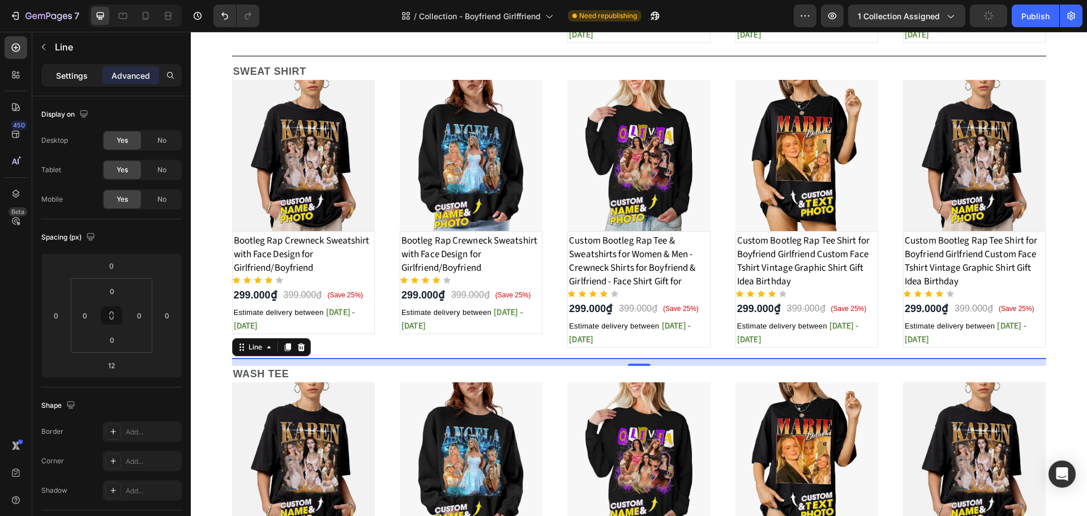
click at [93, 82] on div "Settings" at bounding box center [72, 75] width 57 height 18
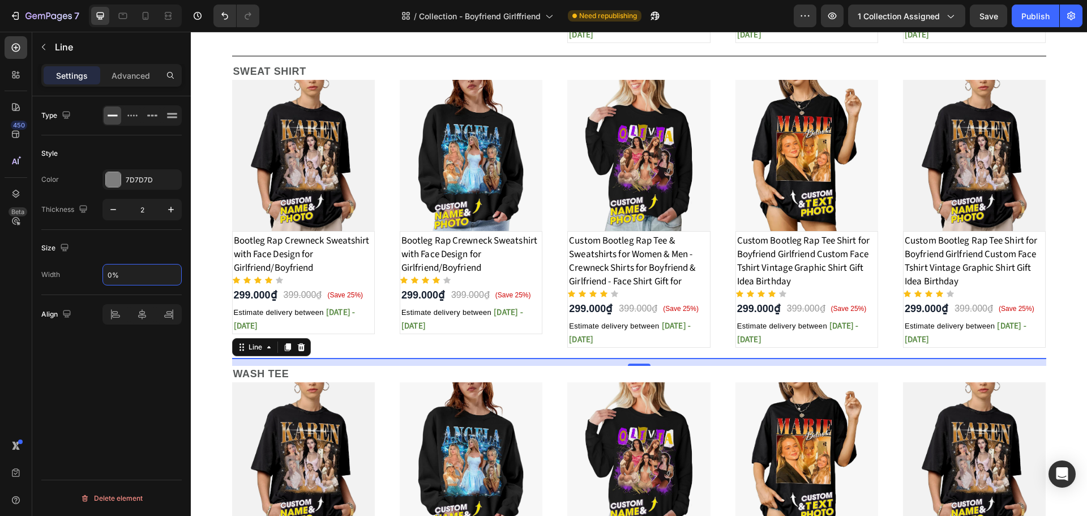
type input "50%"
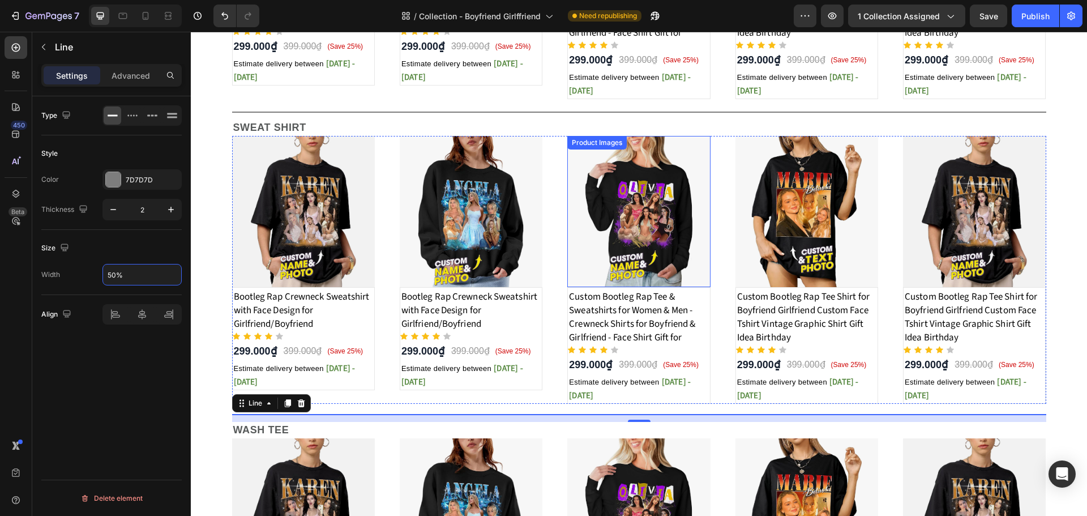
scroll to position [509, 0]
click at [993, 112] on div at bounding box center [639, 112] width 814 height 1
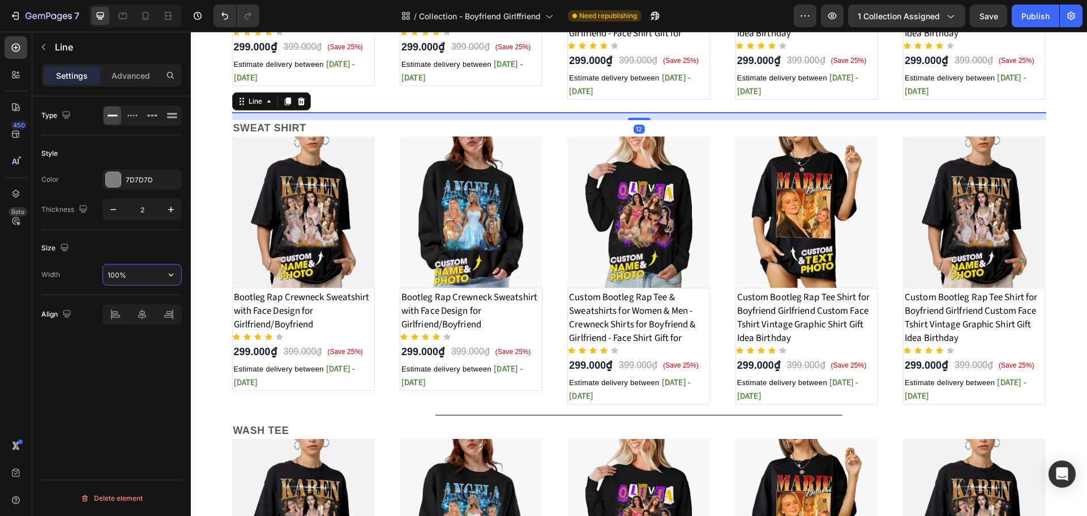
click at [112, 275] on input "100%" at bounding box center [142, 274] width 78 height 20
click at [113, 274] on input "100%" at bounding box center [142, 274] width 78 height 20
drag, startPoint x: 114, startPoint y: 274, endPoint x: 95, endPoint y: 274, distance: 18.7
click at [95, 274] on div "Width 100%" at bounding box center [111, 275] width 140 height 22
type input "50%"
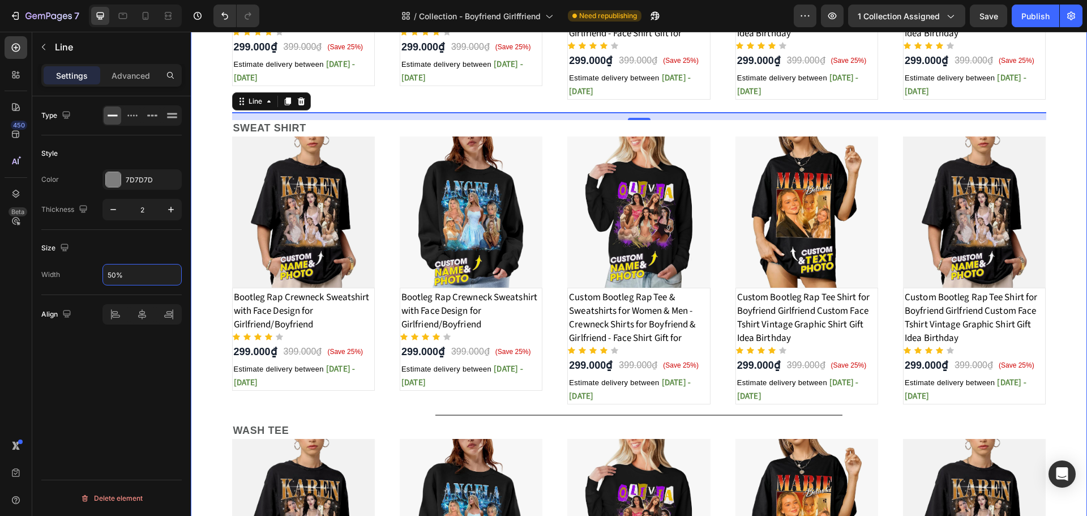
click at [1067, 174] on div "Image Title Line Shirt for Boyfriend/Girlfriend Text Block Best Sellers By Shir…" at bounding box center [639, 129] width 896 height 1130
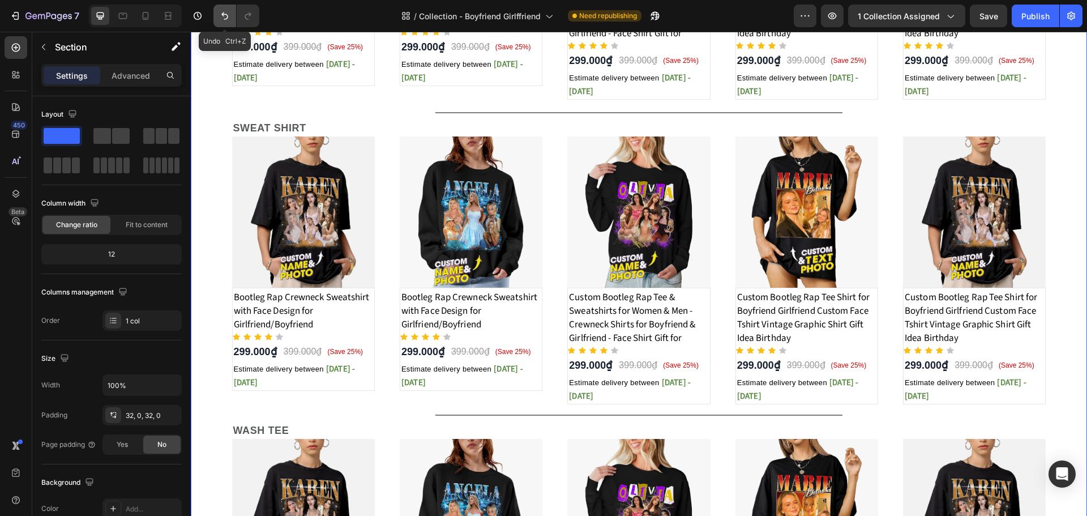
click at [221, 15] on icon "Undo/Redo" at bounding box center [224, 15] width 11 height 11
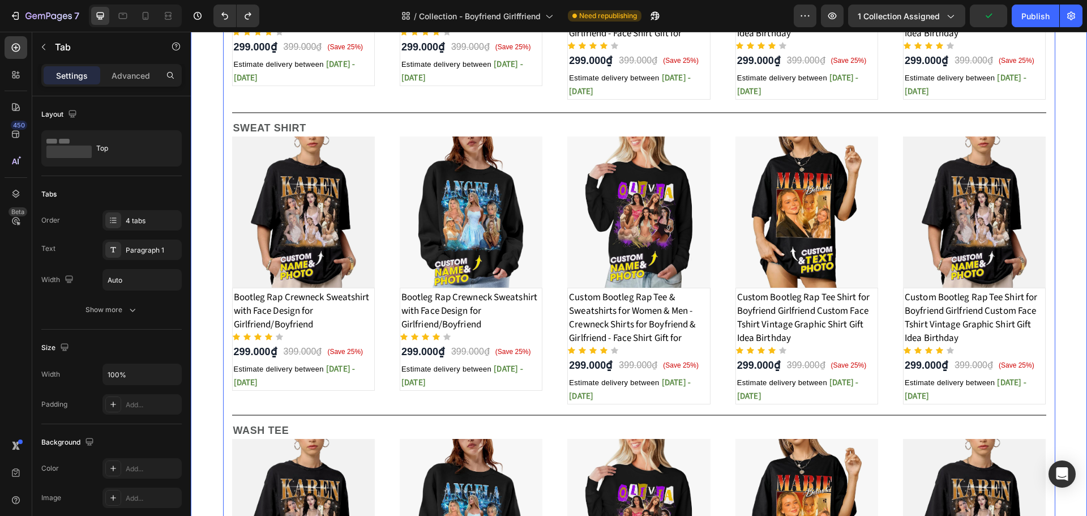
click at [513, 417] on div "Title Line T-SHIRT Text Block Product Images Bootleg Rap Crewneck Sweatshirt wi…" at bounding box center [639, 242] width 814 height 874
click at [405, 414] on div at bounding box center [639, 414] width 814 height 1
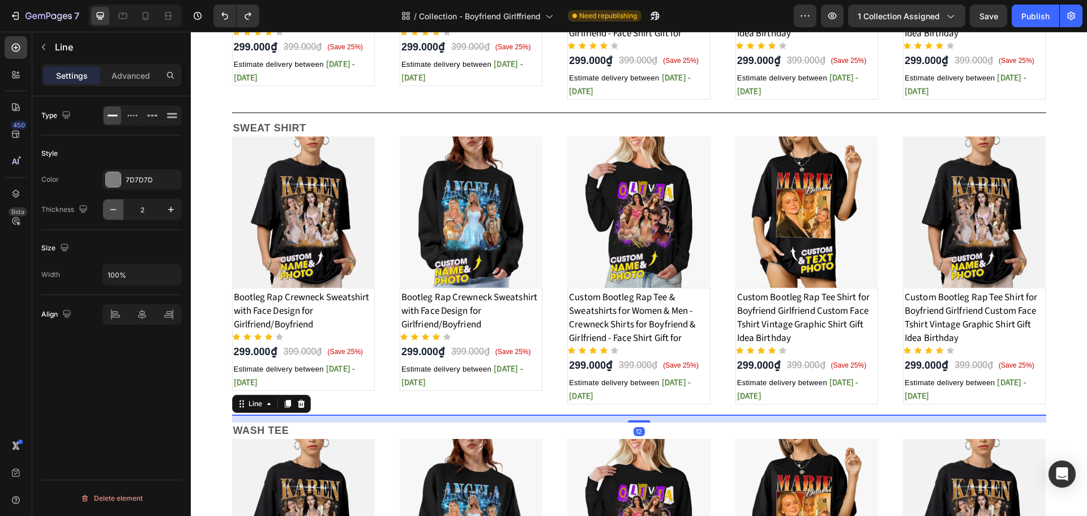
click at [120, 207] on button "button" at bounding box center [113, 209] width 20 height 20
type input "1"
click at [152, 178] on div "7D7D7D" at bounding box center [142, 180] width 33 height 10
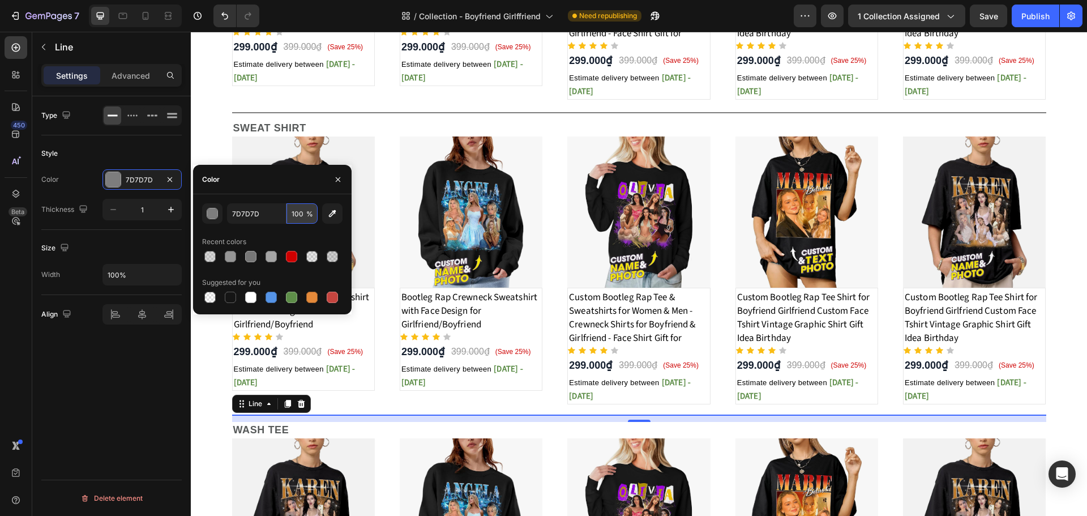
click at [295, 212] on input "100" at bounding box center [301, 213] width 31 height 20
type input "50"
click at [649, 111] on div "Title Line T-SHIRT Text Block Product Images Bootleg Rap Crewneck Sweatshirt wi…" at bounding box center [639, 262] width 814 height 914
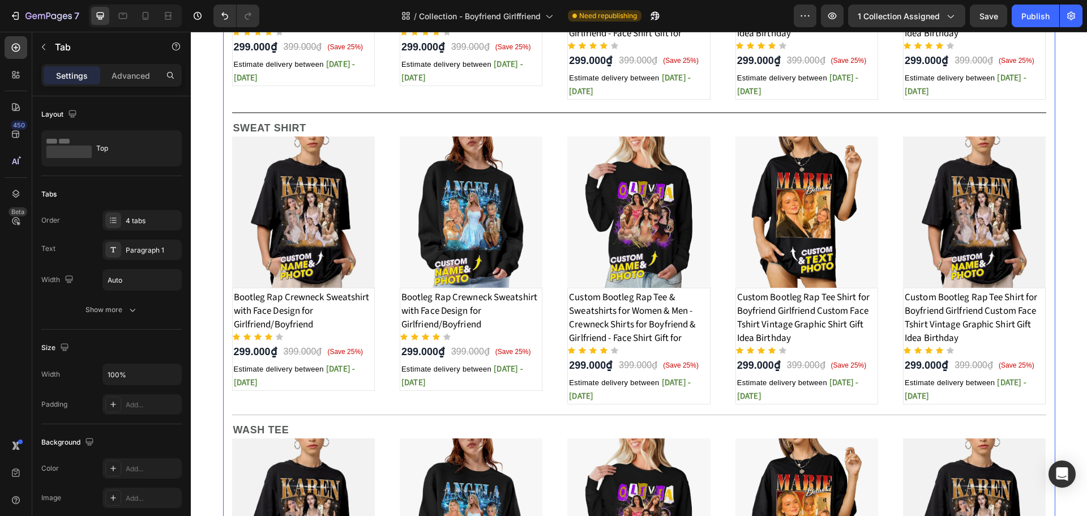
click at [650, 113] on div "Title Line T-SHIRT Text Block Product Images Bootleg Rap Crewneck Sweatshirt wi…" at bounding box center [639, 262] width 814 height 914
click at [528, 416] on div "Title Line T-SHIRT Text Block Product Images Bootleg Rap Crewneck Sweatshirt wi…" at bounding box center [639, 262] width 814 height 914
click at [529, 415] on div "Title Line T-SHIRT Text Block Product Images Bootleg Rap Crewneck Sweatshirt wi…" at bounding box center [639, 262] width 814 height 914
click at [545, 413] on div "Title Line T-SHIRT Text Block Product Images Bootleg Rap Crewneck Sweatshirt wi…" at bounding box center [639, 262] width 814 height 914
click at [545, 415] on div "Title Line T-SHIRT Text Block Product Images Bootleg Rap Crewneck Sweatshirt wi…" at bounding box center [639, 262] width 814 height 914
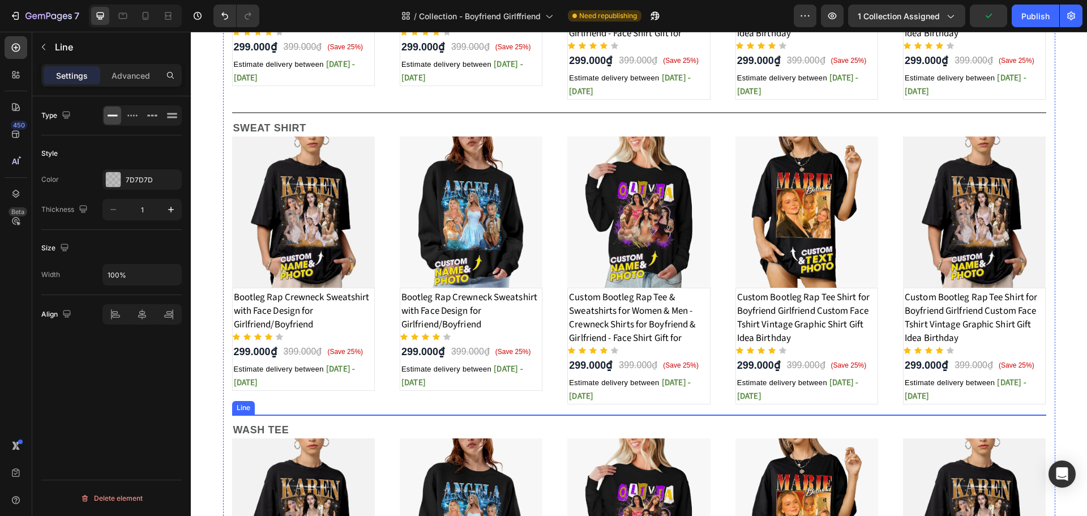
click at [547, 414] on div at bounding box center [639, 414] width 814 height 1
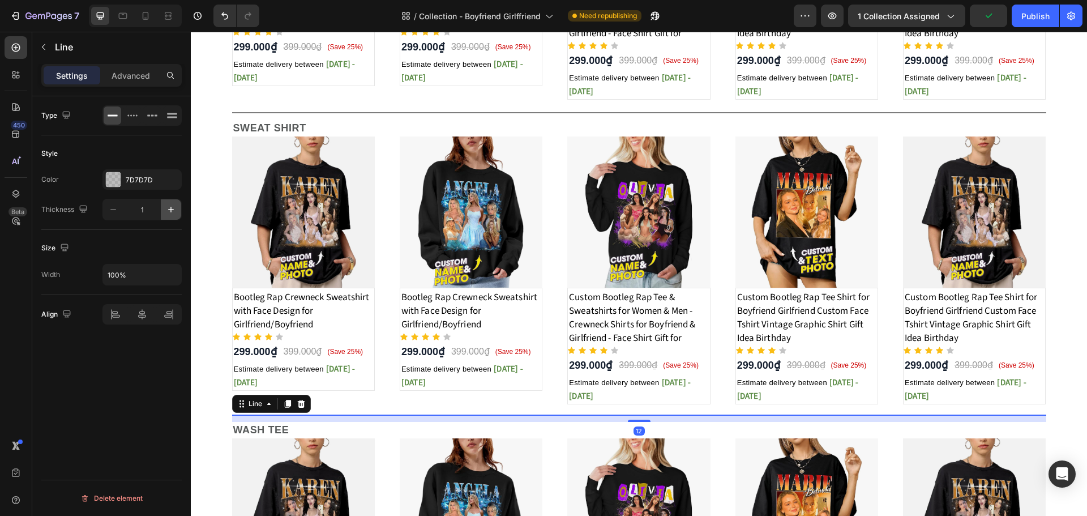
click at [173, 213] on icon "button" at bounding box center [170, 209] width 11 height 11
type input "2"
click at [589, 111] on div "Title Line T-SHIRT Text Block Product Images Bootleg Rap Crewneck Sweatshirt wi…" at bounding box center [639, 262] width 814 height 915
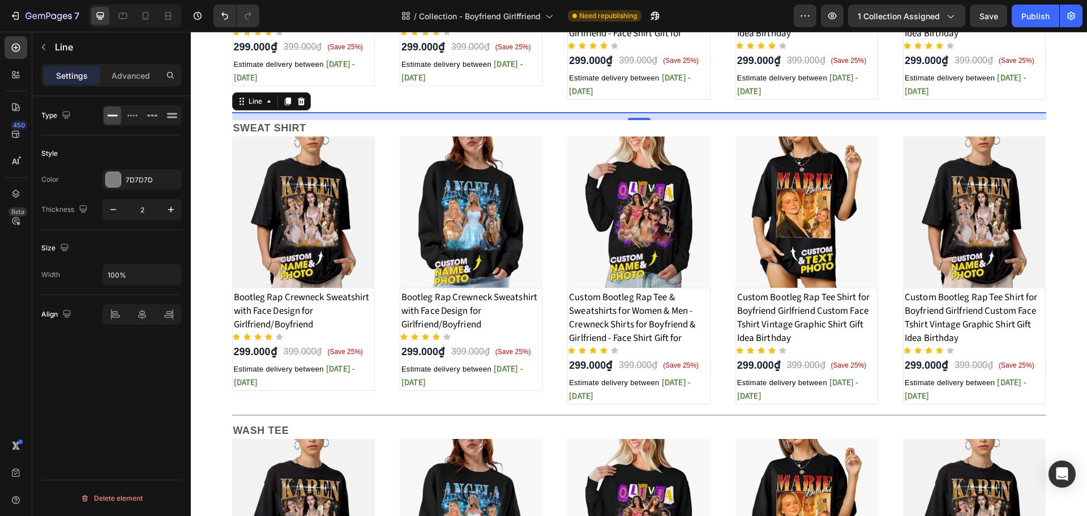
click at [588, 113] on div "Title Line 0" at bounding box center [639, 112] width 814 height 1
click at [141, 182] on div "7D7D7D" at bounding box center [142, 180] width 33 height 10
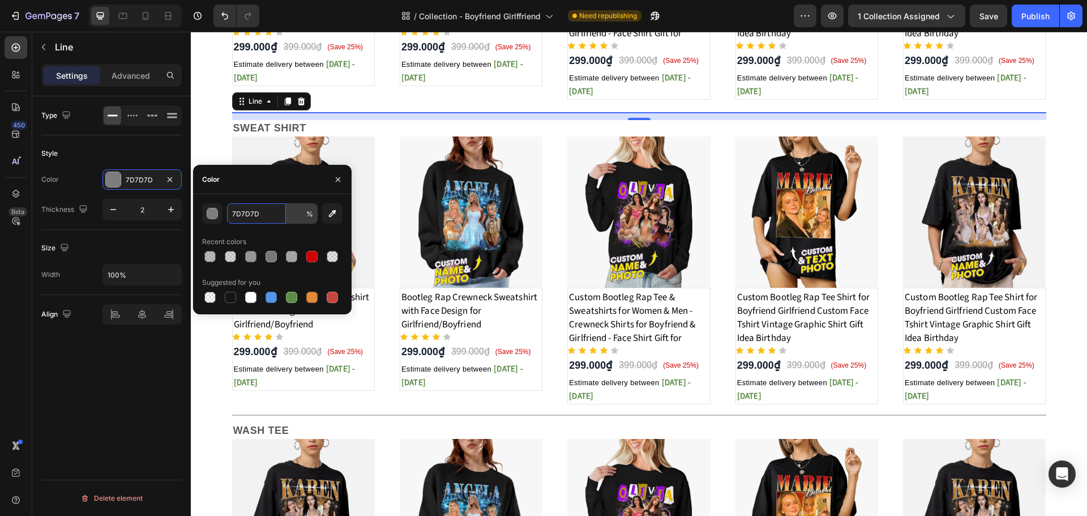
type input "100"
type input "110000"
click at [297, 213] on input "100" at bounding box center [301, 213] width 31 height 20
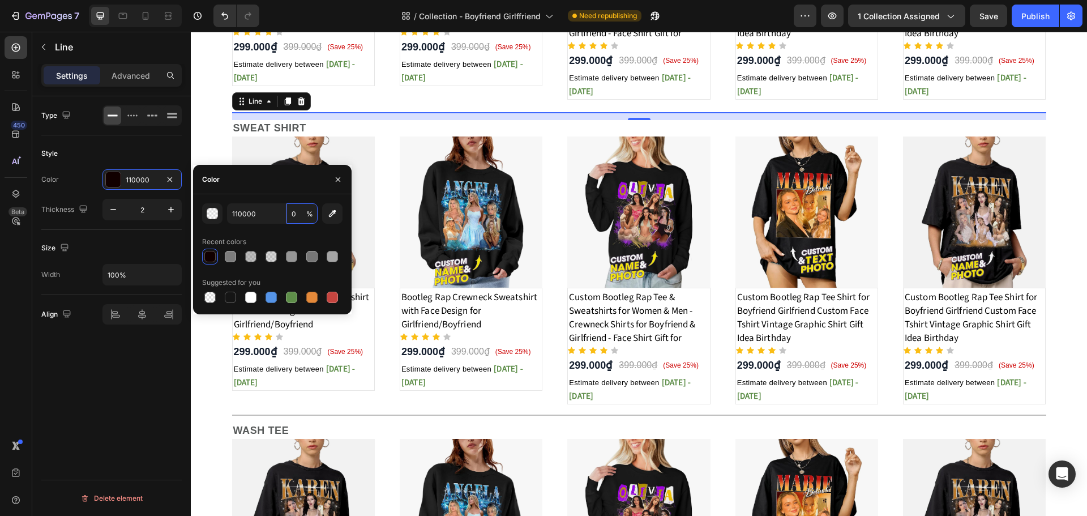
type input "50"
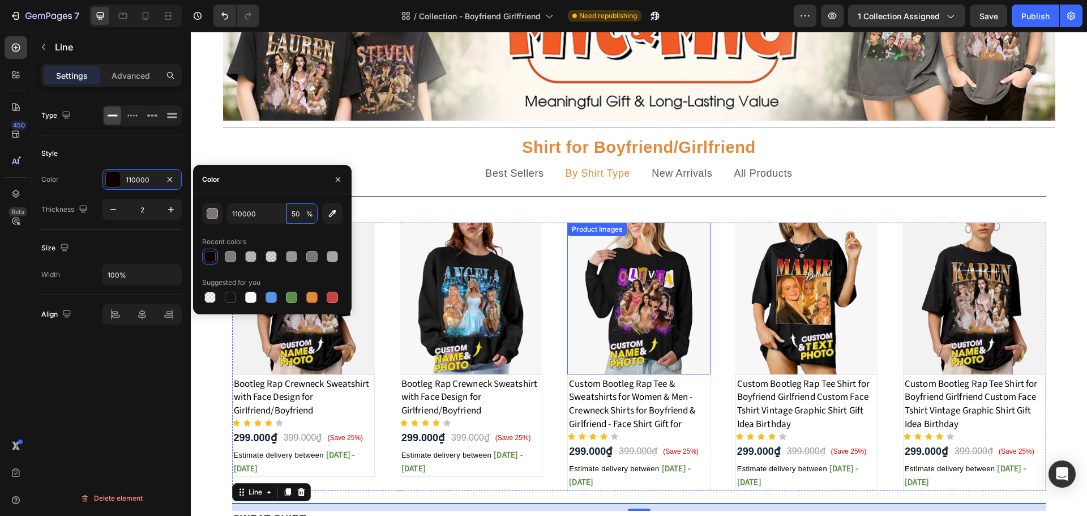
scroll to position [113, 0]
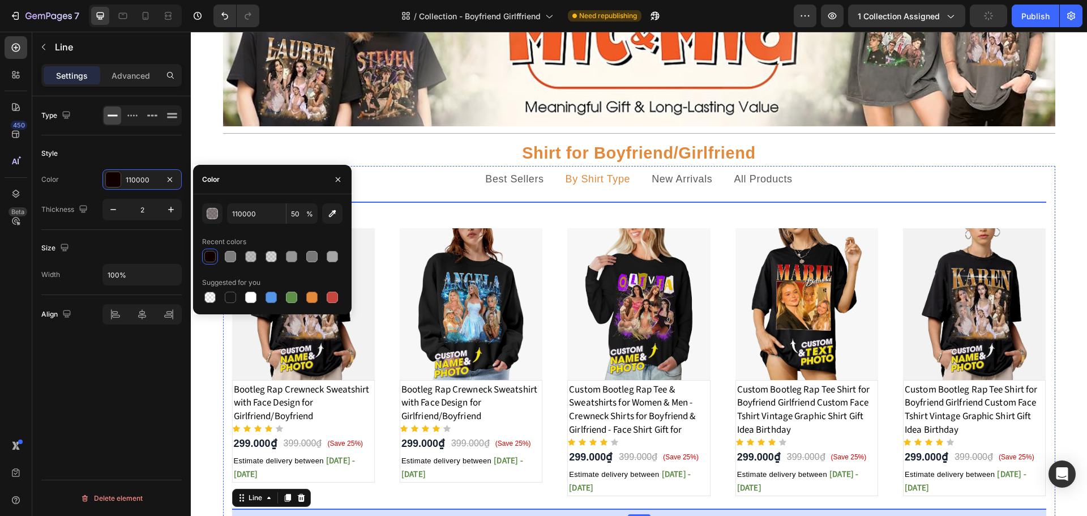
click at [593, 202] on div at bounding box center [639, 202] width 814 height 1
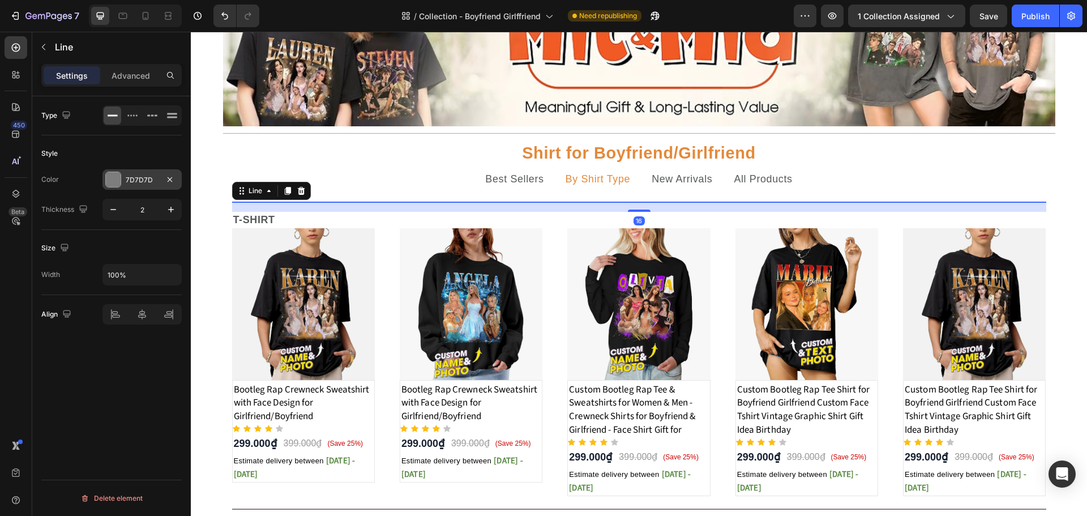
click at [140, 180] on div "7D7D7D" at bounding box center [142, 180] width 33 height 10
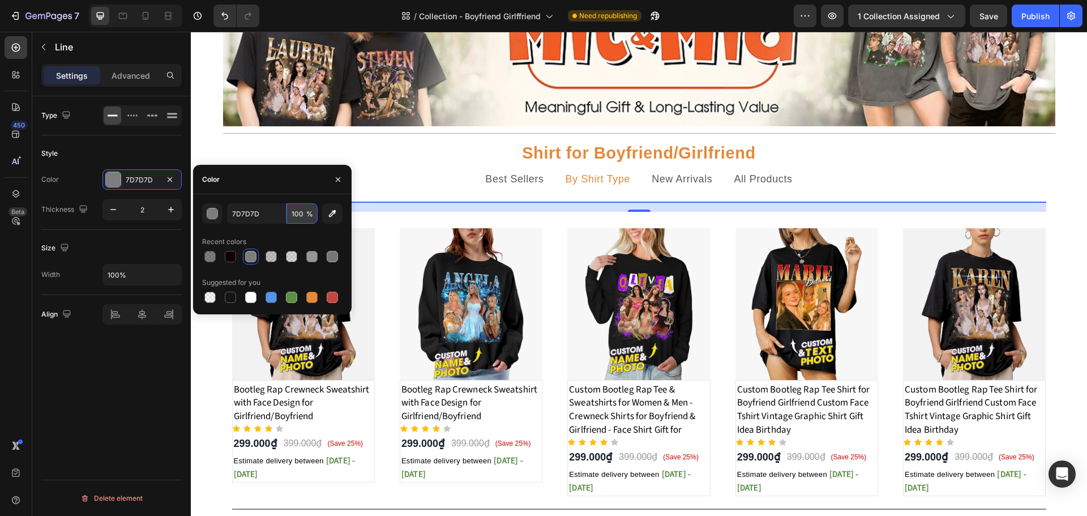
click at [297, 215] on input "100" at bounding box center [301, 213] width 31 height 20
click at [298, 213] on input "100" at bounding box center [301, 213] width 31 height 20
type input "50"
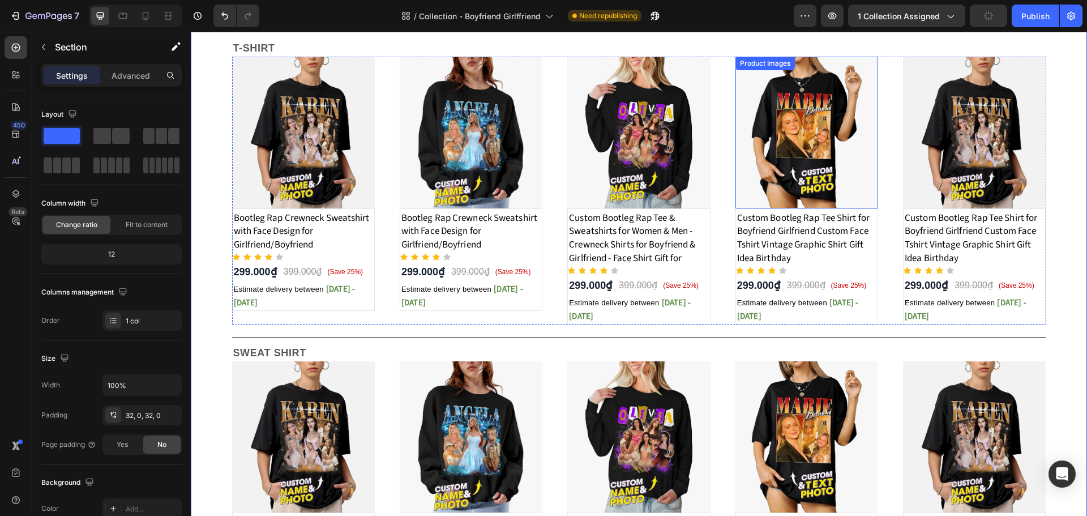
scroll to position [283, 0]
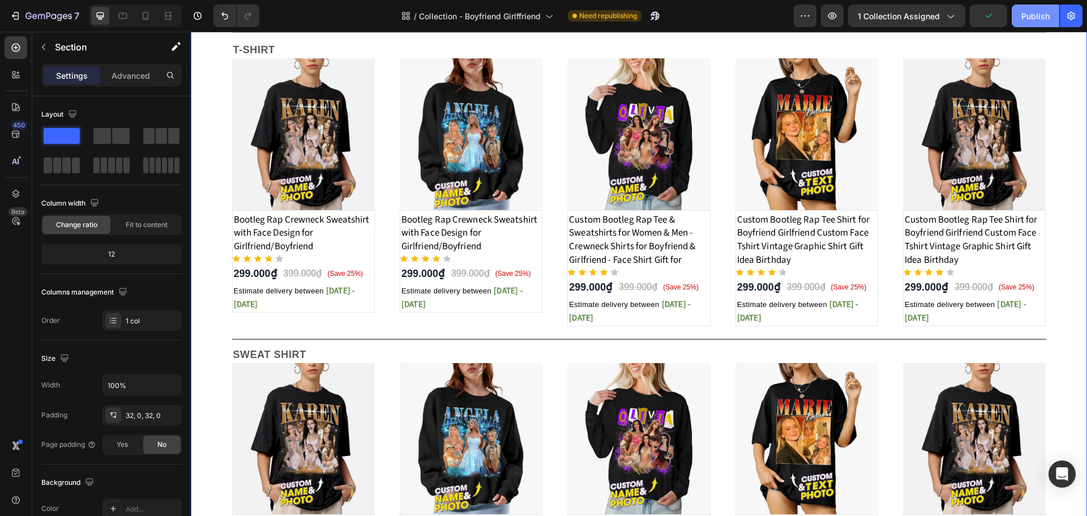
click at [1029, 22] on button "Publish" at bounding box center [1036, 16] width 48 height 23
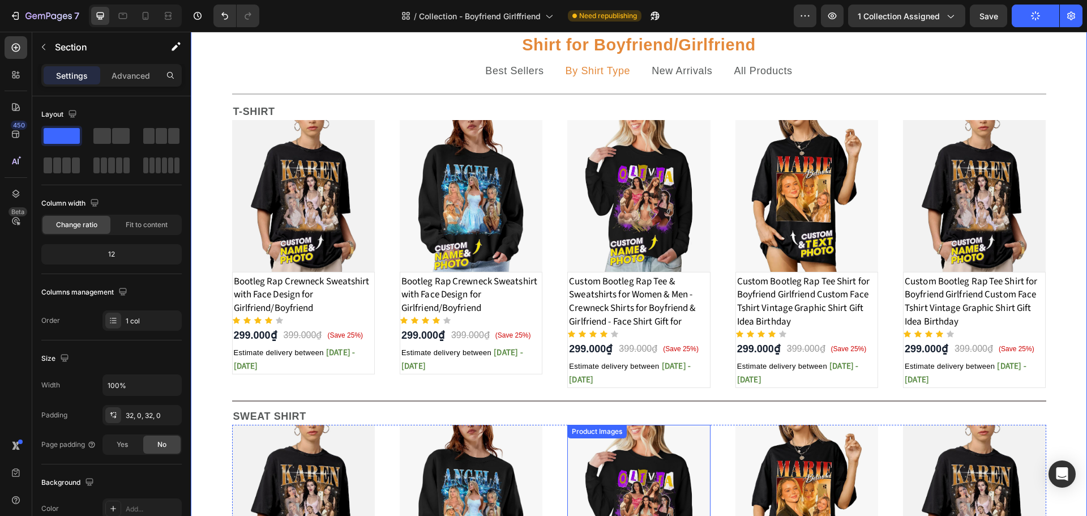
scroll to position [113, 0]
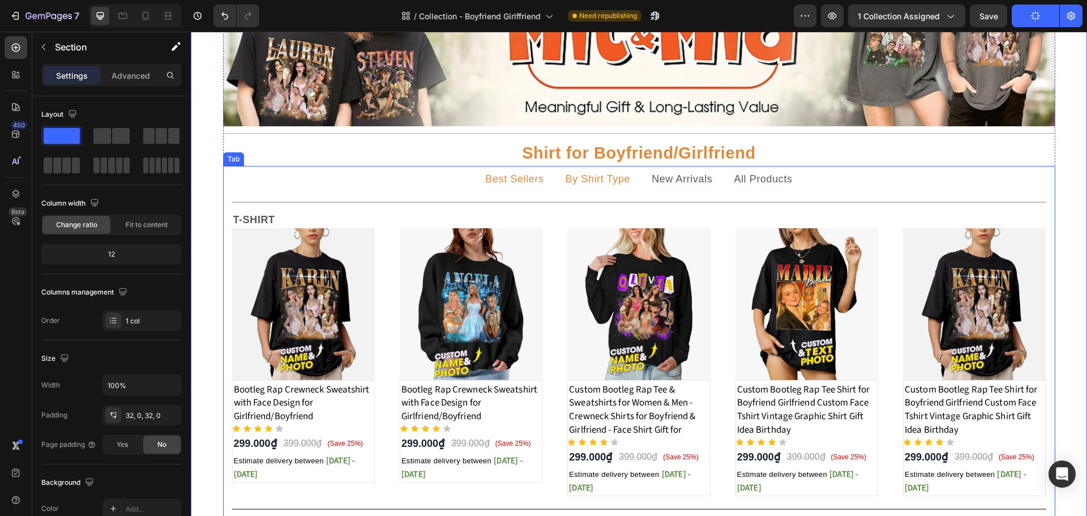
click at [503, 186] on p "Best Sellers" at bounding box center [514, 179] width 58 height 14
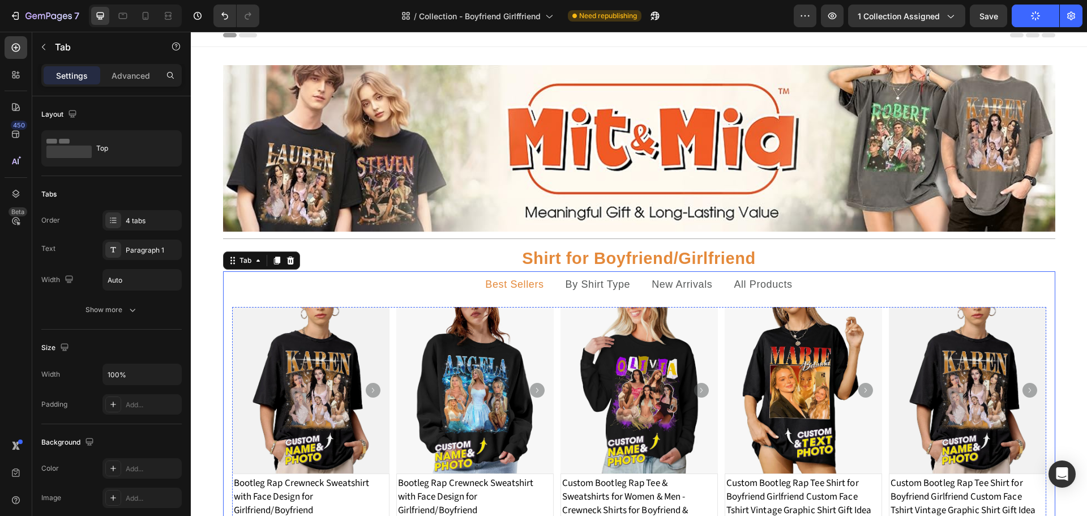
scroll to position [0, 0]
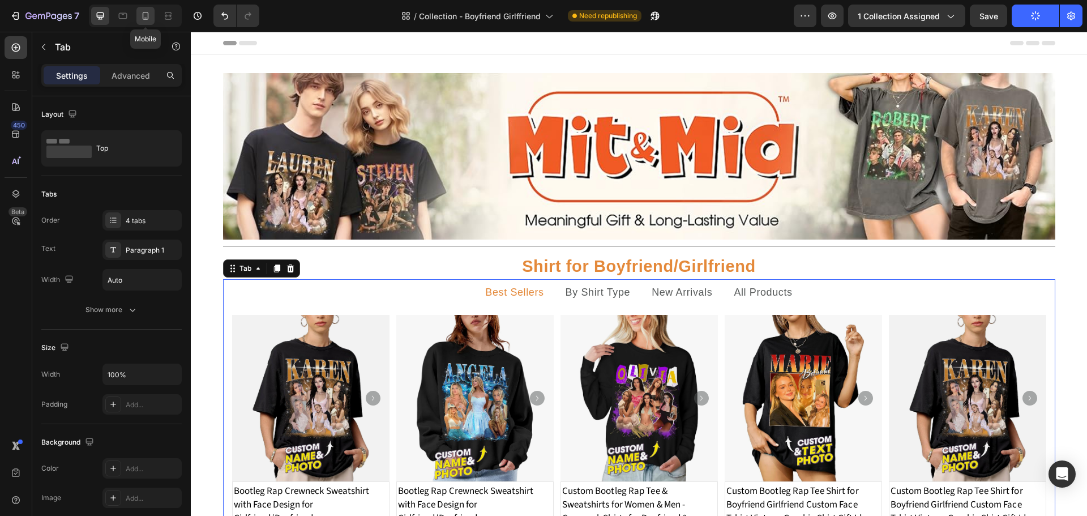
click at [142, 16] on icon at bounding box center [145, 15] width 11 height 11
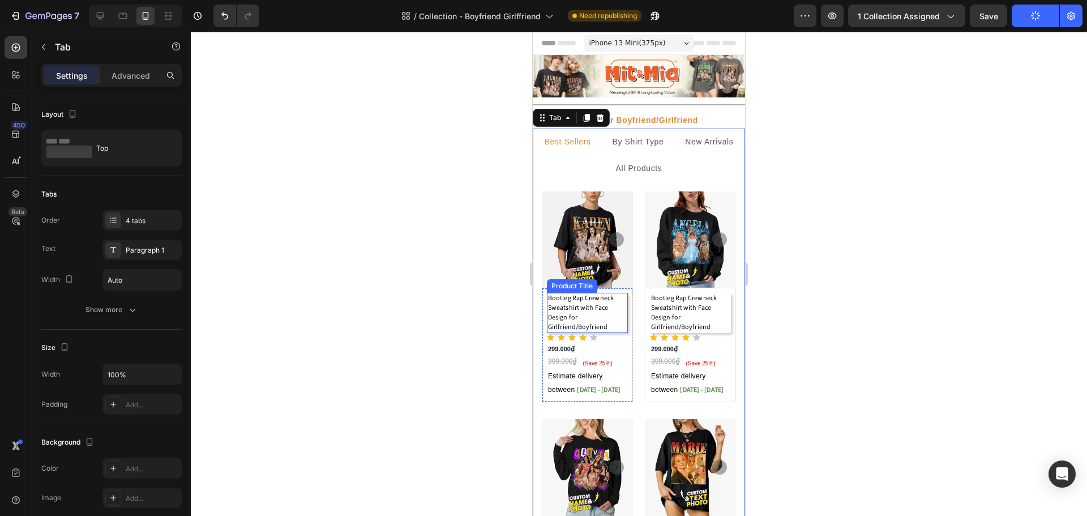
drag, startPoint x: 589, startPoint y: 314, endPoint x: 543, endPoint y: 305, distance: 46.7
click at [589, 314] on h1 "Bootleg Rap Crewneck Sweatshirt with Face Design for Girlfriend/Boyfriend" at bounding box center [587, 313] width 81 height 40
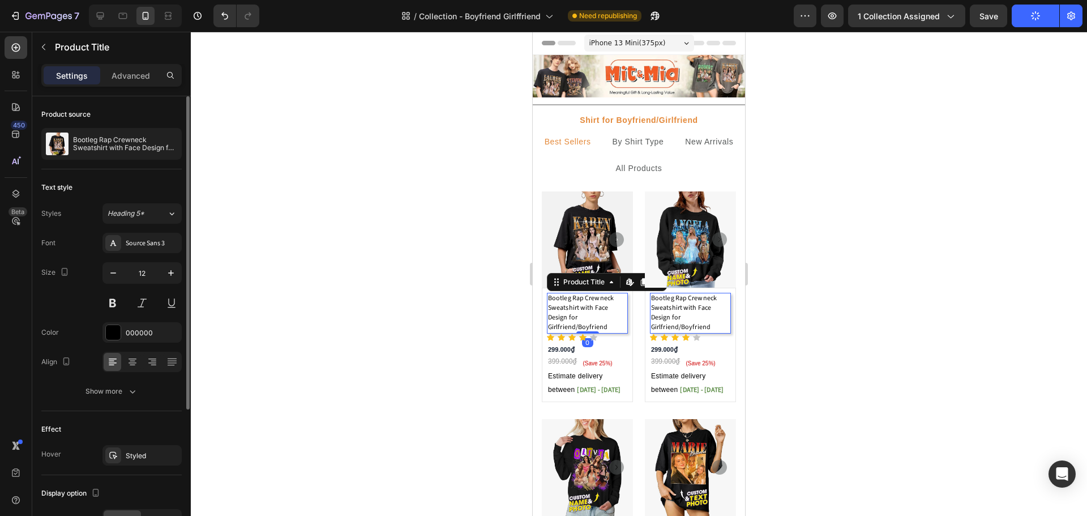
scroll to position [199, 0]
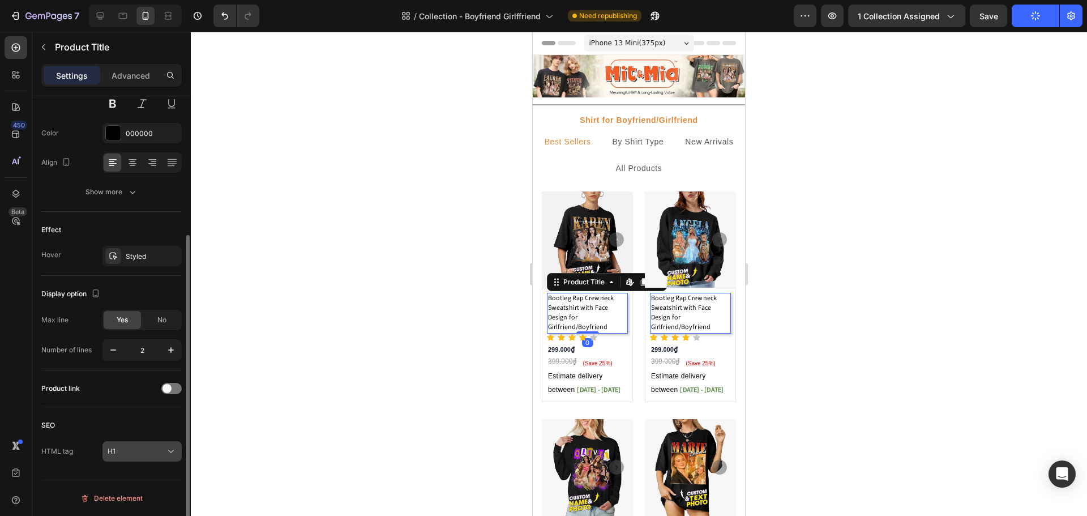
click at [156, 457] on button "H1" at bounding box center [141, 451] width 79 height 20
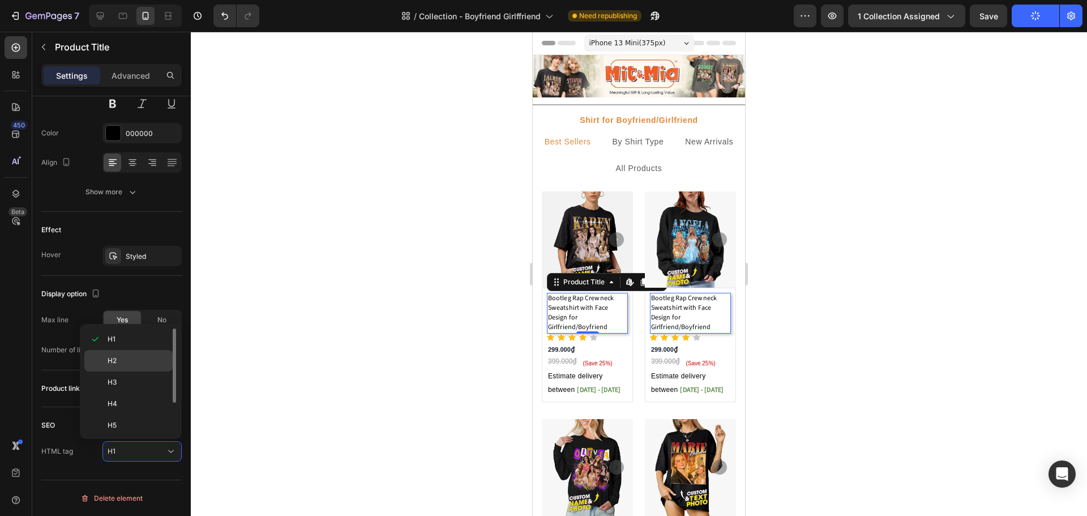
click at [130, 361] on p "H2" at bounding box center [138, 360] width 60 height 10
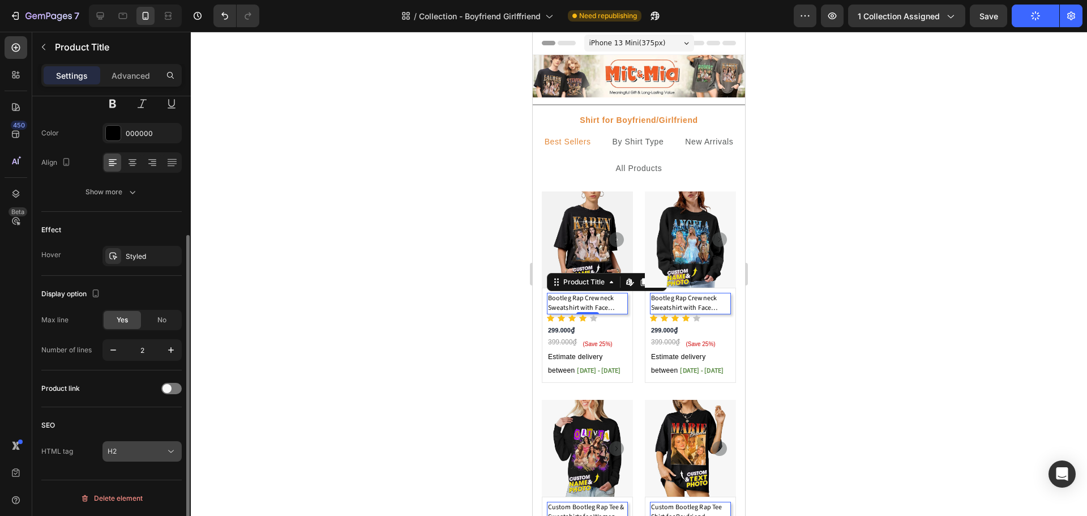
click at [157, 456] on div "H2" at bounding box center [142, 450] width 69 height 11
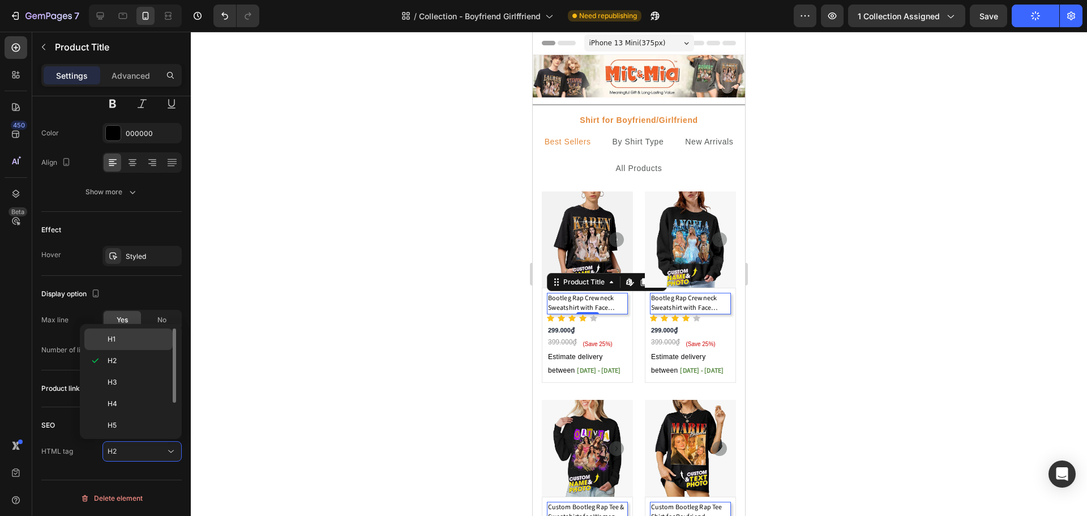
click at [125, 346] on div "H1" at bounding box center [128, 339] width 88 height 22
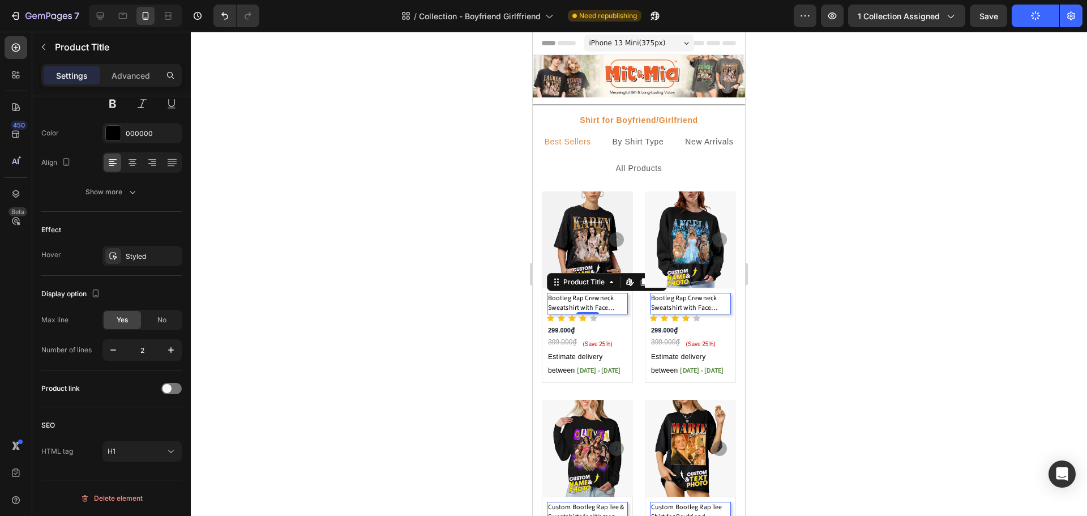
click at [827, 246] on div at bounding box center [639, 274] width 896 height 484
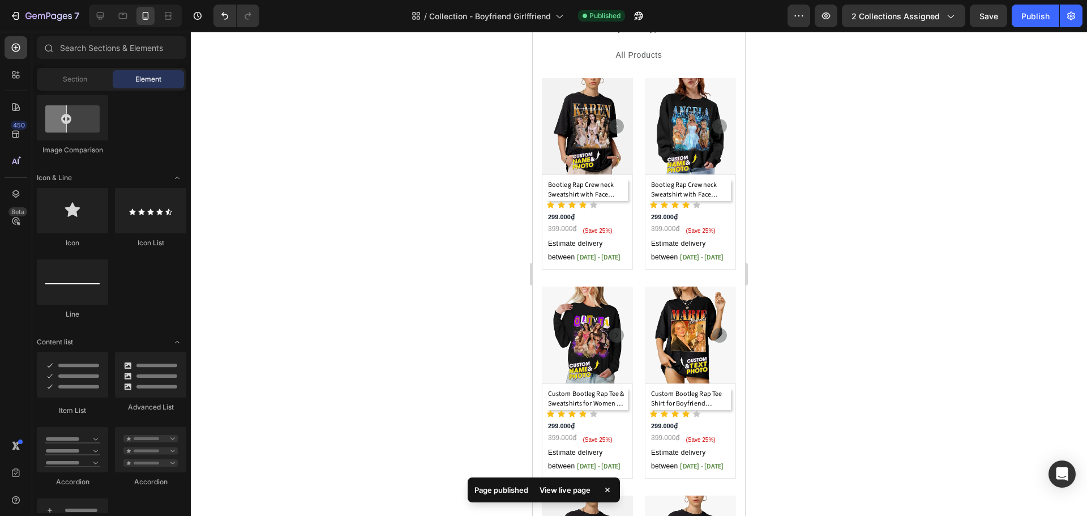
scroll to position [0, 0]
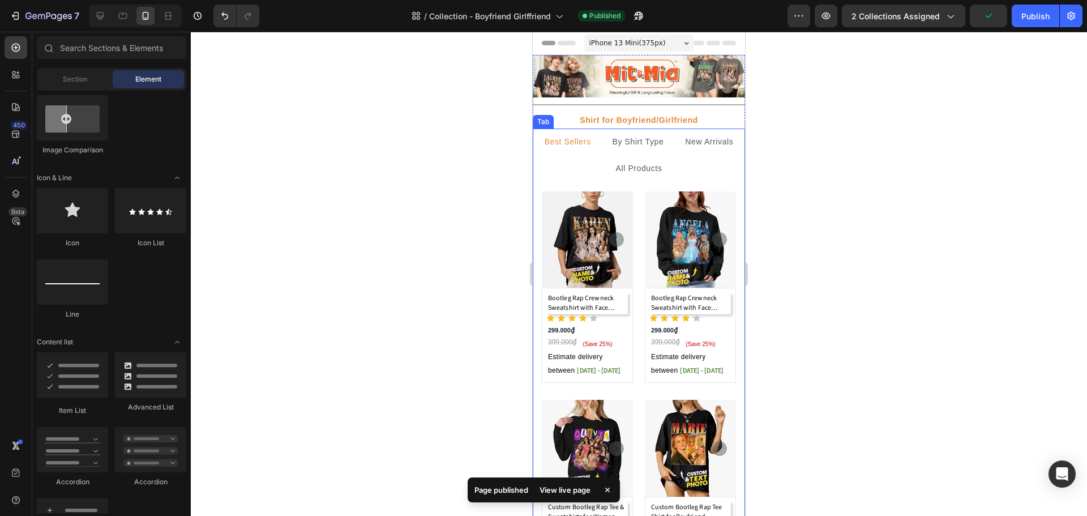
click at [561, 143] on ul "Best Sellers By Shirt Type New Arrivals All Products" at bounding box center [639, 154] width 212 height 53
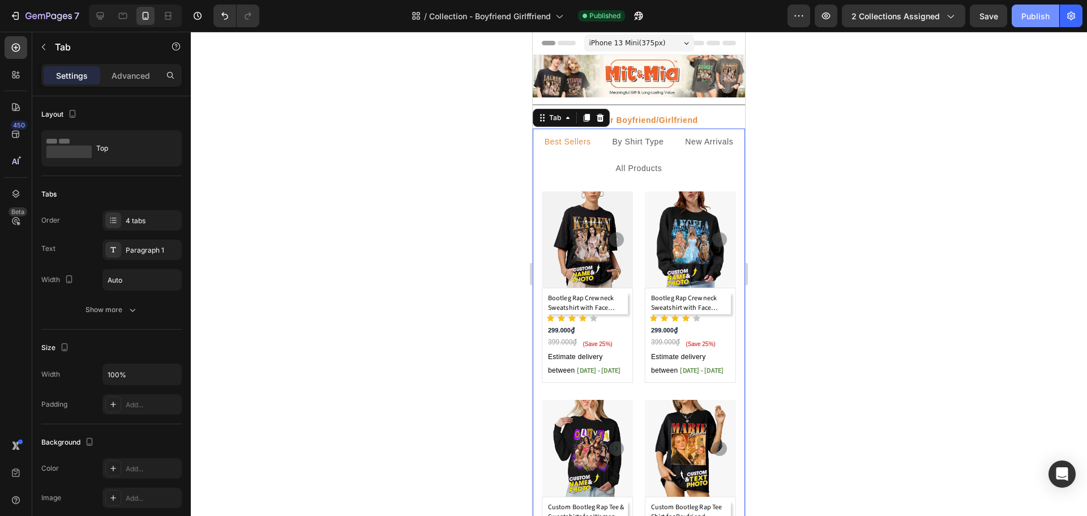
click at [1036, 19] on div "Publish" at bounding box center [1035, 16] width 28 height 12
click at [807, 178] on div at bounding box center [639, 274] width 896 height 484
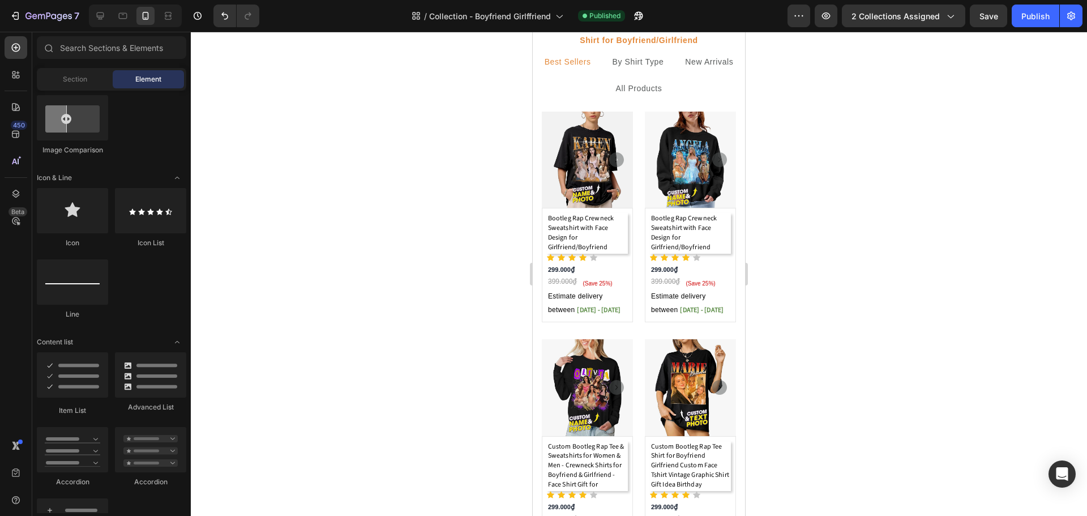
scroll to position [57, 0]
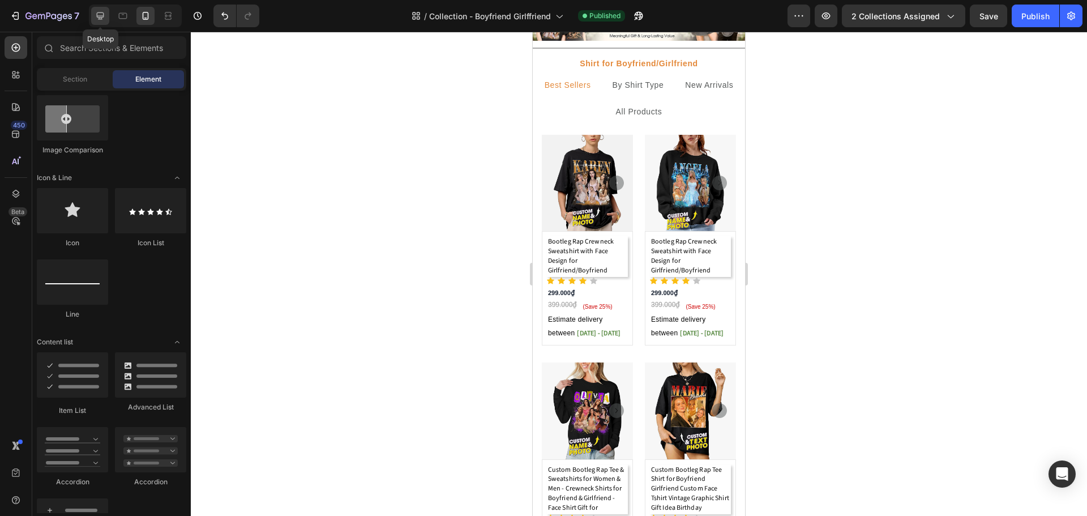
click at [100, 20] on icon at bounding box center [100, 15] width 11 height 11
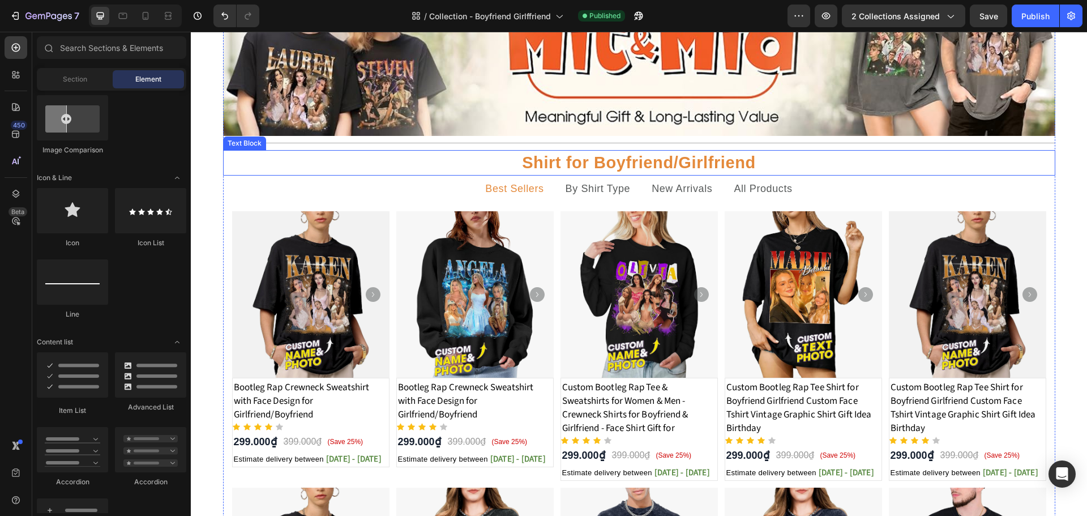
scroll to position [113, 0]
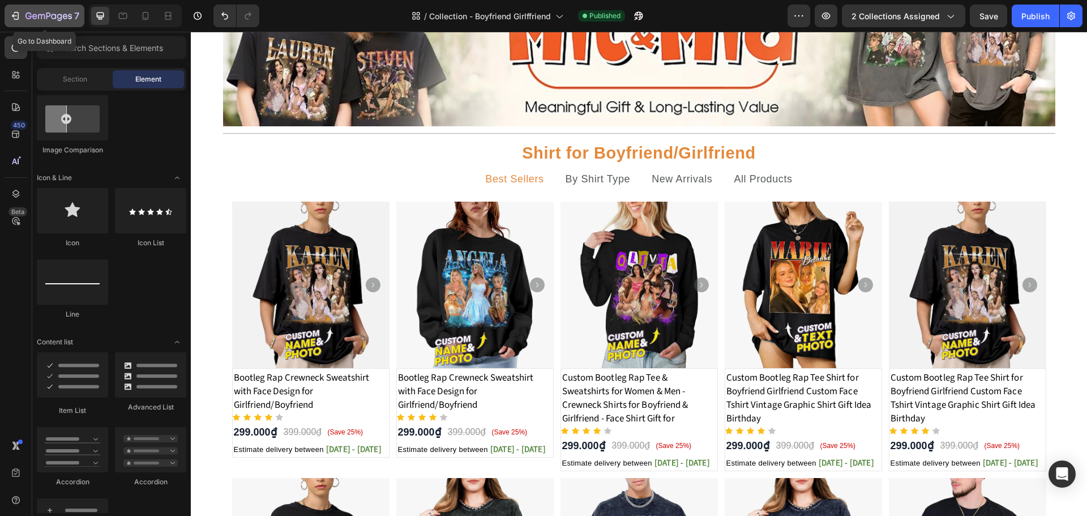
click at [13, 19] on icon "button" at bounding box center [15, 15] width 11 height 11
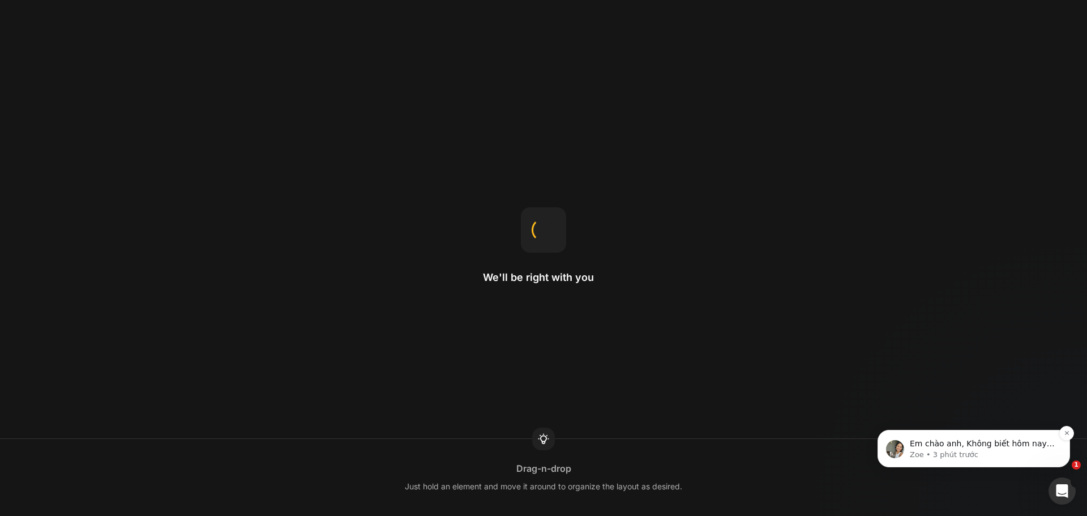
click at [961, 448] on p "Em chào anh, Không biết hôm nay mình còn gặp vấn đề hay có thắc mắc nào liên qu…" at bounding box center [983, 443] width 146 height 11
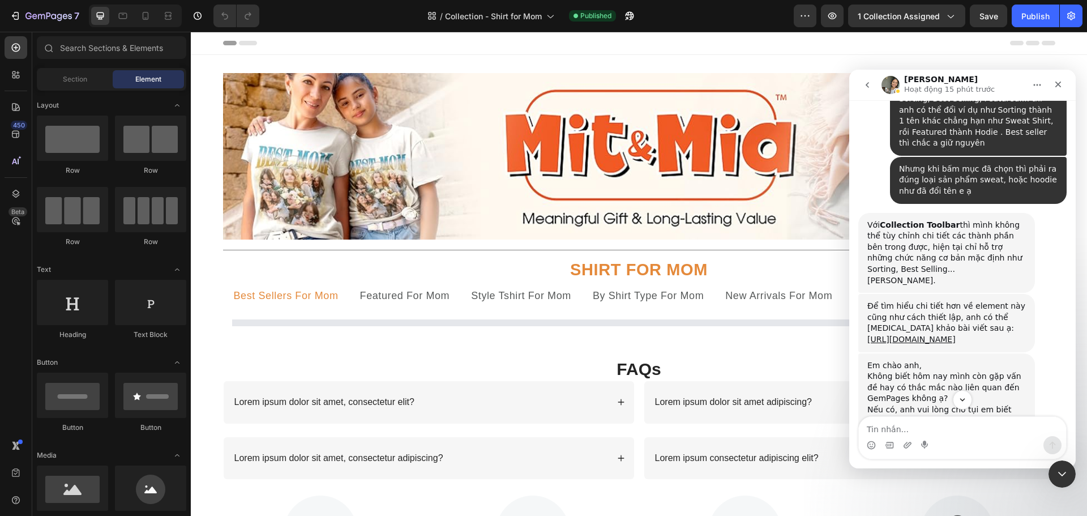
scroll to position [6446, 0]
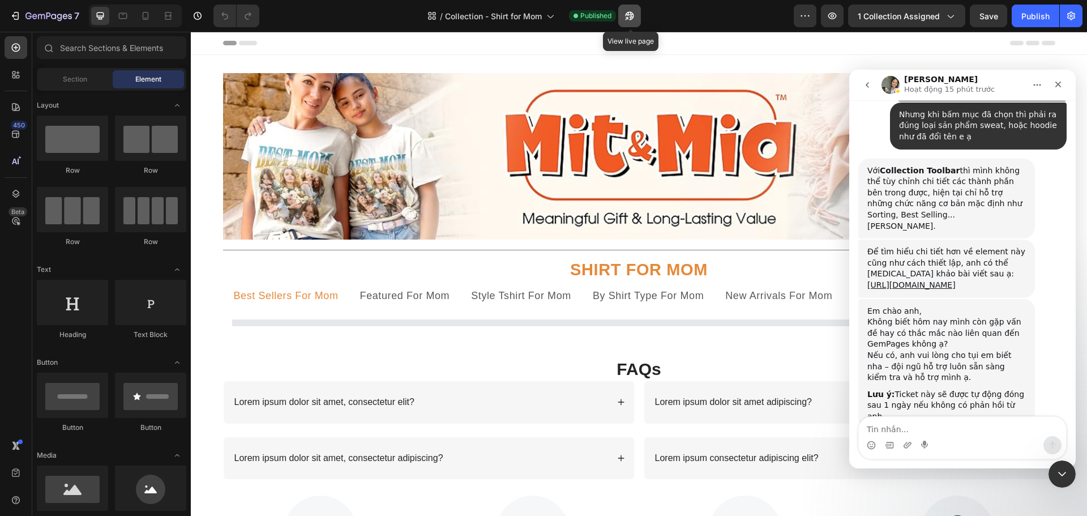
click at [629, 16] on icon "button" at bounding box center [629, 15] width 11 height 11
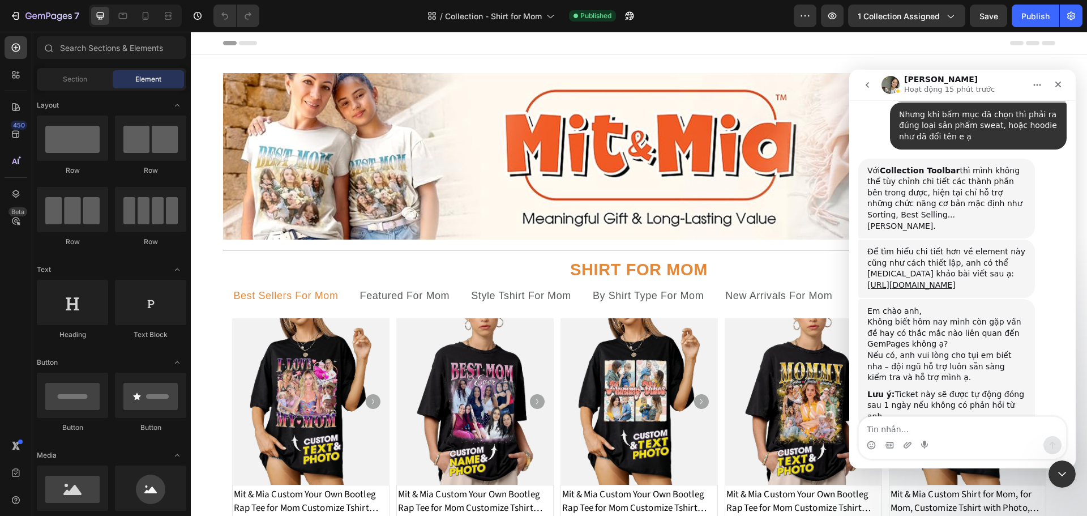
click at [893, 425] on textarea "Tin nhắn..." at bounding box center [962, 426] width 207 height 19
type textarea "có e ạ"
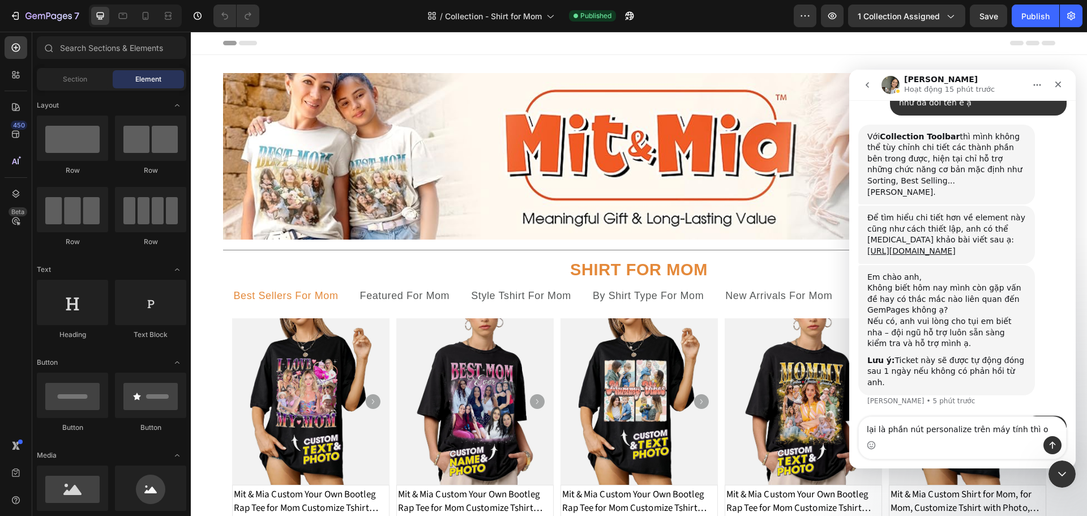
type textarea "lại là phần nút personalize trên máy tính thì ok"
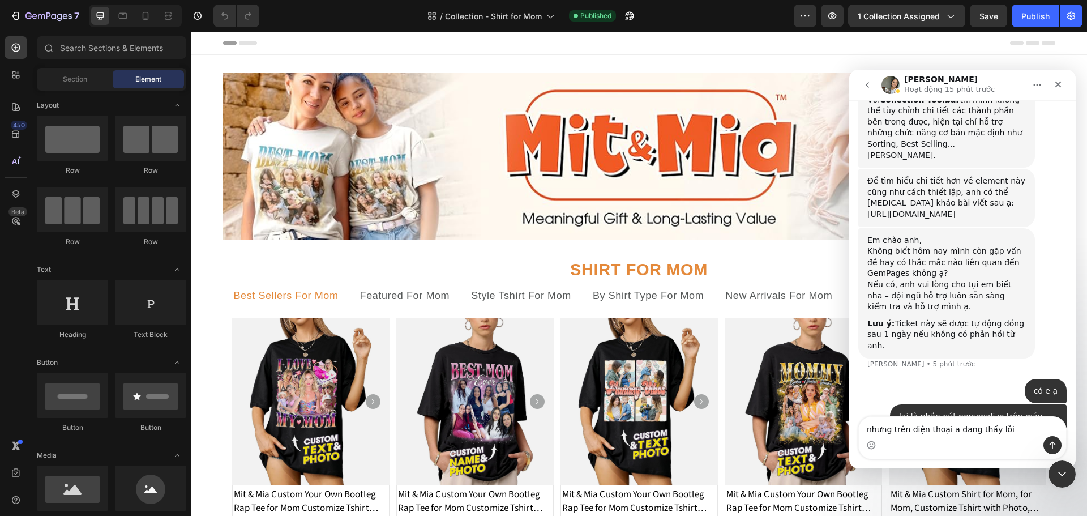
type textarea "nhưng trên điện thoại a đang thấy lỗi"
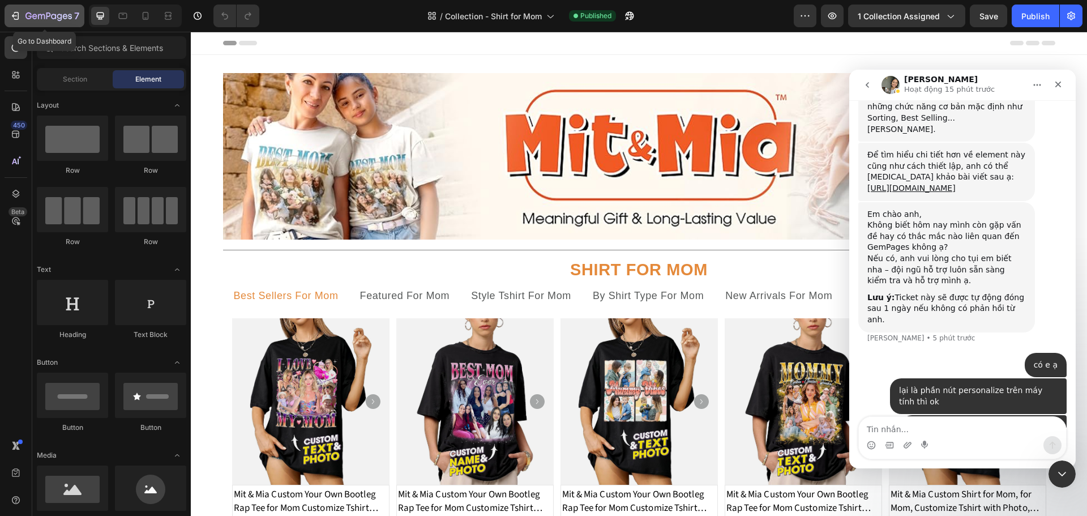
click at [11, 12] on icon "button" at bounding box center [15, 15] width 11 height 11
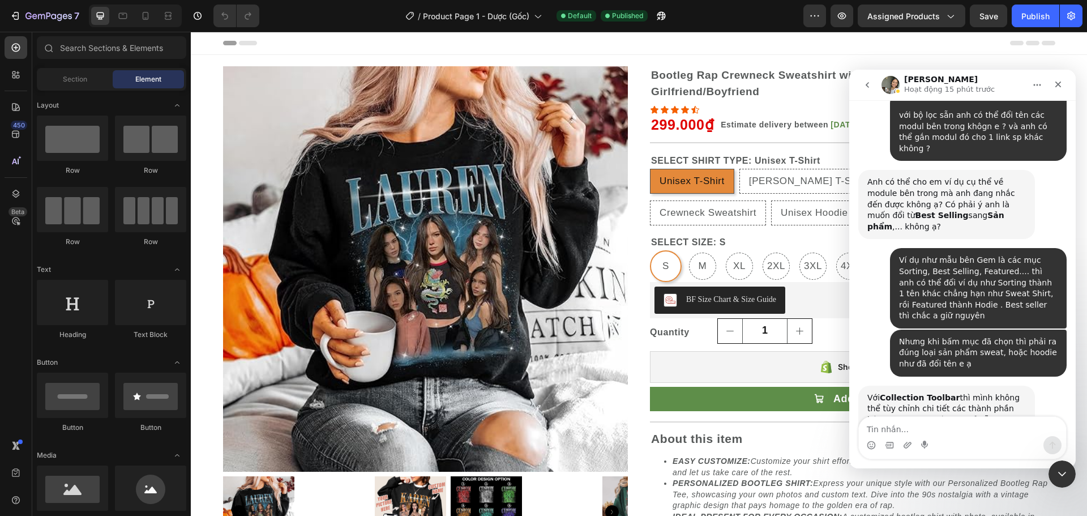
radio input "false"
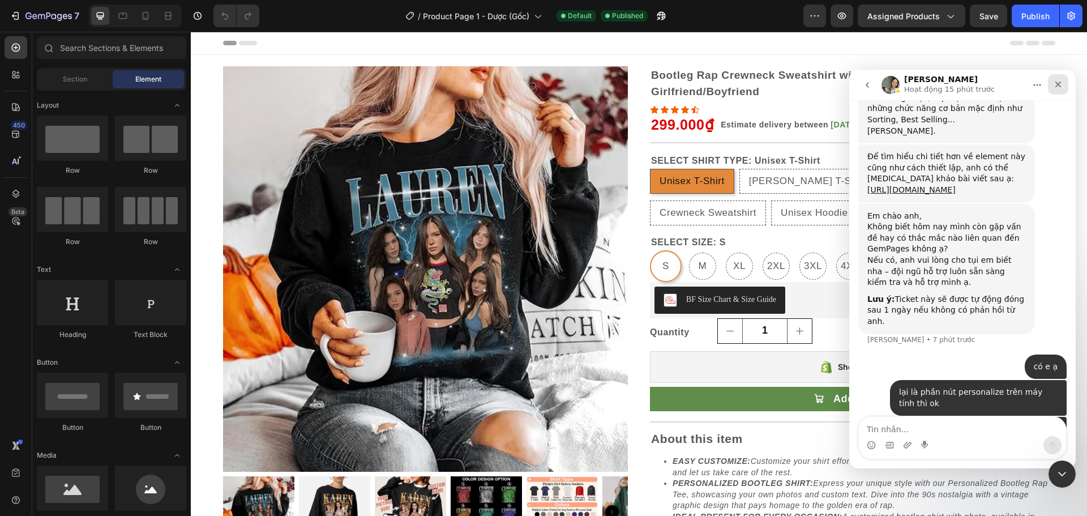
click at [1052, 85] on div "Đóng" at bounding box center [1058, 84] width 20 height 20
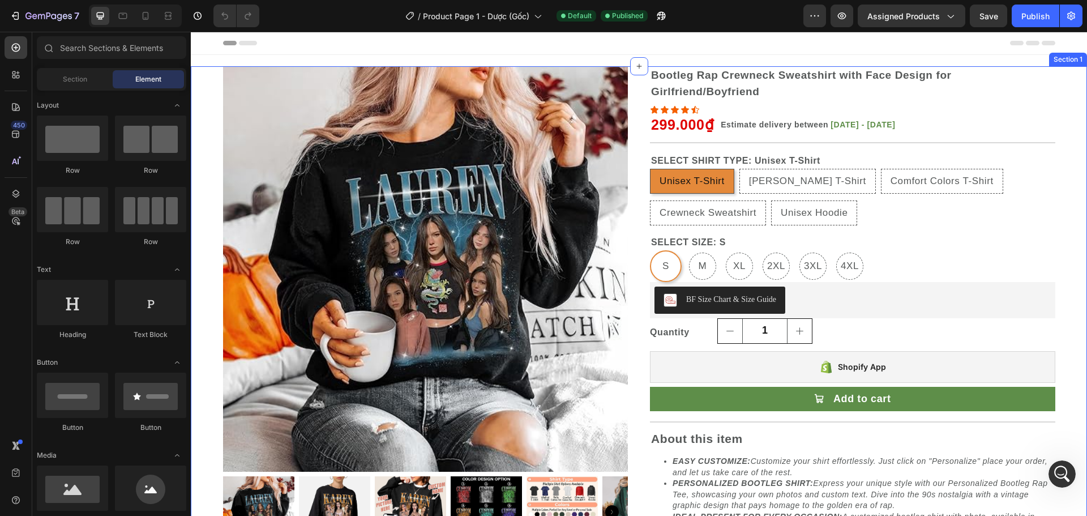
scroll to position [6543, 0]
click at [147, 22] on div at bounding box center [145, 16] width 18 height 18
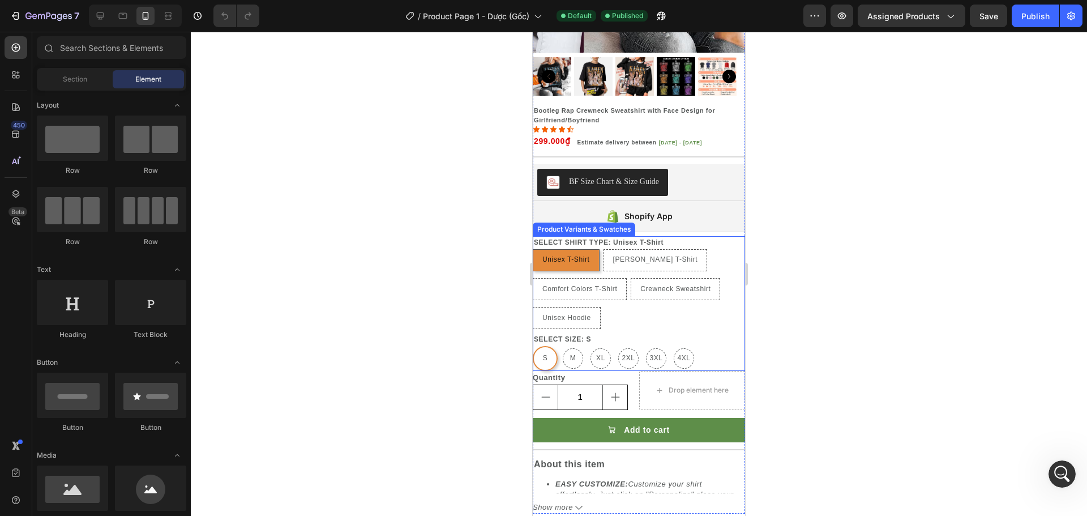
scroll to position [226, 0]
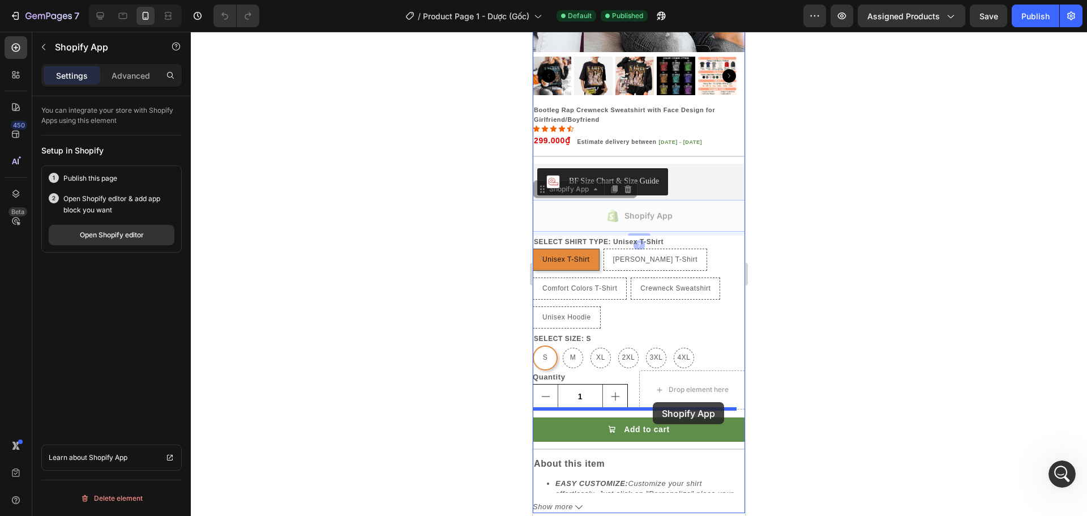
drag, startPoint x: 671, startPoint y: 209, endPoint x: 653, endPoint y: 402, distance: 193.9
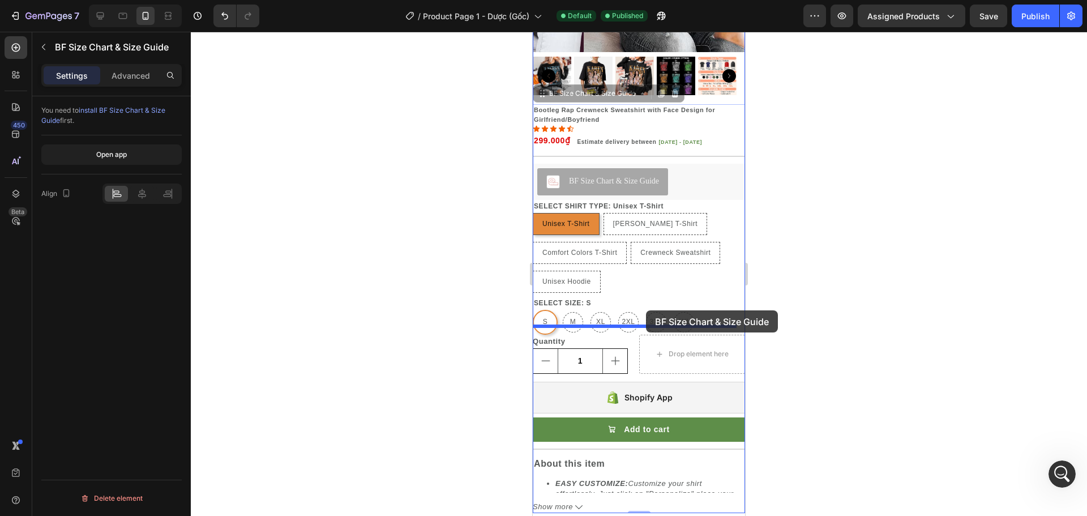
drag, startPoint x: 655, startPoint y: 173, endPoint x: 646, endPoint y: 310, distance: 137.8
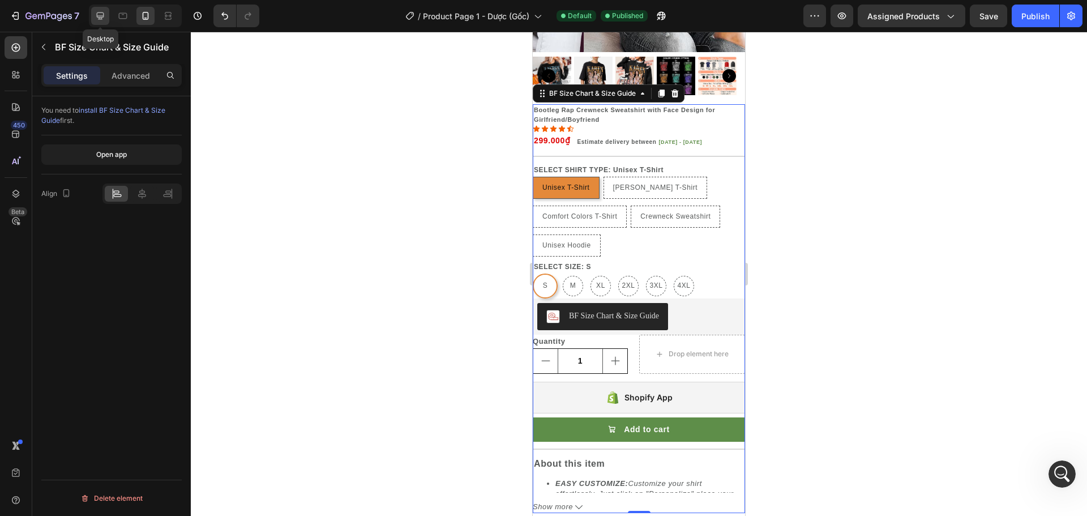
click at [99, 17] on icon at bounding box center [100, 15] width 7 height 7
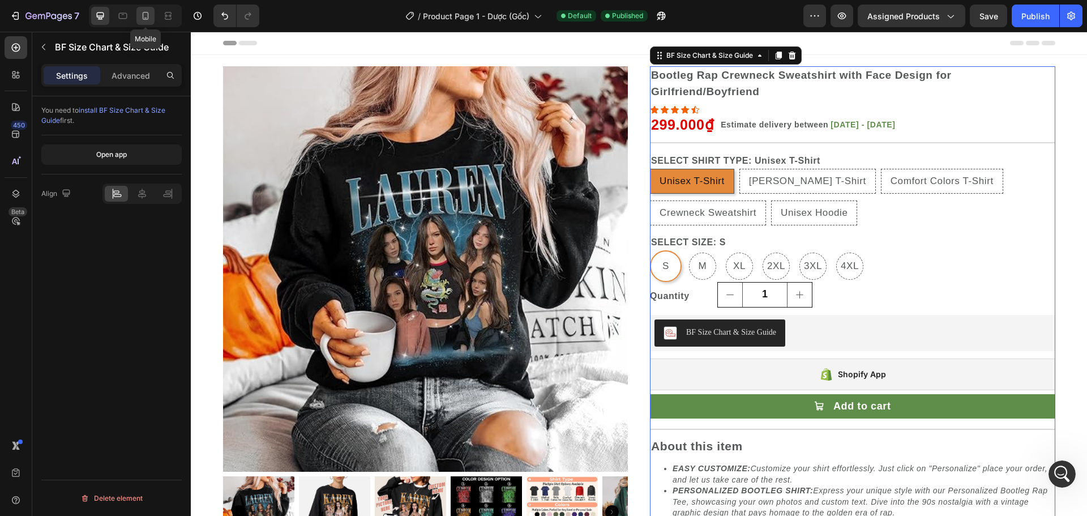
click at [147, 15] on icon at bounding box center [145, 15] width 11 height 11
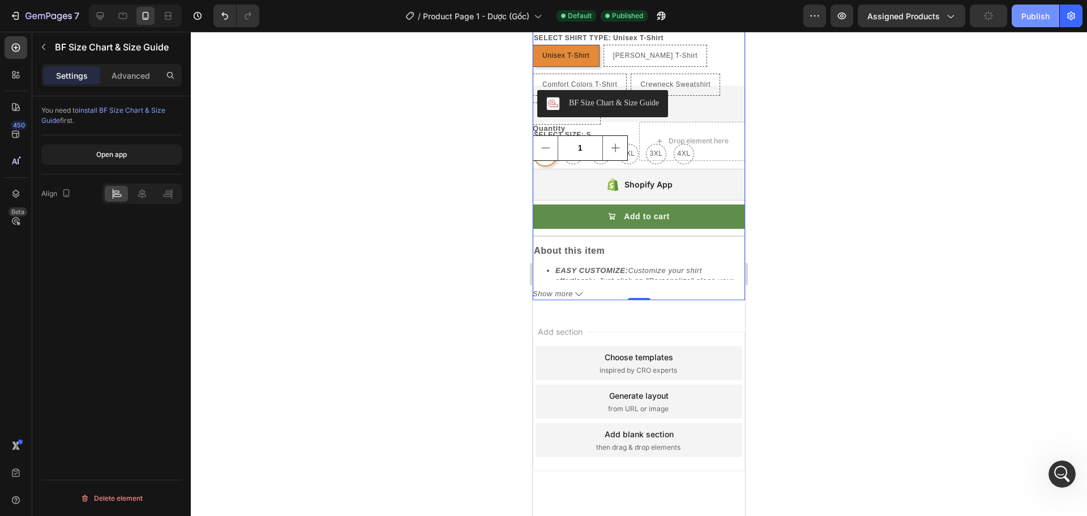
scroll to position [445, 0]
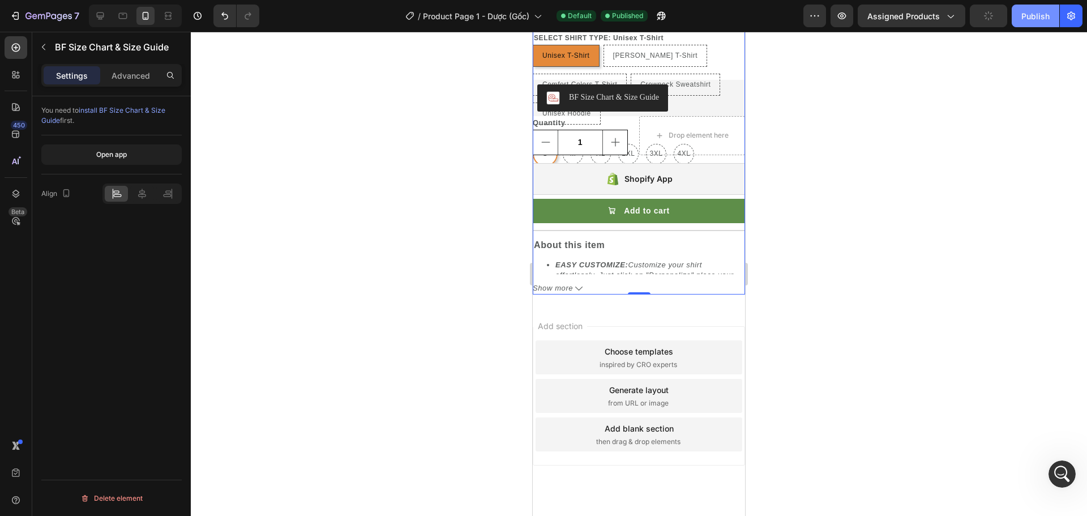
click at [1040, 14] on div "Publish" at bounding box center [1035, 16] width 28 height 12
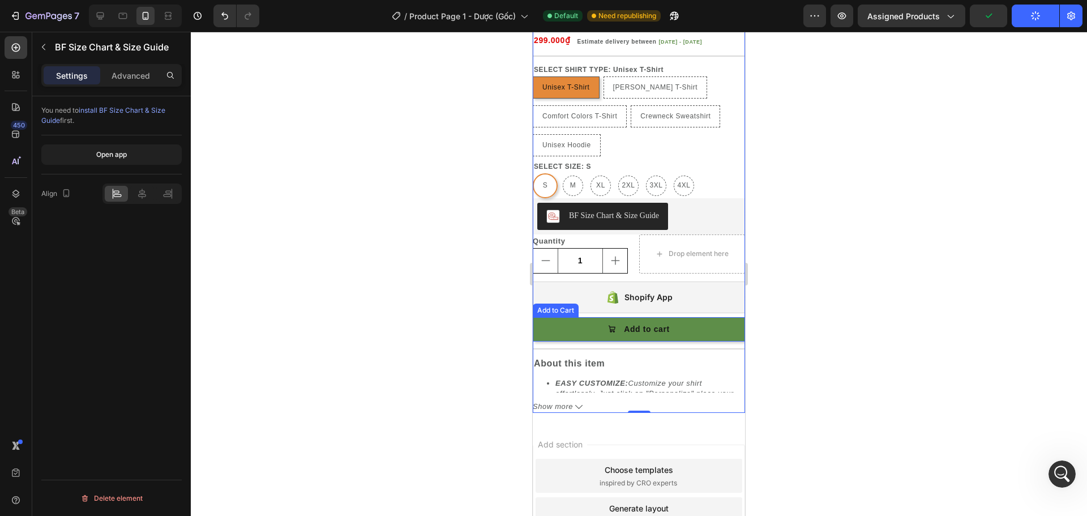
scroll to position [275, 0]
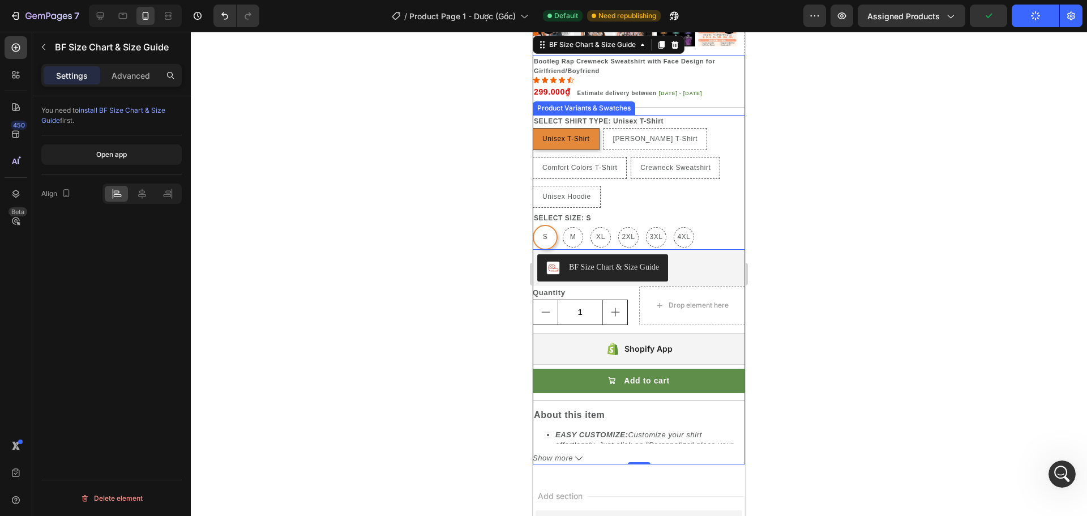
click at [698, 212] on div "SELECT SIZE: S S S S M M M XL XL XL 2XL 2XL 2XL 3XL 3XL 3XL 4XL 4XL 4XL" at bounding box center [639, 231] width 212 height 38
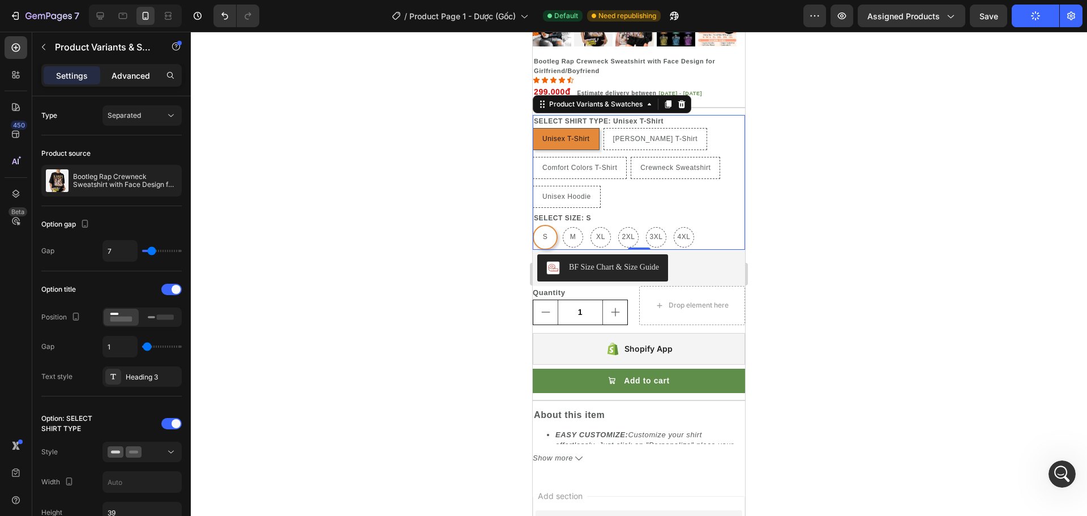
click at [116, 79] on p "Advanced" at bounding box center [131, 76] width 38 height 12
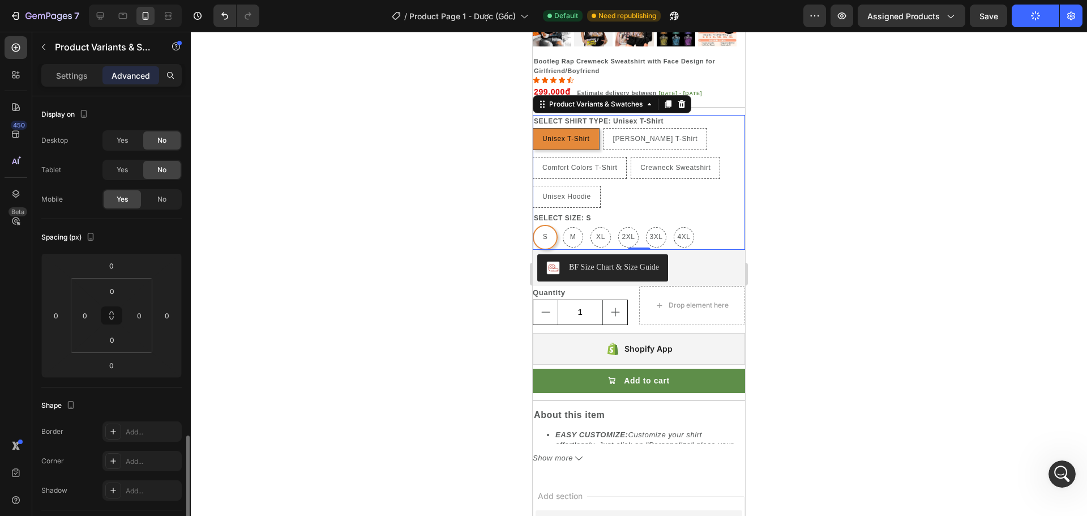
scroll to position [226, 0]
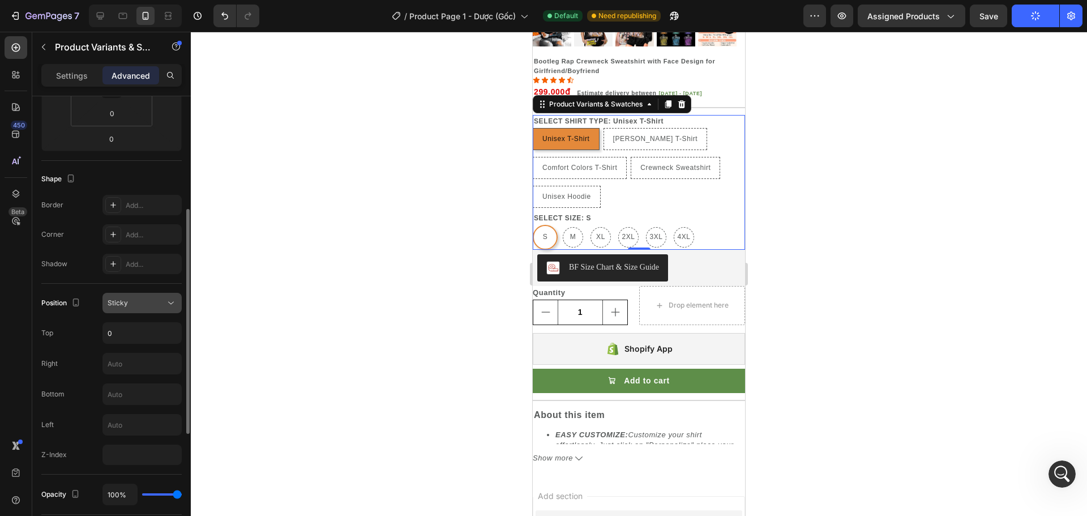
click at [141, 294] on button "Sticky" at bounding box center [141, 303] width 79 height 20
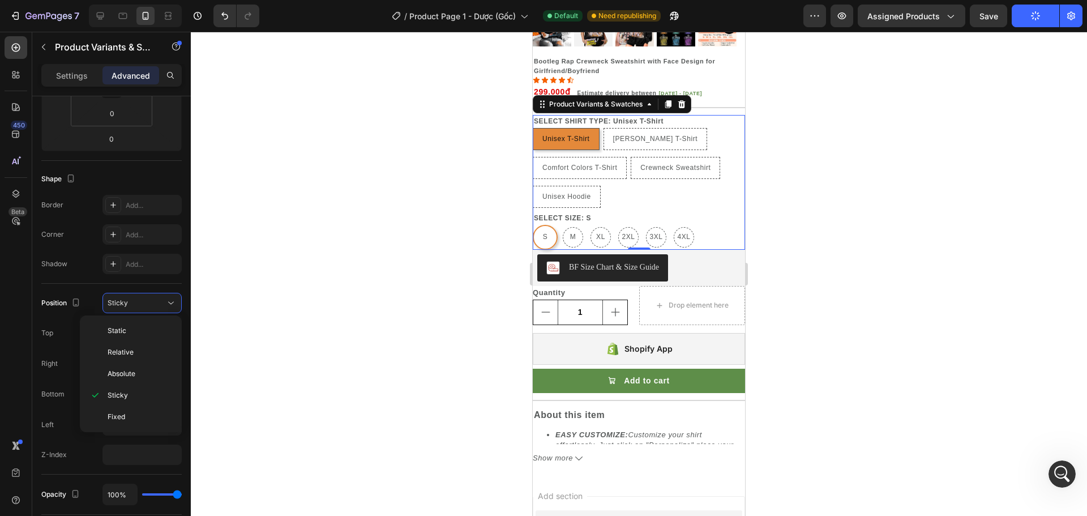
click at [140, 325] on p "Static" at bounding box center [140, 330] width 65 height 10
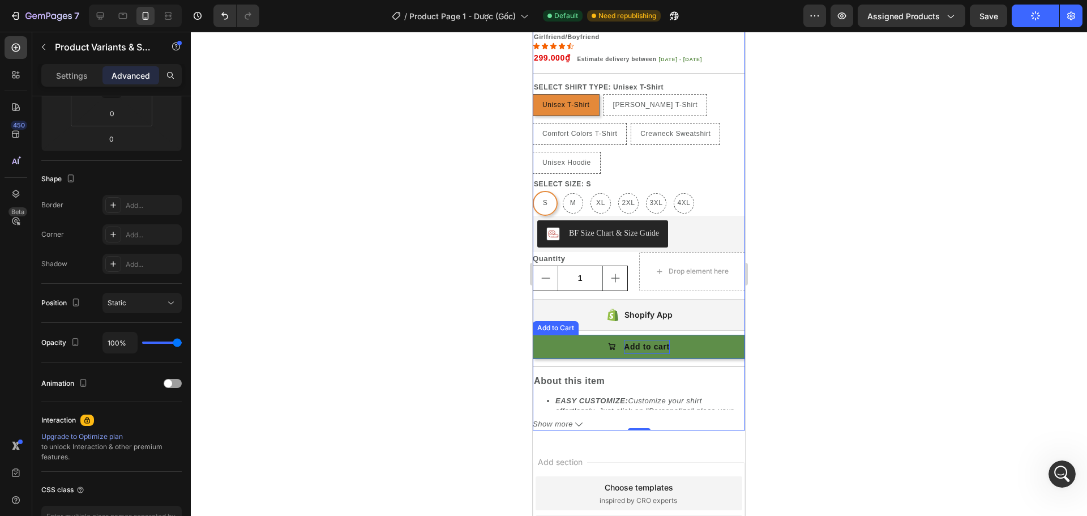
scroll to position [238, 0]
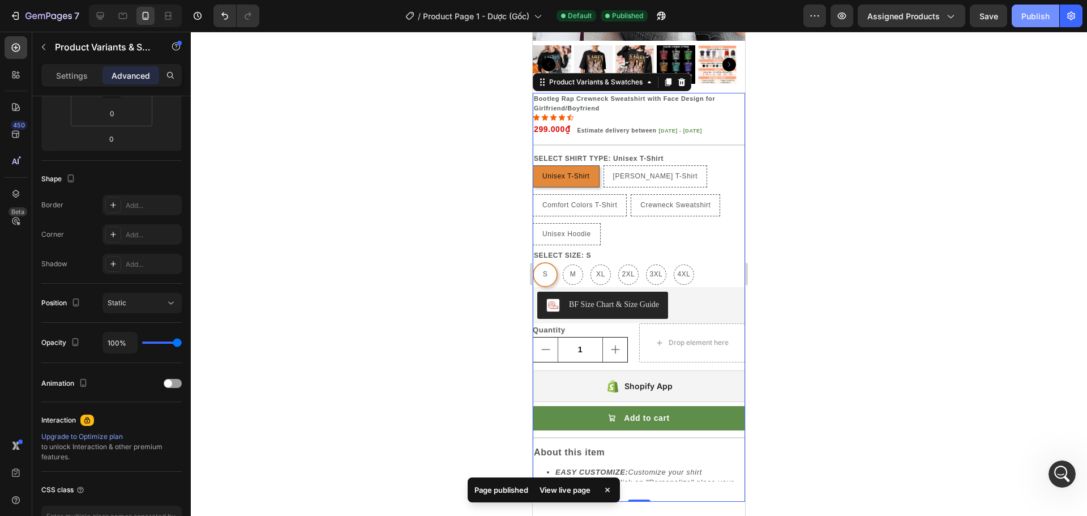
click at [1021, 18] on button "Publish" at bounding box center [1036, 16] width 48 height 23
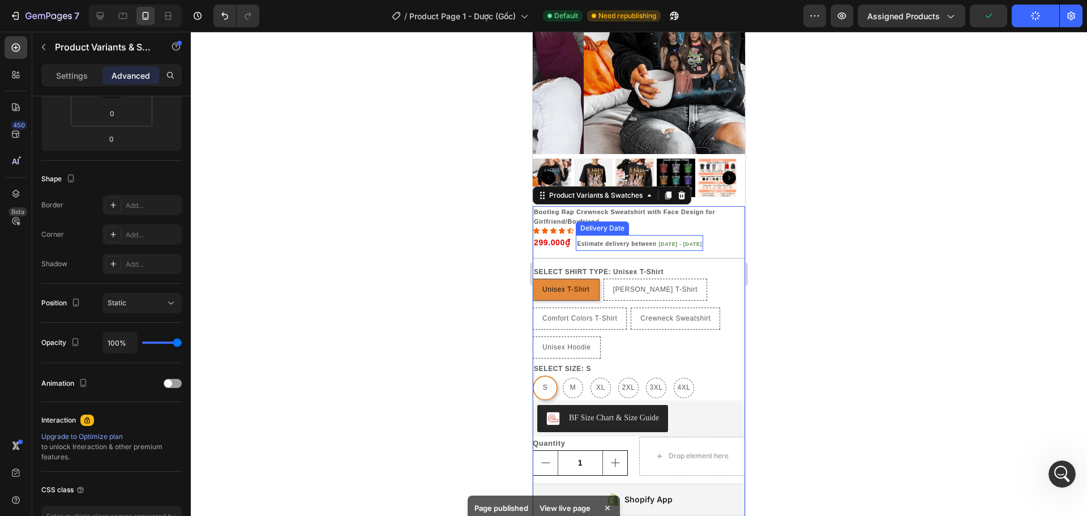
scroll to position [11, 0]
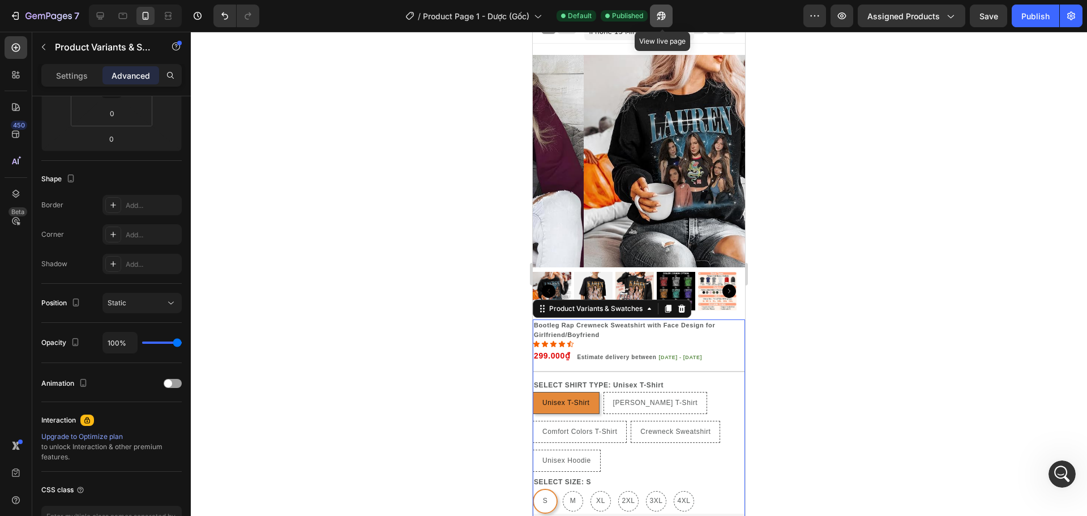
click at [660, 17] on icon "button" at bounding box center [660, 15] width 11 height 11
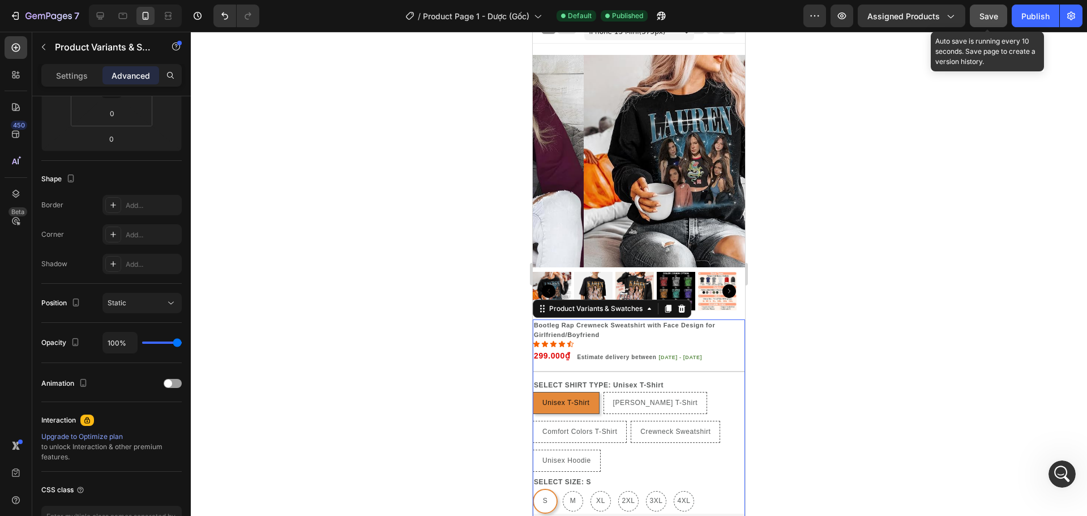
click at [978, 18] on button "Save" at bounding box center [988, 16] width 37 height 23
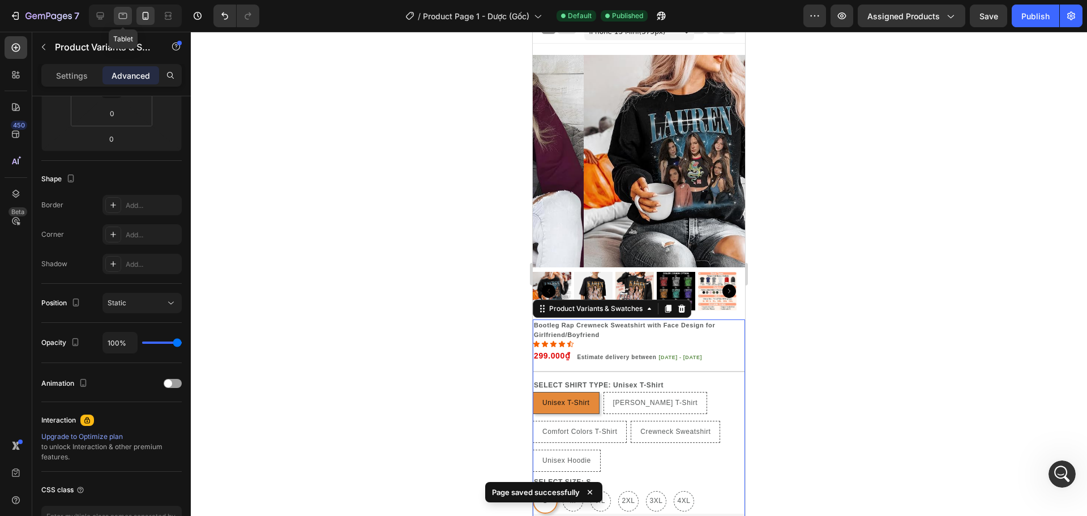
click at [115, 13] on div at bounding box center [123, 16] width 18 height 18
type input "22"
type input "13"
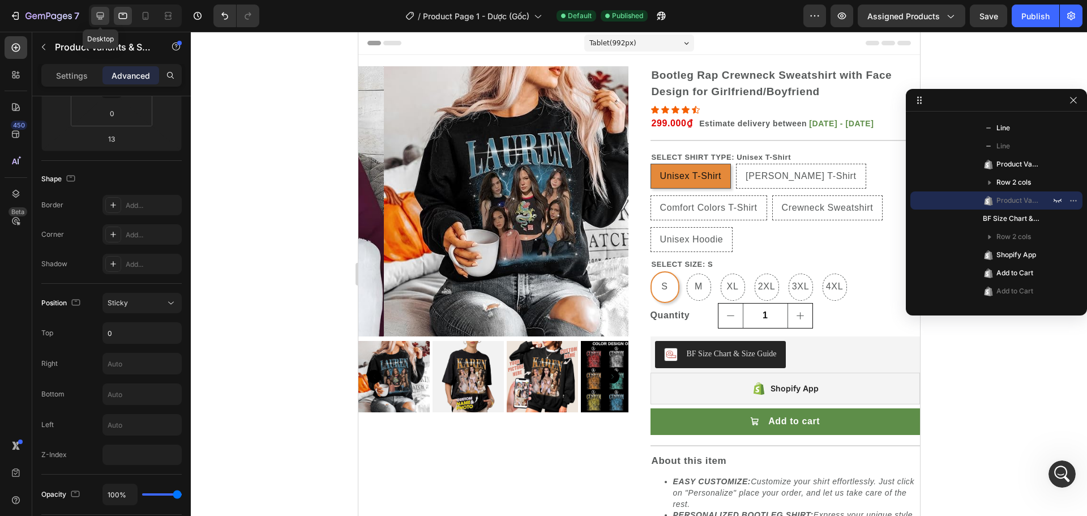
click at [102, 19] on icon at bounding box center [100, 15] width 11 height 11
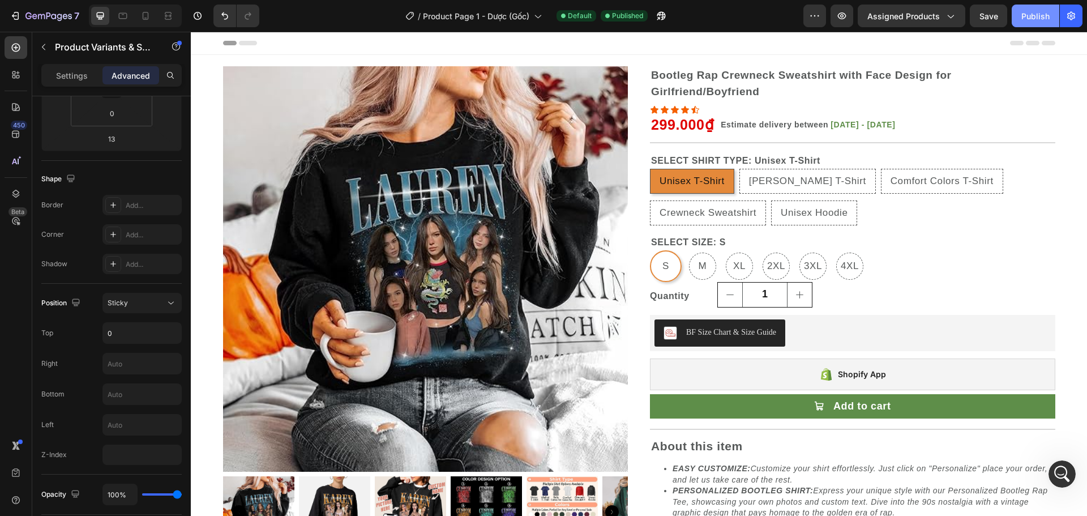
click at [1027, 25] on button "Publish" at bounding box center [1036, 16] width 48 height 23
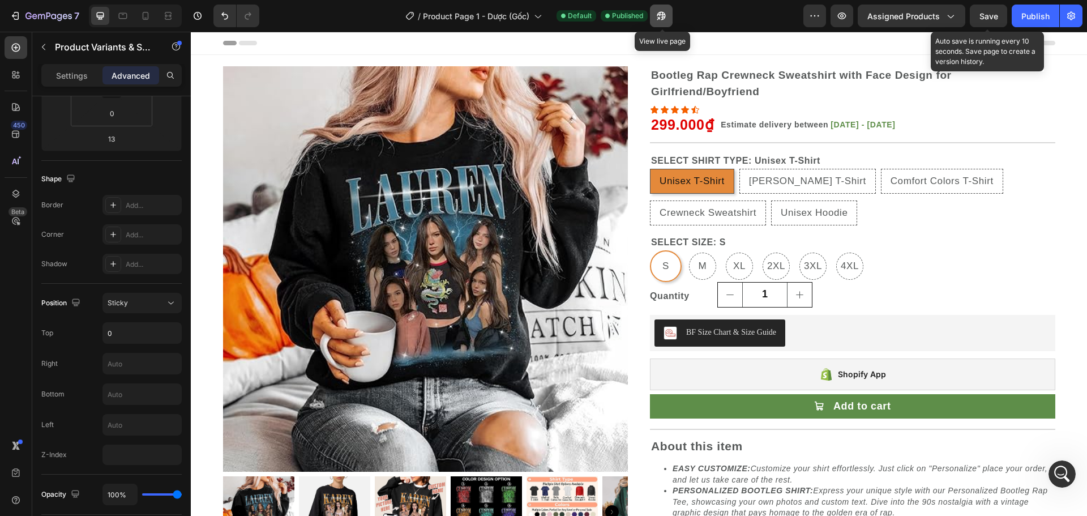
click at [656, 16] on button "button" at bounding box center [661, 16] width 23 height 23
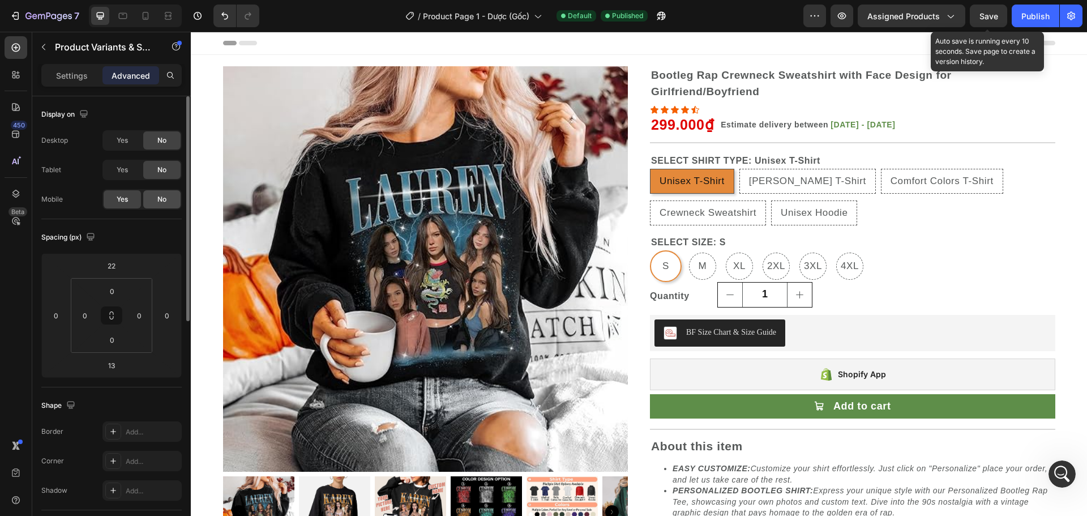
click at [168, 198] on div "No" at bounding box center [161, 199] width 37 height 18
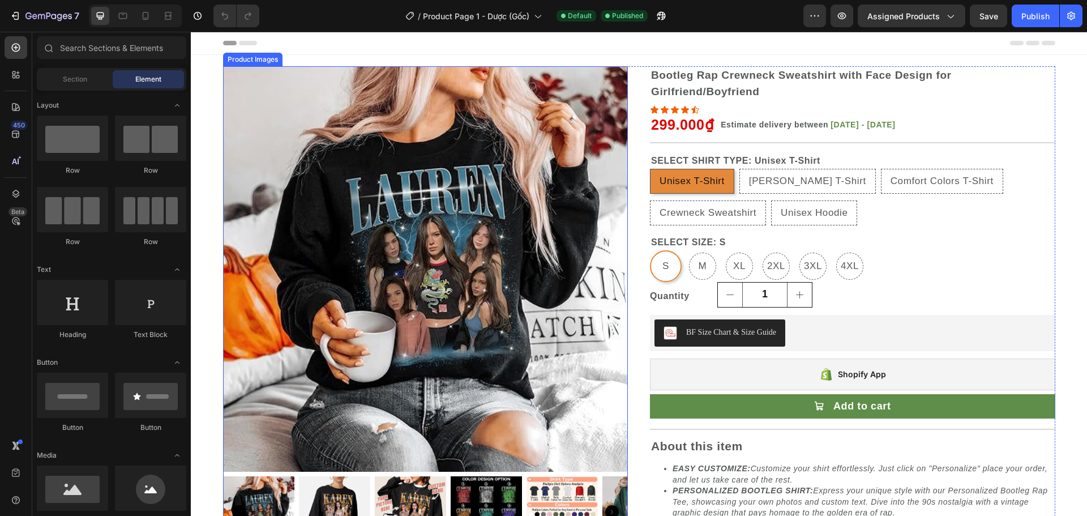
radio input "false"
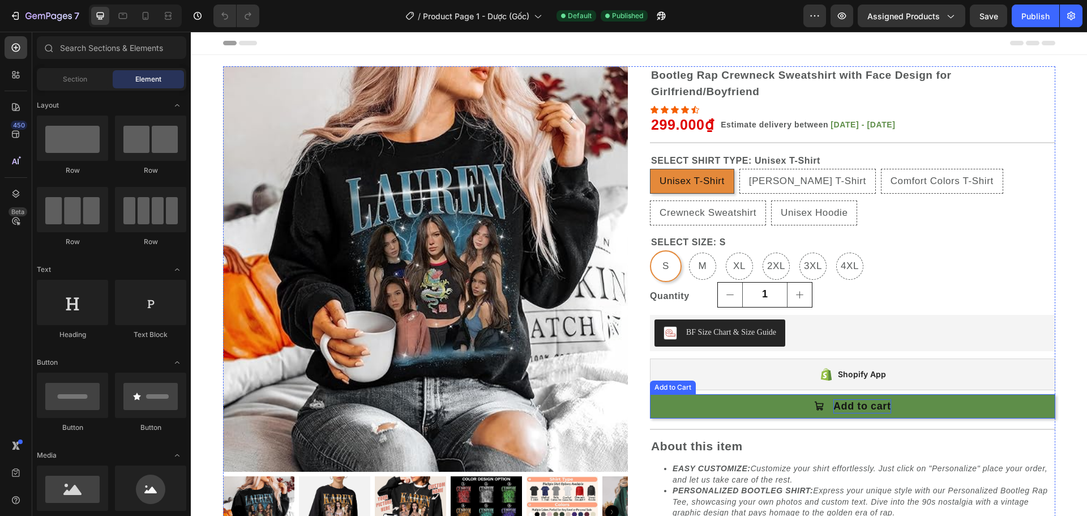
click at [833, 401] on div "Add to cart" at bounding box center [862, 406] width 58 height 14
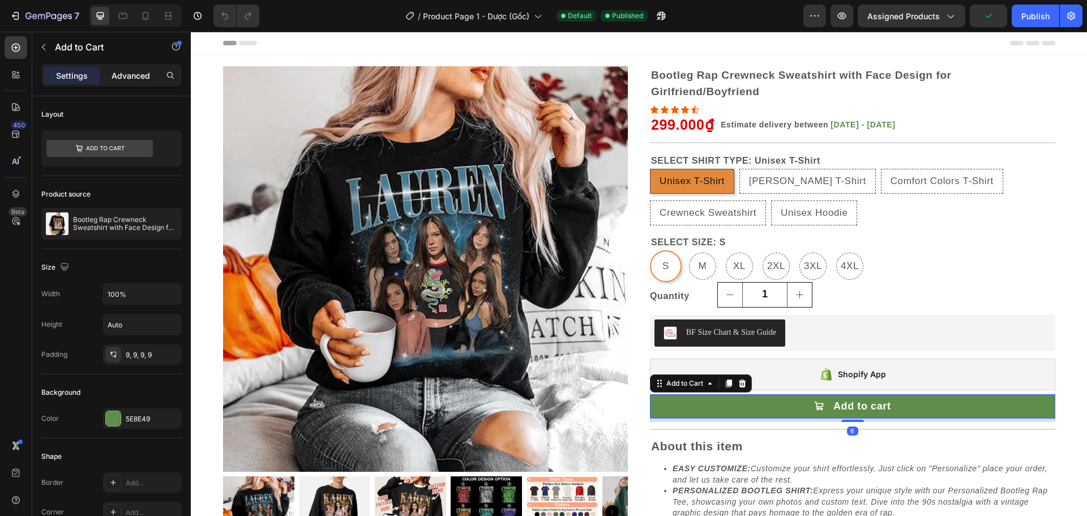
click at [138, 73] on p "Advanced" at bounding box center [131, 76] width 38 height 12
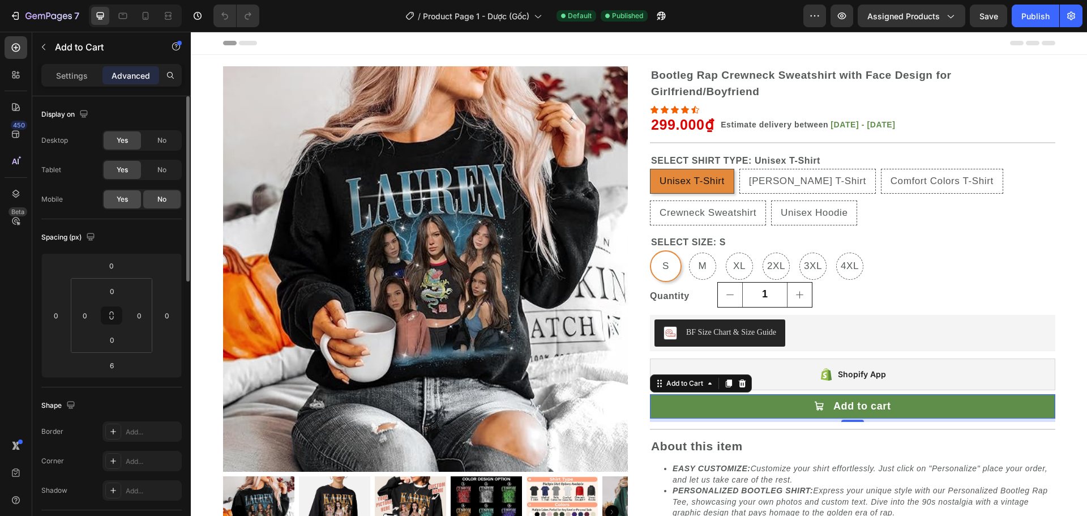
click at [119, 195] on span "Yes" at bounding box center [122, 199] width 11 height 10
click at [156, 197] on div "No" at bounding box center [161, 199] width 37 height 18
click at [165, 142] on span "No" at bounding box center [161, 140] width 9 height 10
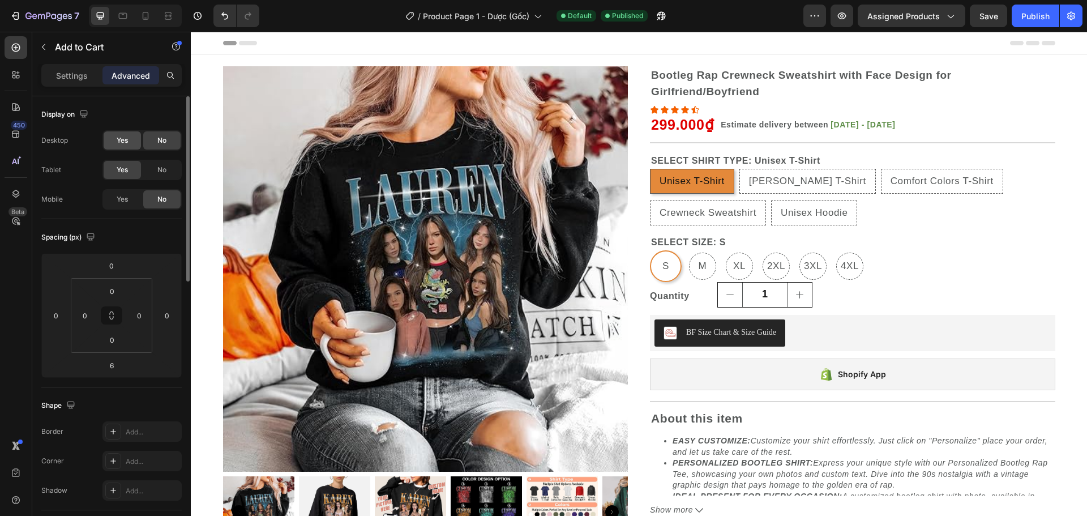
click at [135, 140] on div "Yes" at bounding box center [122, 140] width 37 height 18
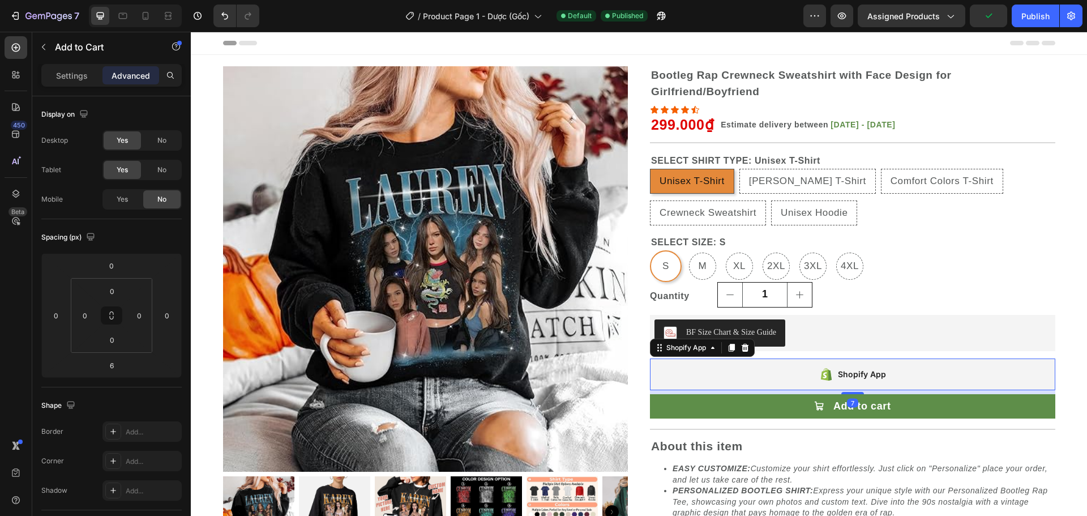
click at [822, 375] on icon at bounding box center [824, 375] width 4 height 6
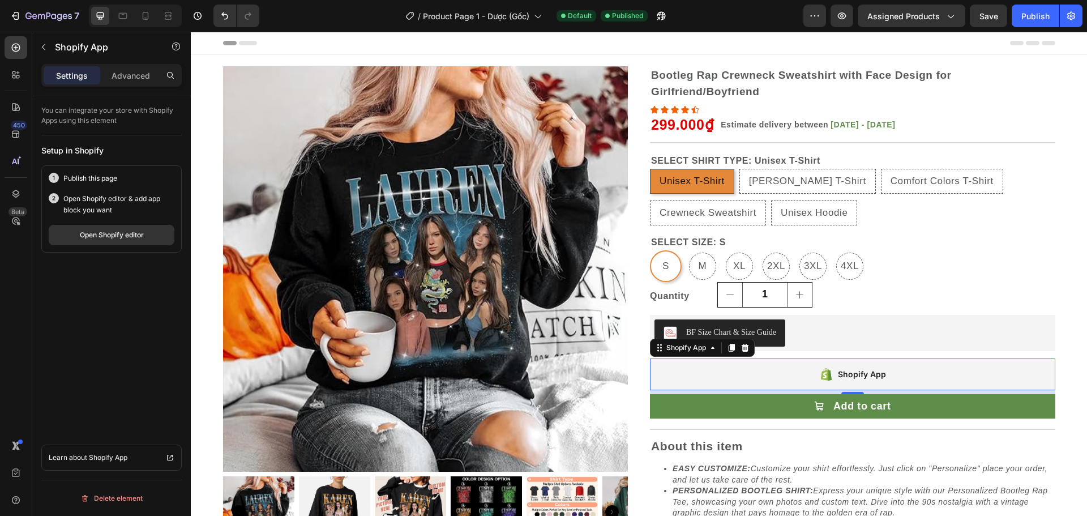
click at [822, 376] on icon at bounding box center [824, 375] width 4 height 6
click at [729, 349] on icon at bounding box center [732, 348] width 6 height 8
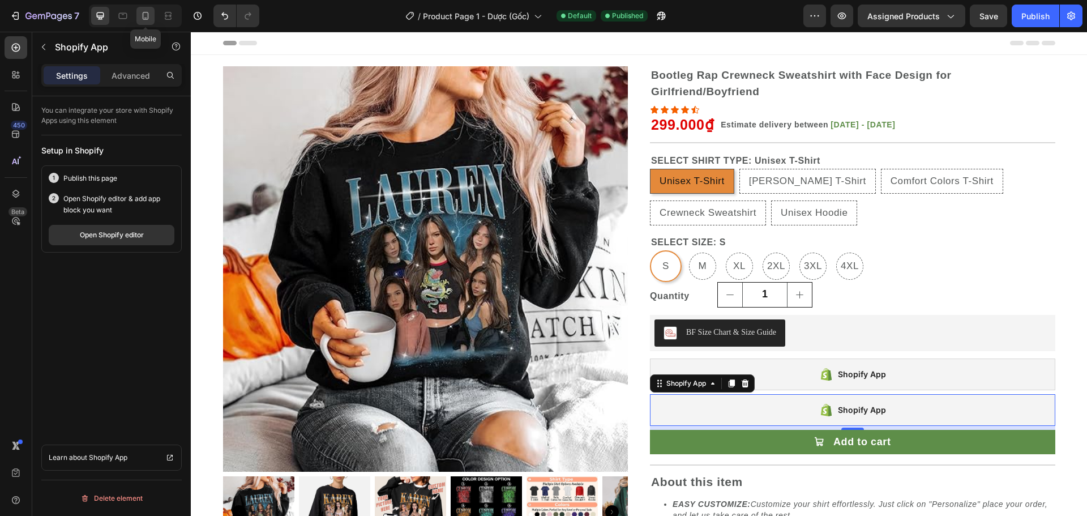
click at [149, 20] on icon at bounding box center [145, 15] width 11 height 11
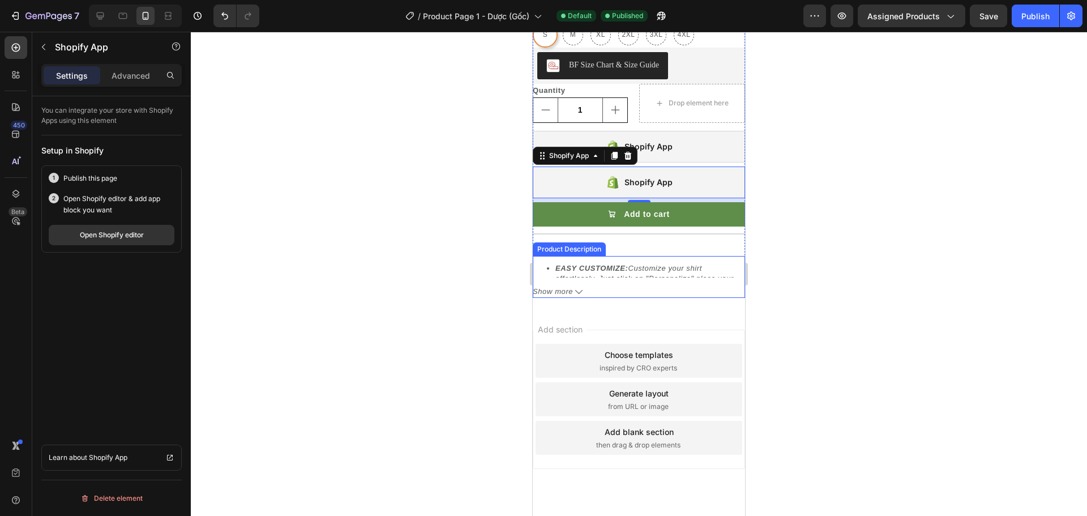
scroll to position [486, 0]
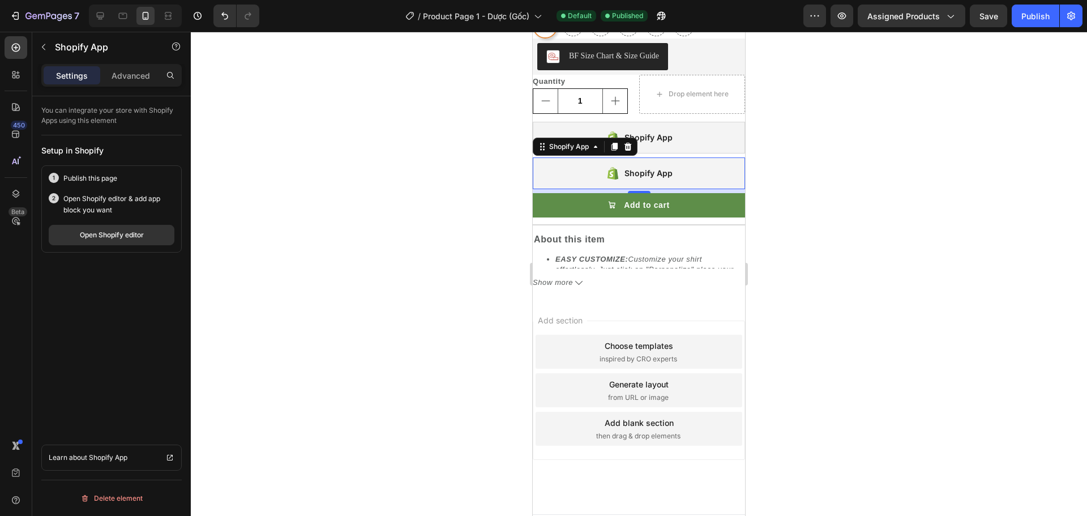
click at [659, 166] on div "Shopify App" at bounding box center [648, 173] width 48 height 14
click at [641, 205] on button "Add to cart" at bounding box center [639, 205] width 212 height 24
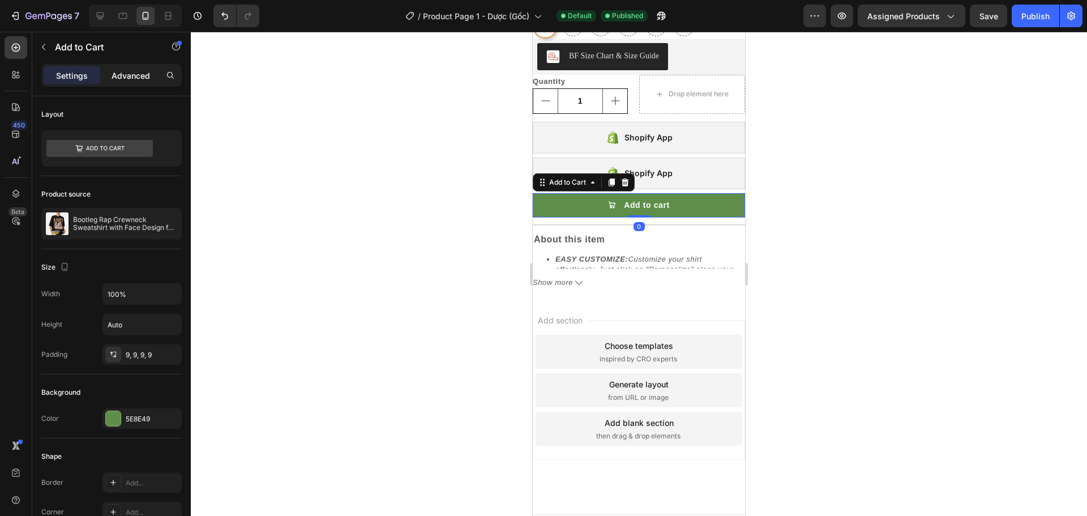
click at [123, 76] on p "Advanced" at bounding box center [131, 76] width 38 height 12
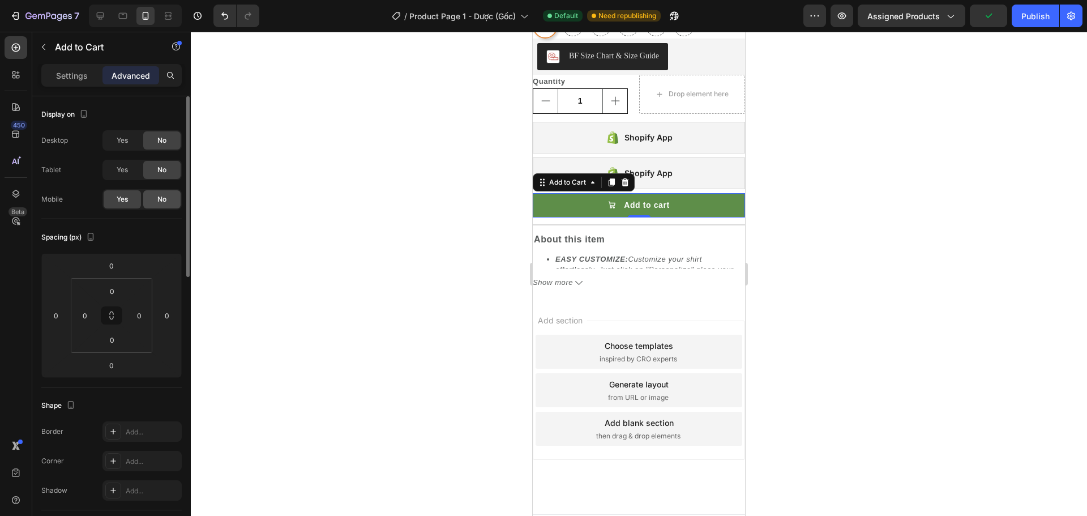
click at [163, 196] on span "No" at bounding box center [161, 199] width 9 height 10
click at [169, 203] on div "No" at bounding box center [161, 199] width 37 height 18
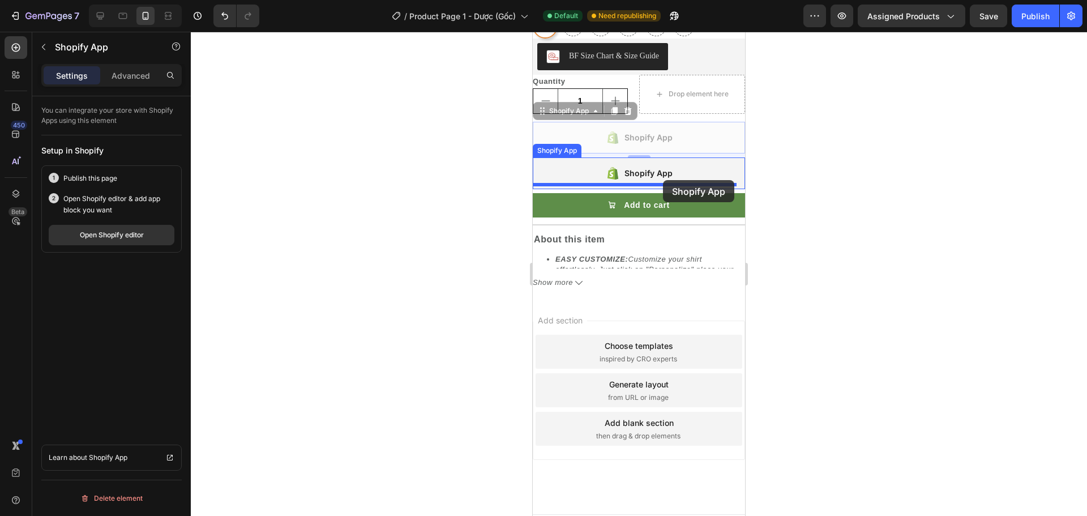
drag, startPoint x: 663, startPoint y: 135, endPoint x: 663, endPoint y: 180, distance: 44.7
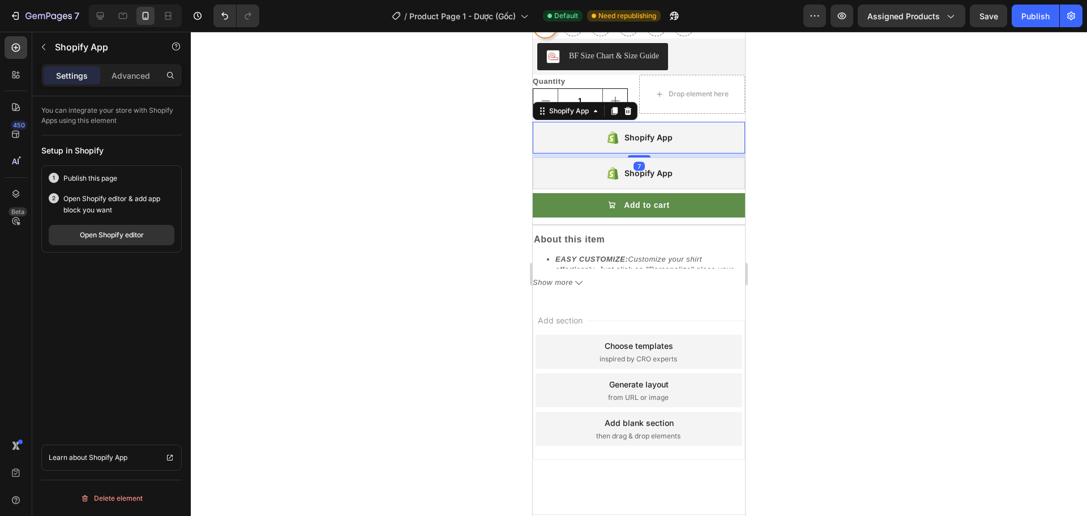
click at [663, 131] on div "Shopify App" at bounding box center [648, 138] width 48 height 14
click at [118, 78] on p "Advanced" at bounding box center [131, 76] width 38 height 12
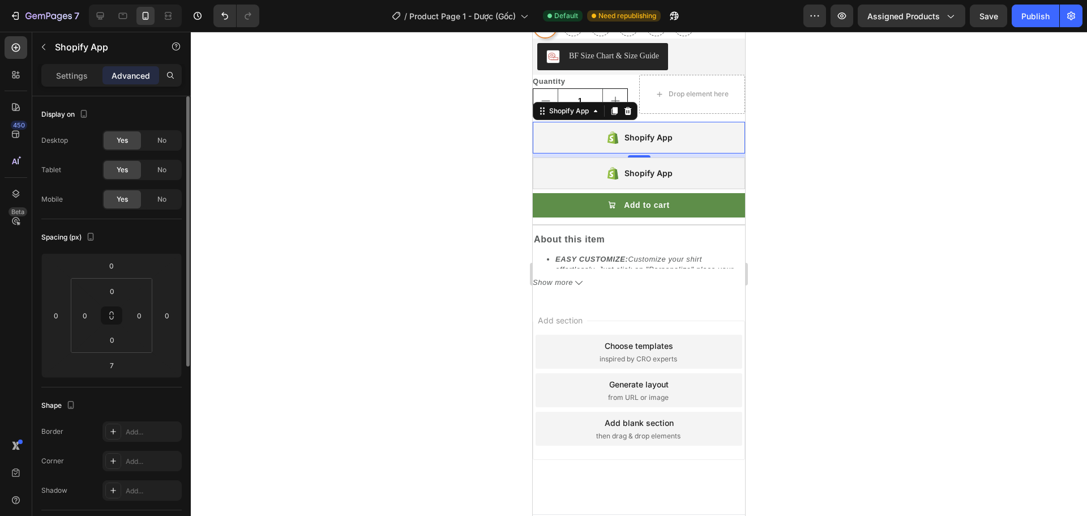
drag, startPoint x: 158, startPoint y: 205, endPoint x: 209, endPoint y: 190, distance: 52.8
click at [158, 205] on div "No" at bounding box center [161, 199] width 37 height 18
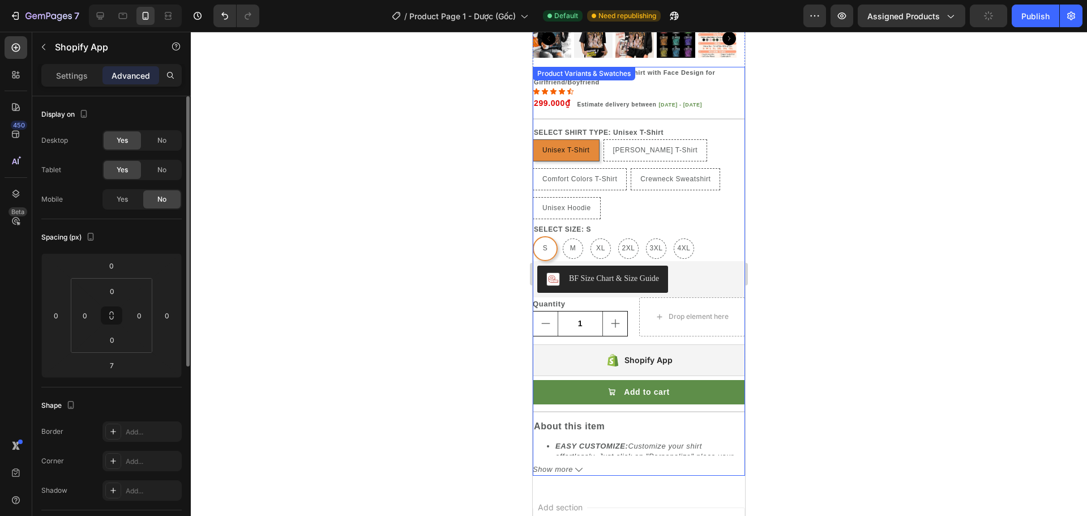
scroll to position [294, 0]
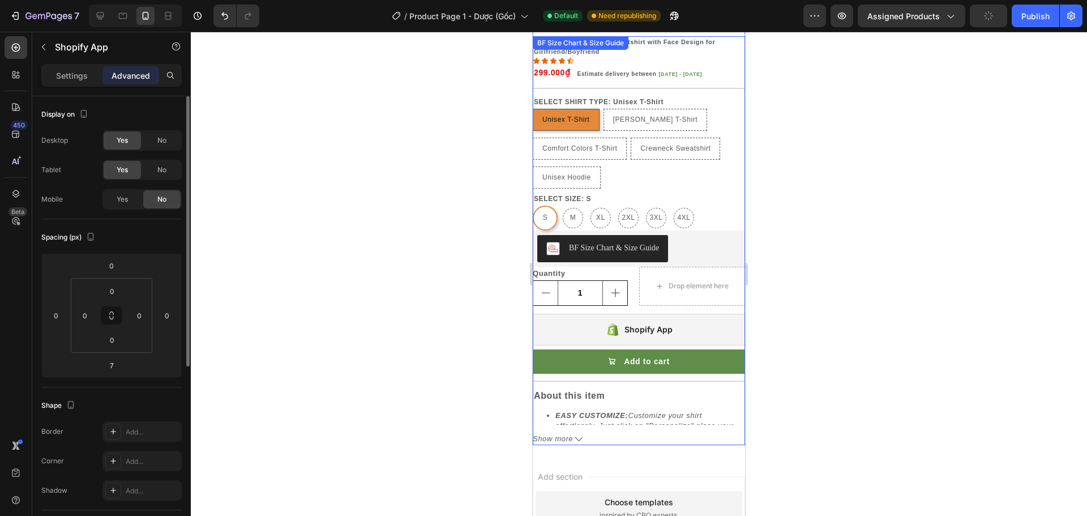
click at [623, 242] on div "BF Size Chart & Size Guide" at bounding box center [614, 248] width 90 height 12
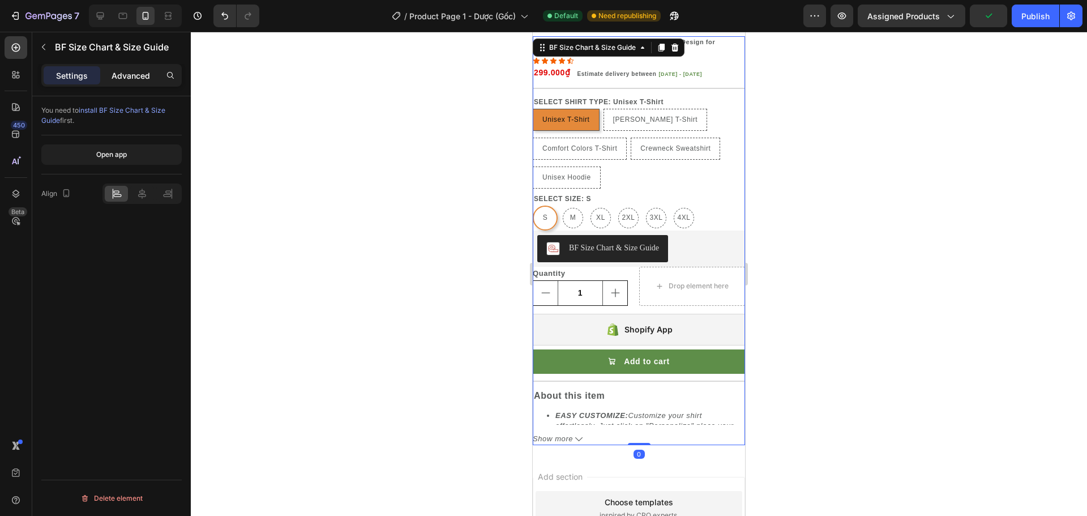
click at [113, 73] on p "Advanced" at bounding box center [131, 76] width 38 height 12
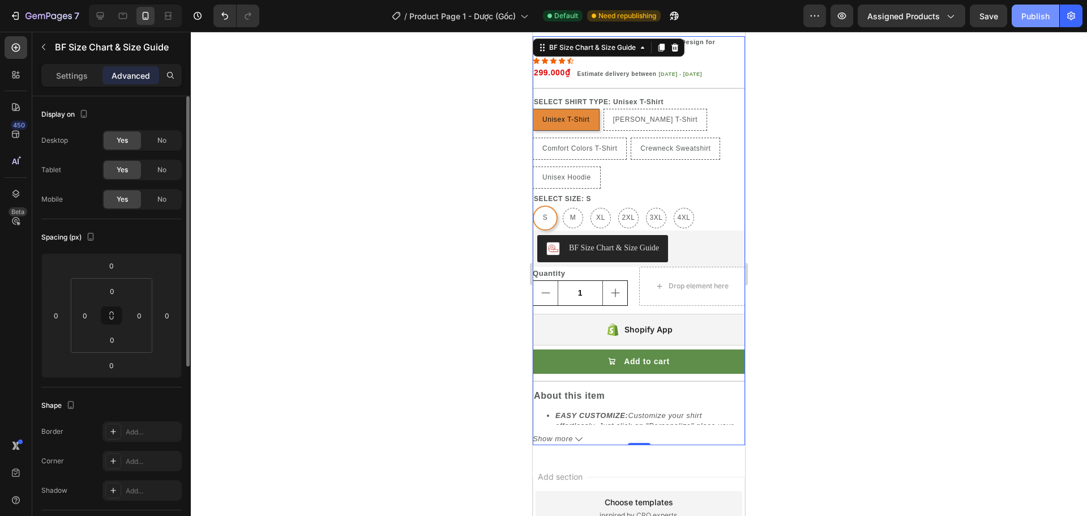
click at [1031, 16] on div "Publish" at bounding box center [1035, 16] width 28 height 12
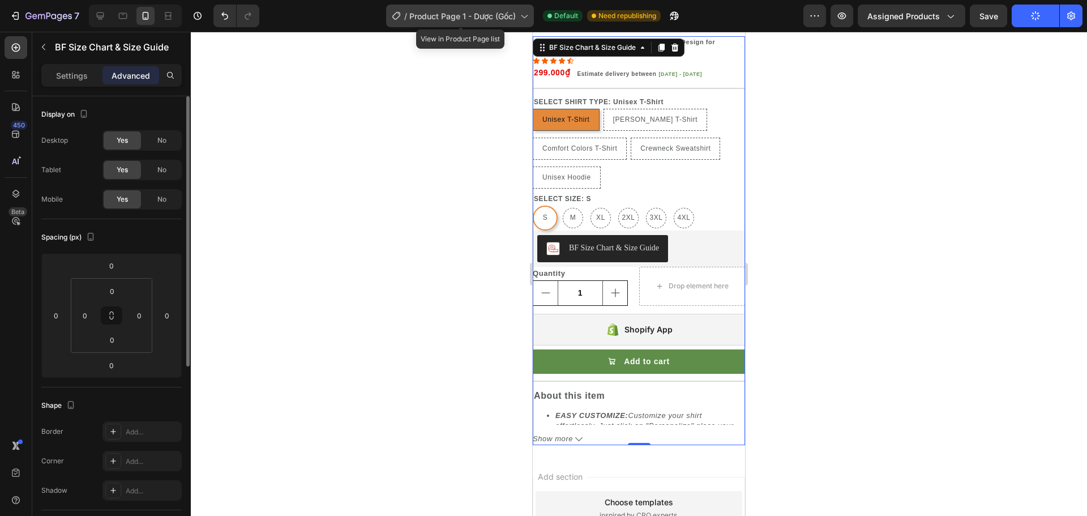
click at [503, 21] on span "Product Page 1 - Dược (Gốc)" at bounding box center [462, 16] width 106 height 12
click at [100, 17] on icon at bounding box center [100, 15] width 7 height 7
type input "13"
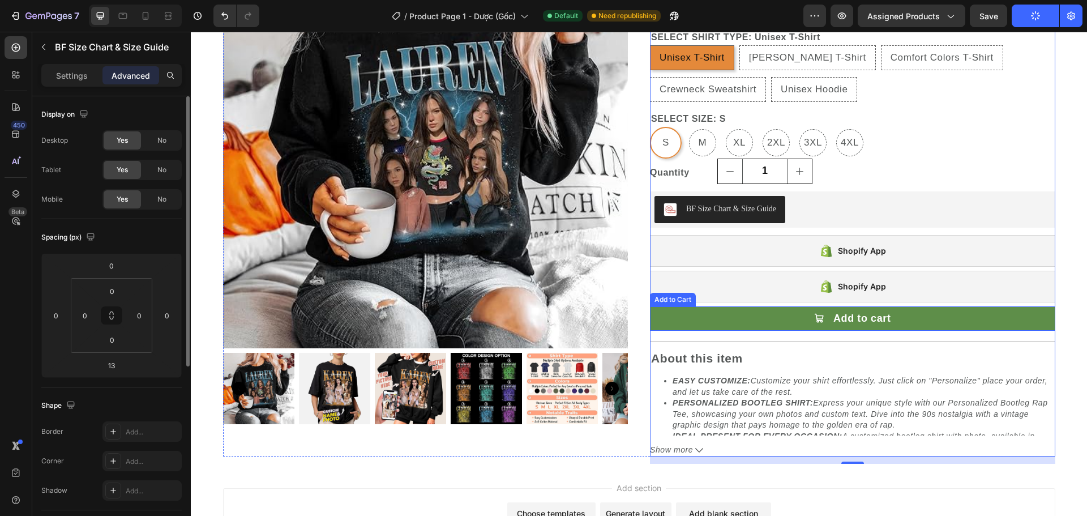
scroll to position [123, 0]
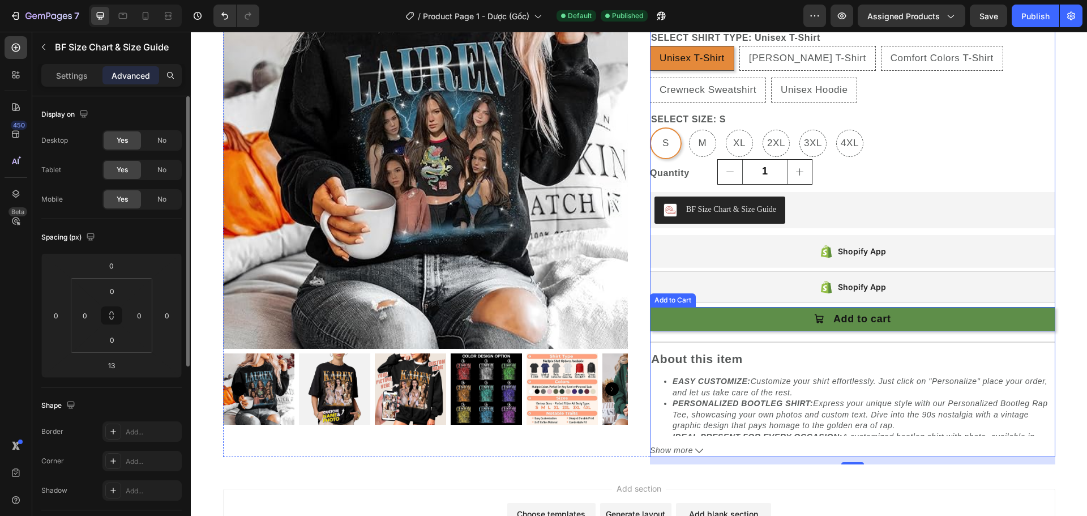
click at [896, 316] on button "Add to cart" at bounding box center [852, 319] width 405 height 24
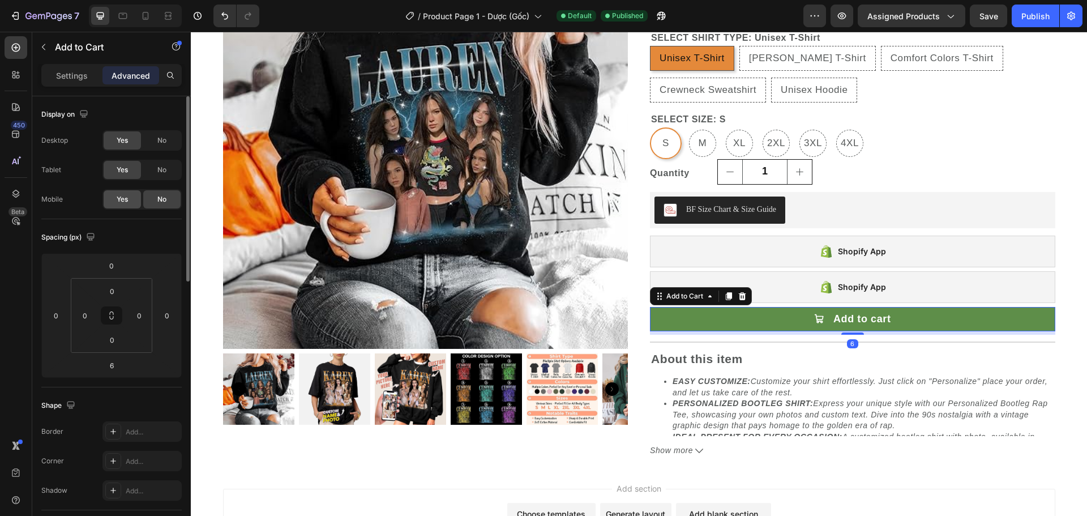
click at [125, 203] on span "Yes" at bounding box center [122, 199] width 11 height 10
click at [146, 16] on icon at bounding box center [145, 15] width 11 height 11
type input "0"
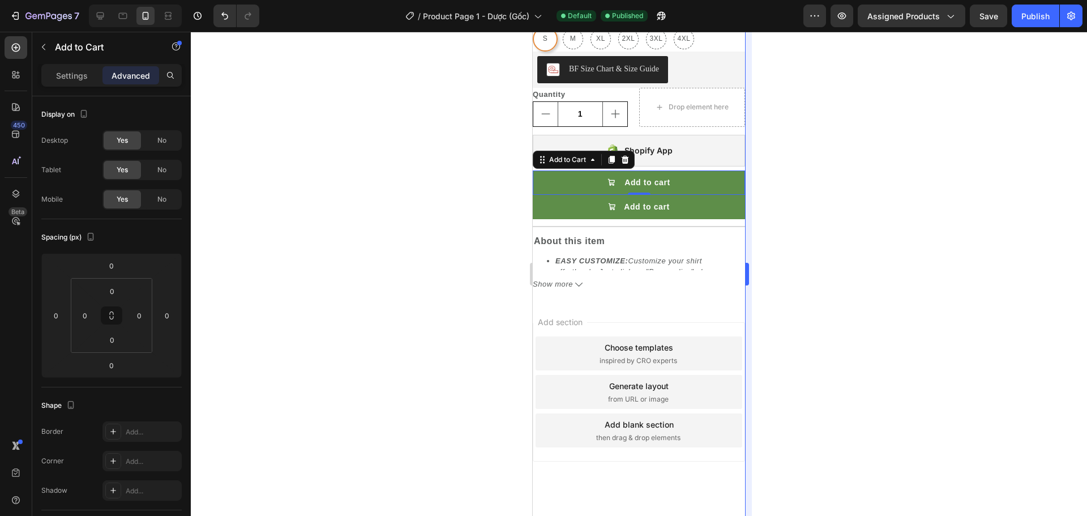
scroll to position [475, 0]
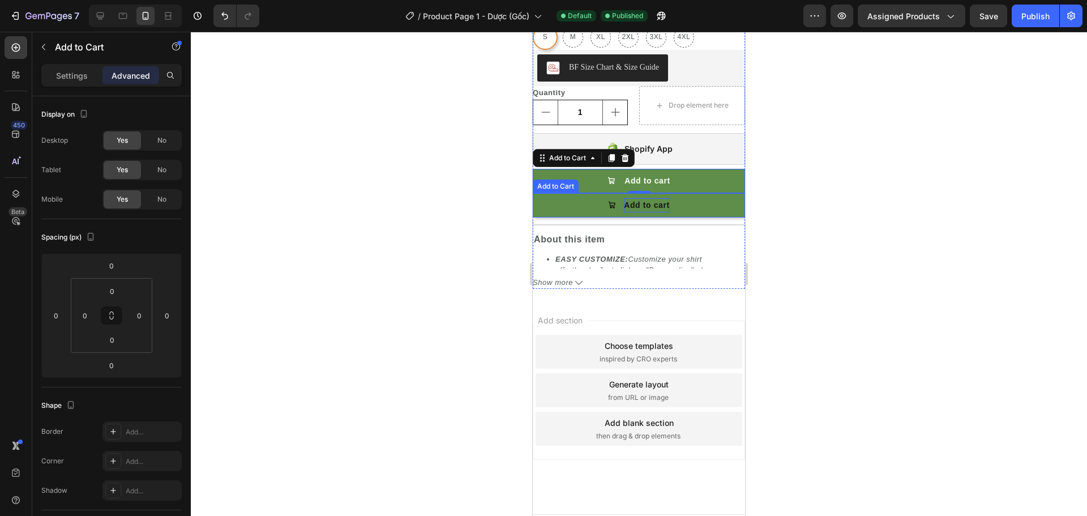
click at [650, 198] on div "Add to cart" at bounding box center [647, 205] width 46 height 14
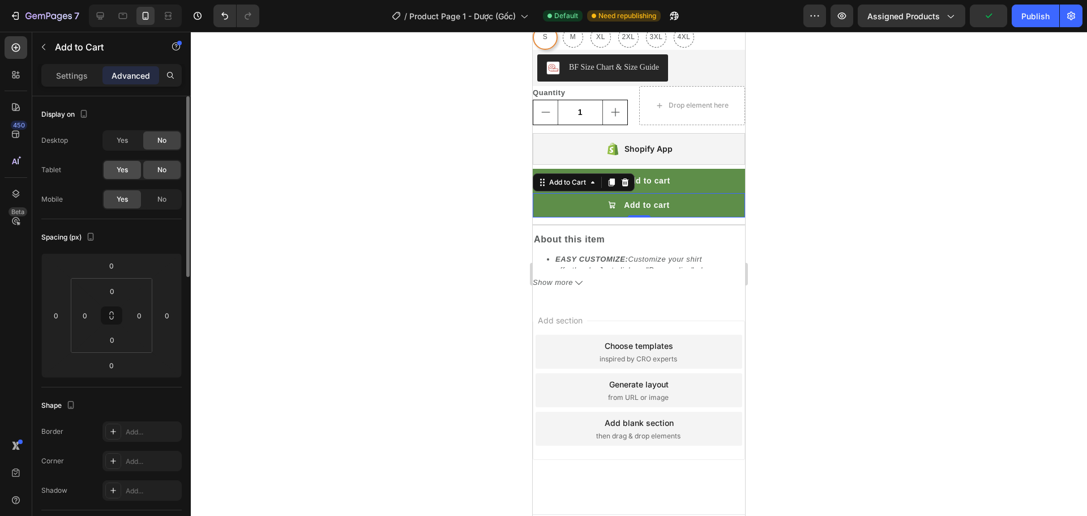
click at [130, 173] on div "Yes" at bounding box center [122, 170] width 37 height 18
click at [126, 144] on span "Yes" at bounding box center [122, 140] width 11 height 10
click at [676, 198] on button "Add to cart" at bounding box center [639, 205] width 212 height 24
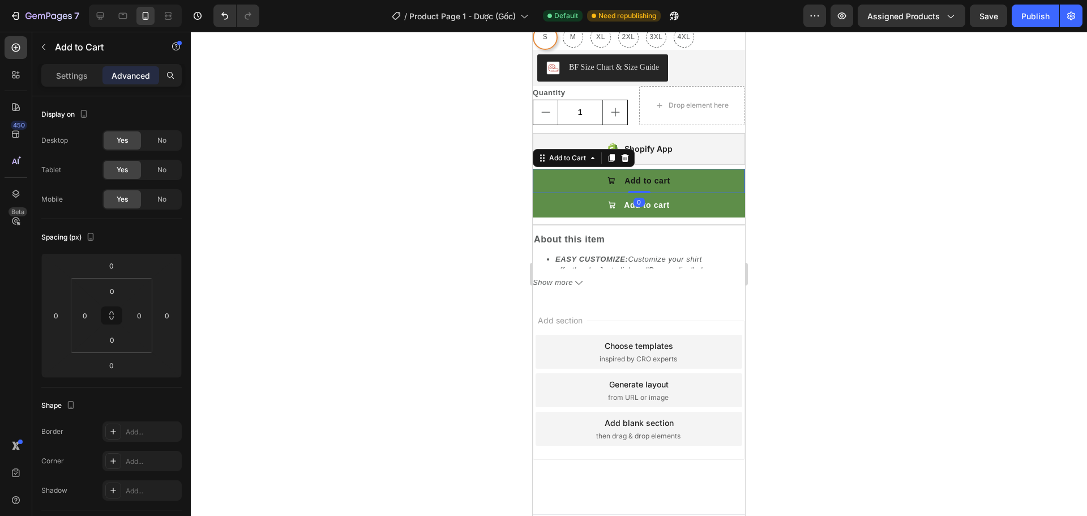
click at [678, 169] on button "Add to cart" at bounding box center [639, 181] width 212 height 24
click at [625, 153] on icon at bounding box center [625, 157] width 7 height 8
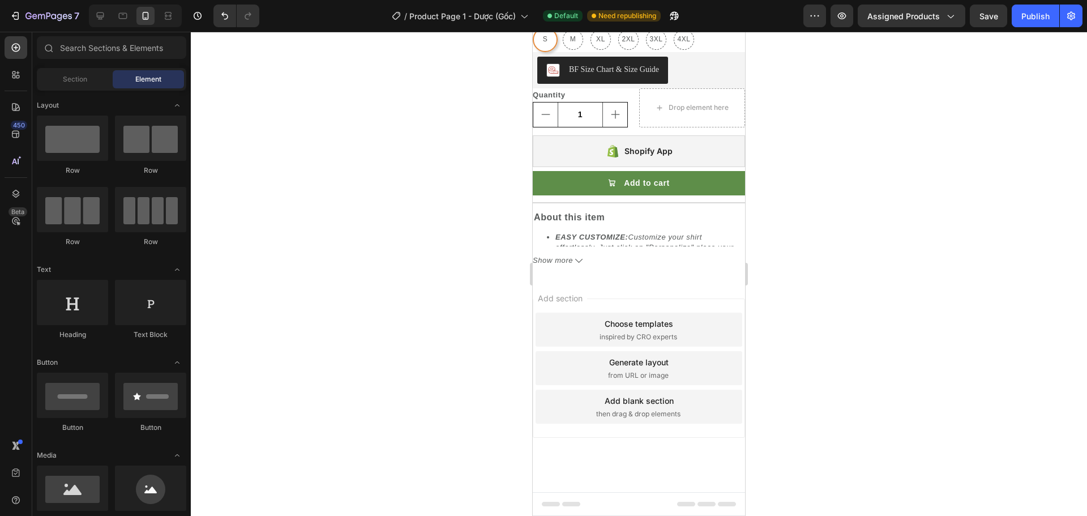
scroll to position [464, 0]
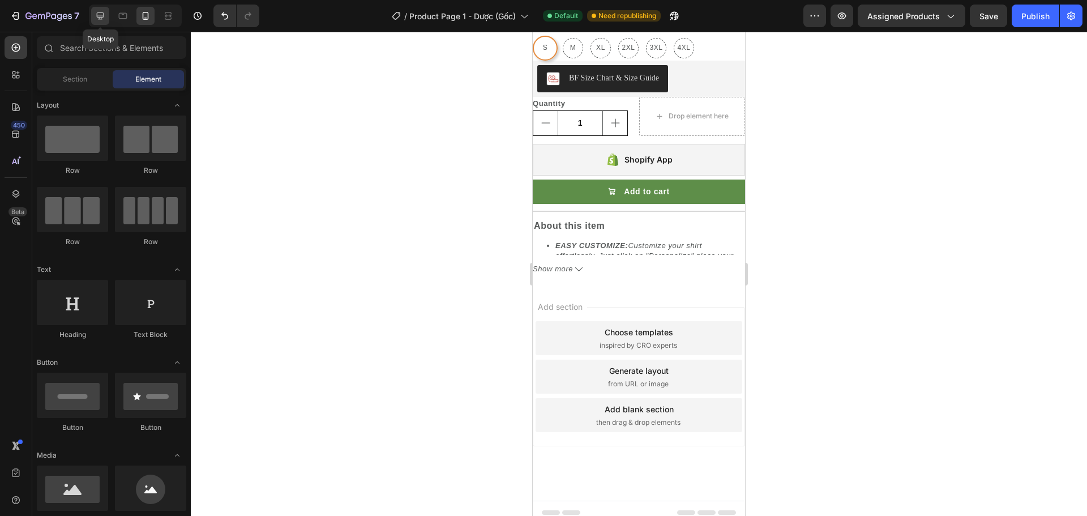
click at [105, 23] on div at bounding box center [100, 16] width 18 height 18
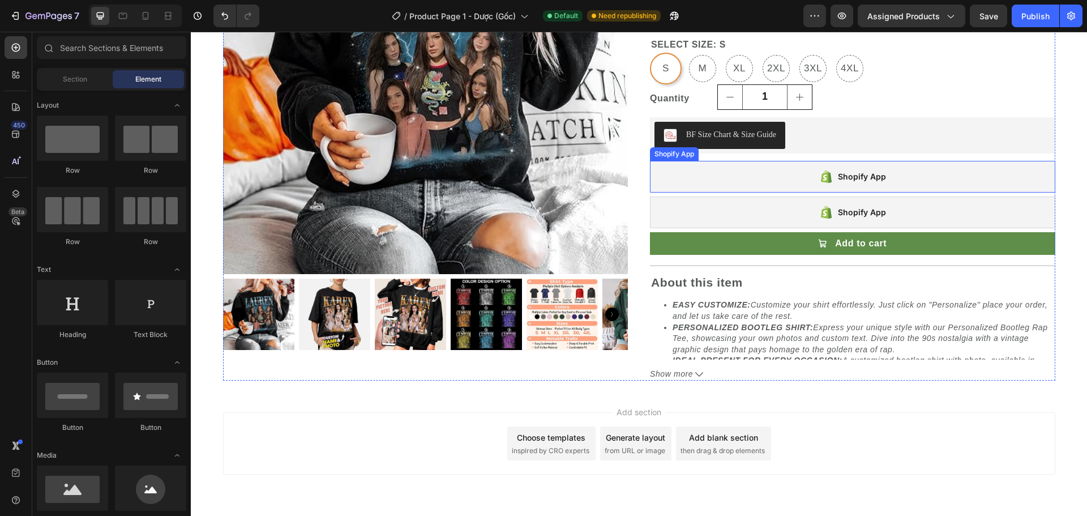
scroll to position [178, 0]
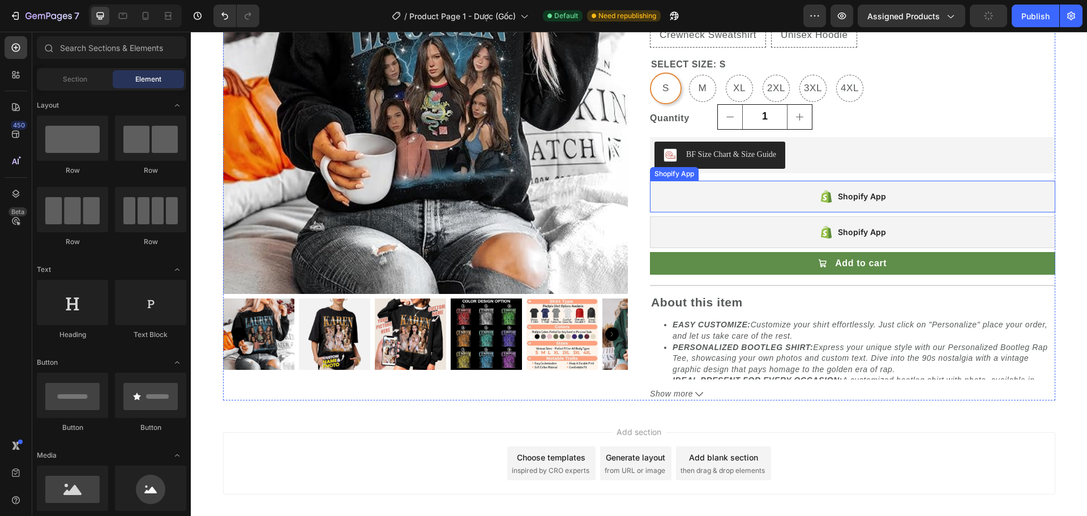
click at [910, 203] on div "Shopify App" at bounding box center [852, 197] width 405 height 32
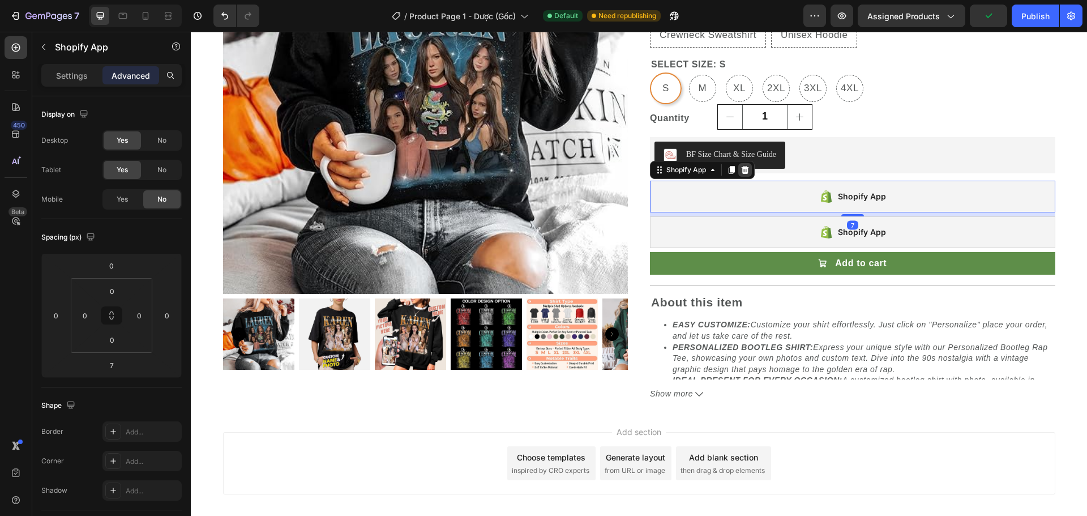
click at [742, 172] on icon at bounding box center [745, 169] width 7 height 8
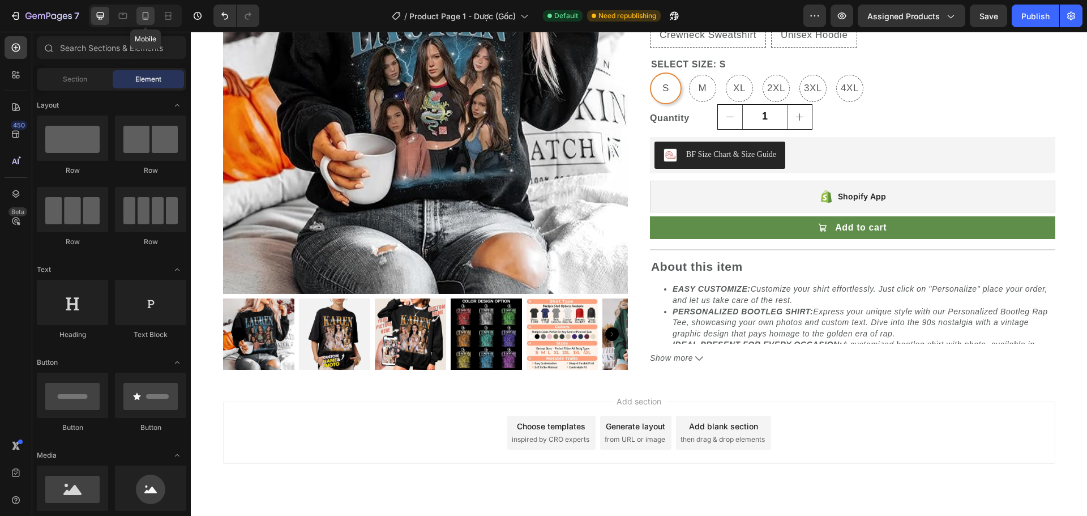
click at [141, 18] on icon at bounding box center [145, 15] width 11 height 11
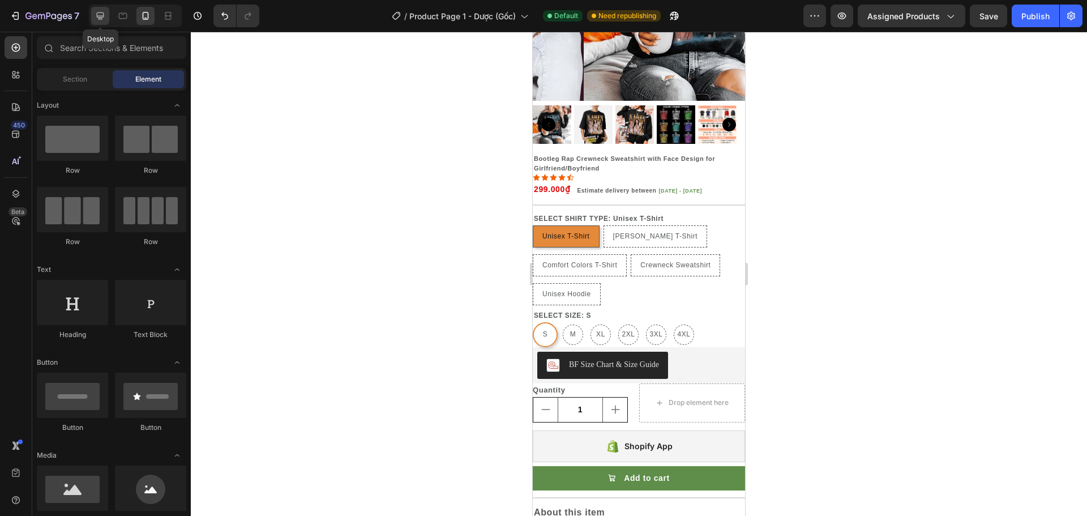
click at [93, 16] on div at bounding box center [100, 16] width 18 height 18
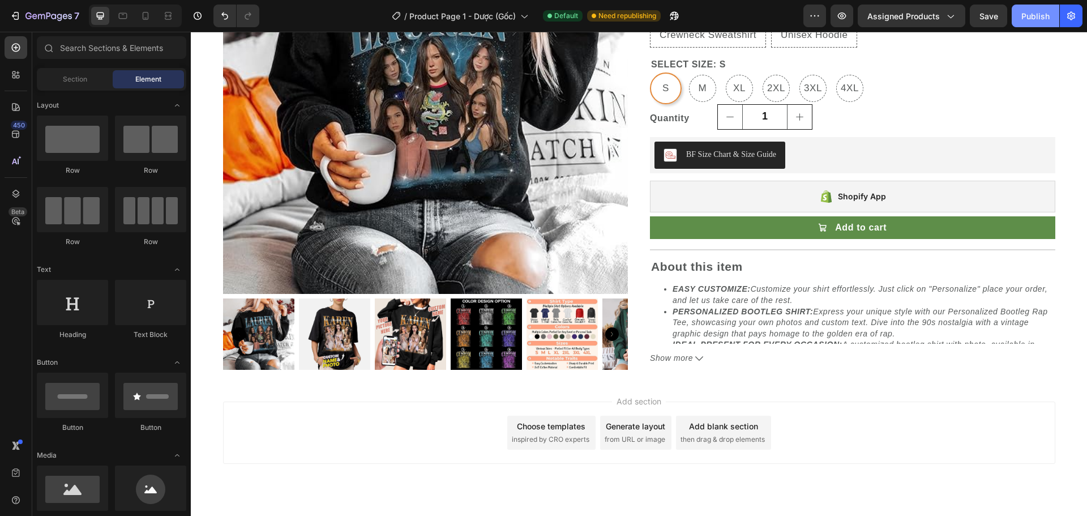
click at [1036, 14] on div "Publish" at bounding box center [1035, 16] width 28 height 12
click at [662, 18] on icon "button" at bounding box center [660, 15] width 11 height 11
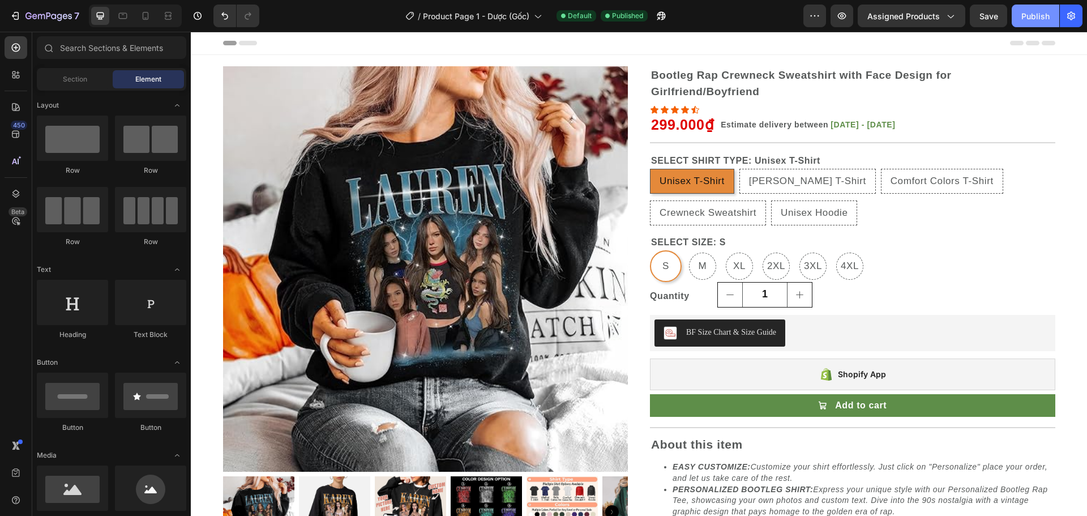
click at [1026, 12] on div "Publish" at bounding box center [1035, 16] width 28 height 12
click at [659, 17] on icon "button" at bounding box center [658, 18] width 3 height 3
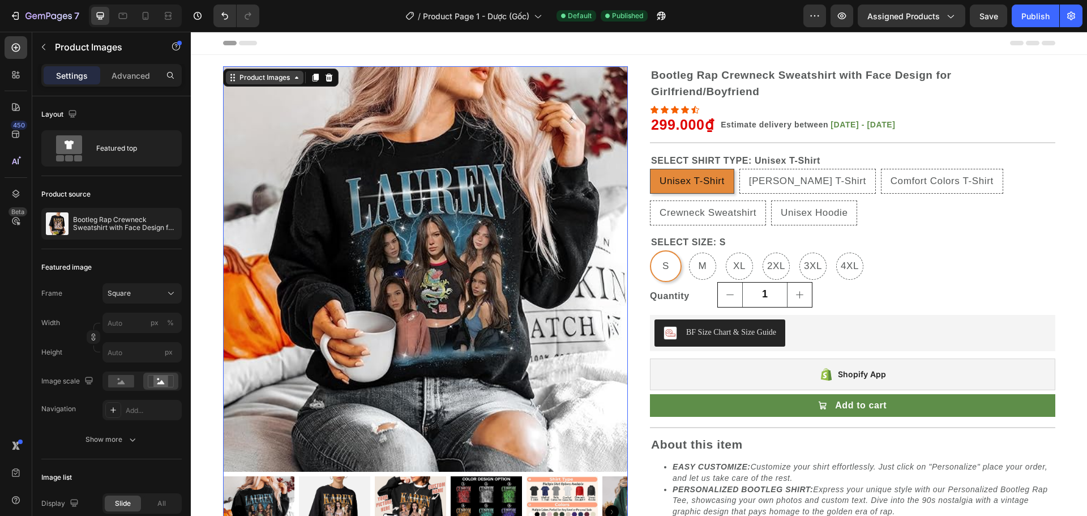
drag, startPoint x: 254, startPoint y: 61, endPoint x: 237, endPoint y: 75, distance: 21.3
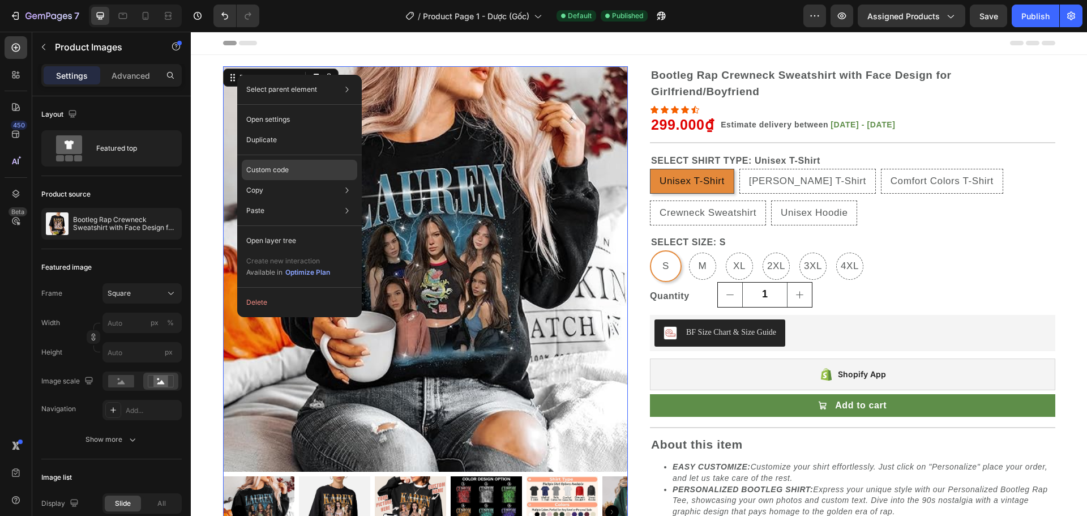
click at [275, 167] on p "Custom code" at bounding box center [267, 170] width 42 height 10
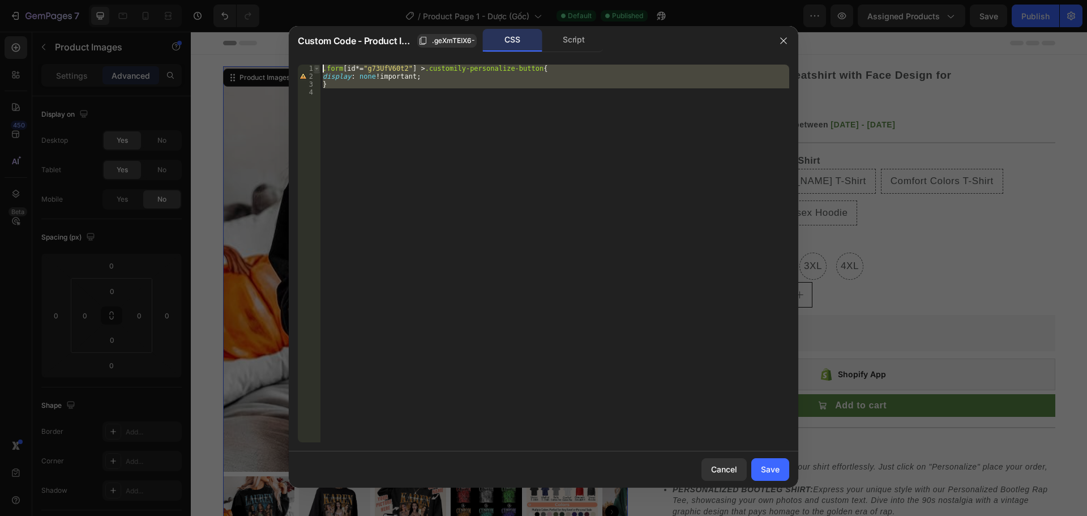
drag, startPoint x: 332, startPoint y: 88, endPoint x: 318, endPoint y: 68, distance: 23.9
click at [318, 68] on div "1 2 3 4 .form [ id *= " g73UfV60t2 " ] > .customily-personalize-button { displa…" at bounding box center [543, 254] width 491 height 378
type textarea ".form[id*="g73UfV60t2"] > .customily-personalize-button{ display: none !importa…"
click at [276, 17] on div at bounding box center [543, 258] width 1087 height 516
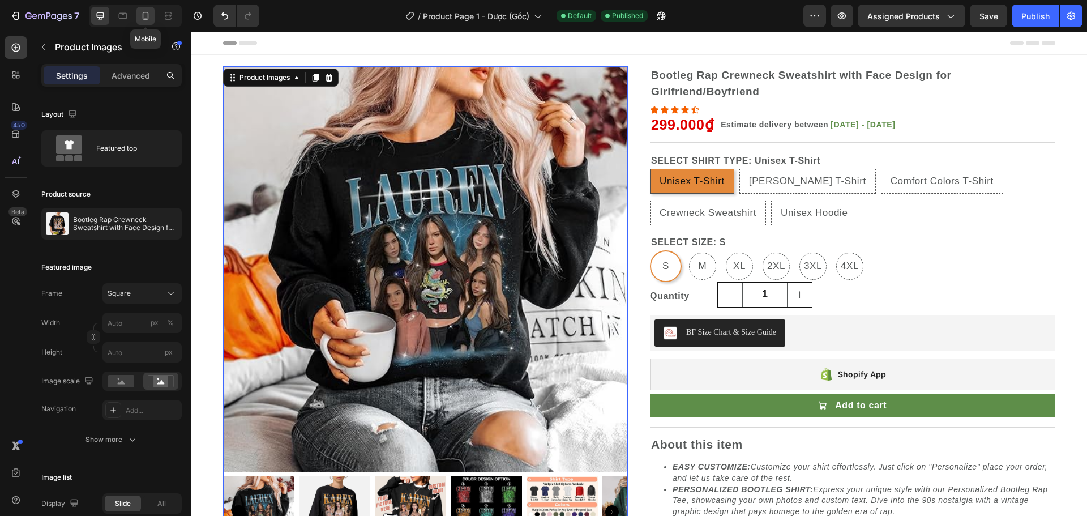
click at [146, 20] on icon at bounding box center [146, 16] width 6 height 8
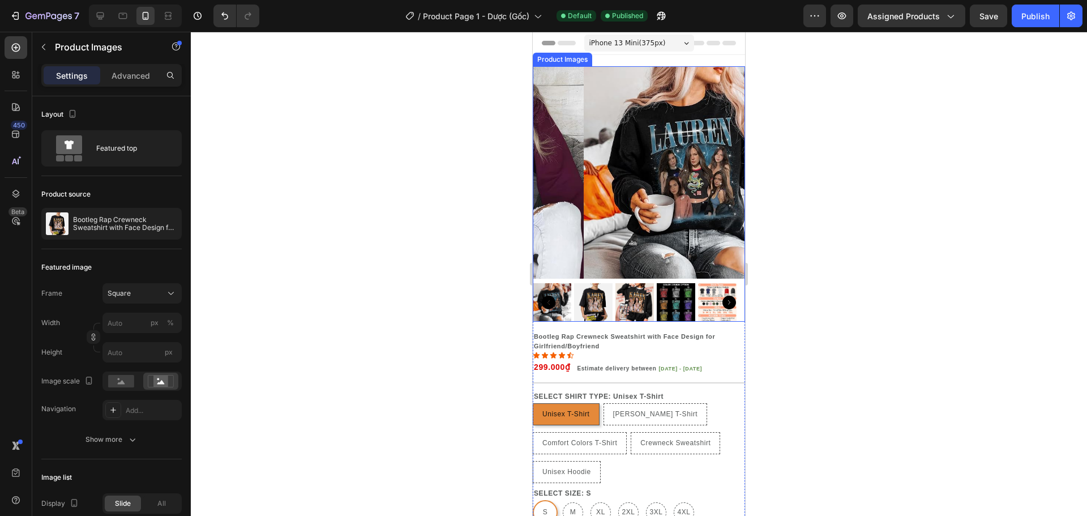
click at [584, 91] on img at bounding box center [690, 172] width 212 height 212
click at [541, 75] on icon at bounding box center [541, 75] width 2 height 2
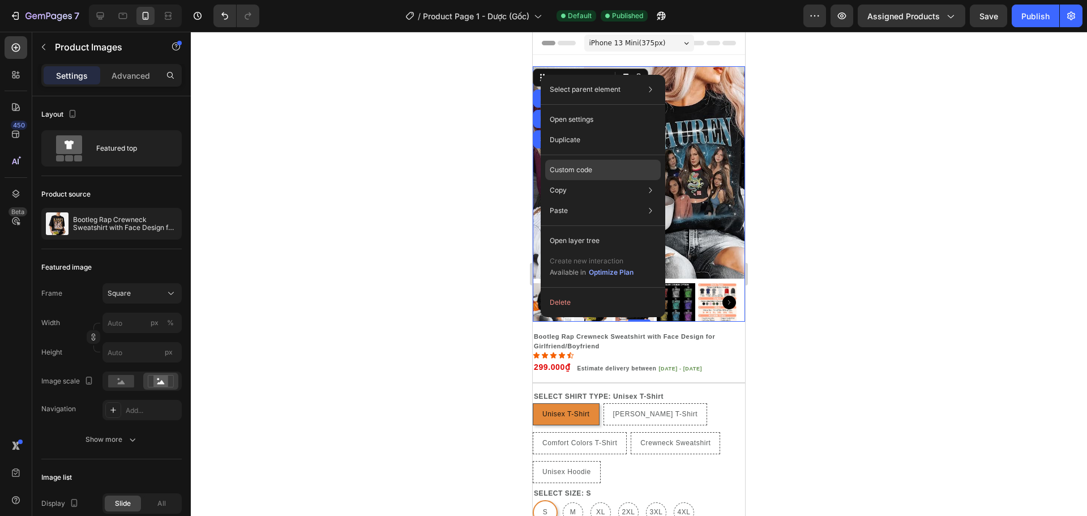
click at [577, 200] on div "Custom code" at bounding box center [602, 210] width 115 height 20
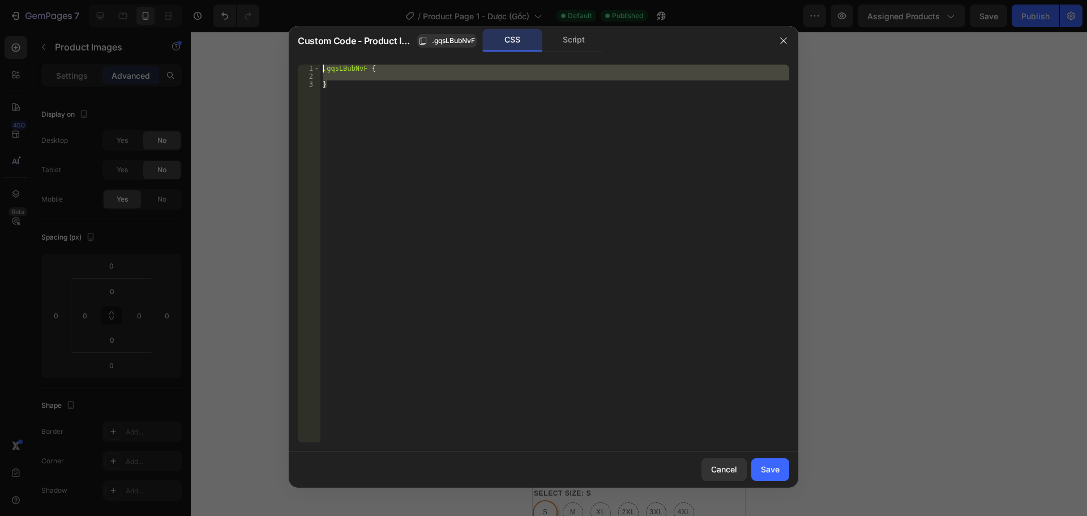
drag, startPoint x: 334, startPoint y: 83, endPoint x: 320, endPoint y: 63, distance: 24.3
click at [320, 63] on div "} 1 2 3 .gqsLBubNvF { } ההההההההההההההההההההההההההההההההההההההההההההההההההההההה…" at bounding box center [543, 253] width 509 height 396
type textarea ".gqsLBubNvF {"
paste textarea
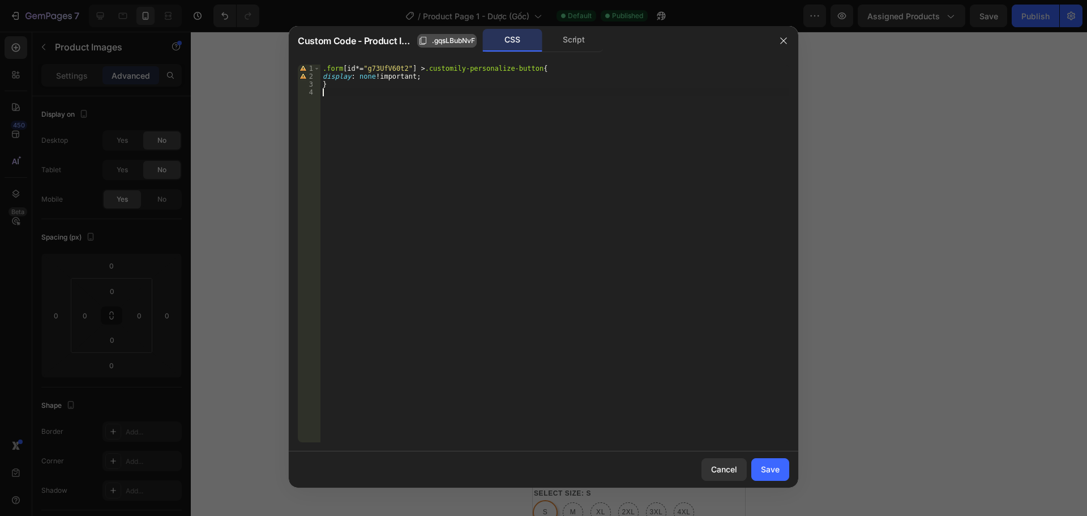
click at [449, 40] on span ".gqsLBubNvF" at bounding box center [453, 41] width 43 height 10
type textarea ".form[id*="g73UfV60t2"] > .customily-personalize-button{"
drag, startPoint x: 364, startPoint y: 70, endPoint x: 399, endPoint y: 68, distance: 35.1
click at [399, 68] on div ".form [ id *= " g73UfV60t2 " ] > .customily-personalize-button { display : none…" at bounding box center [554, 261] width 469 height 393
drag, startPoint x: 399, startPoint y: 68, endPoint x: 771, endPoint y: 456, distance: 536.9
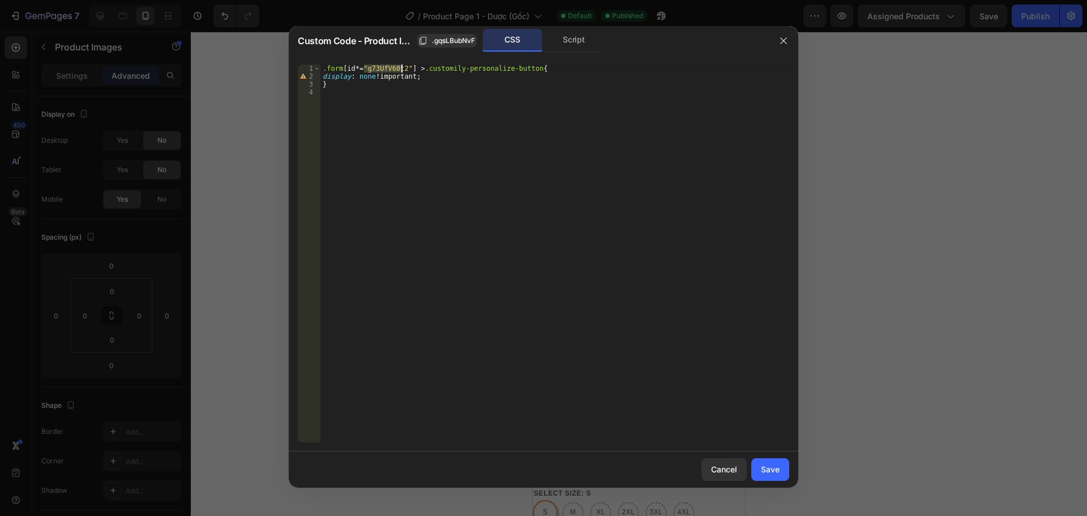
click at [777, 466] on div "Save" at bounding box center [770, 469] width 19 height 12
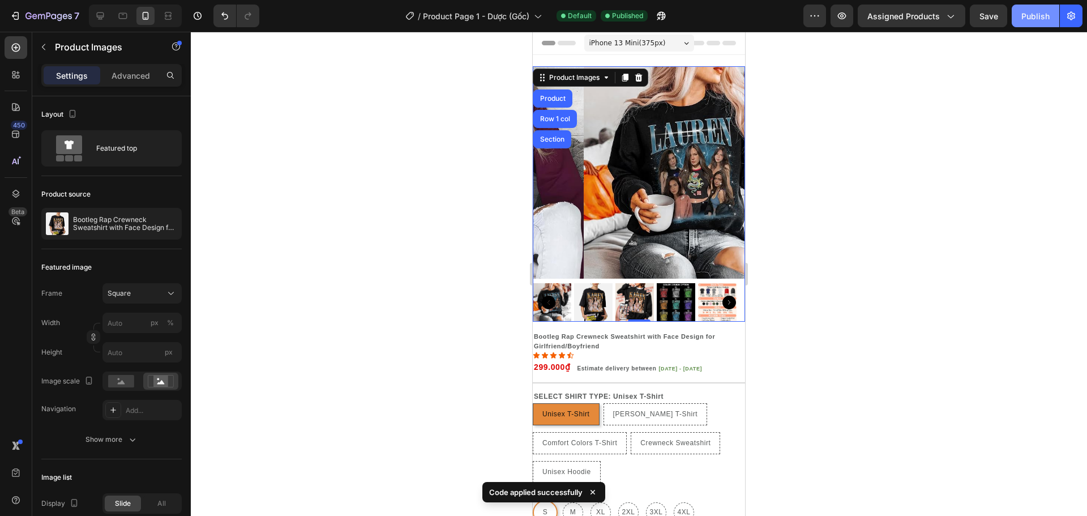
click at [1025, 15] on div "Publish" at bounding box center [1035, 16] width 28 height 12
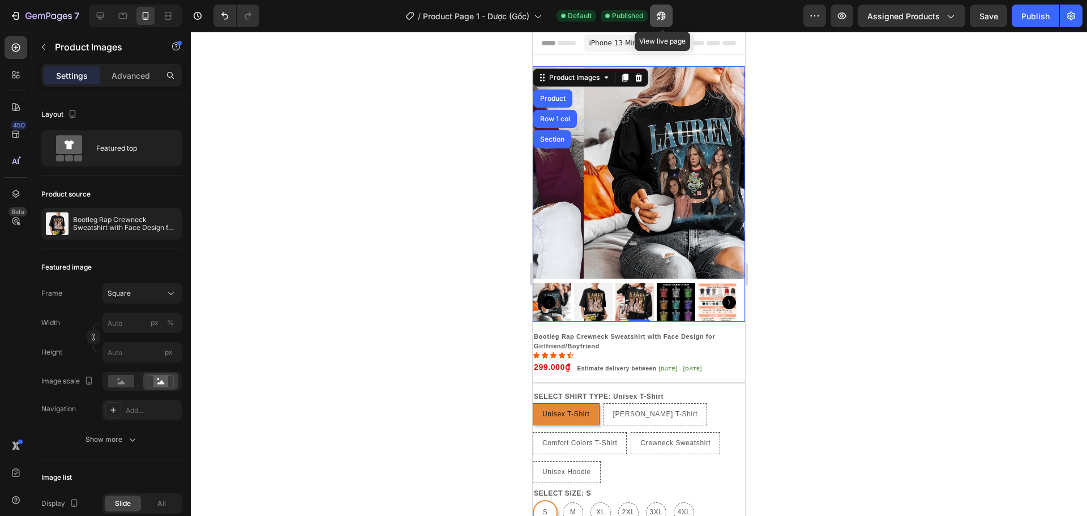
click at [669, 16] on button "button" at bounding box center [661, 16] width 23 height 23
click at [118, 19] on icon at bounding box center [122, 15] width 11 height 11
type input "126"
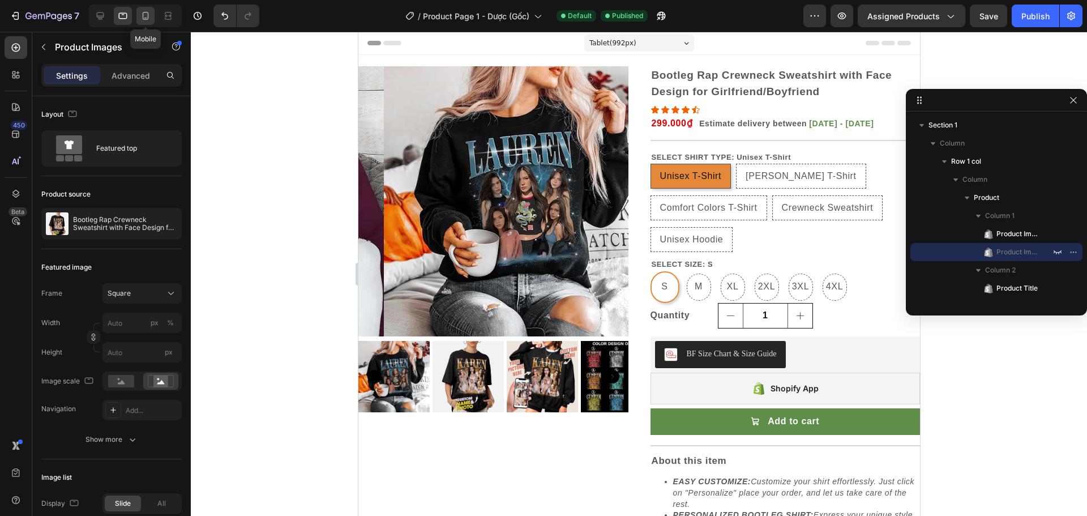
click at [144, 19] on icon at bounding box center [145, 15] width 11 height 11
type input "68"
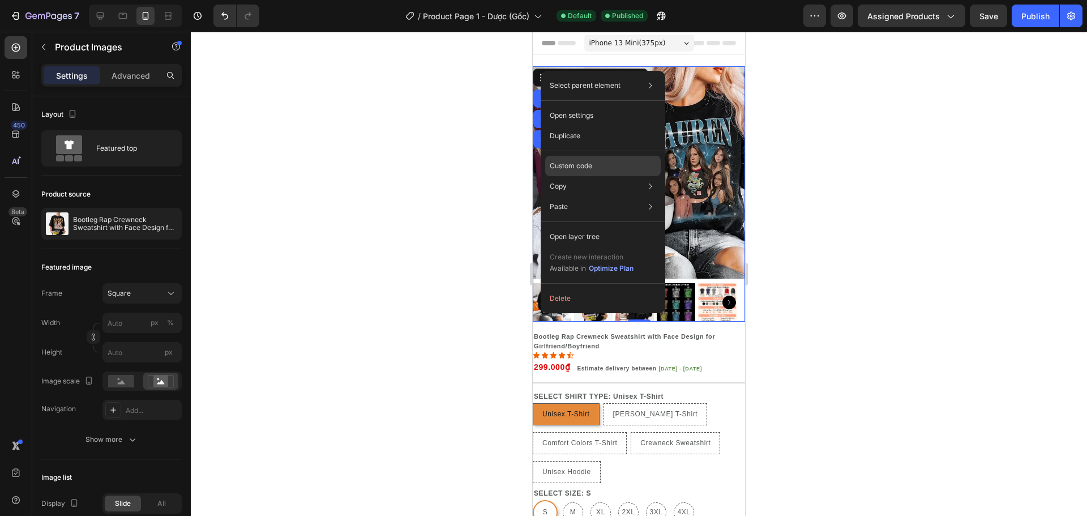
click at [562, 196] on div "Custom code" at bounding box center [602, 206] width 115 height 20
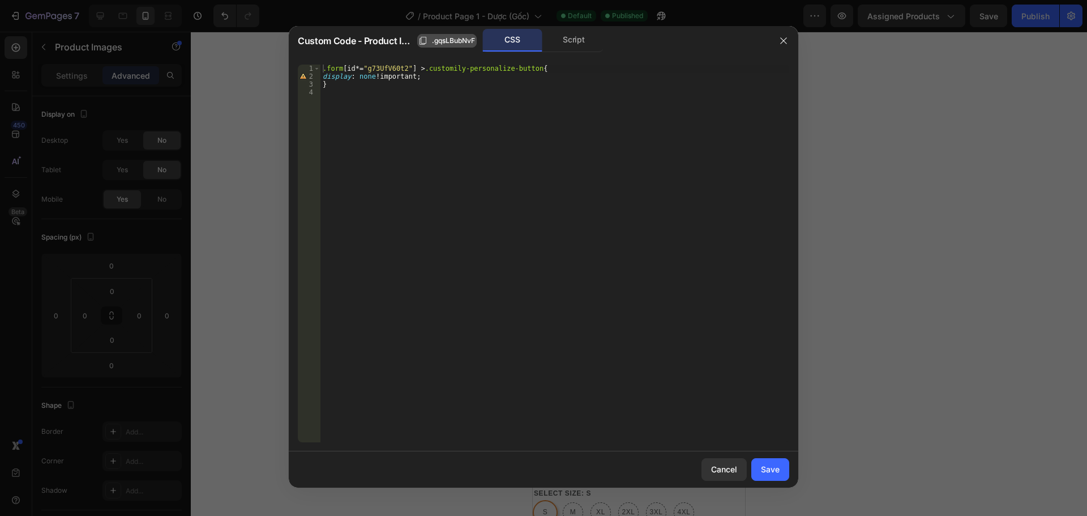
click at [449, 38] on span ".gqsLBubNvF" at bounding box center [453, 41] width 43 height 10
click at [380, 67] on div ".form [ id *= " g73UfV60t2 " ] > .customily-personalize-button { display : none…" at bounding box center [554, 261] width 469 height 393
paste textarea ".gqsLBubNvF"
click at [368, 71] on div ".form [ id *= " .gqsLBubNvF " ] > .customily-personalize-button { display : non…" at bounding box center [554, 261] width 469 height 393
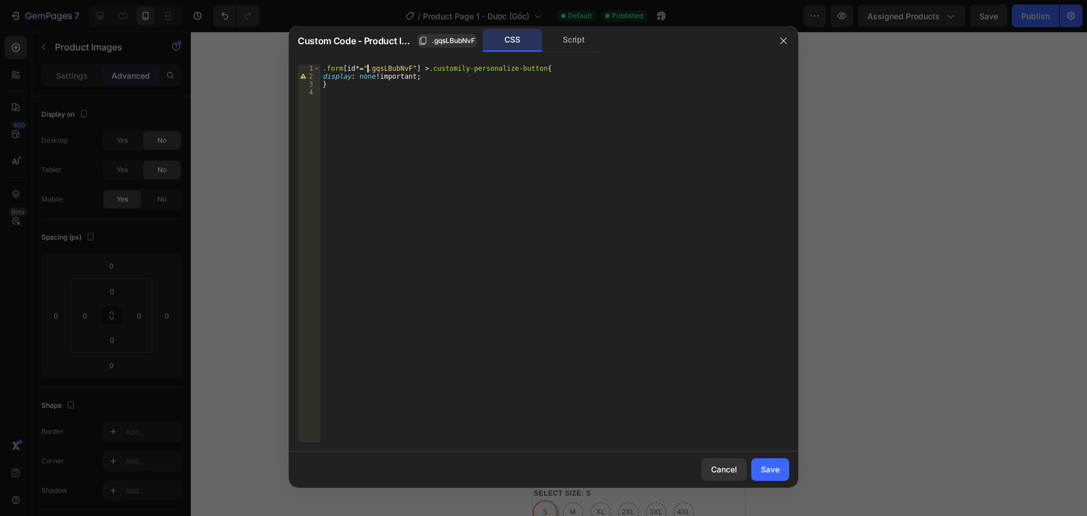
type textarea ".form[id*="gqsLBubNvF"] > .customily-personalize-button{"
click at [764, 474] on div "Save" at bounding box center [770, 469] width 19 height 12
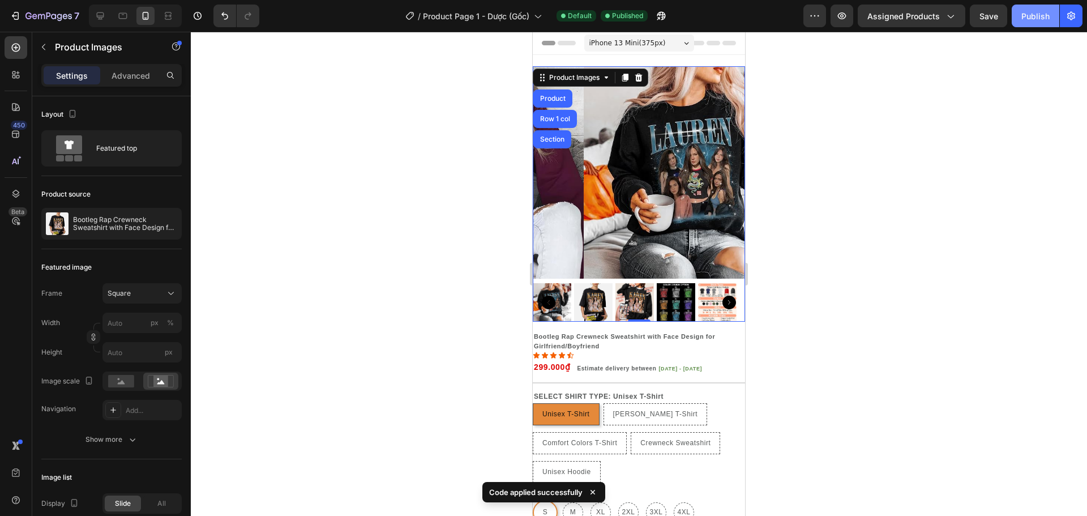
click at [1038, 15] on div "Publish" at bounding box center [1035, 16] width 28 height 12
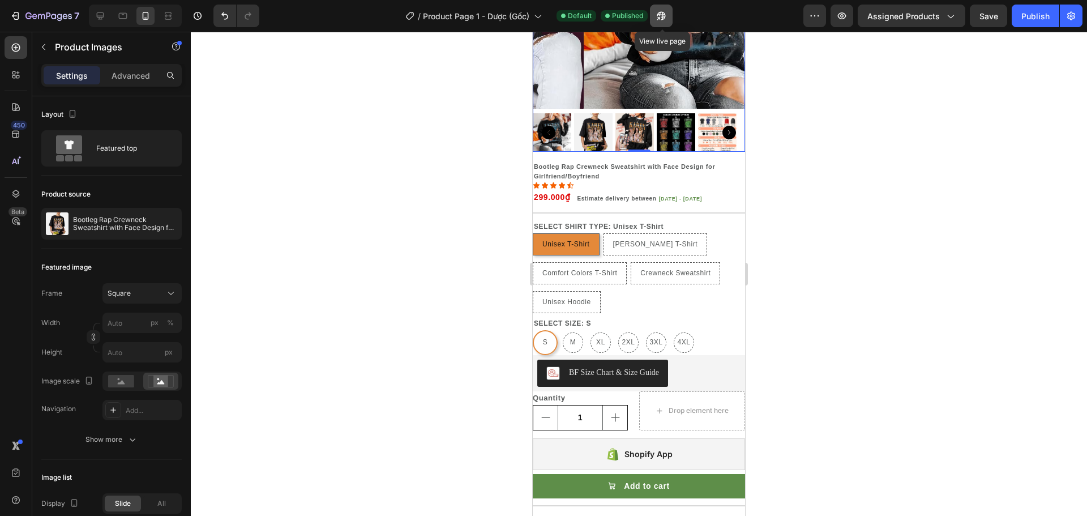
click at [660, 15] on icon "button" at bounding box center [660, 15] width 11 height 11
click at [105, 15] on icon at bounding box center [100, 15] width 11 height 11
type input "126"
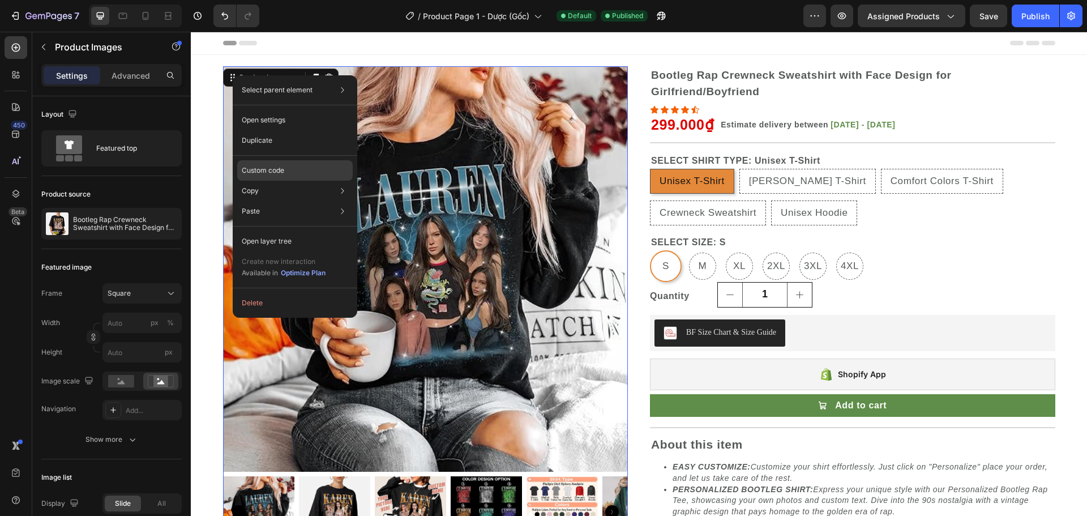
click at [276, 166] on p "Custom code" at bounding box center [263, 170] width 42 height 10
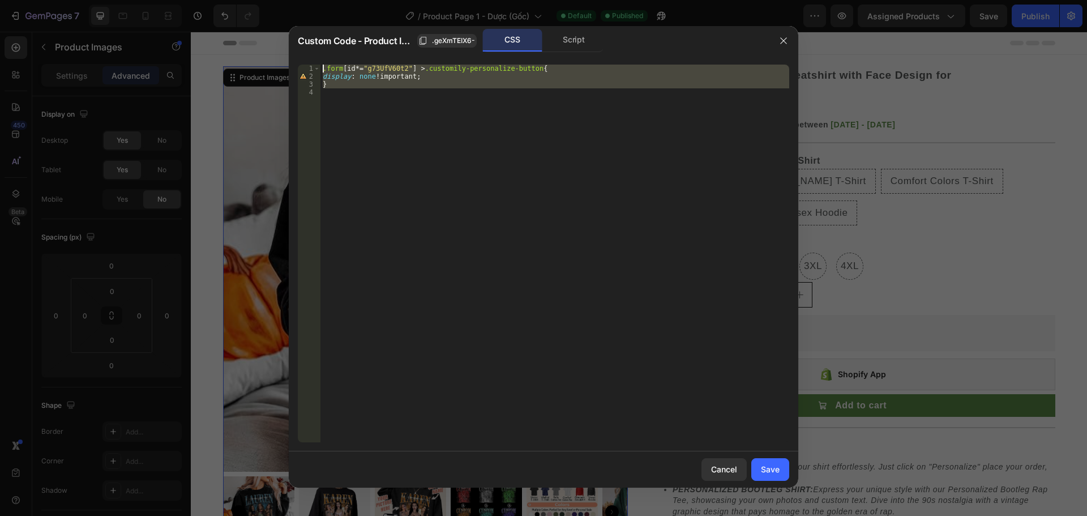
drag, startPoint x: 333, startPoint y: 91, endPoint x: 322, endPoint y: 58, distance: 35.3
click at [322, 58] on div "1 2 3 4 .form [ id *= " g73UfV60t2 " ] > .customily-personalize-button { displa…" at bounding box center [543, 253] width 509 height 396
type textarea ".form[id*="g73UfV60t2"] > .customily-personalize-button{ display: none !importa…"
click at [384, 125] on div ".form [ id *= " g73UfV60t2 " ] > .customily-personalize-button { display : none…" at bounding box center [554, 254] width 469 height 378
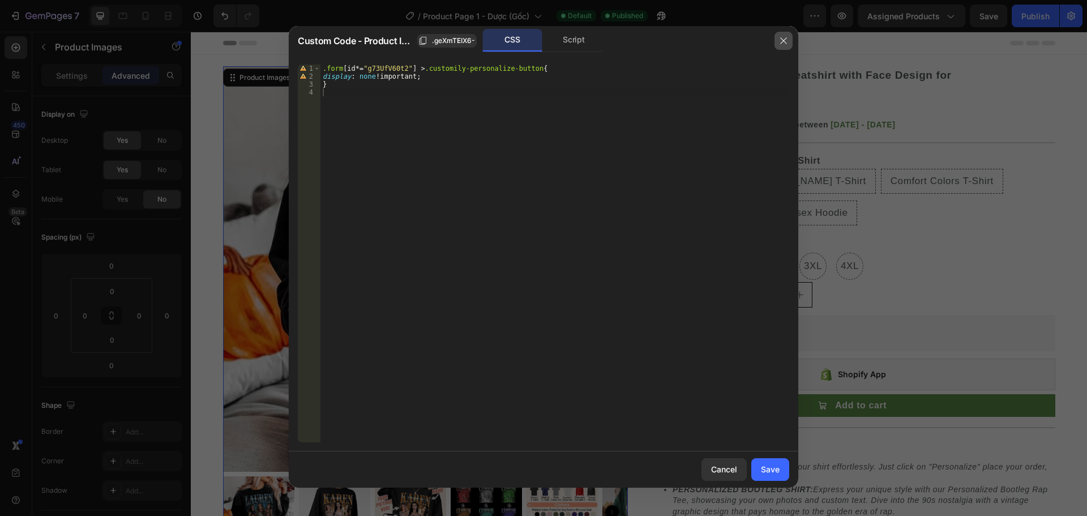
drag, startPoint x: 777, startPoint y: 42, endPoint x: 512, endPoint y: 10, distance: 266.8
click at [777, 42] on button "button" at bounding box center [783, 41] width 18 height 18
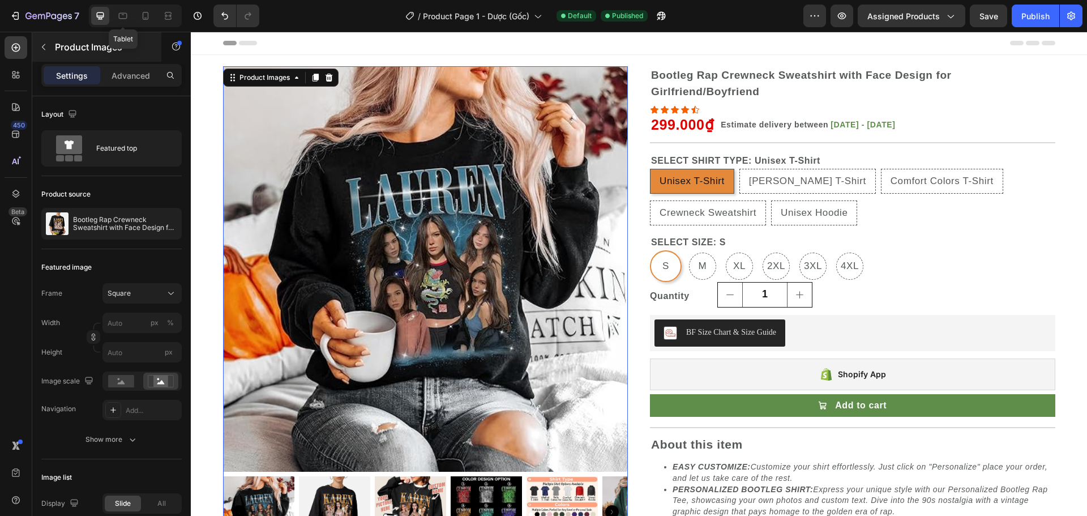
drag, startPoint x: 116, startPoint y: 15, endPoint x: 147, endPoint y: 41, distance: 40.6
click at [116, 15] on div at bounding box center [123, 16] width 18 height 18
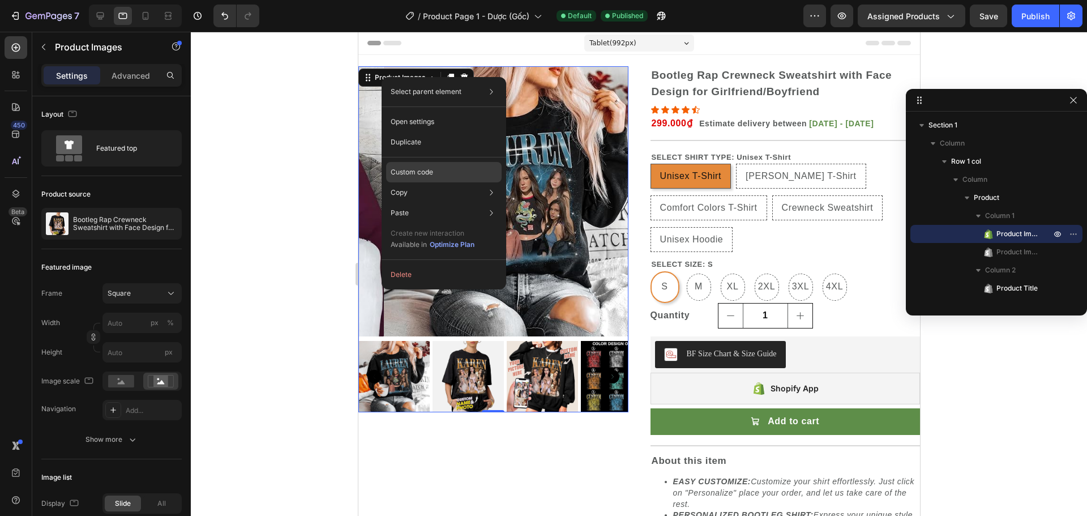
click at [409, 172] on p "Custom code" at bounding box center [412, 172] width 42 height 10
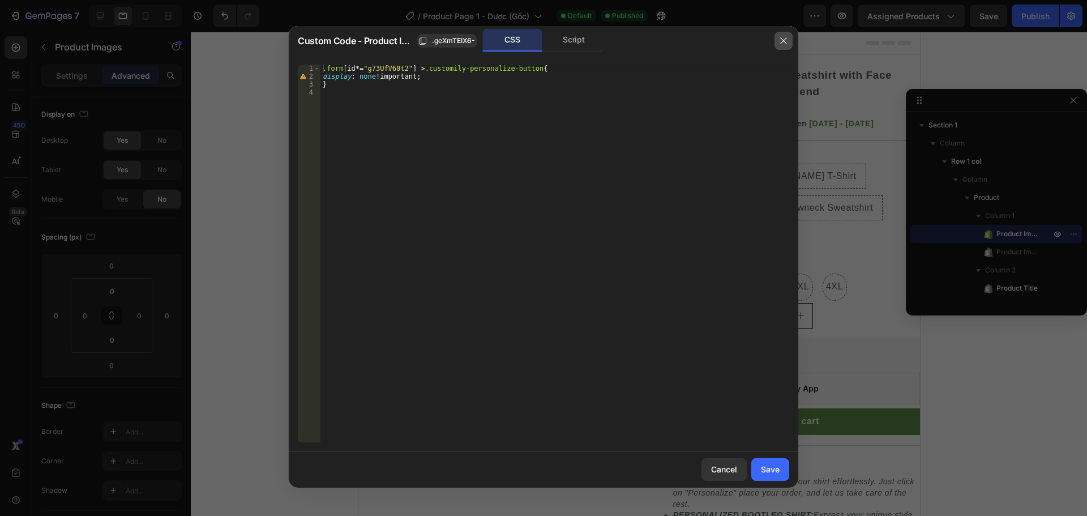
click at [779, 41] on icon "button" at bounding box center [783, 40] width 9 height 9
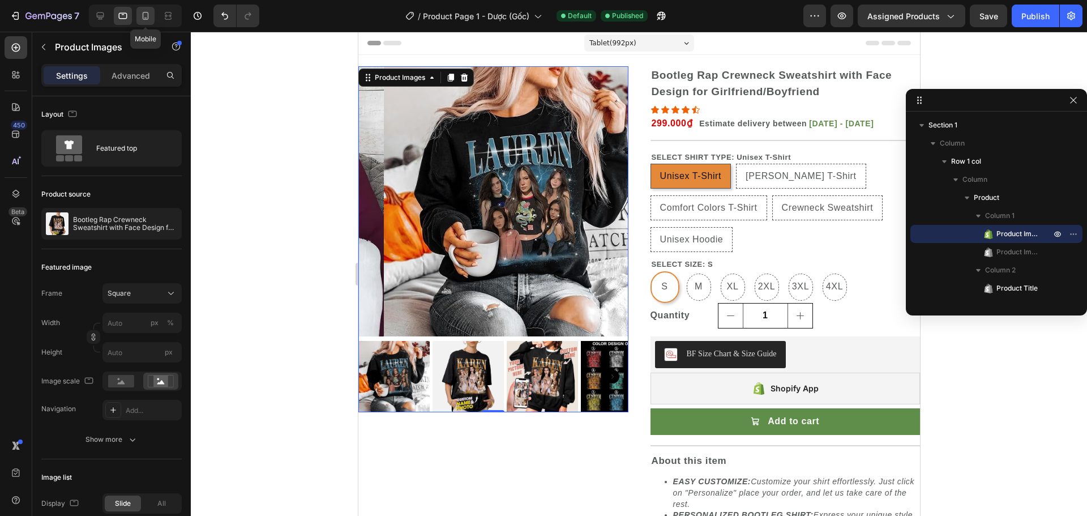
click at [144, 10] on icon at bounding box center [145, 15] width 11 height 11
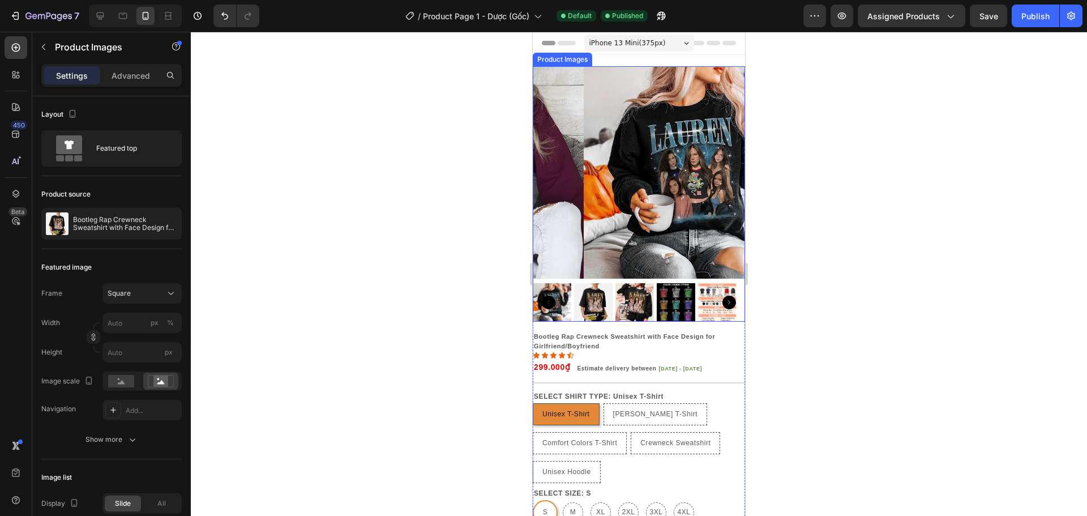
click at [682, 273] on div at bounding box center [639, 193] width 212 height 255
click at [734, 340] on h2 "Bootleg Rap Crewneck Sweatshirt with Face Design for Girlfriend/Boyfriend" at bounding box center [639, 341] width 212 height 21
drag, startPoint x: 552, startPoint y: 60, endPoint x: 546, endPoint y: 71, distance: 12.9
click at [546, 71] on div "Product Images" at bounding box center [574, 78] width 78 height 14
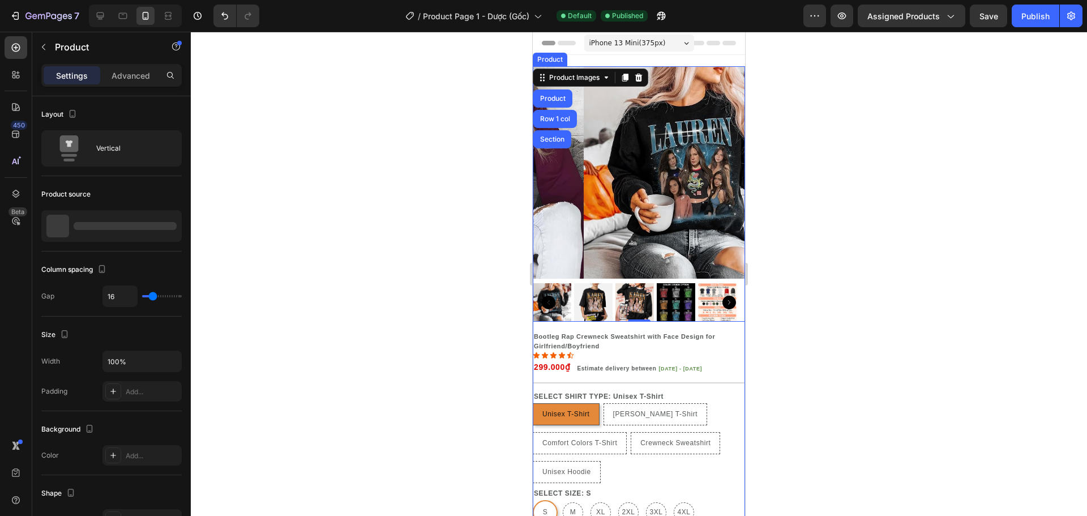
click at [736, 317] on div "Product Images Product Images Product Row 1 col Section 0 Bootleg Rap Crewneck …" at bounding box center [639, 402] width 212 height 673
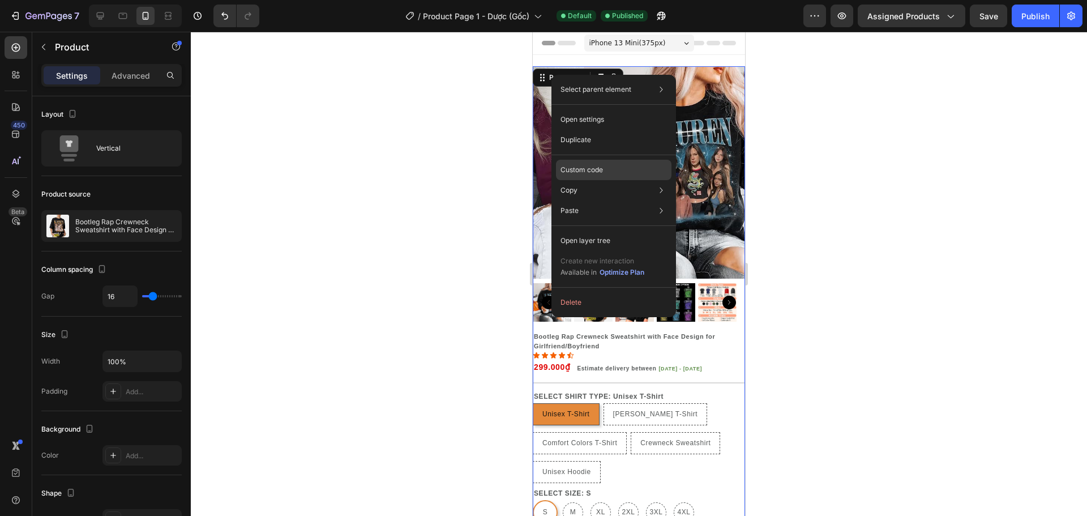
click at [593, 168] on p "Custom code" at bounding box center [581, 170] width 42 height 10
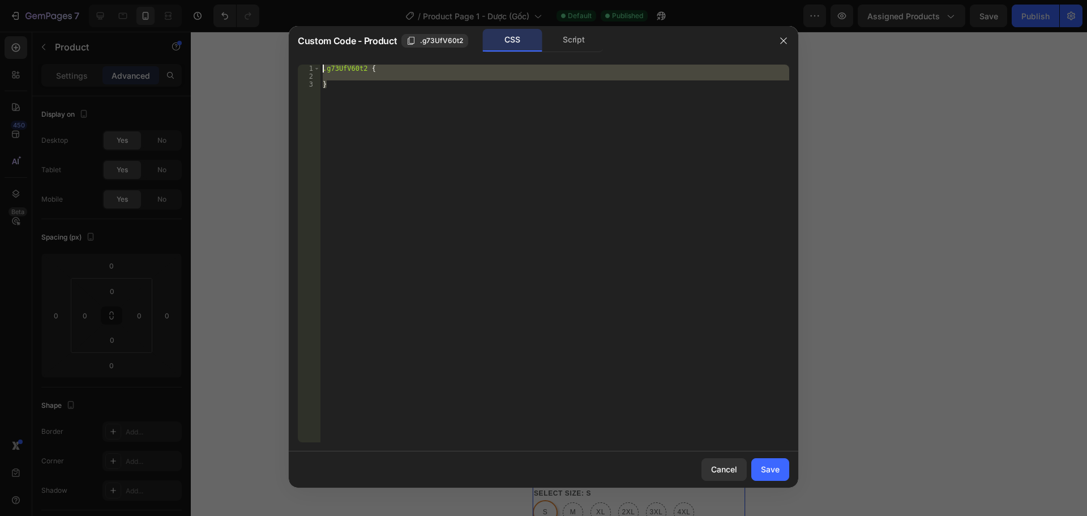
drag, startPoint x: 329, startPoint y: 84, endPoint x: 316, endPoint y: 63, distance: 24.4
click at [316, 63] on div "} 1 2 3 .g73UfV60t2 { } ההההההההההההההההההההההההההההההההההההההההההההההההההההההה…" at bounding box center [543, 253] width 509 height 396
type textarea ".g73UfV60t2 {"
paste textarea
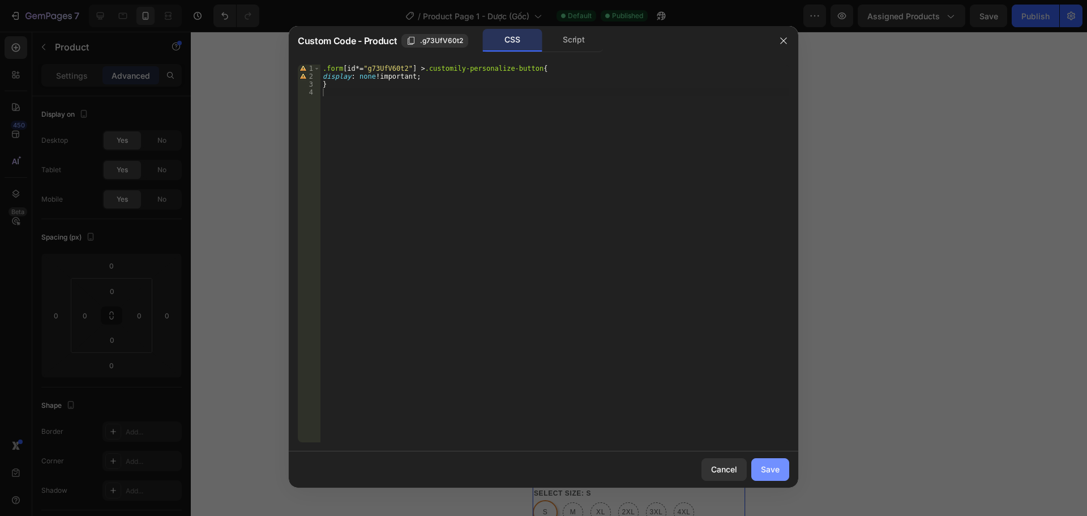
click at [777, 478] on button "Save" at bounding box center [770, 469] width 38 height 23
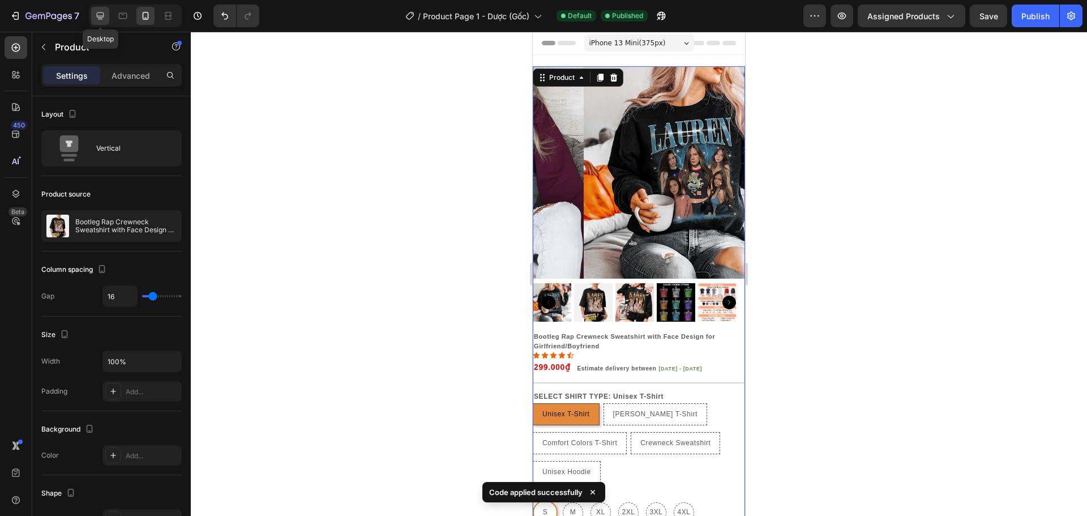
click at [92, 12] on div at bounding box center [100, 16] width 18 height 18
type input "39"
type input "1470"
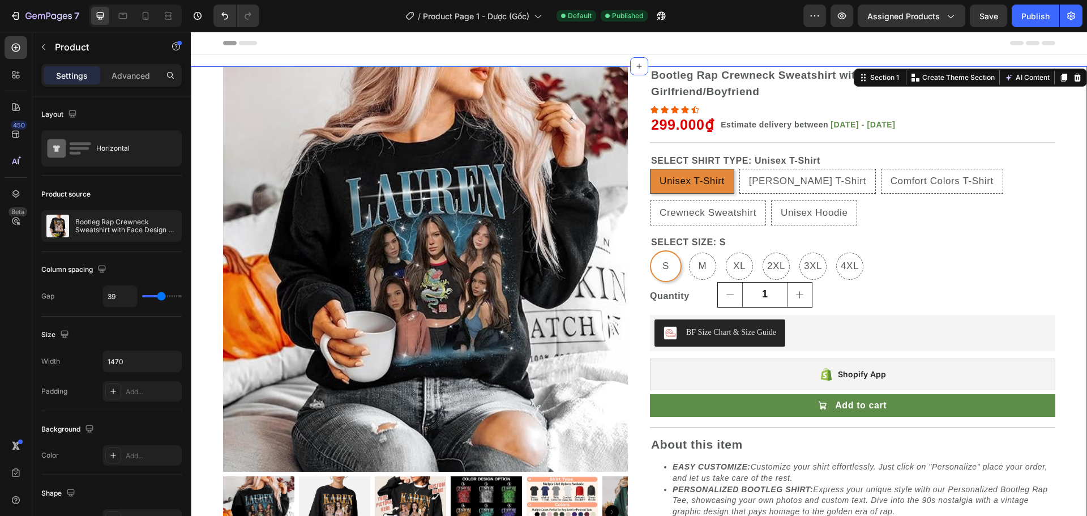
click at [1051, 139] on div "Product Images Product Images Bootleg Rap Crewneck Sweatshirt with Face Design …" at bounding box center [639, 311] width 896 height 490
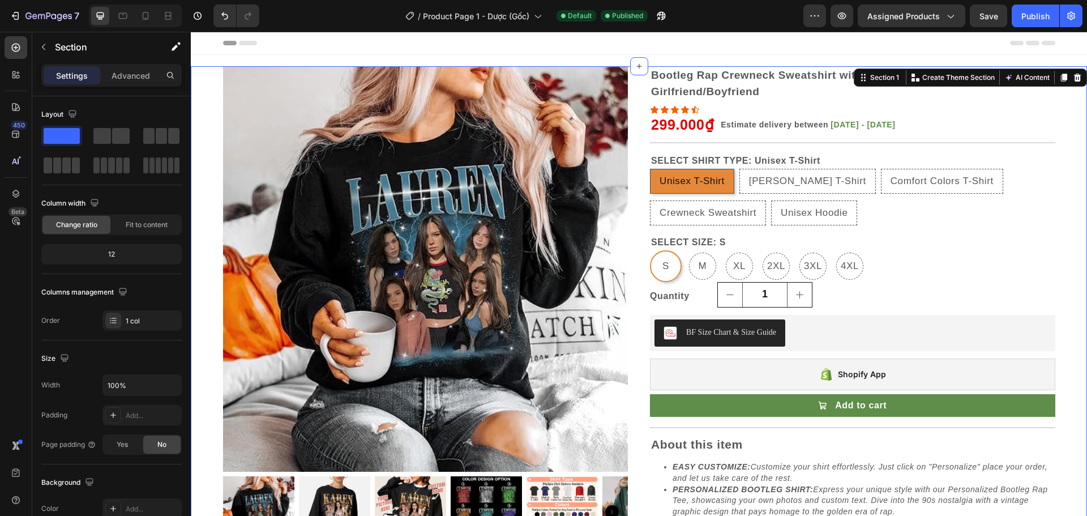
click at [202, 67] on div "Product Images Product Images Bootleg Rap Crewneck Sweatshirt with Face Design …" at bounding box center [639, 311] width 896 height 490
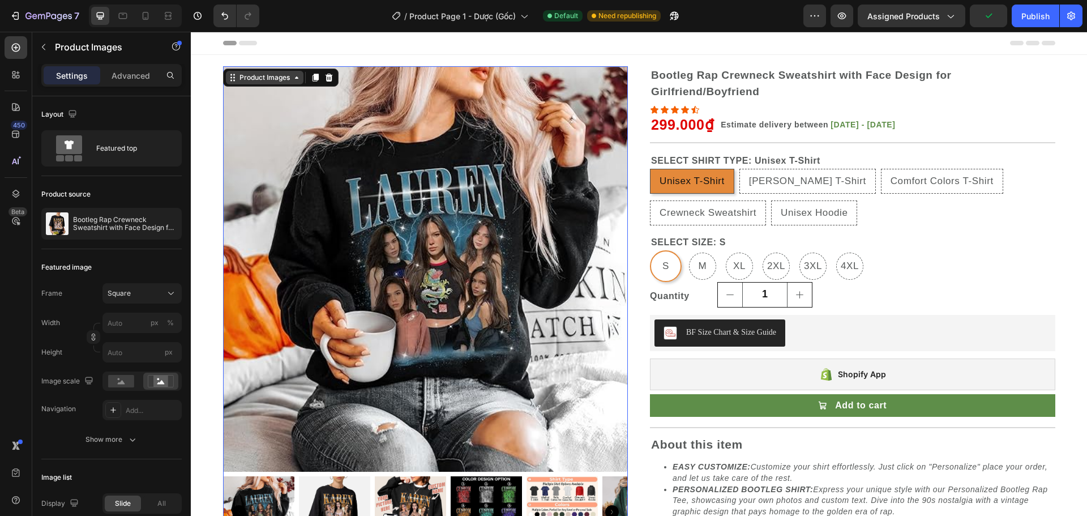
drag, startPoint x: 248, startPoint y: 59, endPoint x: 243, endPoint y: 77, distance: 18.3
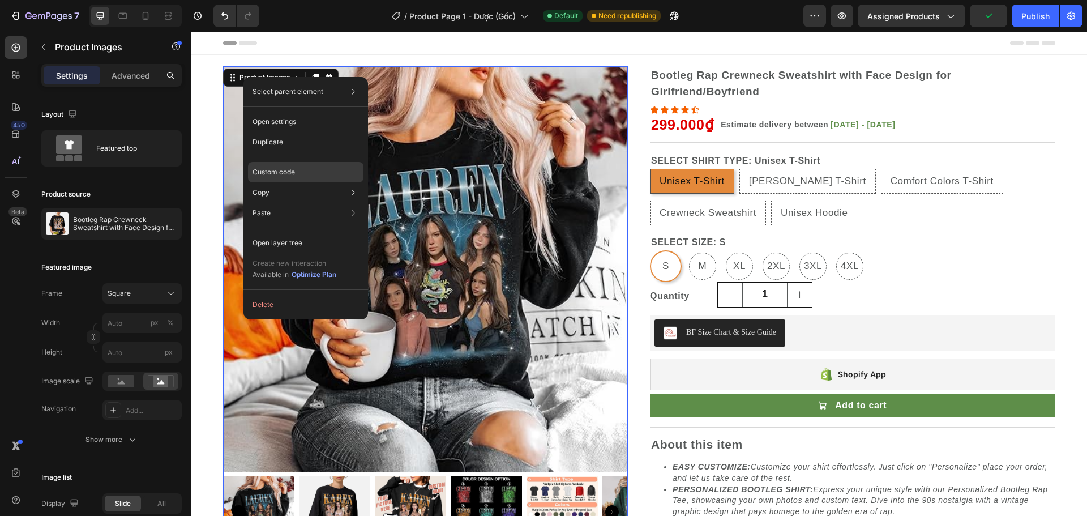
click at [280, 170] on p "Custom code" at bounding box center [273, 172] width 42 height 10
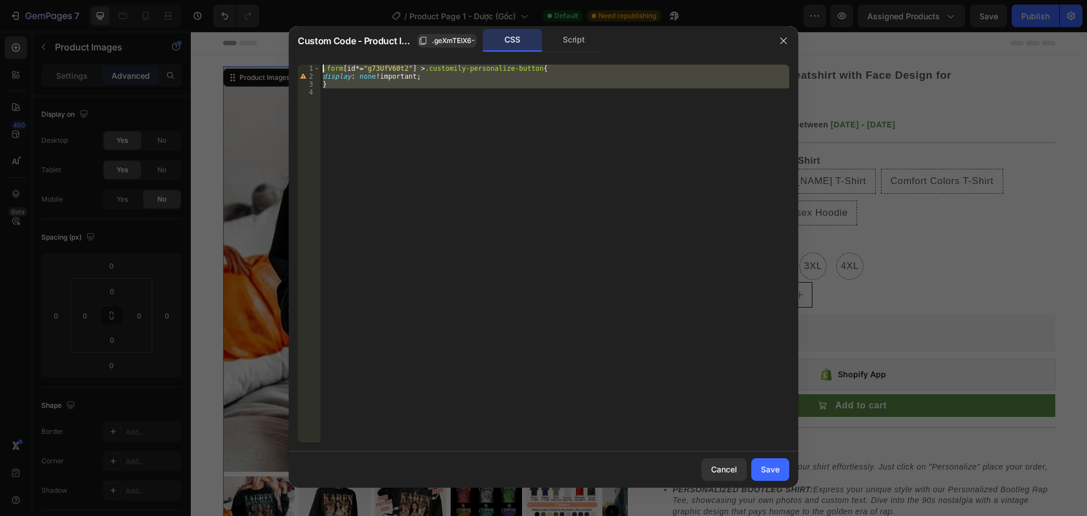
drag, startPoint x: 417, startPoint y: 92, endPoint x: 326, endPoint y: 54, distance: 98.5
click at [326, 54] on div "Custom Code - Product Images .geXmTEIX6- CSS Script 1 2 3 4 .form [ id *= " g73…" at bounding box center [543, 256] width 509 height 461
type textarea ".form[id*="g73UfV60t2"] > .customily-personalize-button{ display: none !importa…"
drag, startPoint x: 786, startPoint y: 41, endPoint x: 593, endPoint y: 14, distance: 194.9
click at [786, 41] on icon "button" at bounding box center [783, 40] width 9 height 9
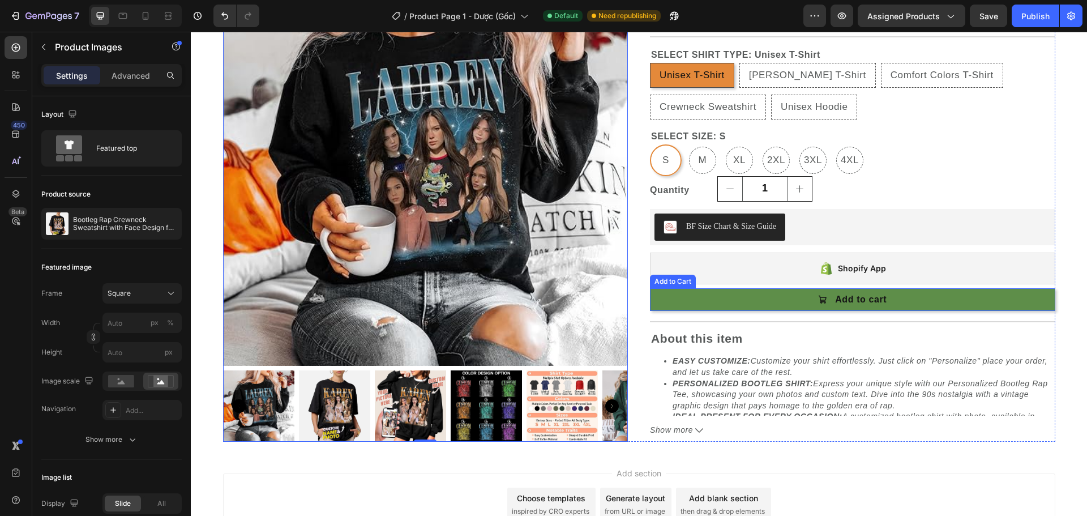
scroll to position [204, 0]
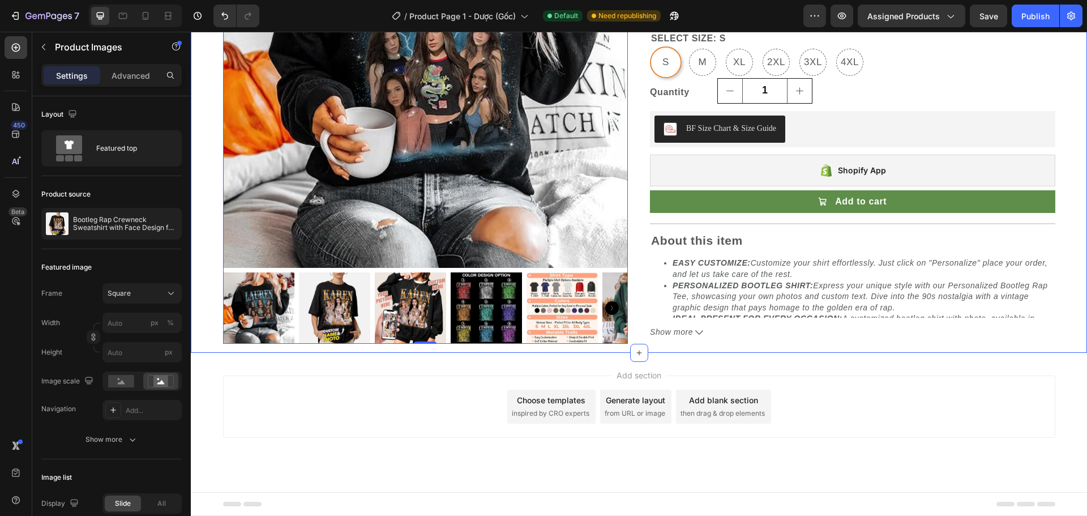
click at [773, 349] on div "Product Images 0 Product Images Bootleg Rap Crewneck Sweatshirt with Face Desig…" at bounding box center [639, 107] width 896 height 490
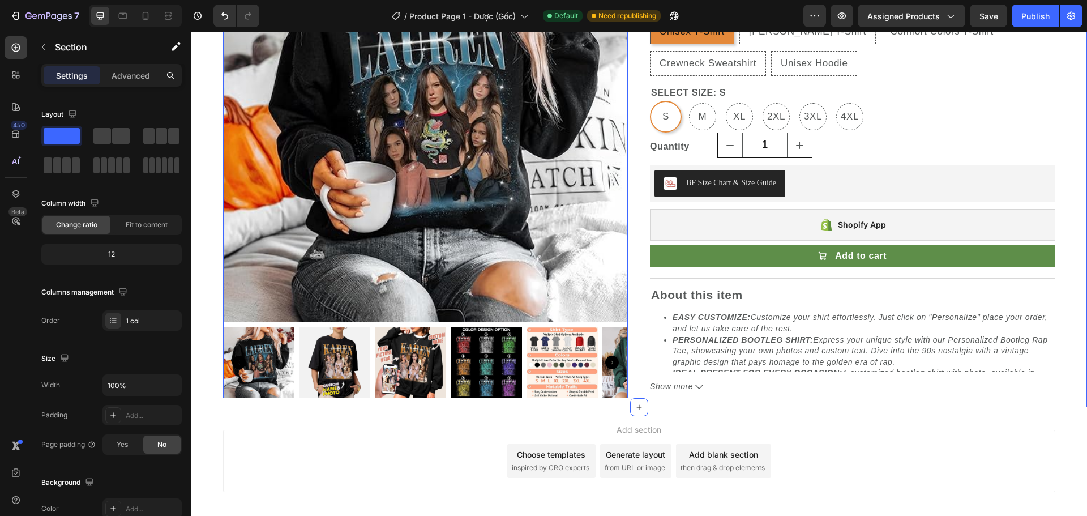
scroll to position [0, 0]
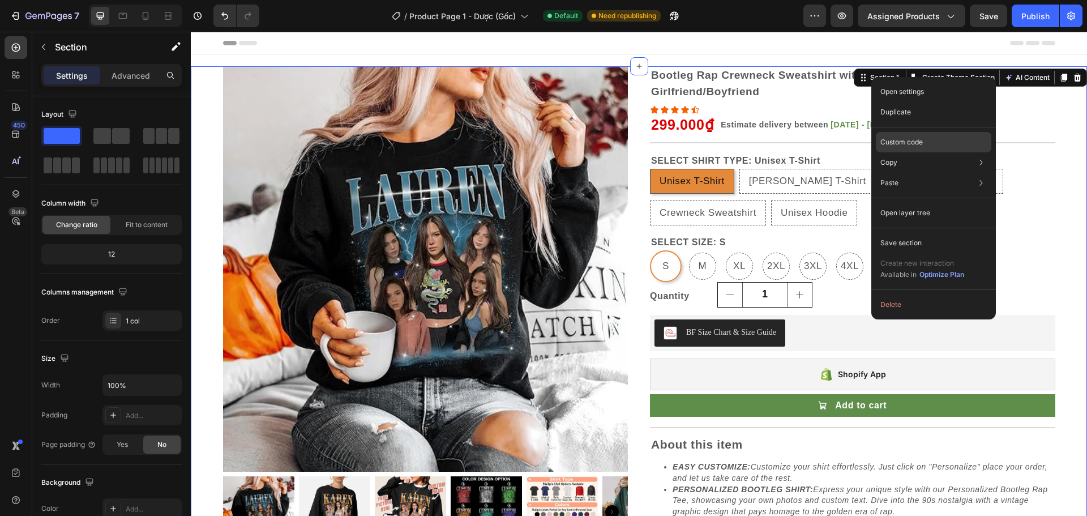
click at [903, 144] on p "Custom code" at bounding box center [901, 142] width 42 height 10
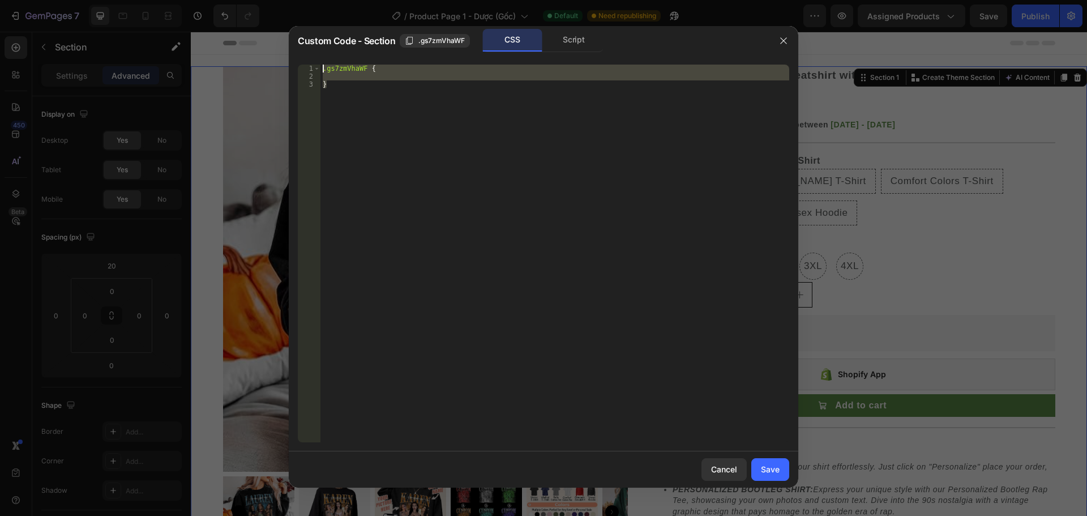
drag, startPoint x: 366, startPoint y: 97, endPoint x: 303, endPoint y: 65, distance: 70.9
click at [303, 65] on div "} 1 2 3 .gs7zmVhaWF { } ההההההההההההההההההההההההההההההההההההההההההההההההההההההה…" at bounding box center [543, 254] width 491 height 378
type textarea ".gs7zmVhaWF {"
paste textarea
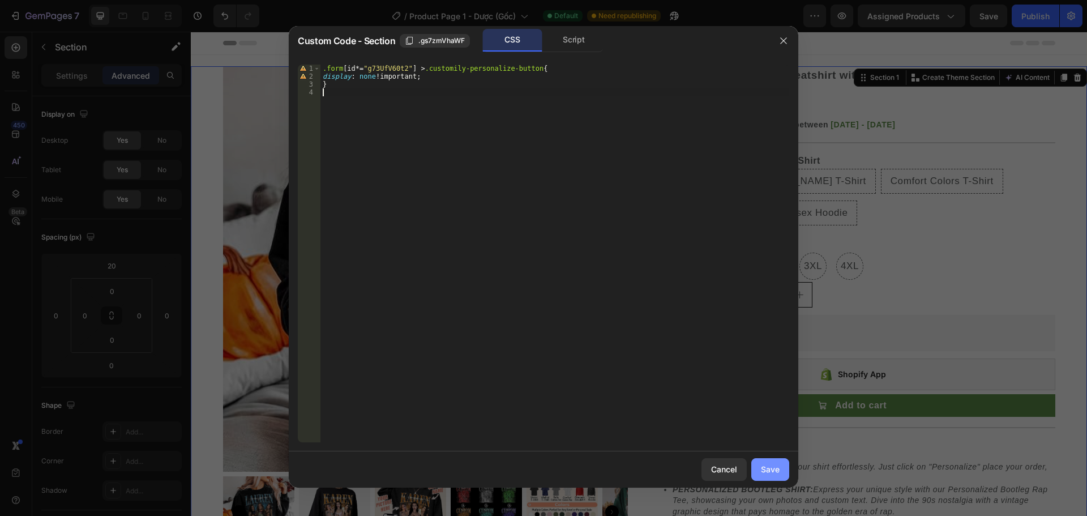
click at [768, 472] on div "Save" at bounding box center [770, 469] width 19 height 12
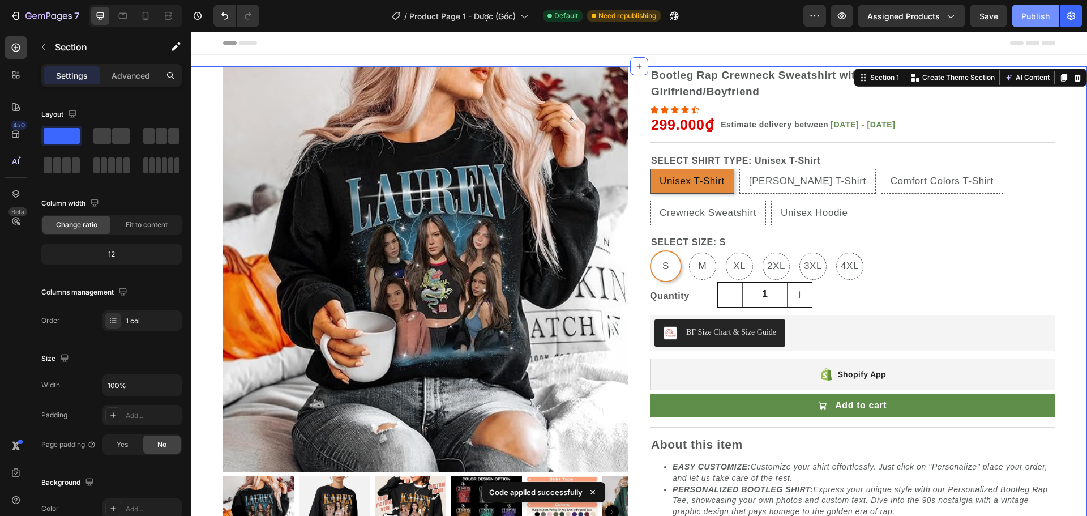
click at [1042, 23] on button "Publish" at bounding box center [1036, 16] width 48 height 23
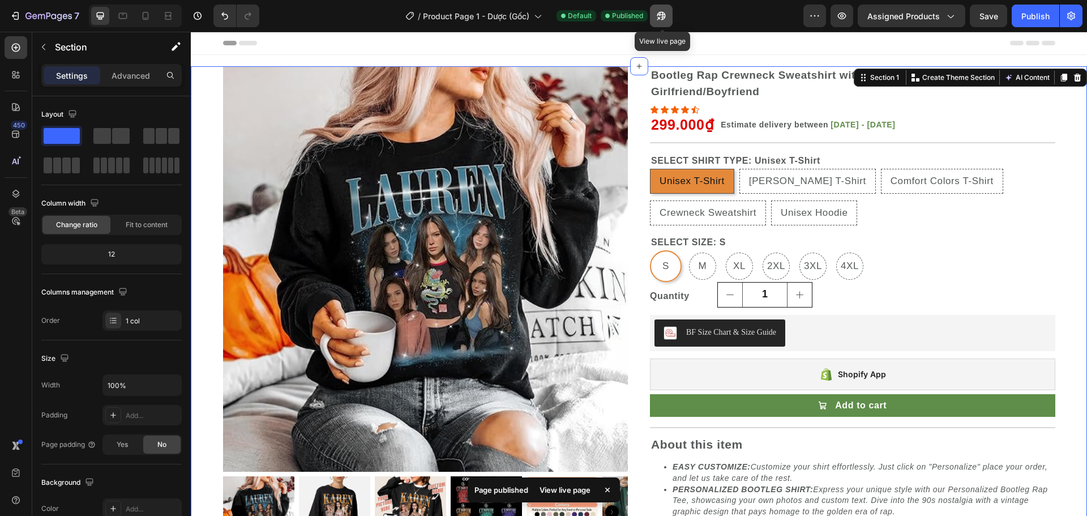
click at [667, 23] on button "button" at bounding box center [661, 16] width 23 height 23
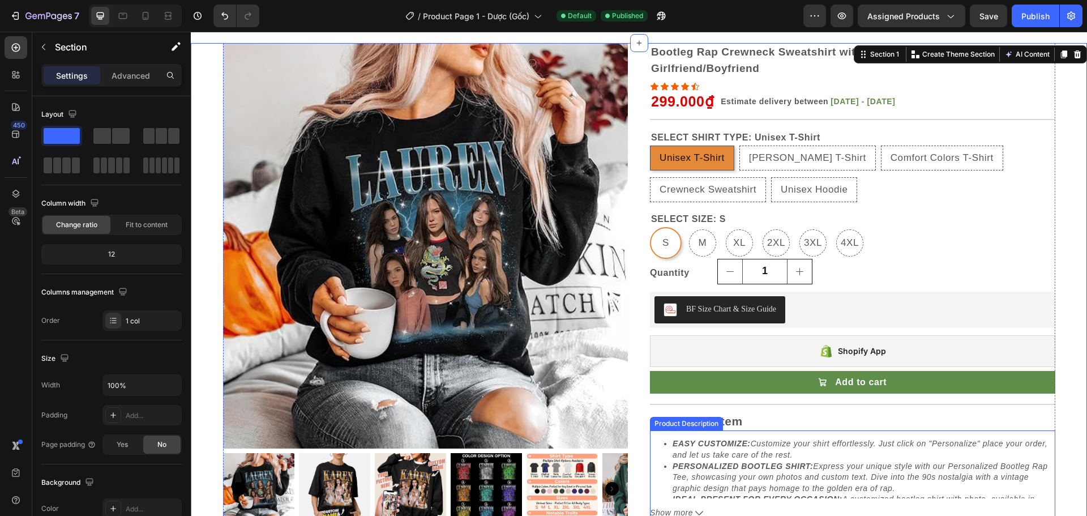
scroll to position [204, 0]
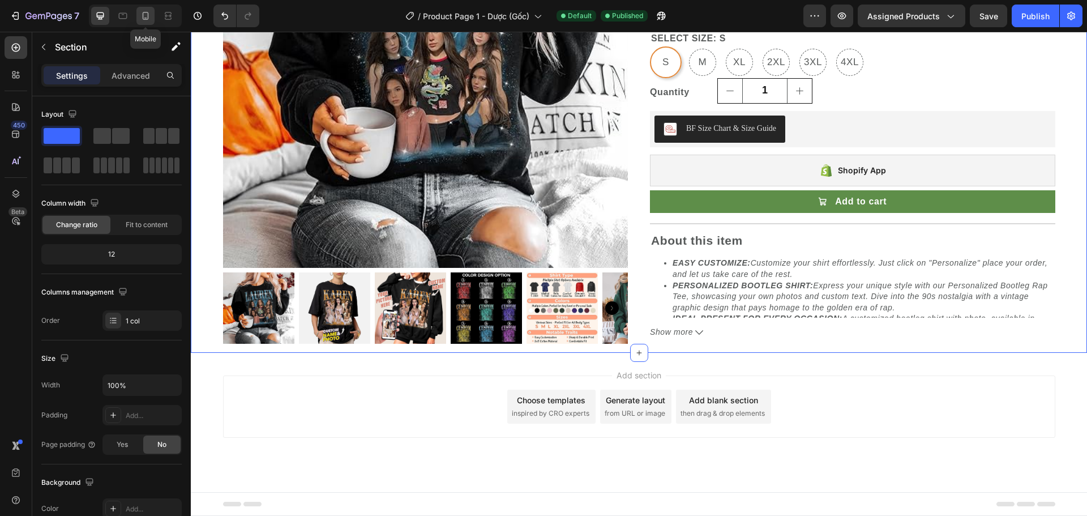
click at [146, 14] on icon at bounding box center [145, 15] width 11 height 11
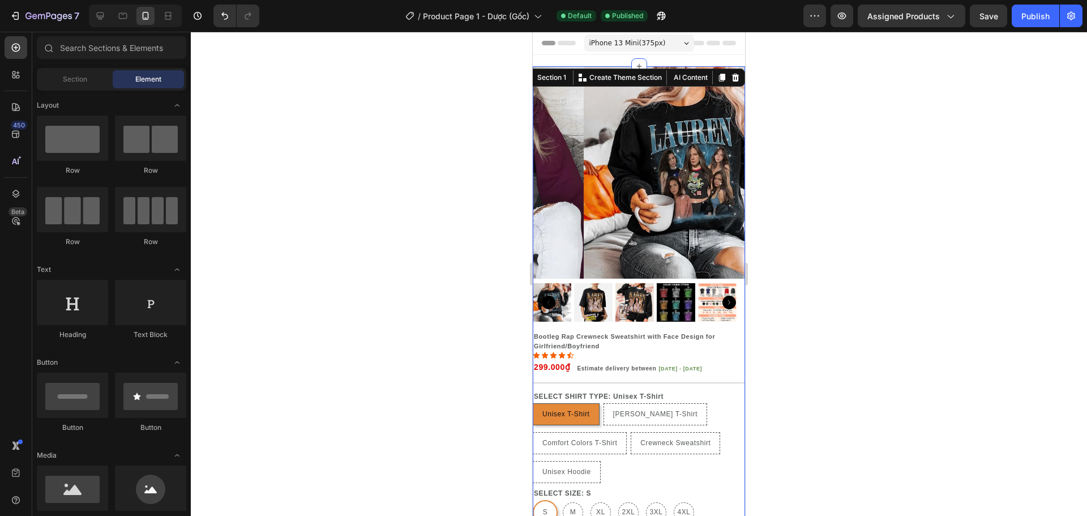
click at [548, 66] on div "iPhone 13 Mini ( 375 px) iPhone 13 Mini iPhone 13 Pro iPhone 11 Pro Max iPhone …" at bounding box center [639, 510] width 212 height 957
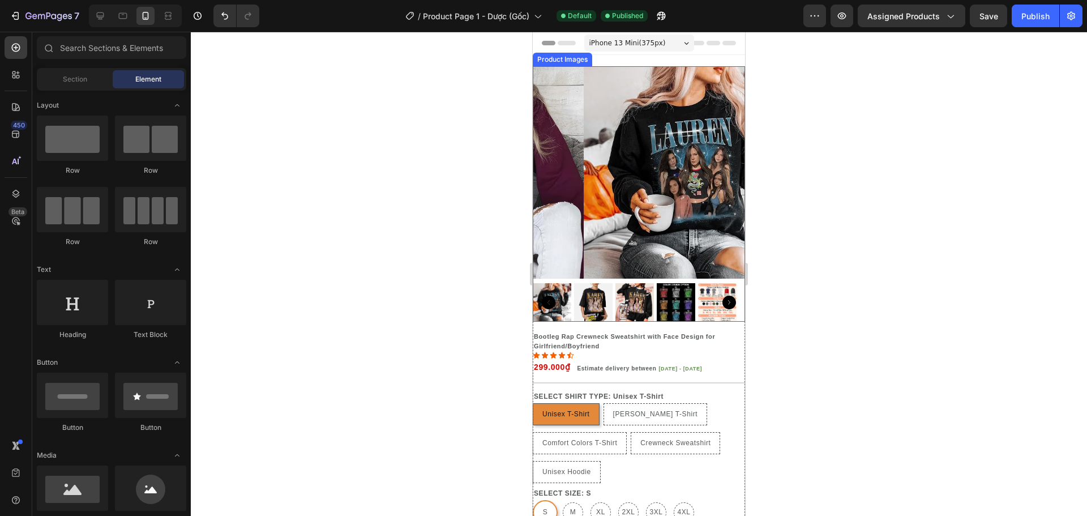
click at [574, 272] on div at bounding box center [639, 193] width 212 height 255
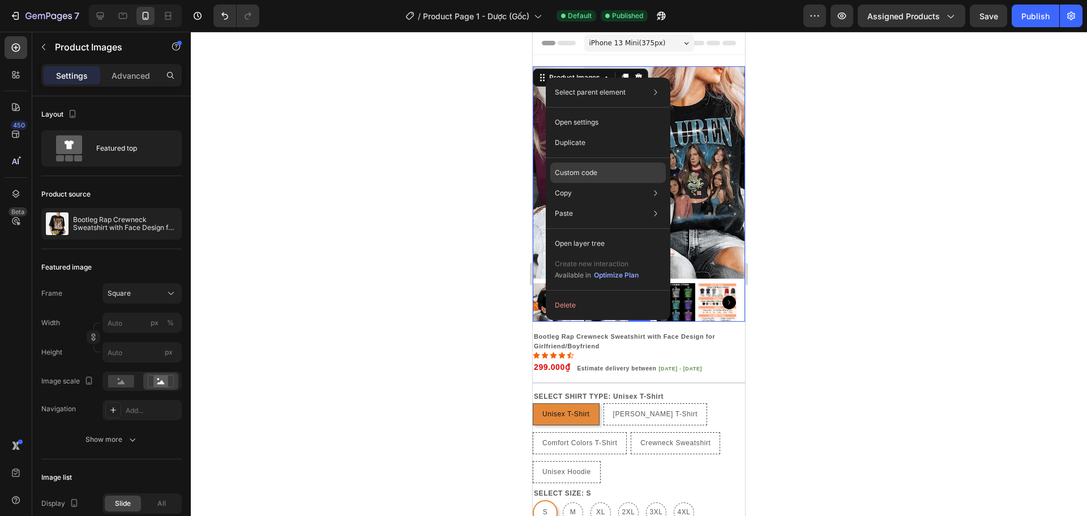
click at [582, 174] on p "Custom code" at bounding box center [576, 173] width 42 height 10
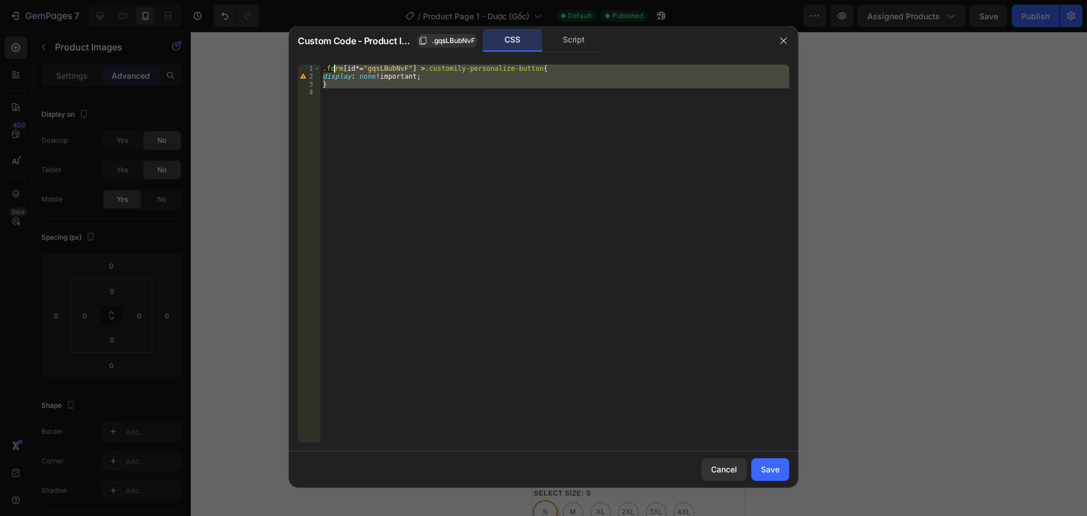
drag, startPoint x: 343, startPoint y: 79, endPoint x: 306, endPoint y: 49, distance: 47.5
click at [306, 49] on div "Custom Code - Product Images .gqsLBubNvF CSS Script 1 2 3 4 .form [ id *= " gqs…" at bounding box center [543, 256] width 509 height 461
type textarea ".form[id*="gqsLBubNvF"] > .customily-personalize-button{ display: none !importa…"
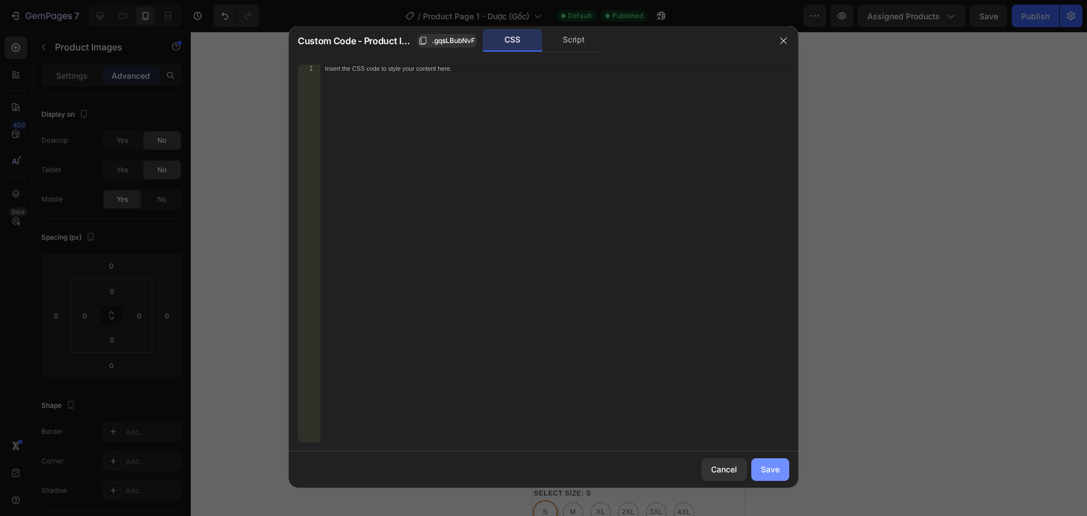
click at [759, 474] on button "Save" at bounding box center [770, 469] width 38 height 23
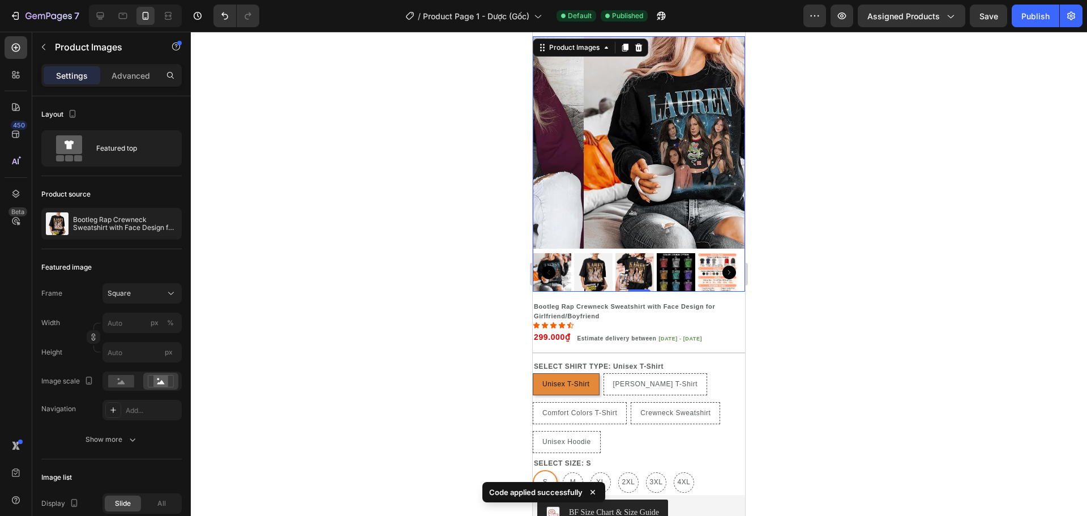
scroll to position [57, 0]
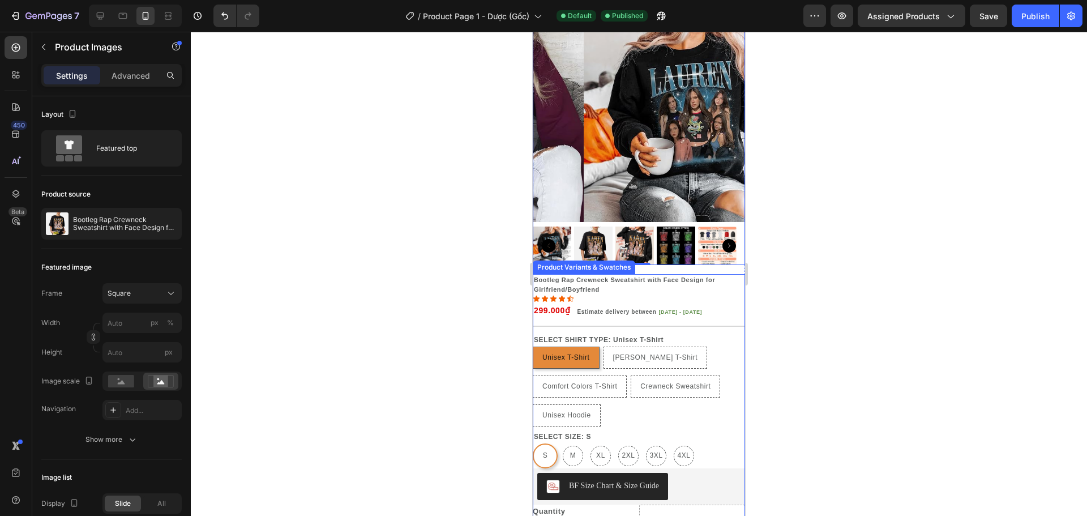
click at [735, 387] on div "Unisex T-Shirt Unisex T-Shirt Unisex T-Shirt Bella Canvas T-Shirt Bella Canvas …" at bounding box center [639, 386] width 212 height 80
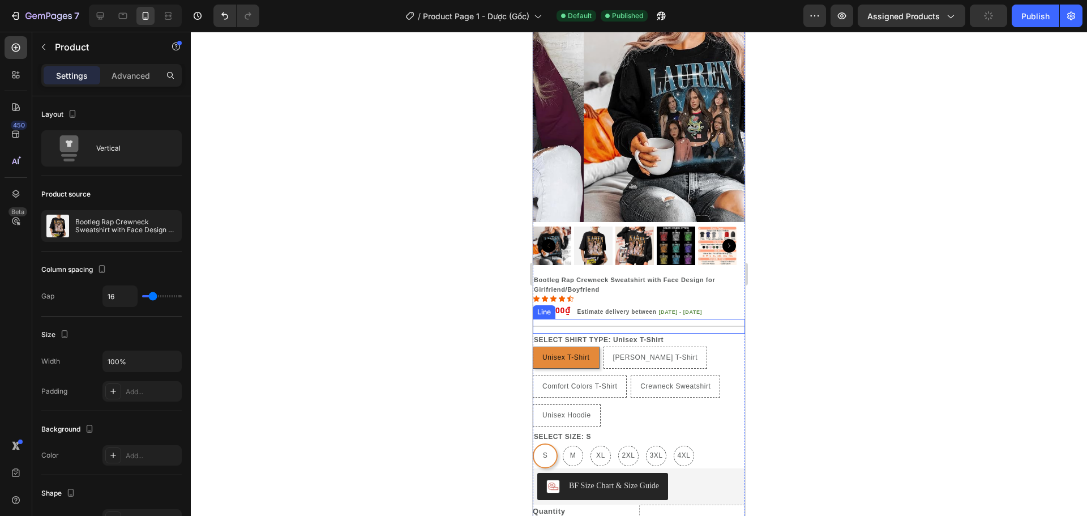
scroll to position [0, 0]
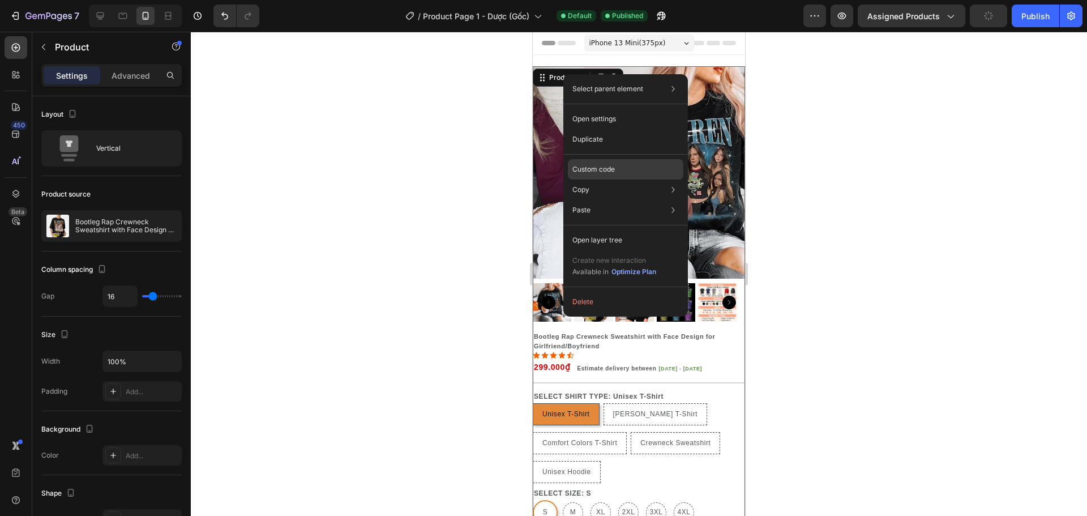
click at [596, 168] on p "Custom code" at bounding box center [593, 169] width 42 height 10
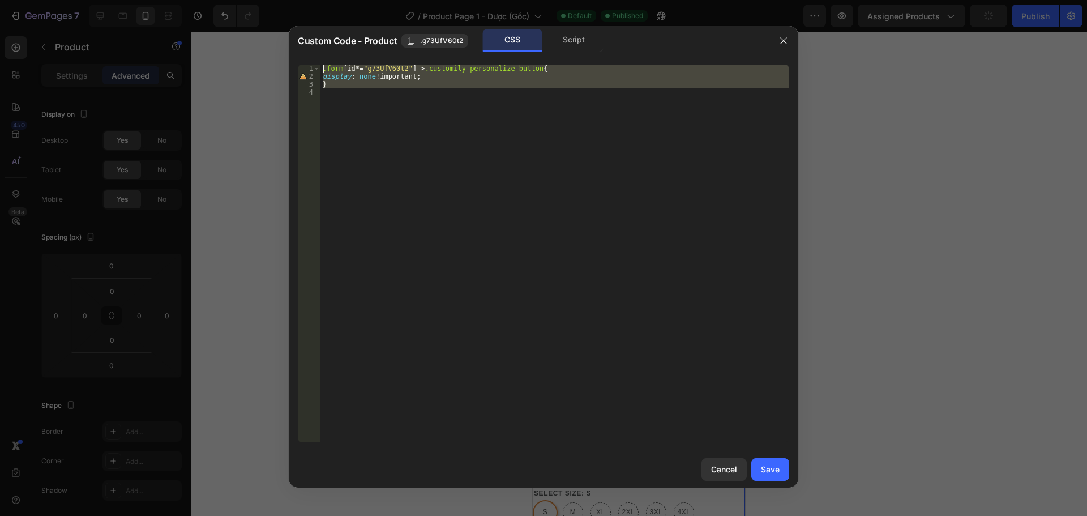
drag, startPoint x: 335, startPoint y: 89, endPoint x: 321, endPoint y: 61, distance: 31.1
click at [321, 61] on div "1 2 3 4 .form [ id *= " g73UfV60t2 " ] > .customily-personalize-button { displa…" at bounding box center [543, 253] width 509 height 396
click at [433, 42] on span ".g73UfV60t2" at bounding box center [441, 41] width 43 height 10
click at [383, 70] on div ".form [ id *= " g73UfV60t2 " ] > .customily-personalize-button { display : none…" at bounding box center [554, 254] width 469 height 378
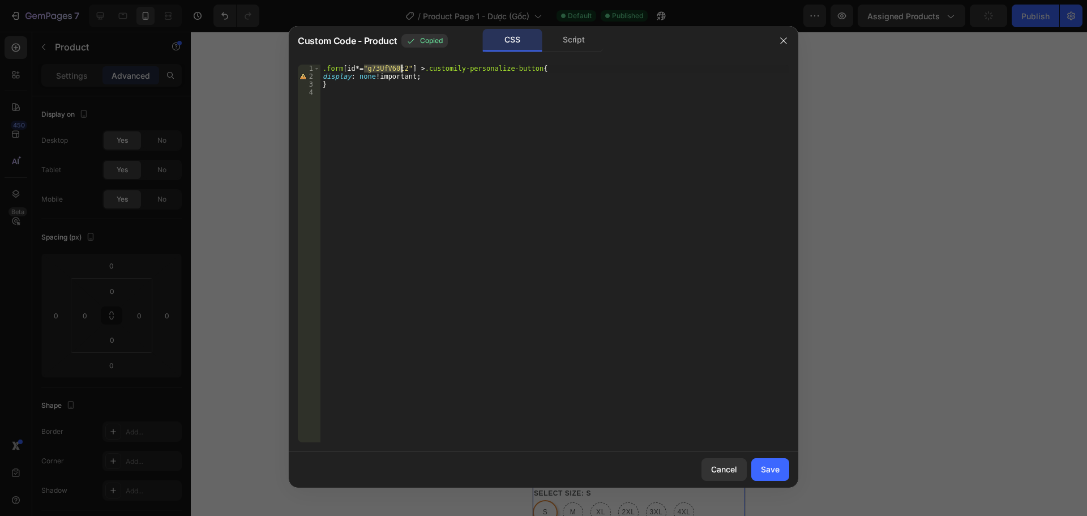
click at [383, 70] on div ".form [ id *= " g73UfV60t2 " ] > .customily-personalize-button { display : none…" at bounding box center [554, 261] width 469 height 393
paste textarea "."
click at [367, 71] on div ".form [ id *= " .g73UfV60t2 " ] > .customily-personalize-button { display : non…" at bounding box center [554, 261] width 469 height 393
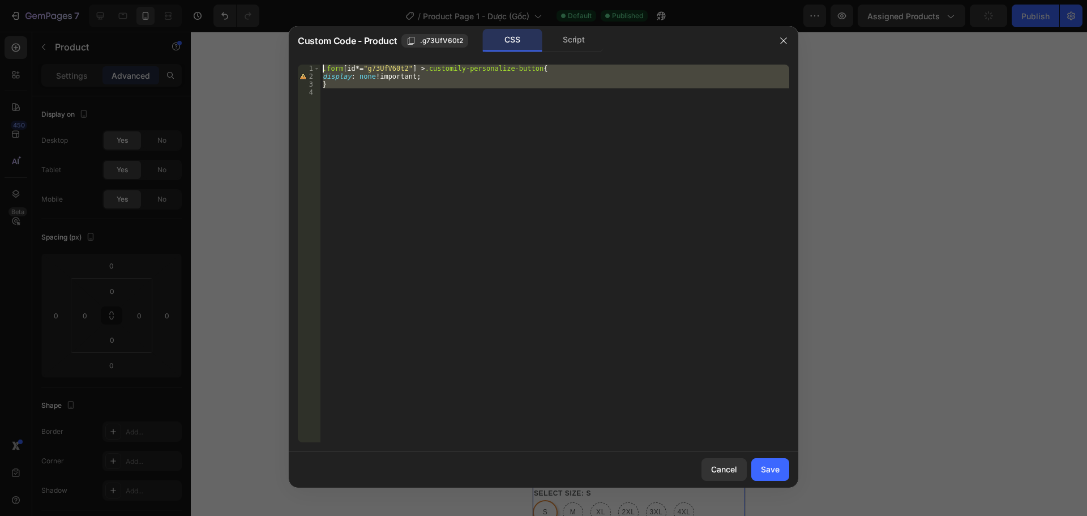
drag, startPoint x: 329, startPoint y: 93, endPoint x: 322, endPoint y: 58, distance: 36.5
click at [322, 58] on div ".form[id*="g73UfV60t2"] > .customily-personalize-button{ 1 2 3 4 .form [ id *= …" at bounding box center [543, 253] width 509 height 396
type textarea ".form[id*="g73UfV60t2"] > .customily-personalize-button{ display: none !importa…"
drag, startPoint x: 764, startPoint y: 475, endPoint x: 764, endPoint y: 455, distance: 21.0
click at [764, 475] on button "Save" at bounding box center [770, 469] width 38 height 23
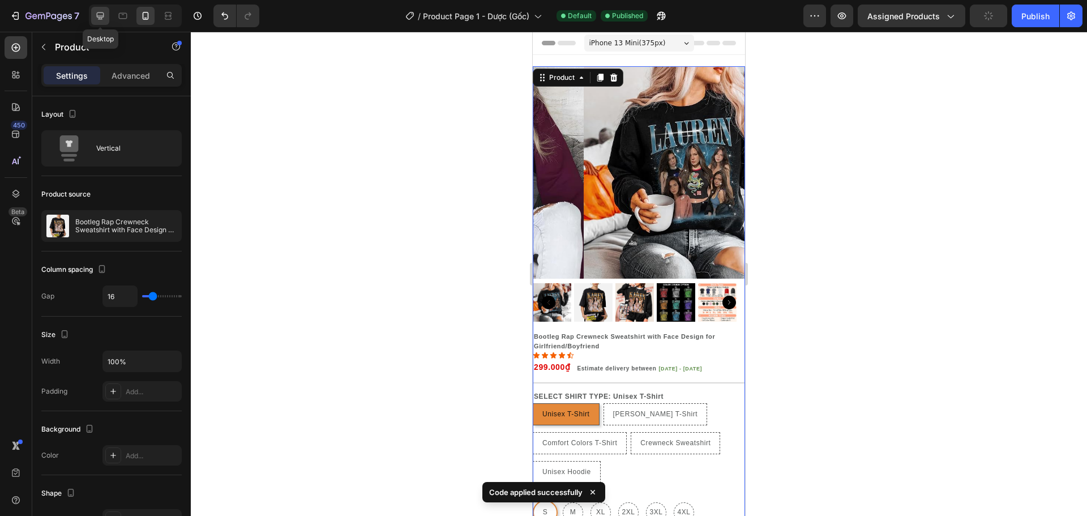
click at [105, 15] on icon at bounding box center [100, 15] width 11 height 11
type input "39"
type input "1470"
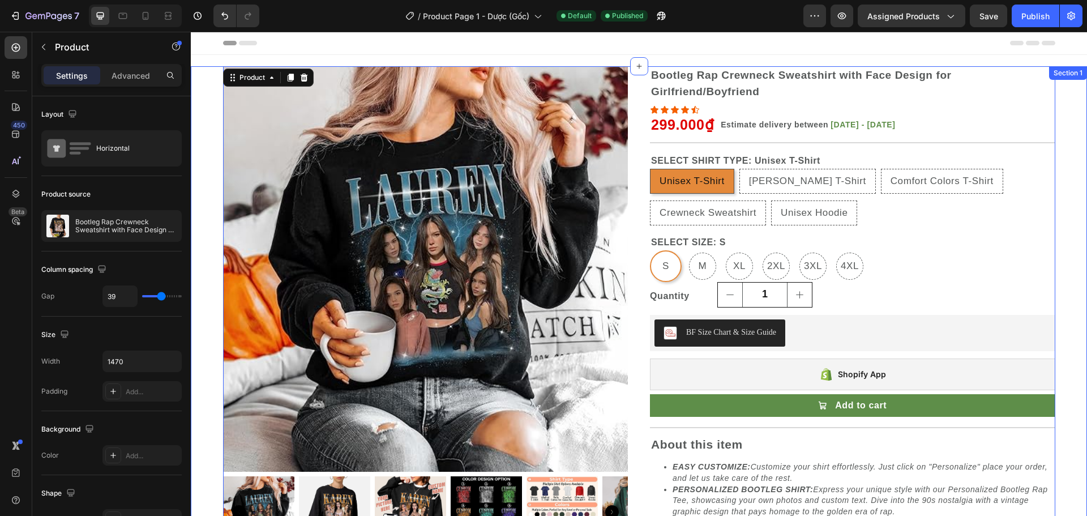
click at [1073, 131] on div "Product Images Product Images Bootleg Rap Crewneck Sweatshirt with Face Design …" at bounding box center [639, 311] width 896 height 490
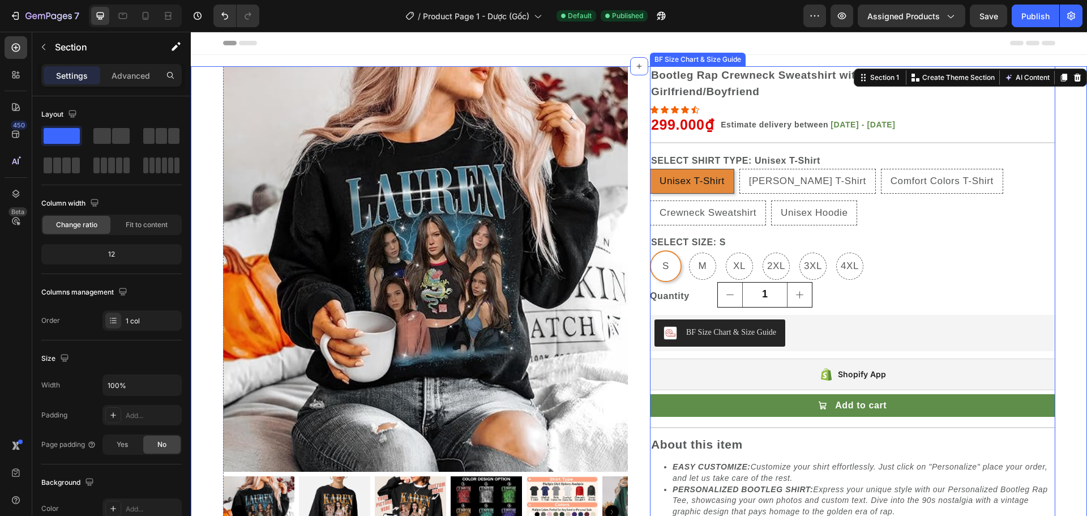
click at [650, 318] on div "BF Size Chart & Size Guide" at bounding box center [852, 333] width 405 height 36
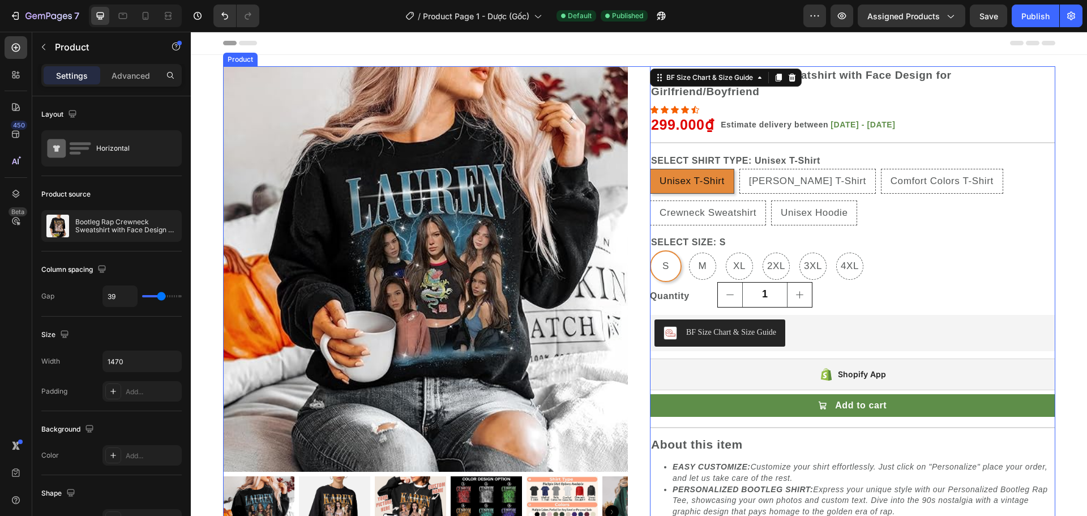
click at [636, 67] on div "Product Images Product Images Bootleg Rap Crewneck Sweatshirt with Face Design …" at bounding box center [639, 306] width 832 height 481
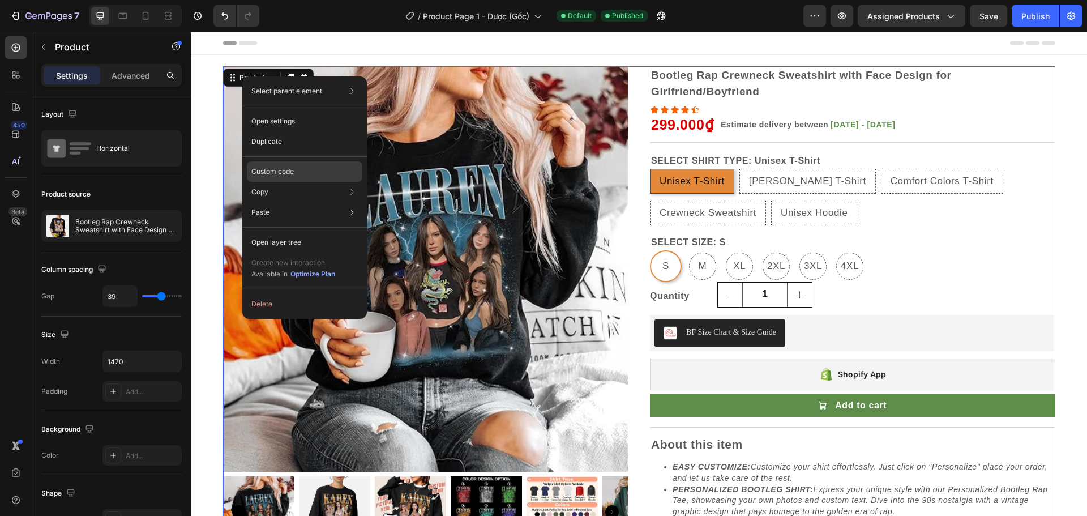
click at [284, 172] on p "Custom code" at bounding box center [272, 171] width 42 height 10
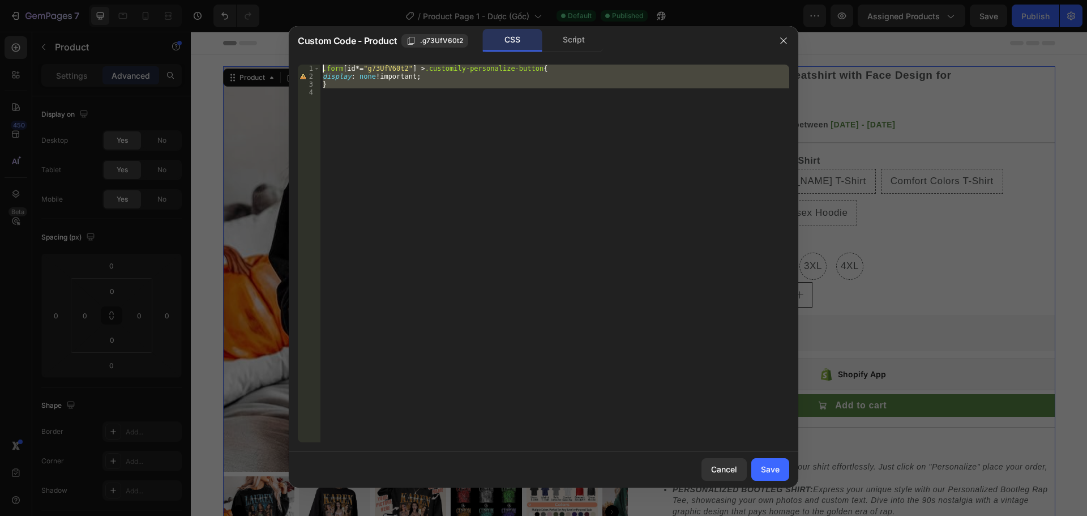
drag, startPoint x: 345, startPoint y: 93, endPoint x: 318, endPoint y: 61, distance: 41.7
click at [318, 61] on div "1 2 3 4 .form [ id *= " g73UfV60t2 " ] > .customily-personalize-button { displa…" at bounding box center [543, 253] width 509 height 396
type textarea ".form[id*="g73UfV60t2"] > .customily-personalize-button{ display: none !importa…"
paste textarea
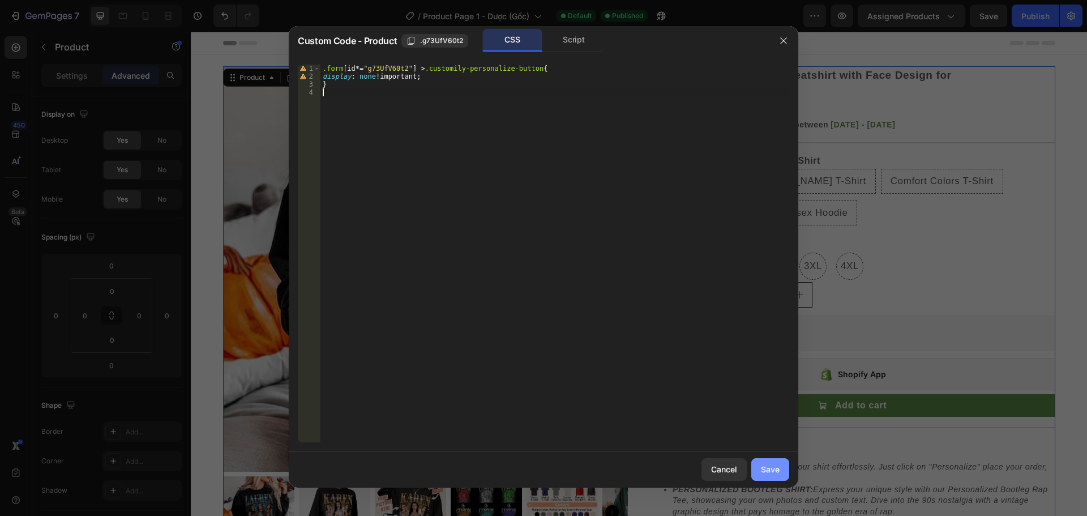
click at [777, 477] on button "Save" at bounding box center [770, 469] width 38 height 23
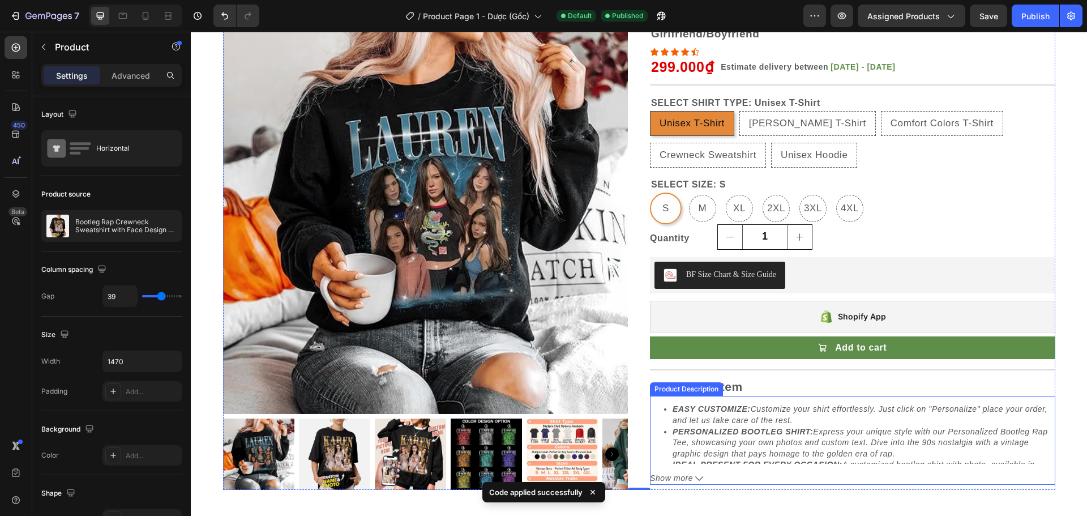
scroll to position [34, 0]
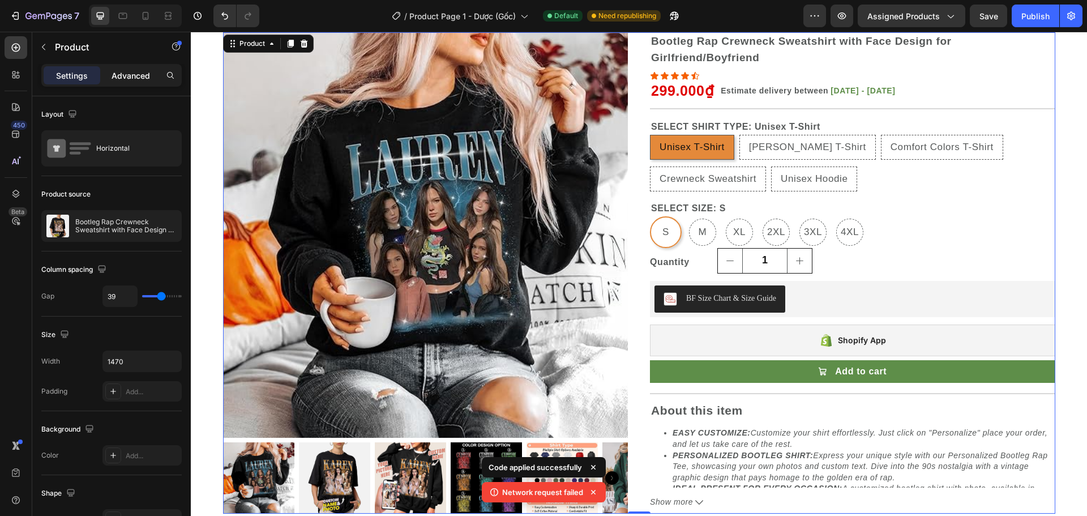
click at [137, 78] on p "Advanced" at bounding box center [131, 76] width 38 height 12
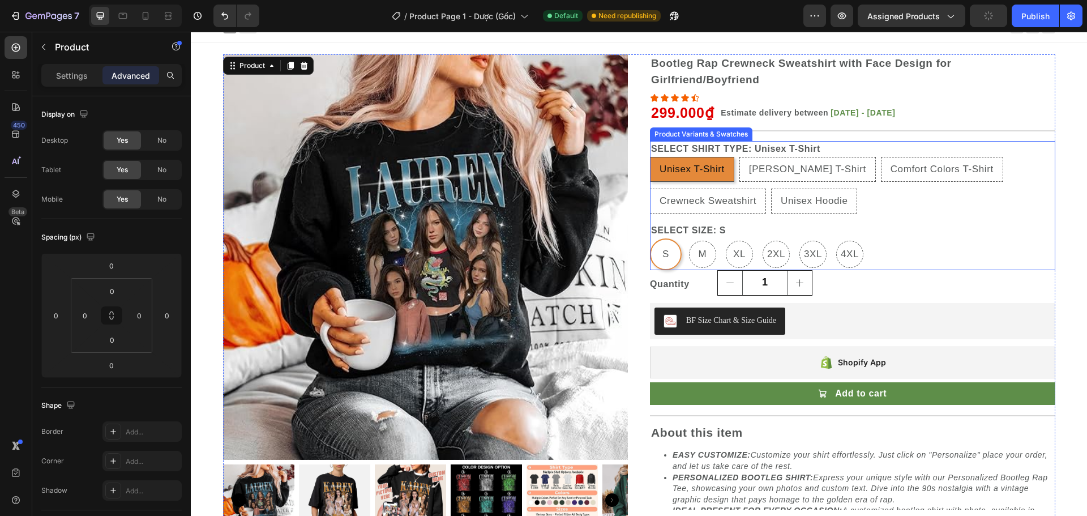
scroll to position [0, 0]
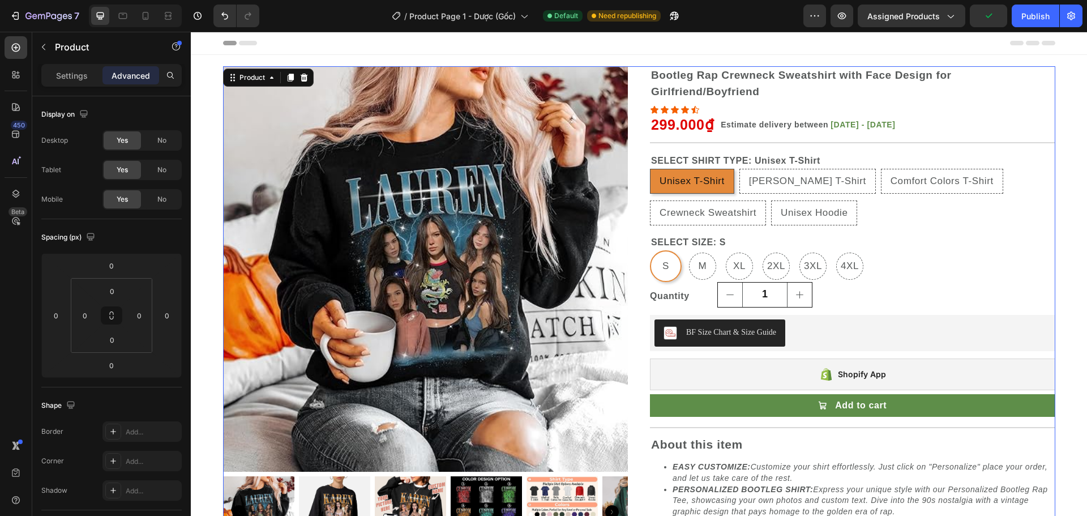
click at [616, 75] on img at bounding box center [425, 268] width 405 height 405
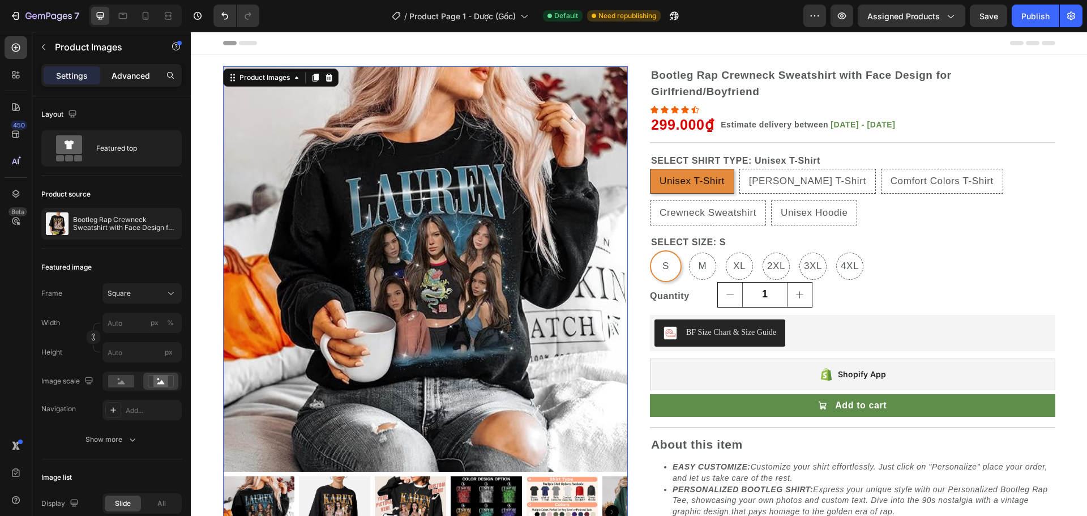
click at [134, 70] on p "Advanced" at bounding box center [131, 76] width 38 height 12
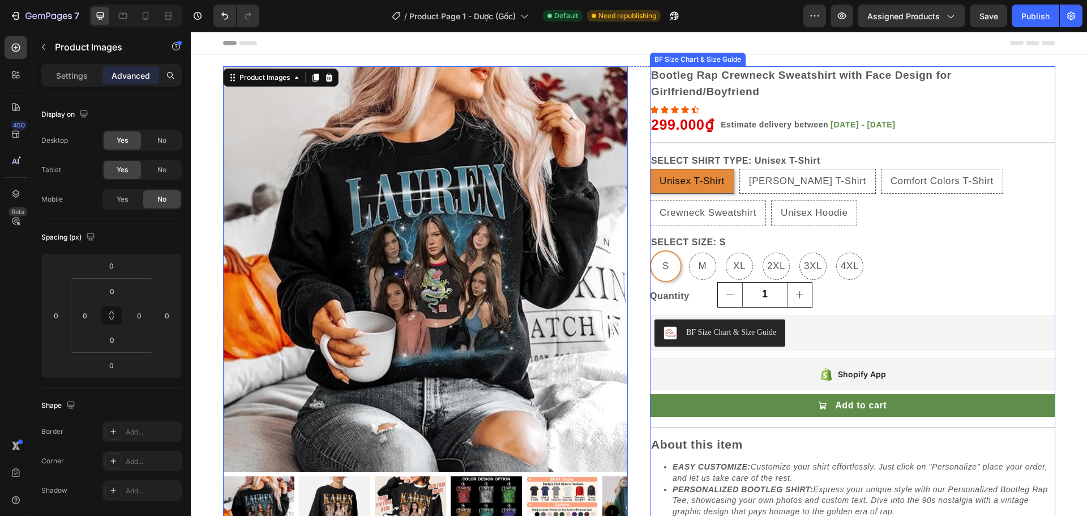
click at [650, 342] on div "BF Size Chart & Size Guide" at bounding box center [852, 333] width 405 height 36
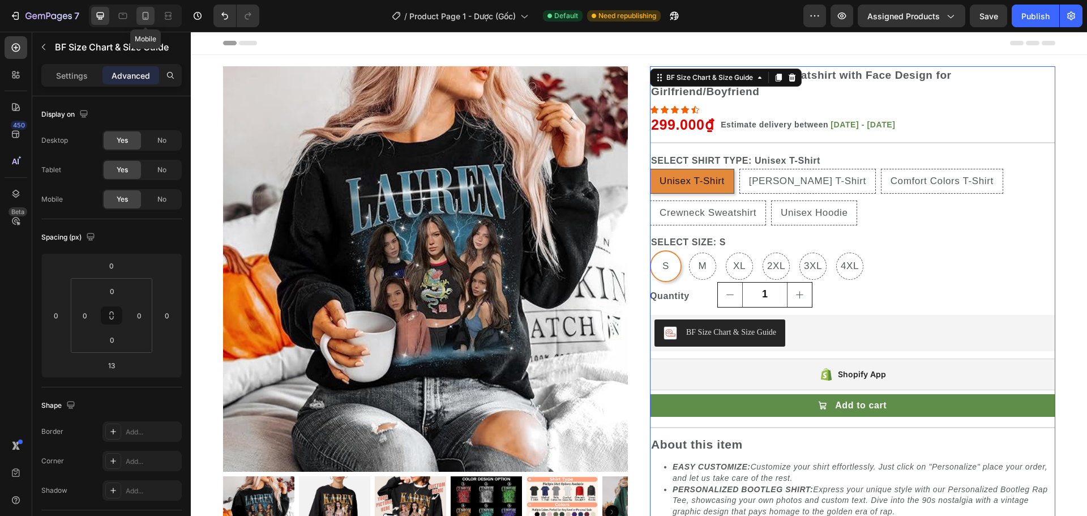
click at [149, 16] on icon at bounding box center [145, 15] width 11 height 11
type input "0"
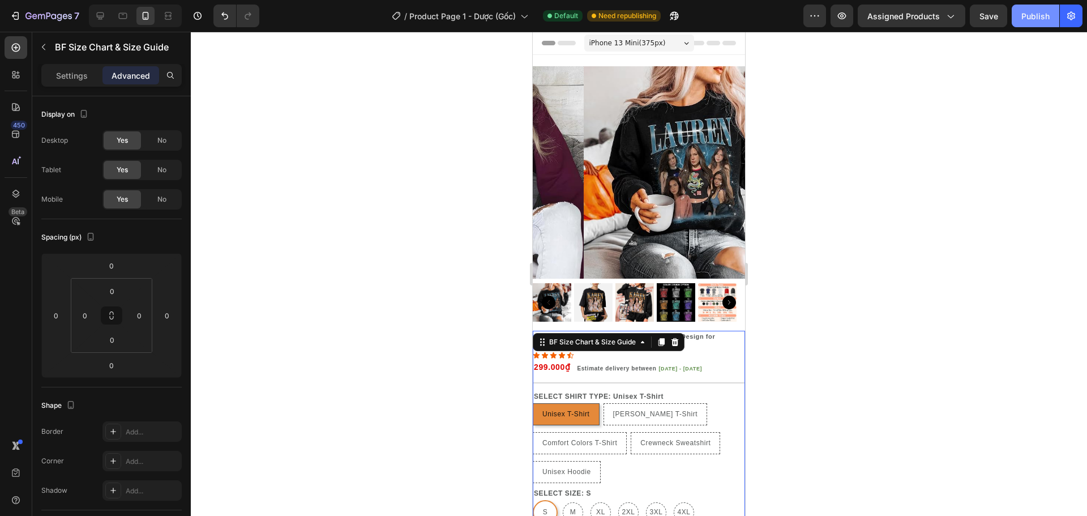
click at [1027, 24] on button "Publish" at bounding box center [1036, 16] width 48 height 23
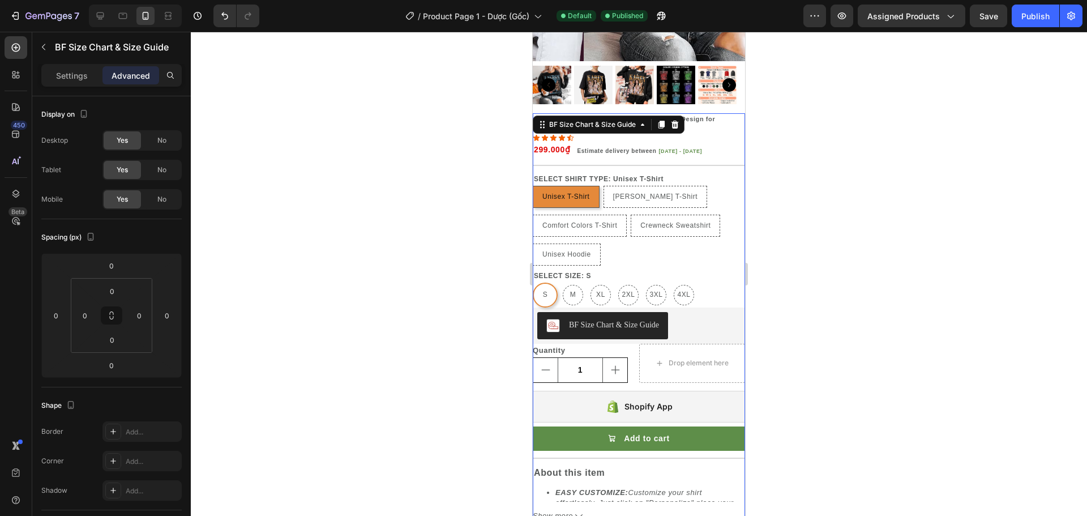
scroll to position [226, 0]
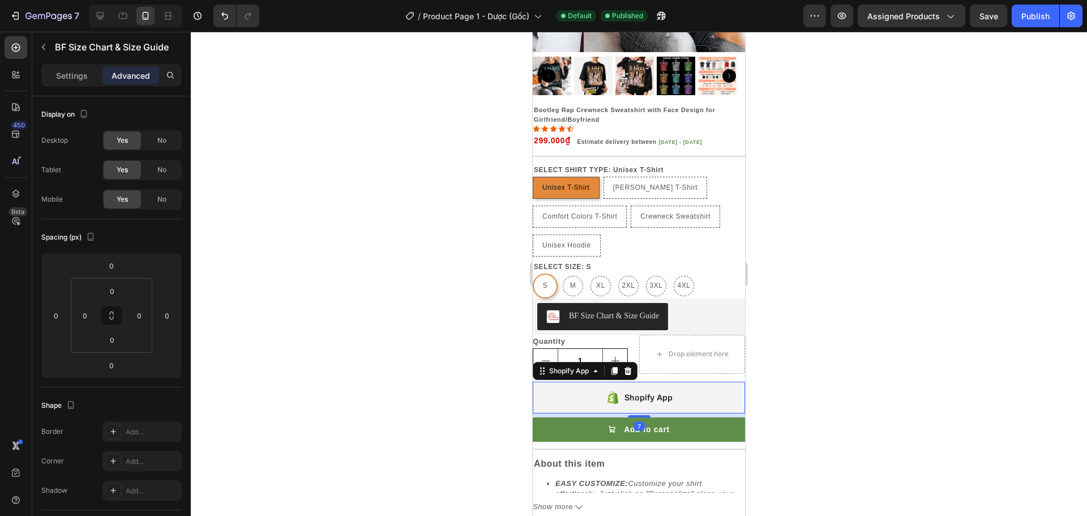
click at [674, 394] on div "Shopify App" at bounding box center [639, 398] width 212 height 32
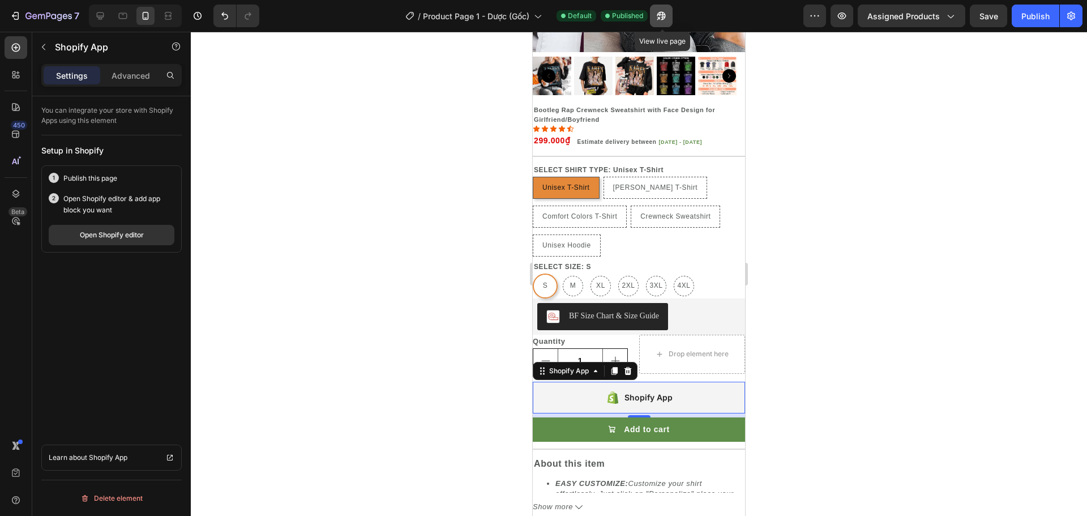
click at [659, 19] on icon "button" at bounding box center [660, 15] width 11 height 11
click at [18, 16] on icon "button" at bounding box center [16, 16] width 5 height 8
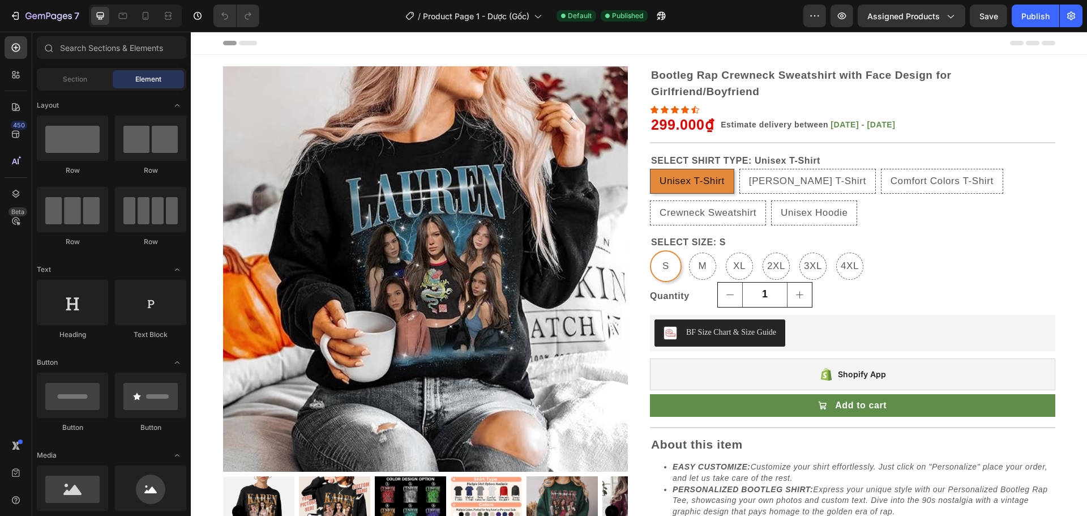
radio input "false"
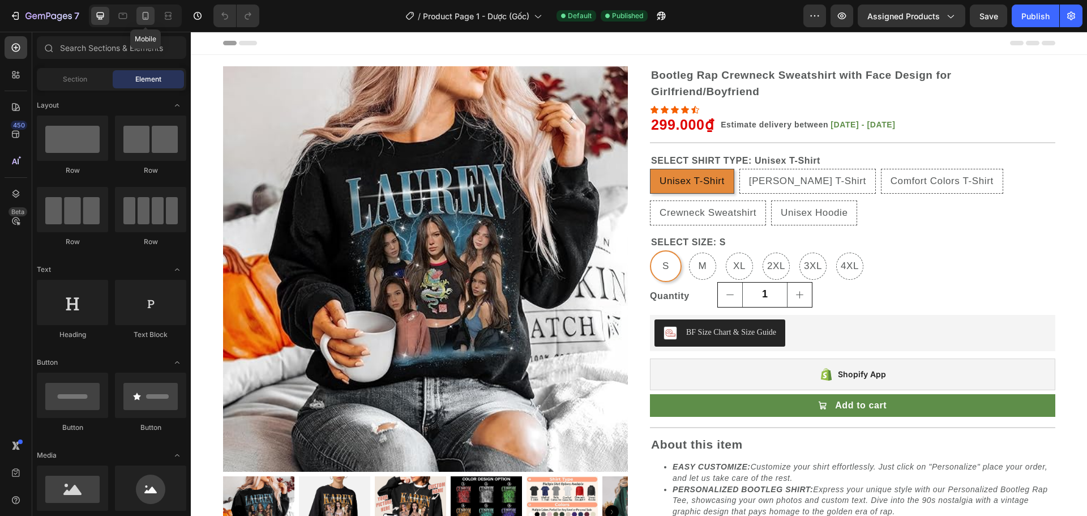
click at [152, 18] on div at bounding box center [145, 16] width 18 height 18
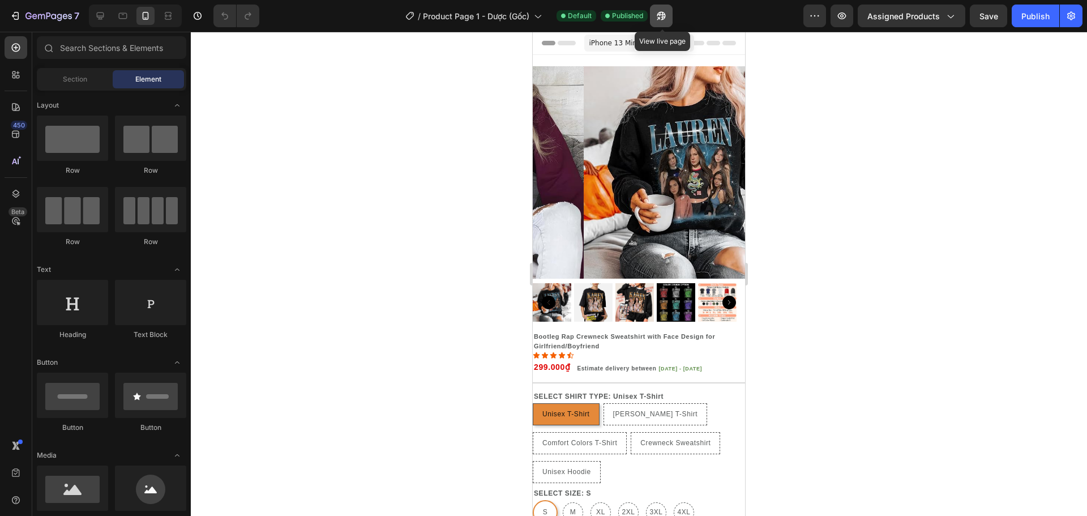
click at [663, 23] on button "button" at bounding box center [661, 16] width 23 height 23
click at [20, 15] on icon "button" at bounding box center [15, 15] width 11 height 11
